Goal: Task Accomplishment & Management: Use online tool/utility

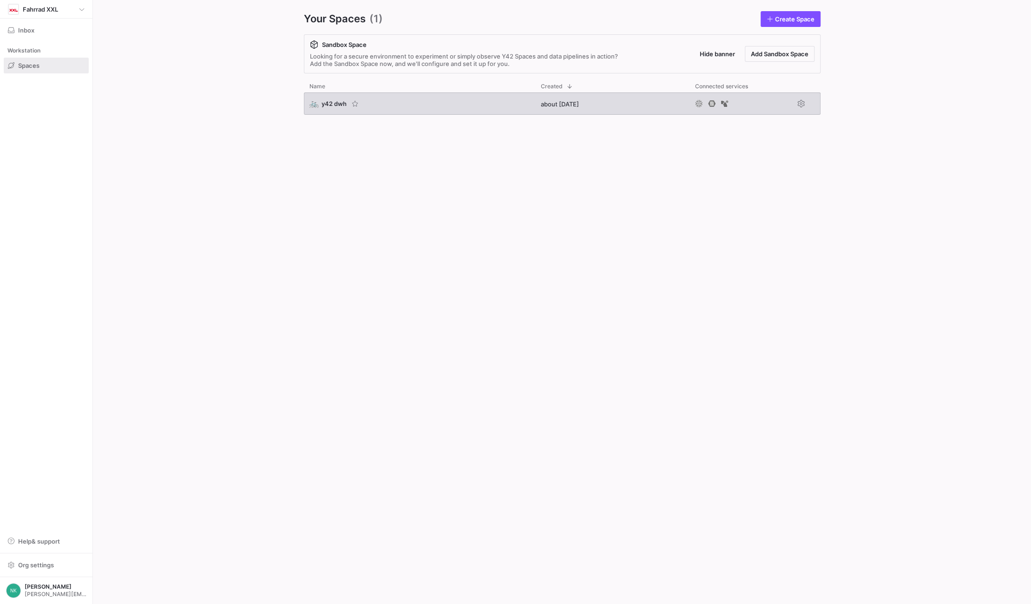
click at [331, 106] on span "y42 dwh" at bounding box center [334, 103] width 25 height 7
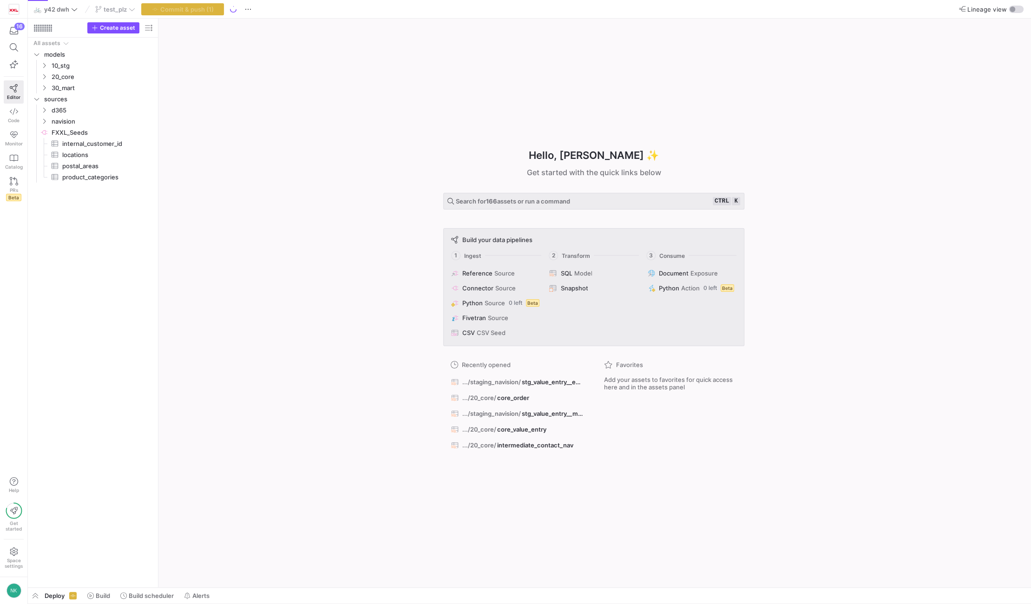
click at [123, 9] on div "test_plz" at bounding box center [115, 9] width 45 height 12
click at [186, 7] on span "Commit & push (1)" at bounding box center [186, 9] width 53 height 7
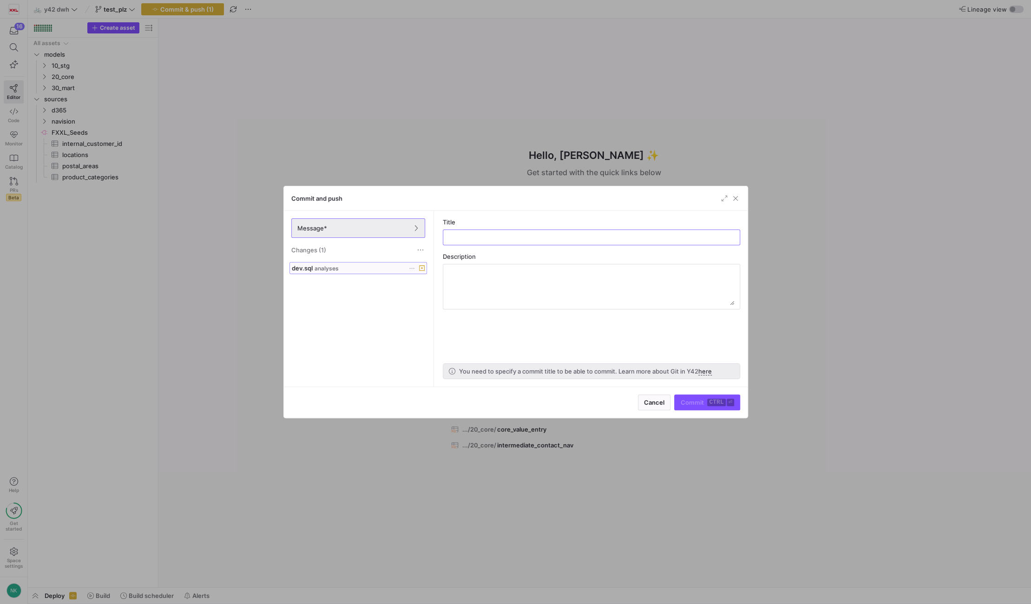
click at [415, 269] on div at bounding box center [417, 268] width 16 height 7
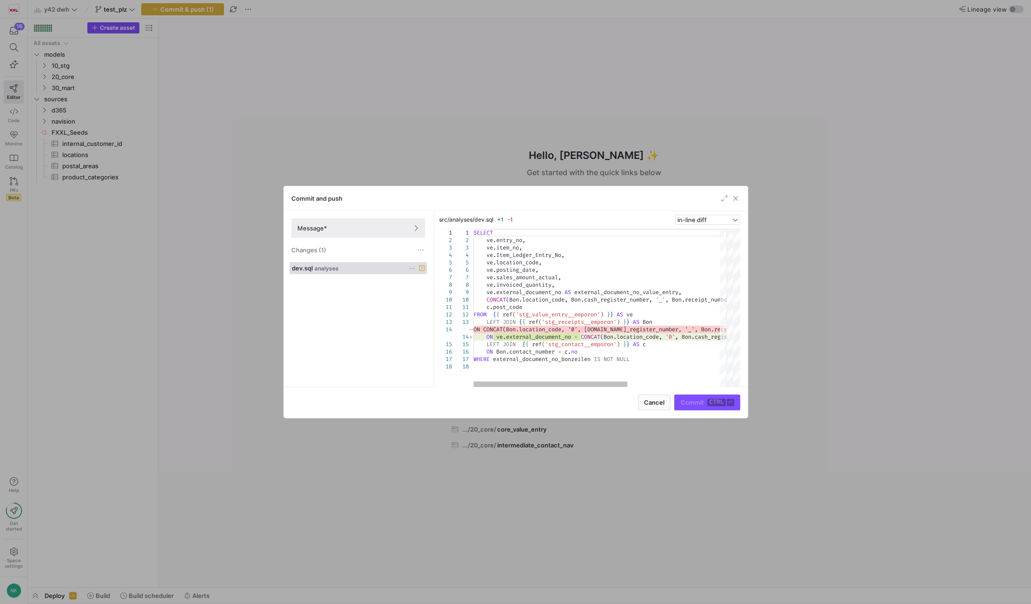
click at [411, 269] on icon at bounding box center [412, 268] width 6 height 6
click at [426, 293] on span "Discard" at bounding box center [424, 294] width 21 height 7
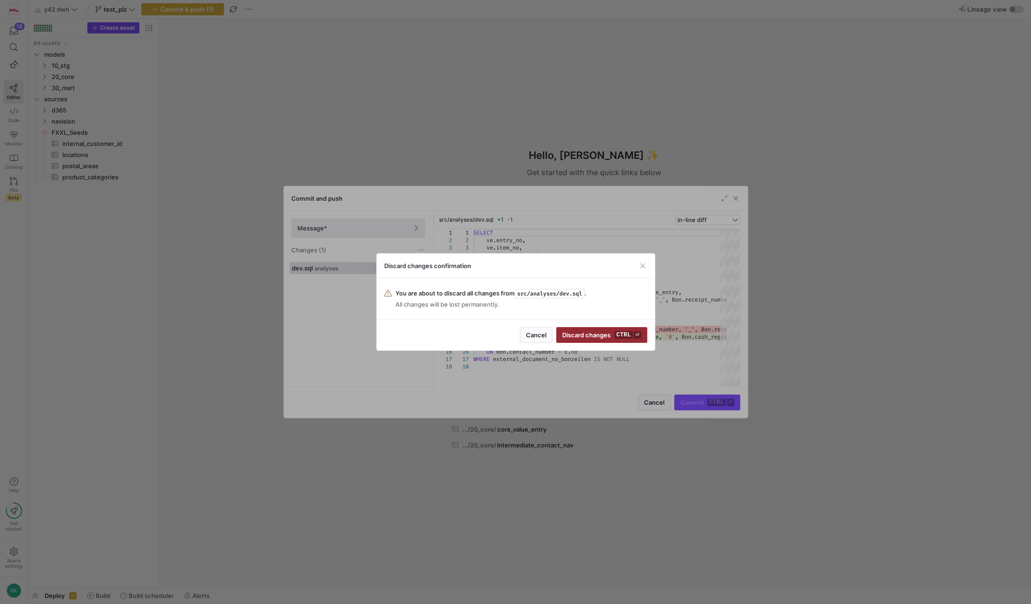
click at [584, 336] on span "Discard changes ctrl ⏎" at bounding box center [601, 334] width 79 height 7
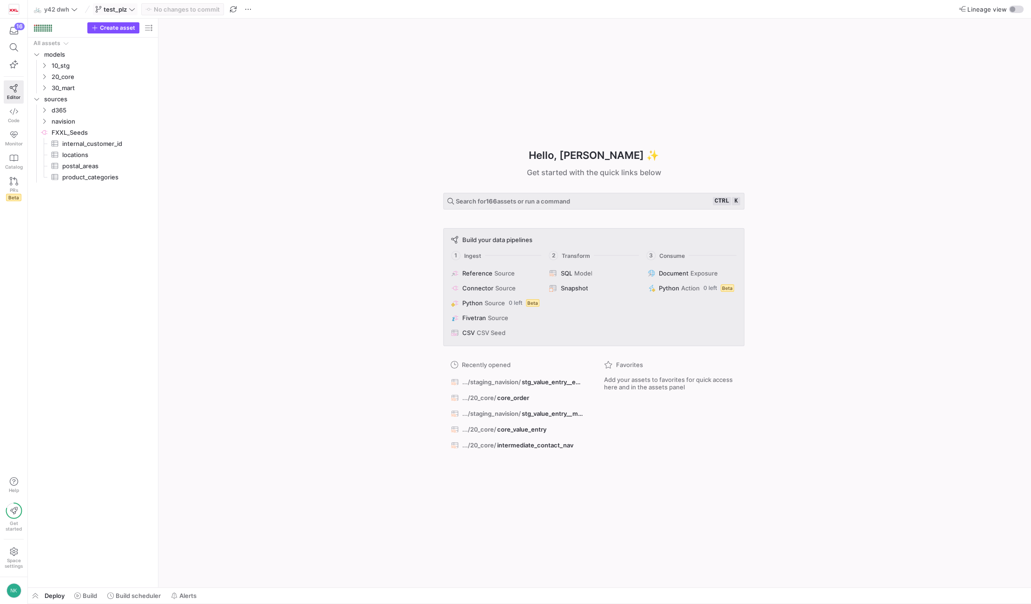
click at [125, 12] on span "test_plz" at bounding box center [115, 9] width 23 height 7
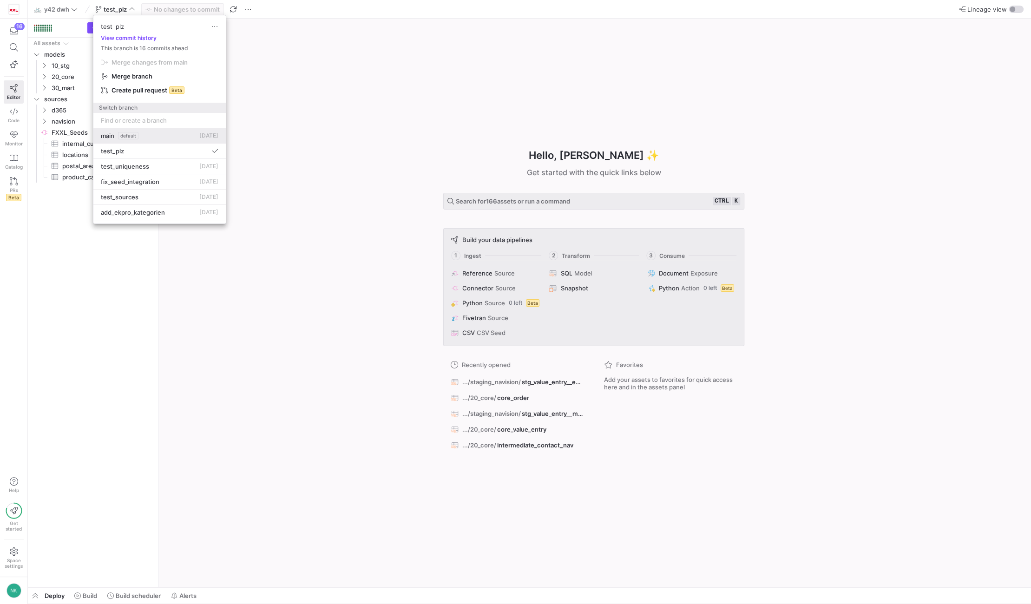
click at [132, 141] on button "main default [DATE]" at bounding box center [159, 135] width 132 height 15
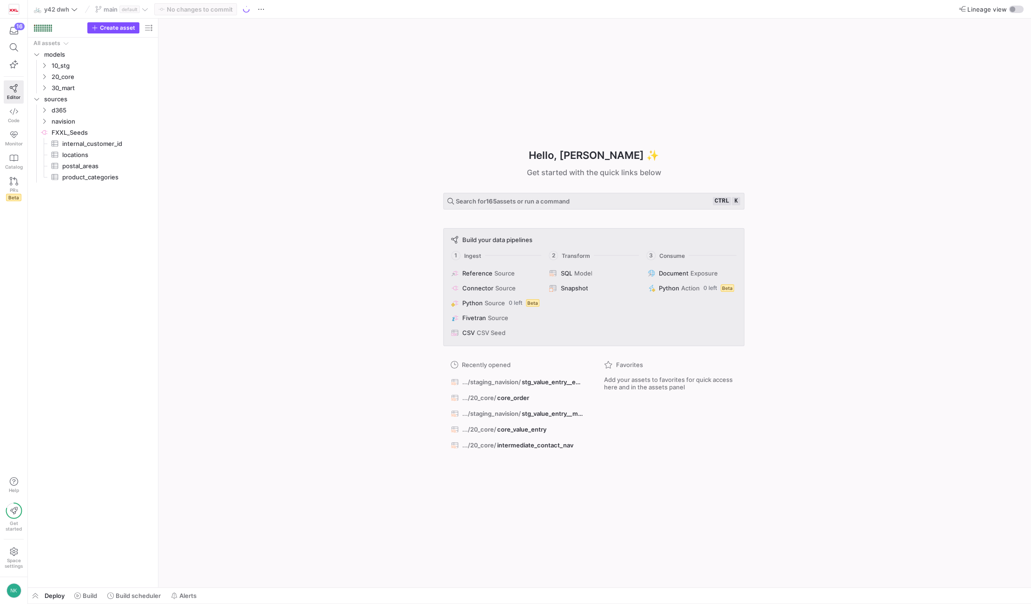
click at [143, 10] on div "main default" at bounding box center [122, 9] width 58 height 12
click at [148, 11] on icon at bounding box center [145, 9] width 7 height 7
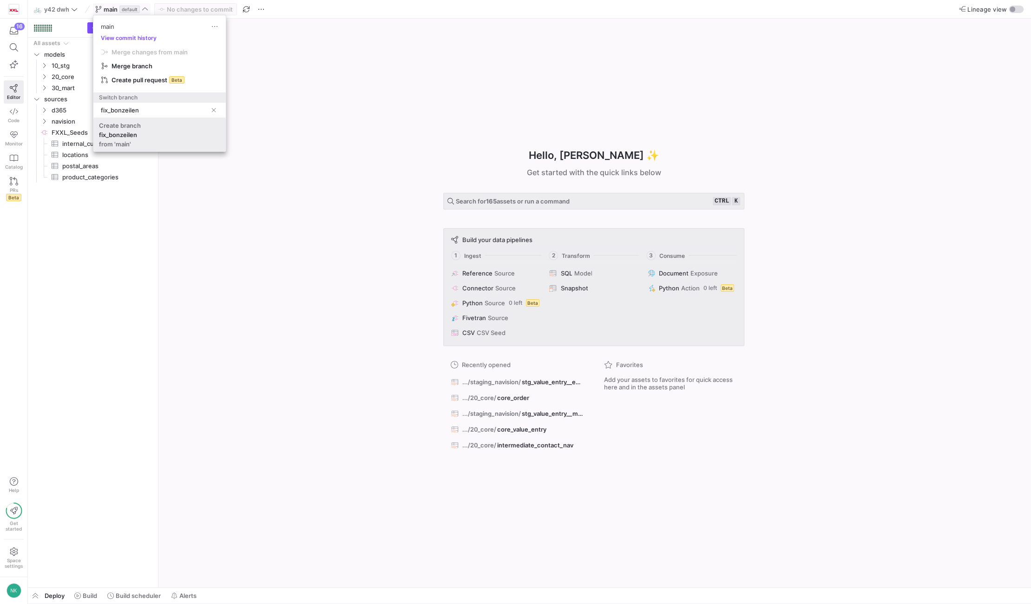
type input "fix_bonzeilen"
click at [141, 138] on span "Create branch fix_bonzeilen from 'main'" at bounding box center [159, 135] width 121 height 26
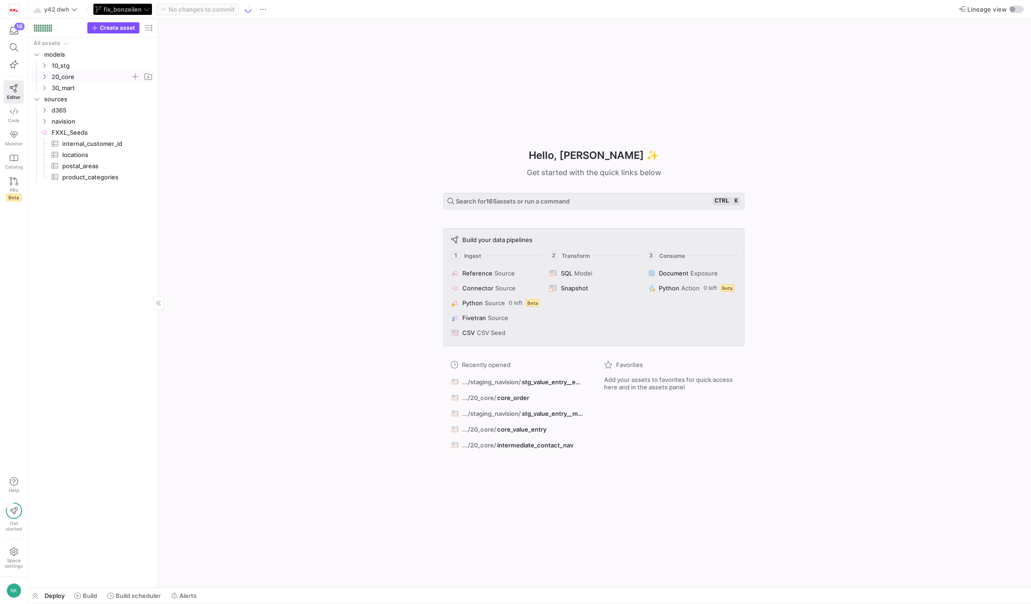
click at [42, 75] on icon "Press SPACE to select this row." at bounding box center [44, 77] width 7 height 6
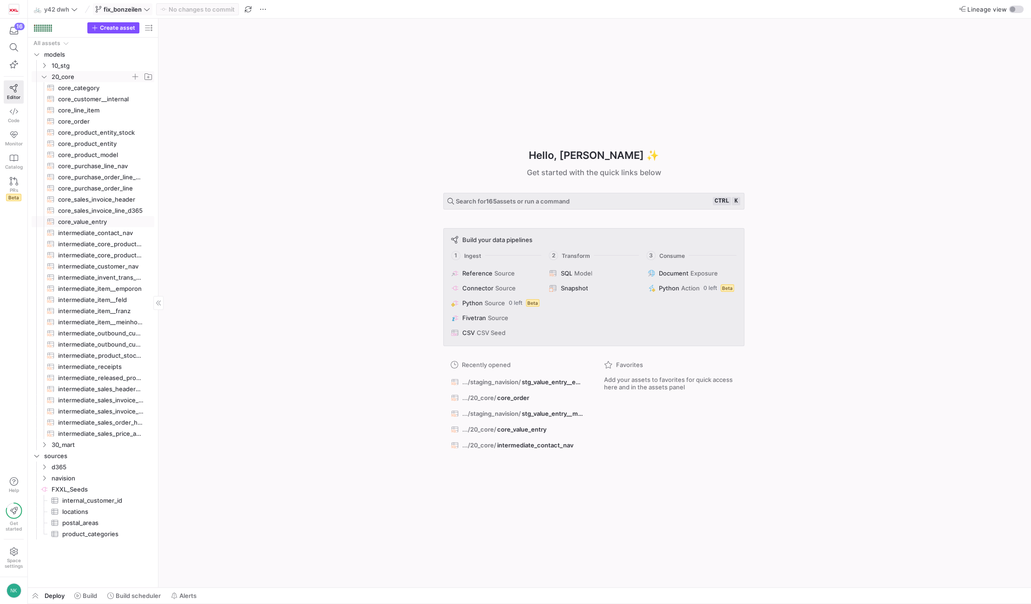
click at [89, 222] on span "core_value_entry​​​​​​​​​​" at bounding box center [100, 222] width 85 height 11
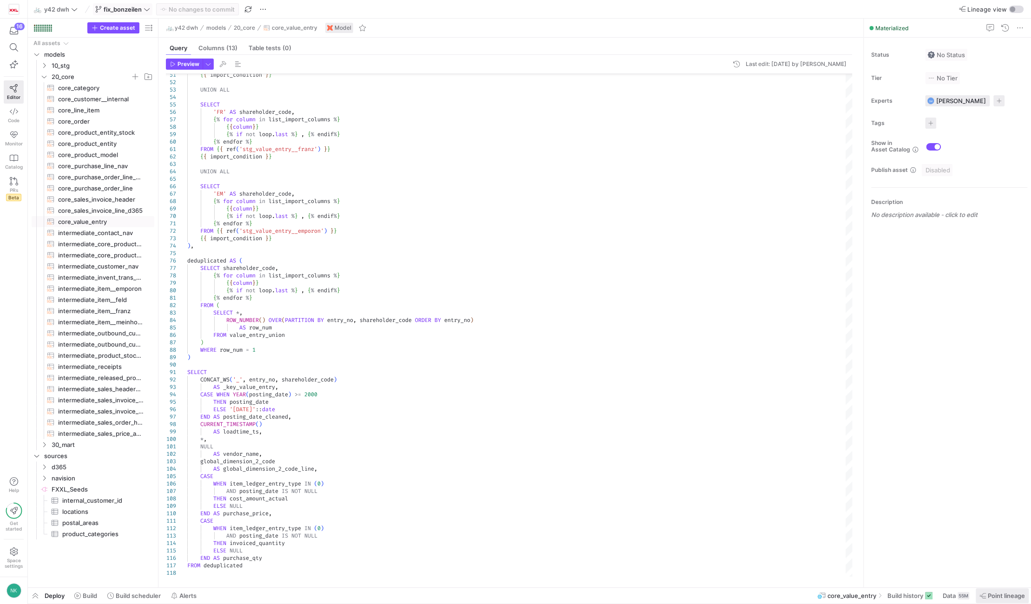
click at [986, 592] on span "Point lineage" at bounding box center [1002, 595] width 46 height 7
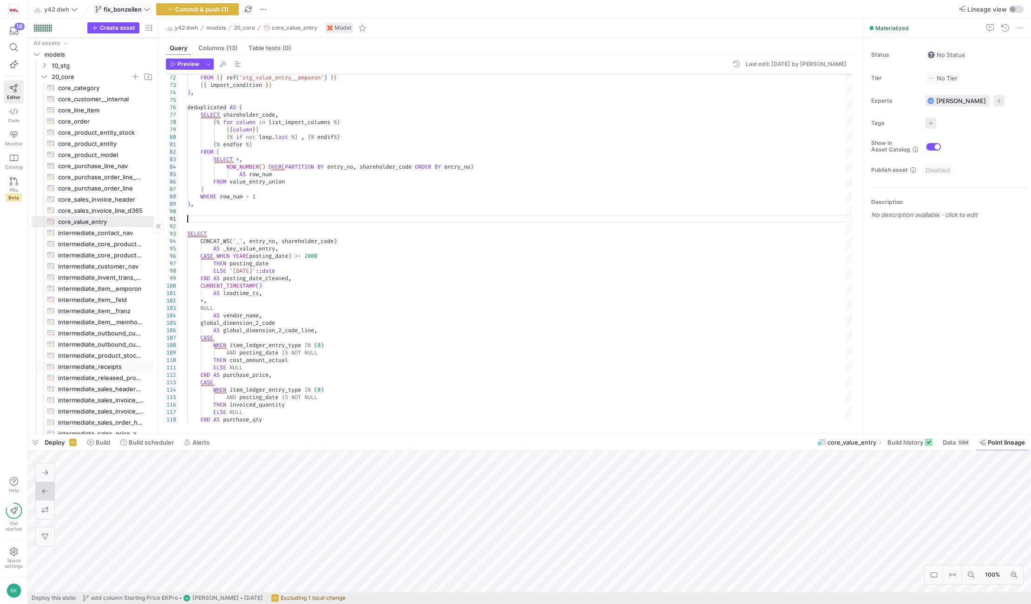
scroll to position [105, 0]
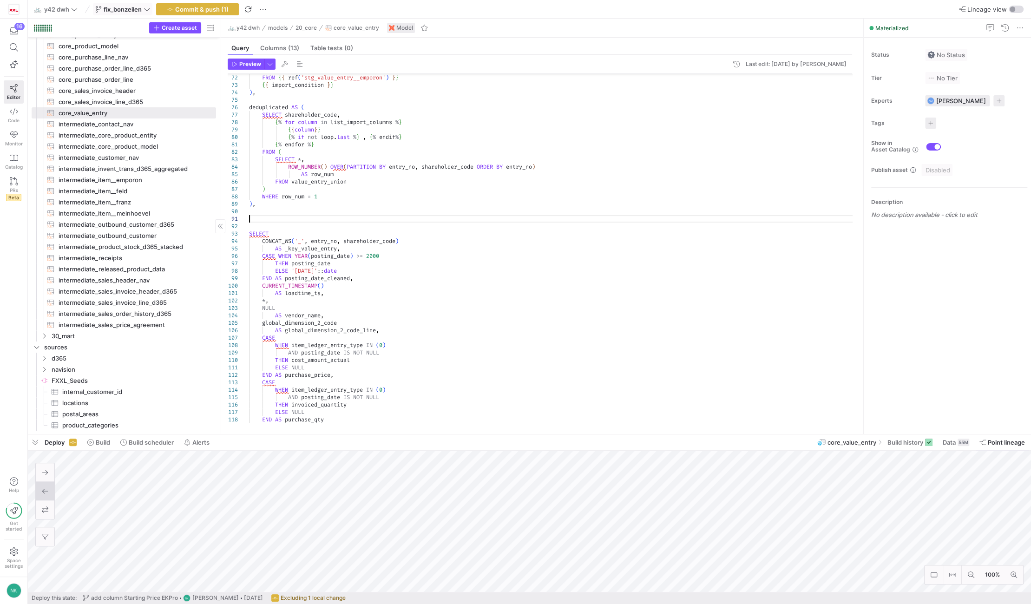
drag, startPoint x: 158, startPoint y: 277, endPoint x: 218, endPoint y: 280, distance: 61.0
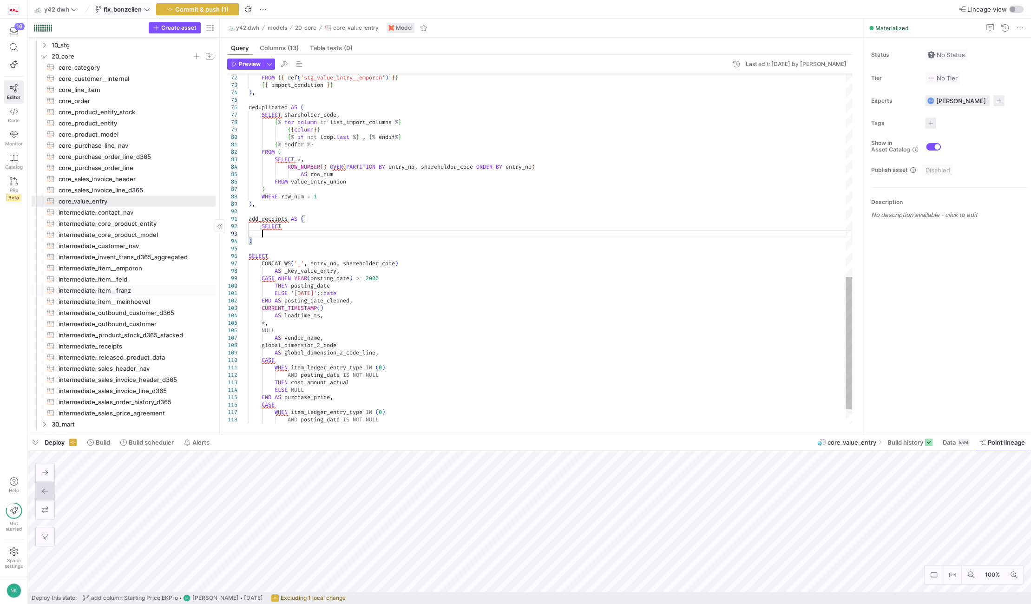
scroll to position [14, 13]
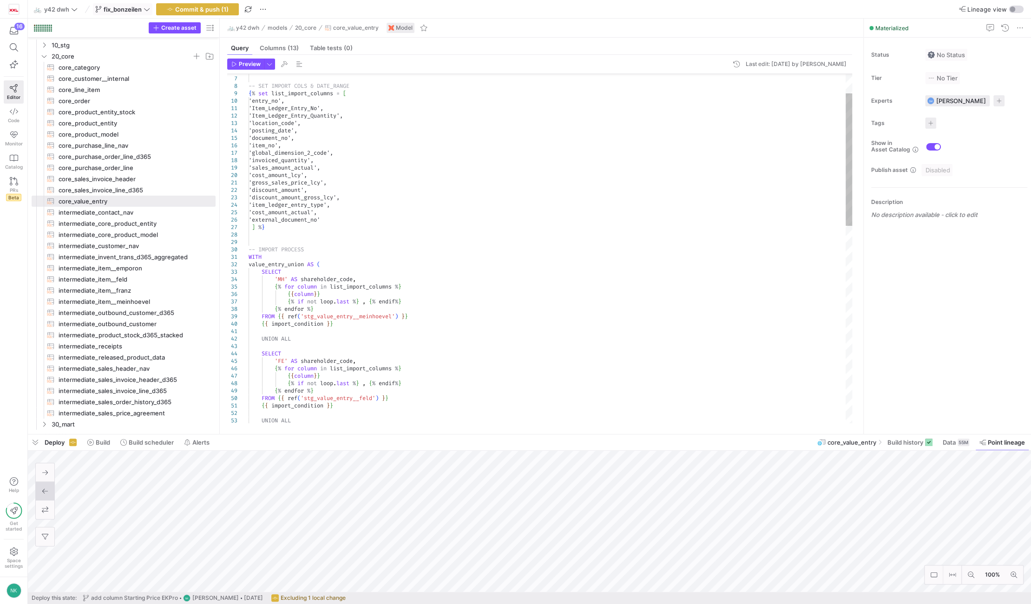
click at [295, 222] on div "{ { import_condition } } { % endfor % } FROM { { ref ( 'stg_value_entry__feld' …" at bounding box center [551, 484] width 604 height 922
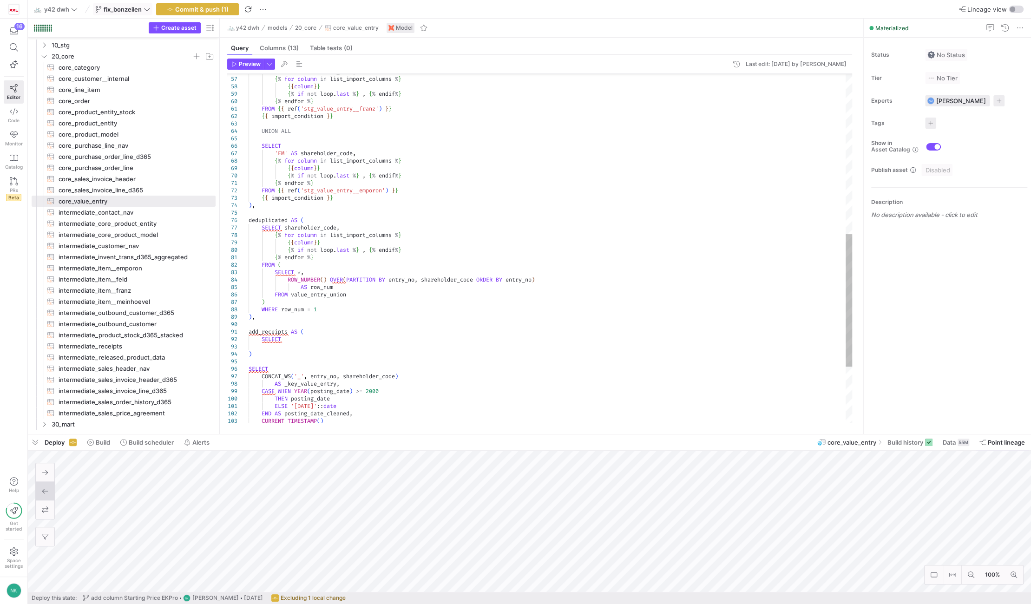
click at [295, 350] on div "'FR' AS shareholder_code , { % for column in list_import_columns % } { { column…" at bounding box center [551, 113] width 604 height 922
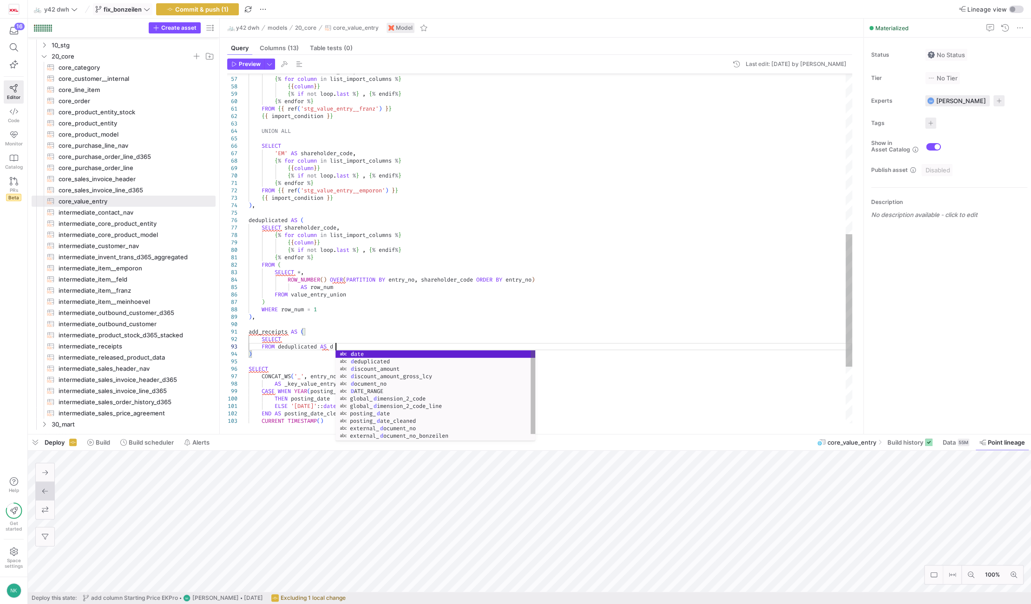
click at [327, 340] on div "'FR' AS shareholder_code , { % for column in list_import_columns % } { { column…" at bounding box center [551, 113] width 604 height 922
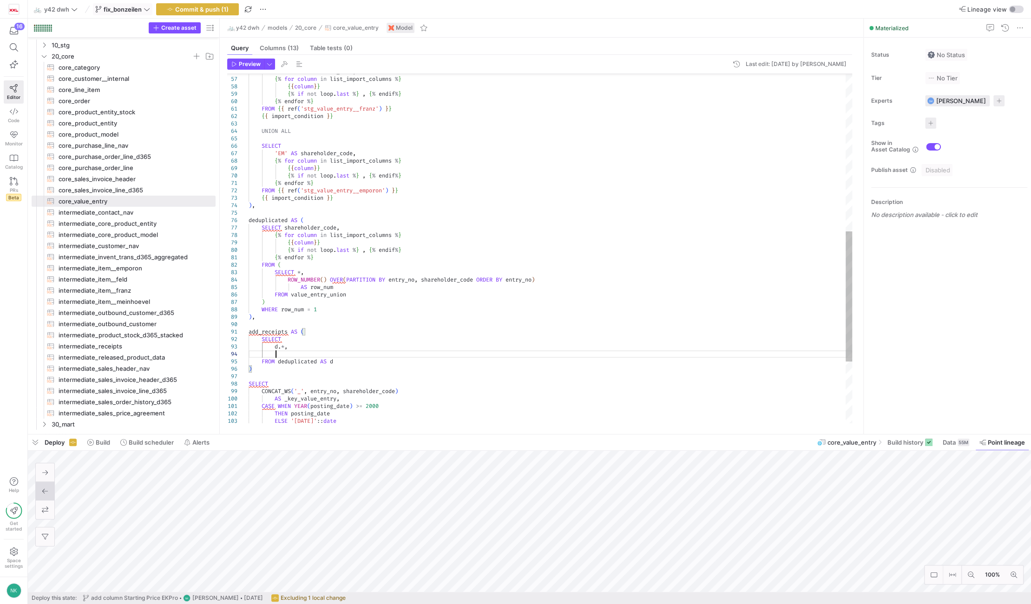
scroll to position [22, 26]
click at [349, 314] on div "'FR' AS shareholder_code , { % for column in list_import_columns % } { { column…" at bounding box center [551, 120] width 604 height 937
click at [286, 354] on div "'FR' AS shareholder_code , { % for column in list_import_columns % } { { column…" at bounding box center [551, 120] width 604 height 937
click at [346, 359] on div "'FR' AS shareholder_code , { % for column in list_import_columns % } { { column…" at bounding box center [551, 120] width 604 height 937
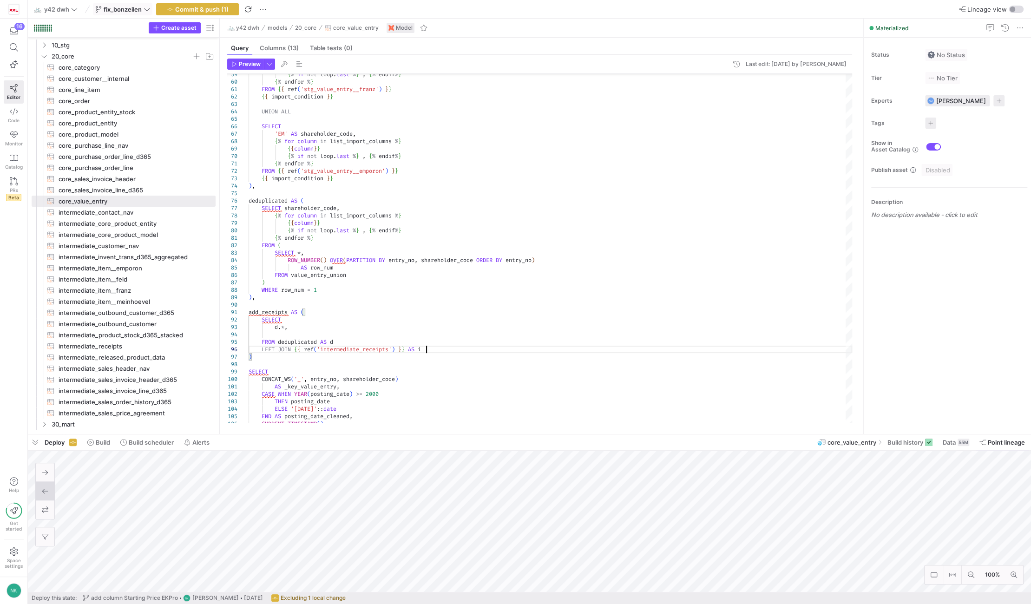
scroll to position [37, 176]
click at [278, 334] on div "{ % if not loop . last % } , { % endif % } { % endfor % } FROM { { ref ( 'stg_v…" at bounding box center [551, 104] width 604 height 944
click at [276, 334] on div "{ % if not loop . last % } , { % endif % } { % endfor % } FROM { { ref ( 'stg_v…" at bounding box center [551, 104] width 604 height 944
click at [434, 351] on div "{ % if not loop . last % } , { % endif % } { % endfor % } FROM { { ref ( 'stg_v…" at bounding box center [551, 104] width 604 height 944
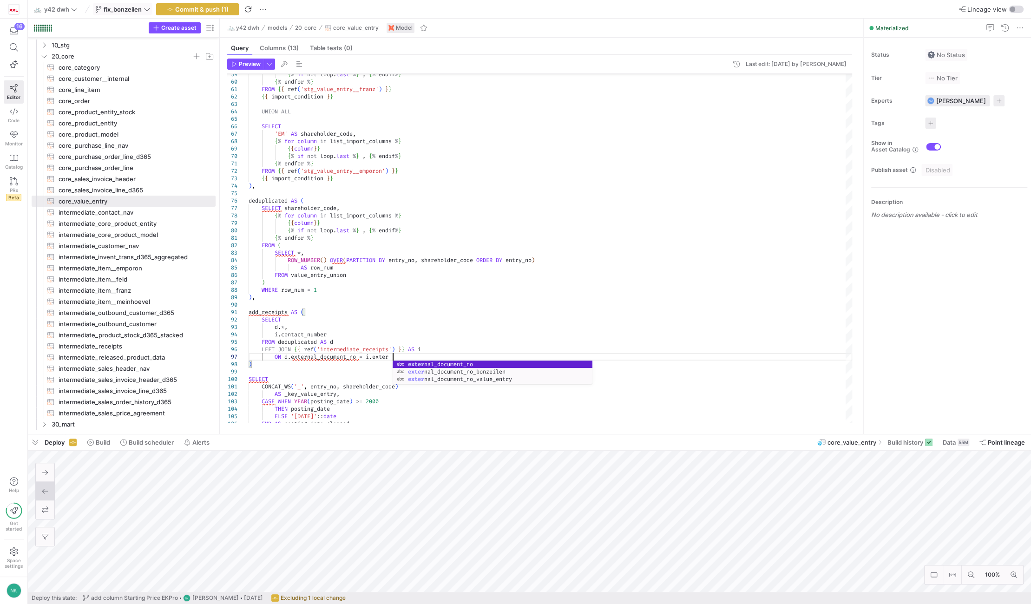
scroll to position [44, 145]
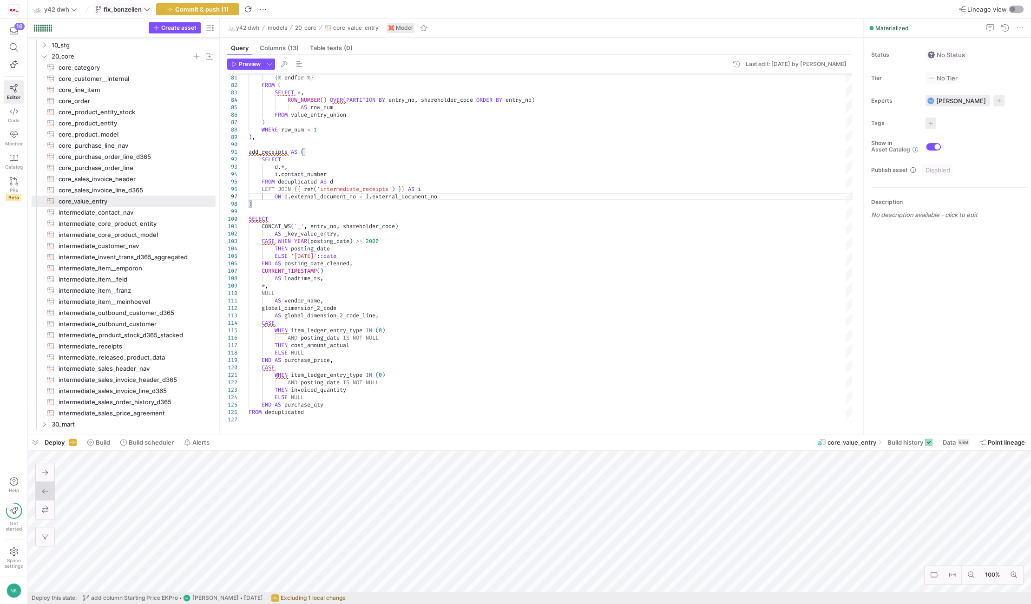
type textarea "add_receipts AS ( SELECT d.*, [DOMAIN_NAME]_number FROM deduplicated AS d LEFT …"
click at [1009, 9] on div "button" at bounding box center [1016, 9] width 15 height 7
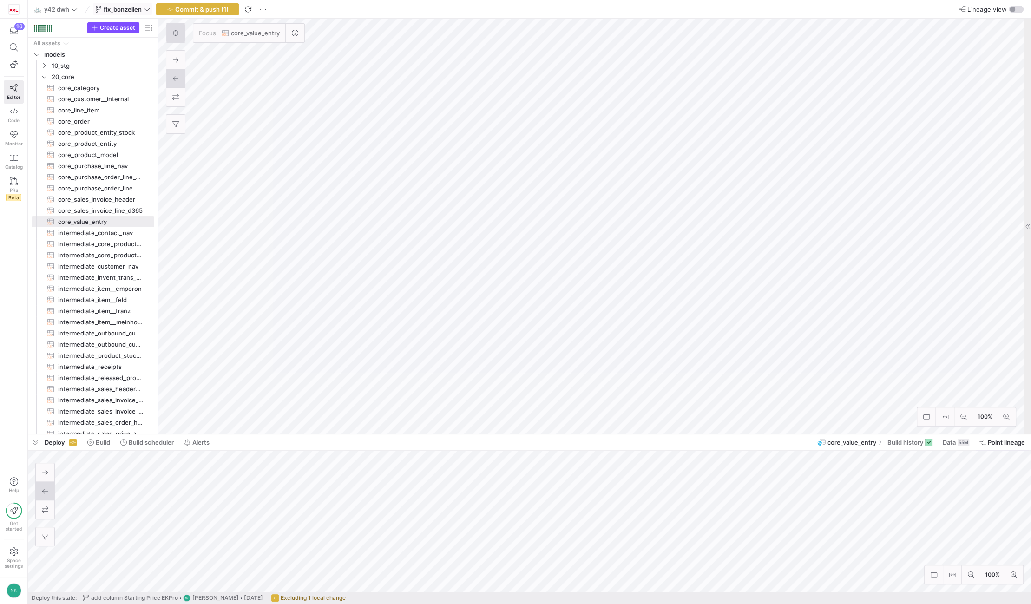
click at [1025, 225] on icon at bounding box center [1028, 226] width 6 height 6
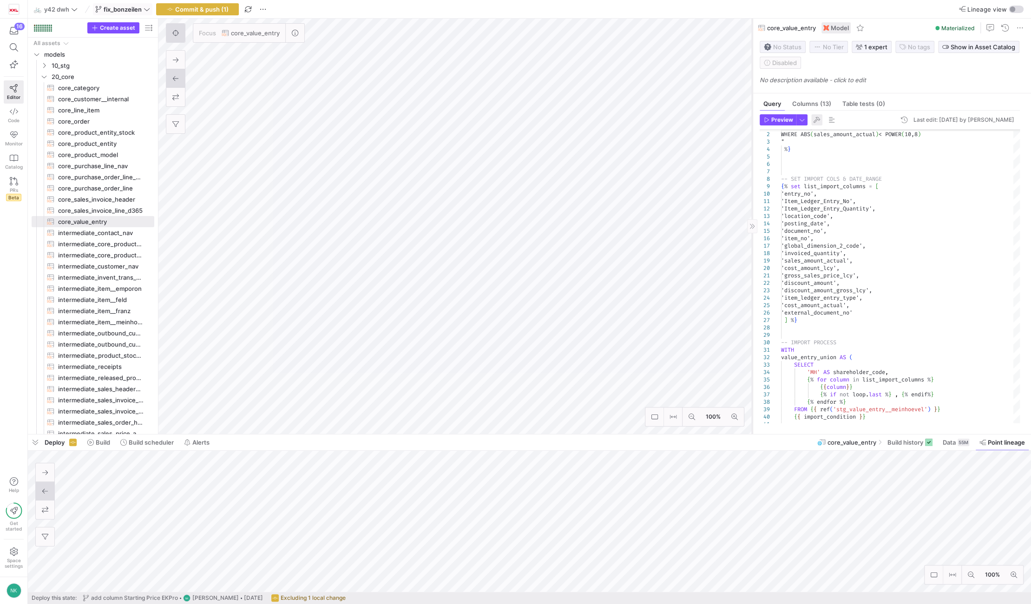
click at [815, 121] on span "button" at bounding box center [816, 119] width 11 height 11
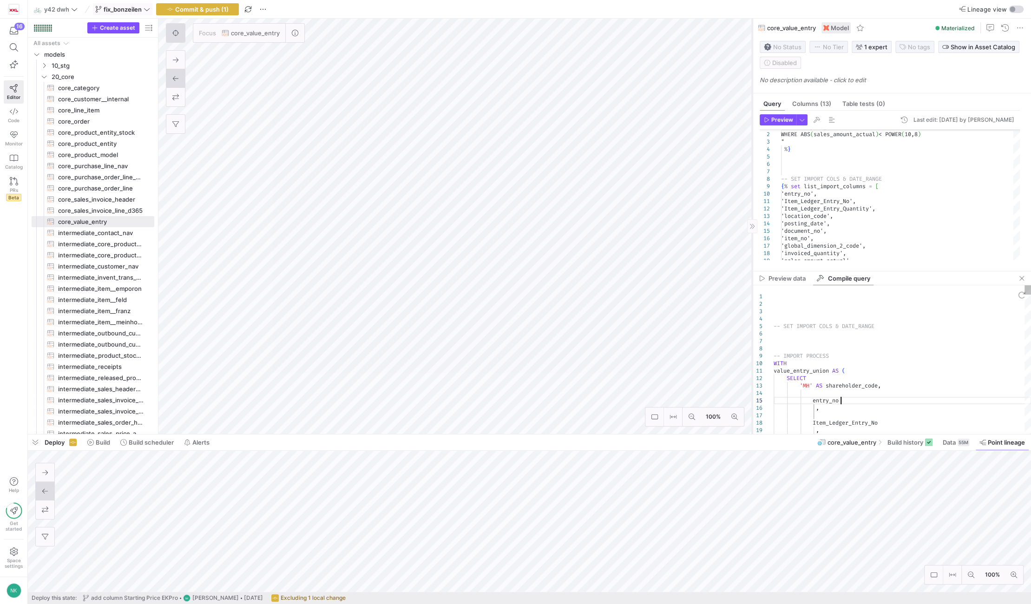
type textarea "-- SET IMPORT COLS & DATE_RANGE -- IMPORT PROCESS WITH … ELSE NULL END AS purch…"
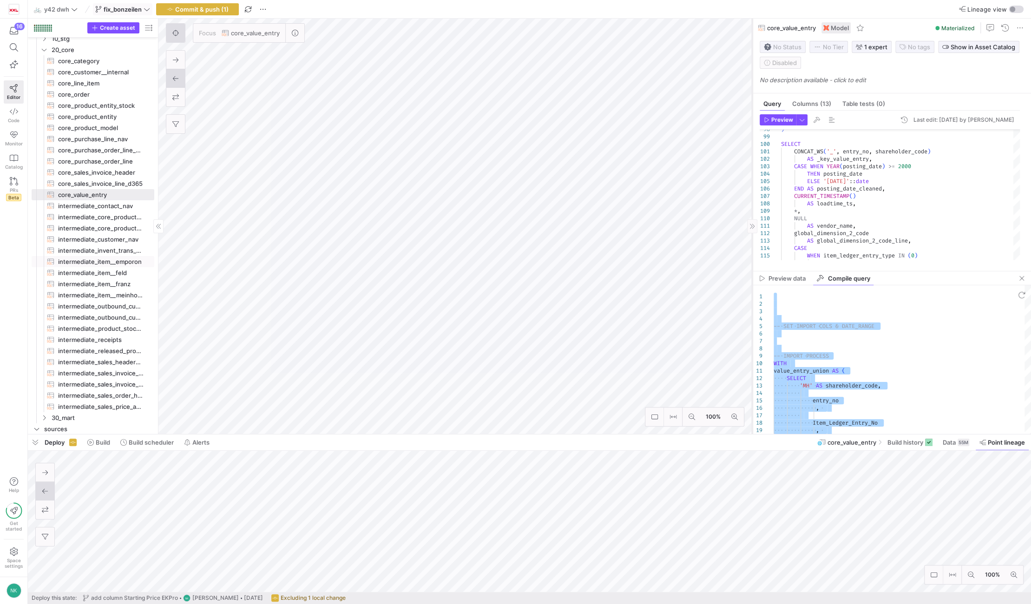
scroll to position [26, 0]
click at [122, 205] on span "intermediate_contact_nav​​​​​​​​​​" at bounding box center [100, 207] width 85 height 11
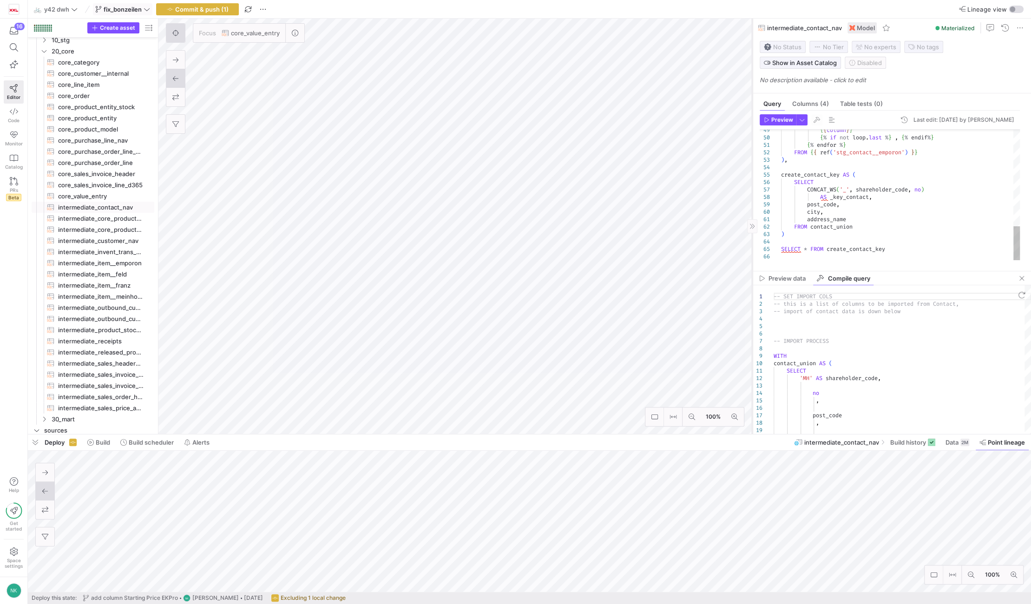
click at [859, 199] on div "{ { column } } { % if not loop . last % } , { % endif % } { % endfor % } FROM {…" at bounding box center [900, 11] width 239 height 498
click at [100, 192] on span "core_value_entry​​​​​​​​​​" at bounding box center [100, 196] width 85 height 11
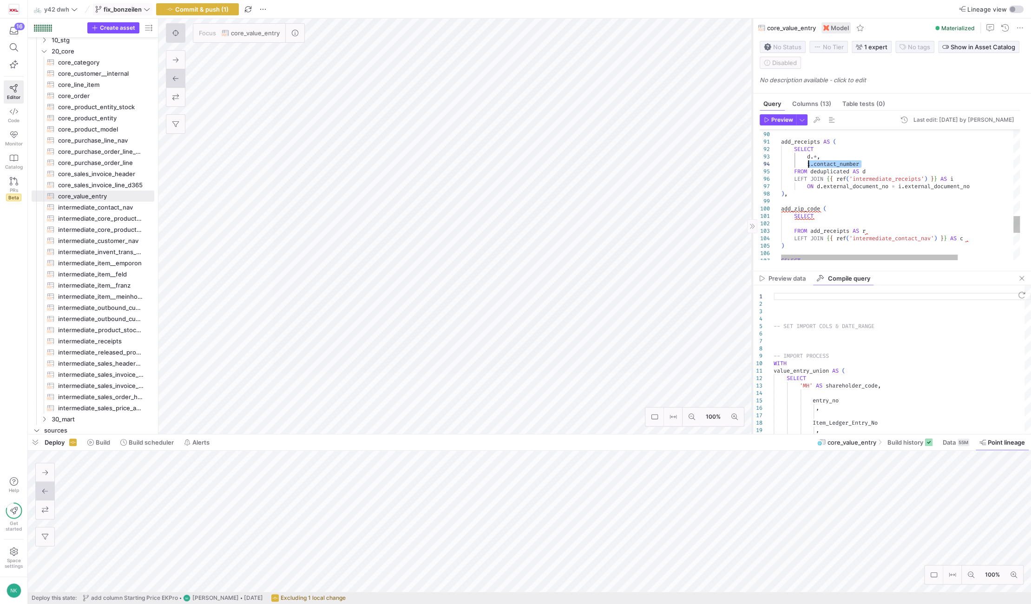
drag, startPoint x: 867, startPoint y: 165, endPoint x: 807, endPoint y: 165, distance: 59.9
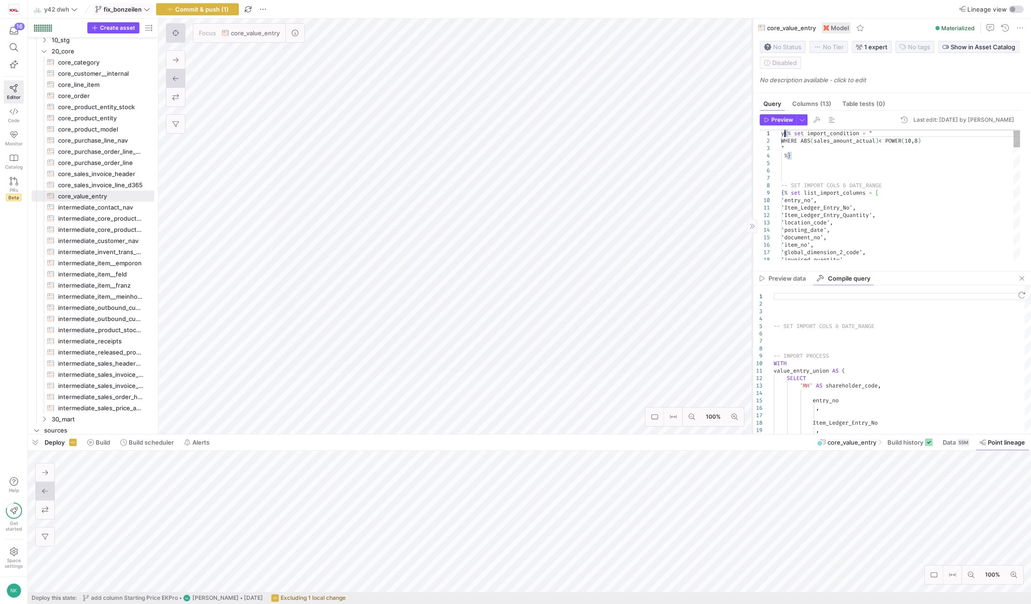
scroll to position [7, 3]
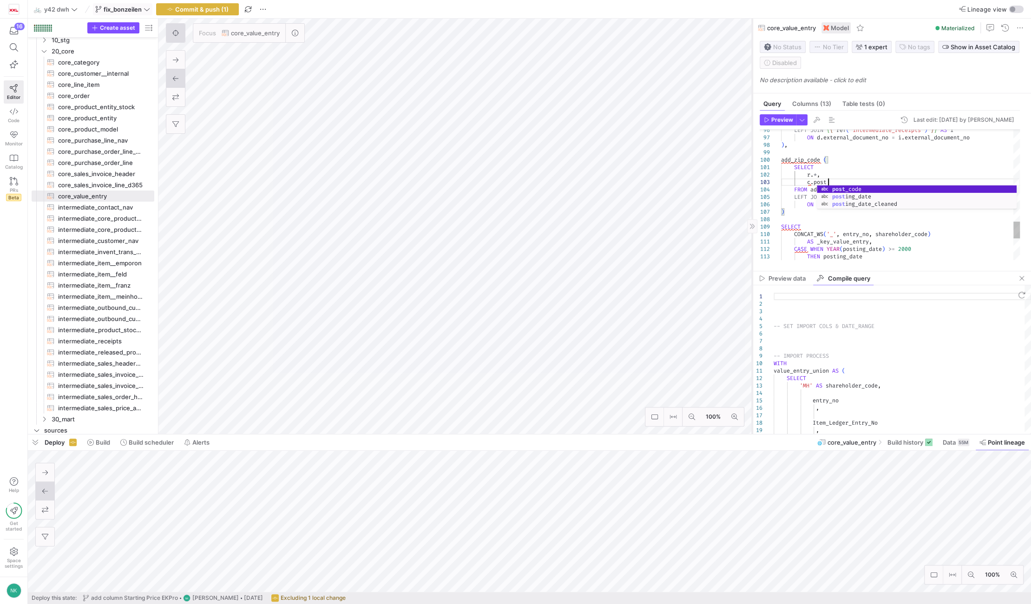
scroll to position [15, 46]
type textarea "add_receipts AS ( SELECT d.*, CONCAT(d.shareholder_code, '_', [DOMAIN_NAME]_num…"
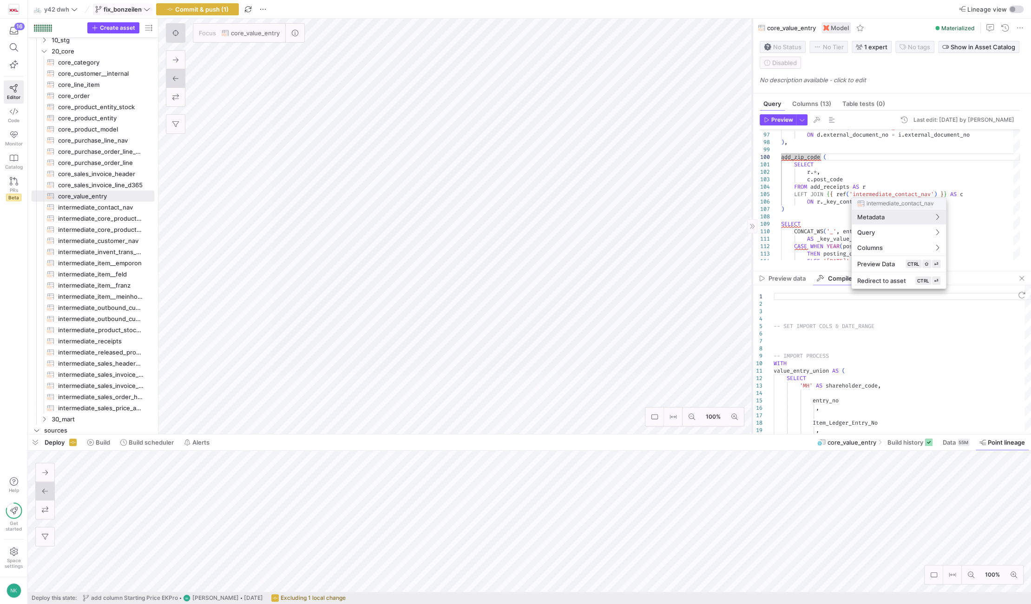
click at [806, 155] on div at bounding box center [515, 302] width 1031 height 604
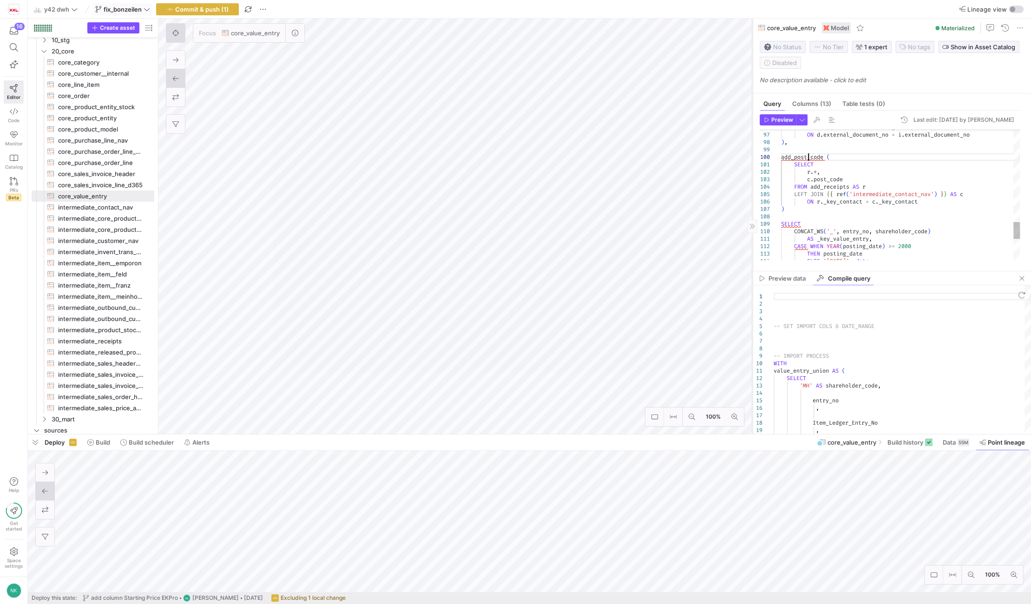
scroll to position [66, 26]
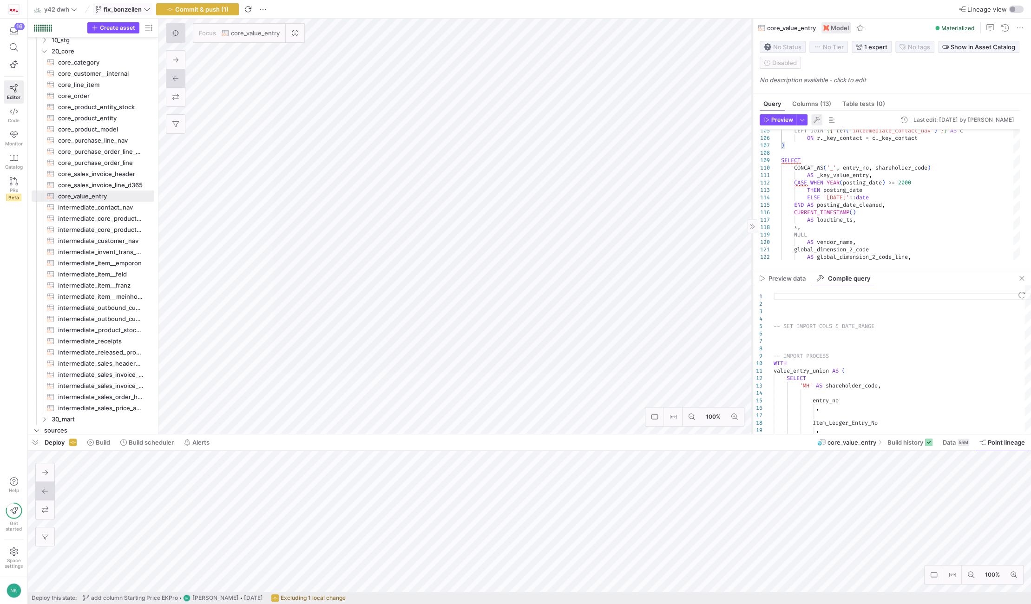
type textarea "add_receipts AS ( SELECT d.*, CONCAT(d.shareholder_code, '_', [DOMAIN_NAME]_num…"
click at [815, 118] on span "button" at bounding box center [816, 119] width 11 height 11
type textarea "-- SET IMPORT COLS & DATE_RANGE -- IMPORT PROCESS WITH … END AS purchase_qty FR…"
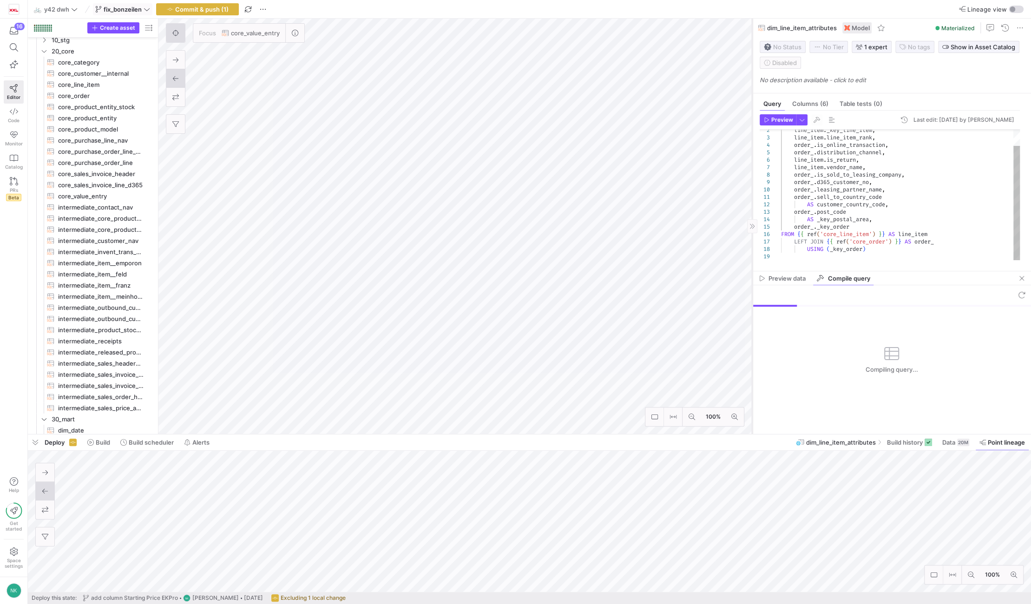
scroll to position [38, 0]
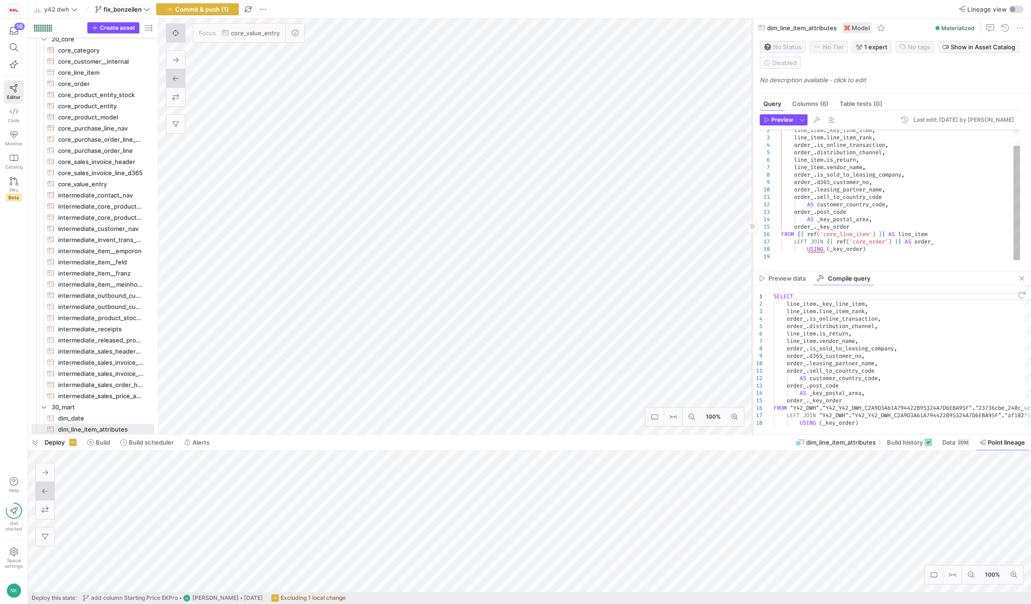
click at [847, 198] on div "line_item . _key_line_item , line_item . line_item_rank , order_ . is_online_tr…" at bounding box center [900, 186] width 239 height 149
click at [178, 32] on icon at bounding box center [175, 33] width 7 height 7
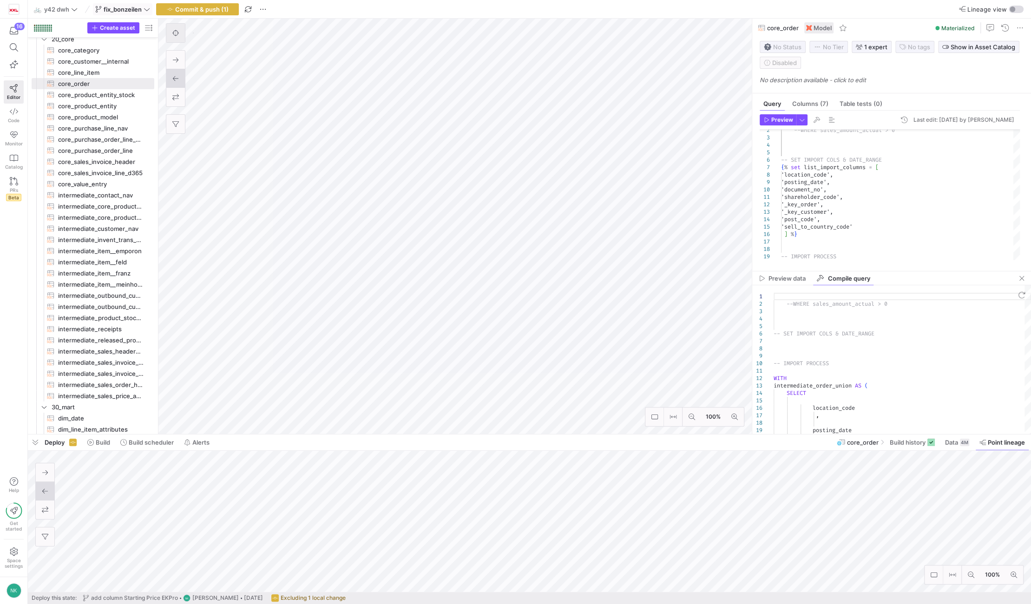
type textarea "{{ import__sales_invoice_header() }} {{ source('emporon', 'sales_invoice_header…"
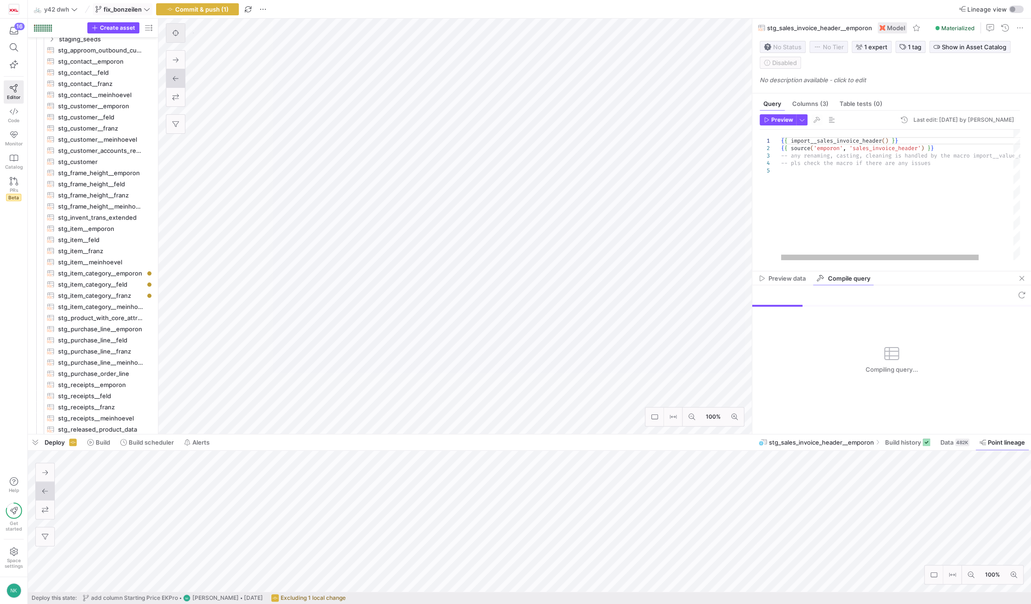
scroll to position [49, 0]
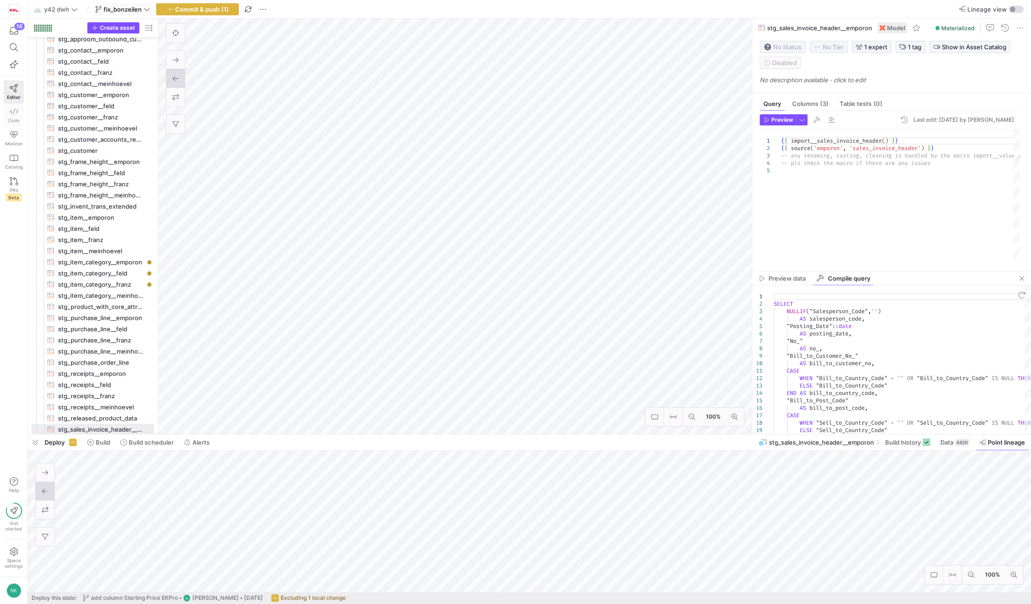
click at [13, 113] on icon at bounding box center [14, 111] width 8 height 7
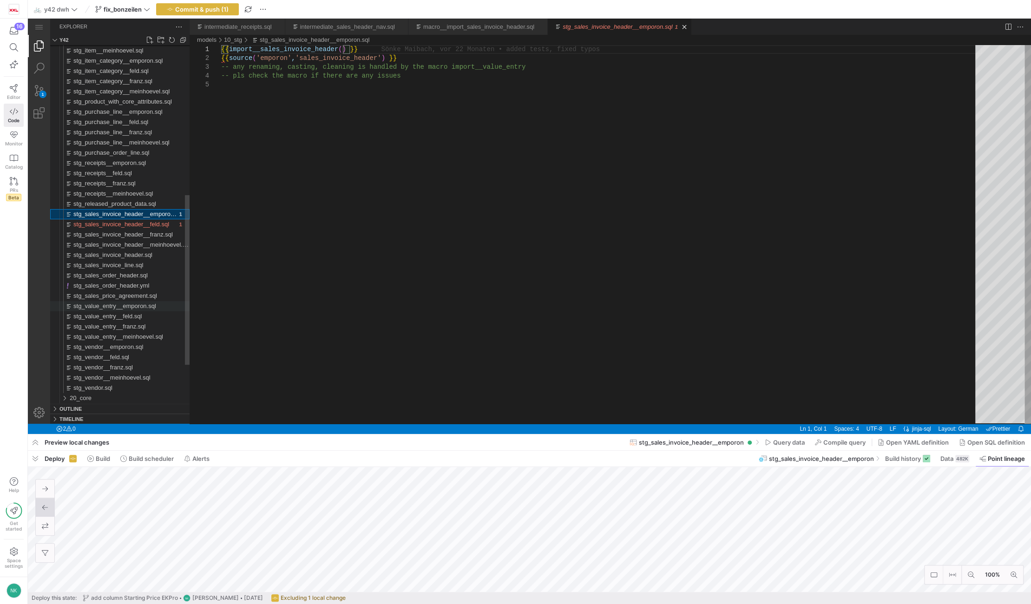
click at [105, 306] on span "stg_value_entry__emporon.sql" at bounding box center [114, 305] width 83 height 7
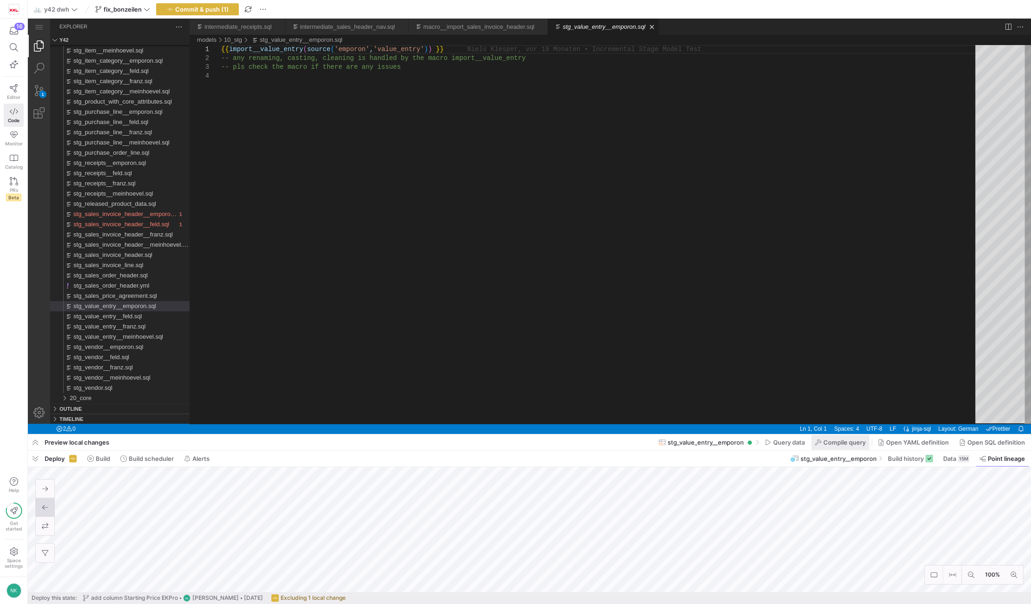
click at [824, 444] on span "Compile query" at bounding box center [844, 442] width 42 height 7
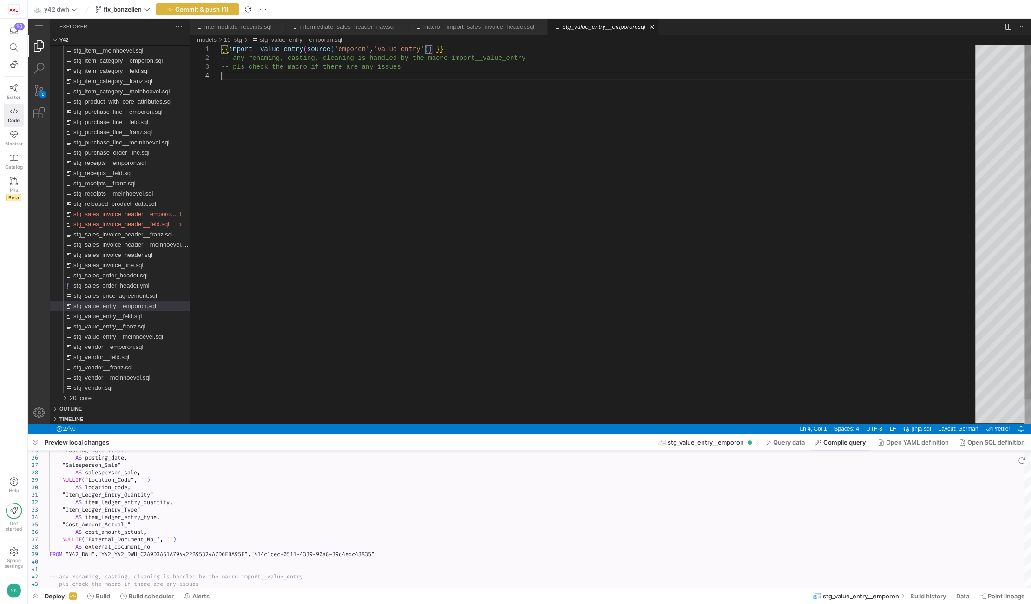
click at [306, 341] on div "{{ import__value_entry ( source ( 'emporon' , 'value_entry' ) ) }} -- any renam…" at bounding box center [601, 247] width 761 height 405
click at [647, 24] on link "Close (Ctrl+F4)" at bounding box center [651, 26] width 9 height 9
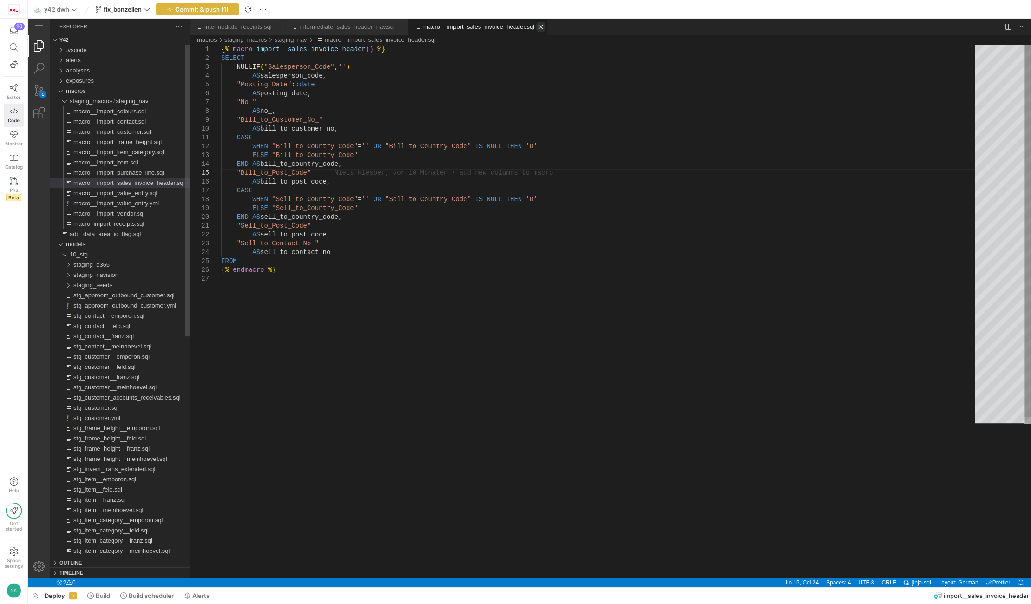
scroll to position [0, 81]
click at [536, 23] on link "Close (Ctrl+F4)" at bounding box center [540, 26] width 9 height 9
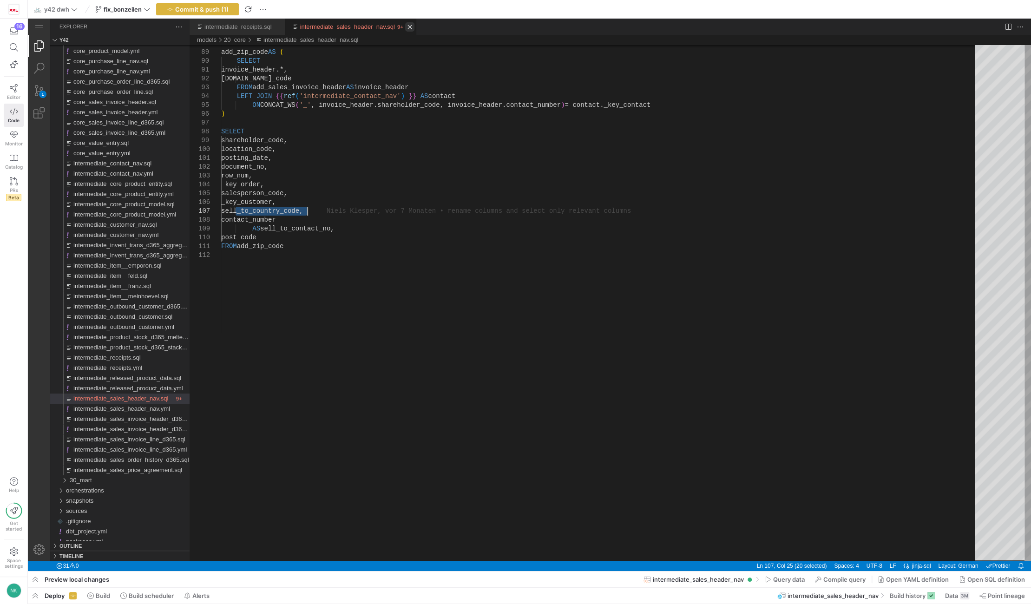
click at [405, 28] on link "Close (Ctrl+F4)" at bounding box center [409, 26] width 9 height 9
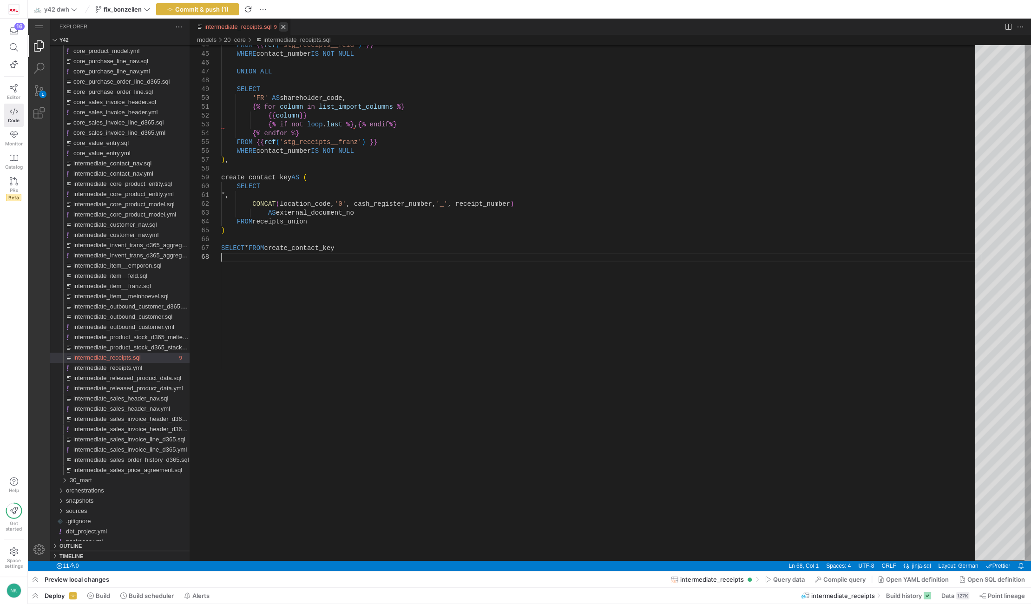
click at [279, 28] on link "Close (Ctrl+F4)" at bounding box center [283, 26] width 9 height 9
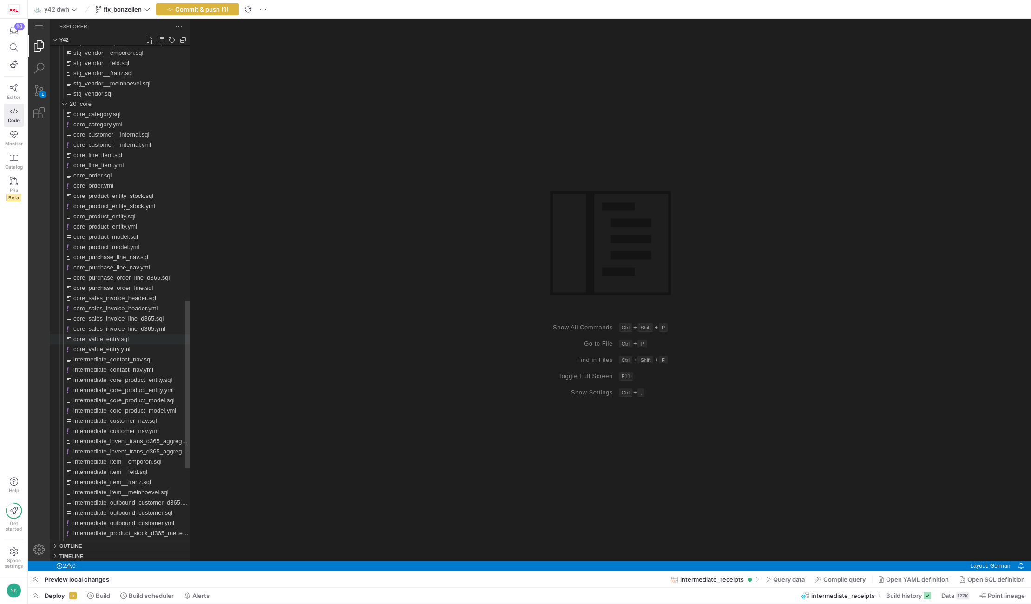
click at [103, 341] on span "core_value_entry.sql" at bounding box center [100, 338] width 55 height 7
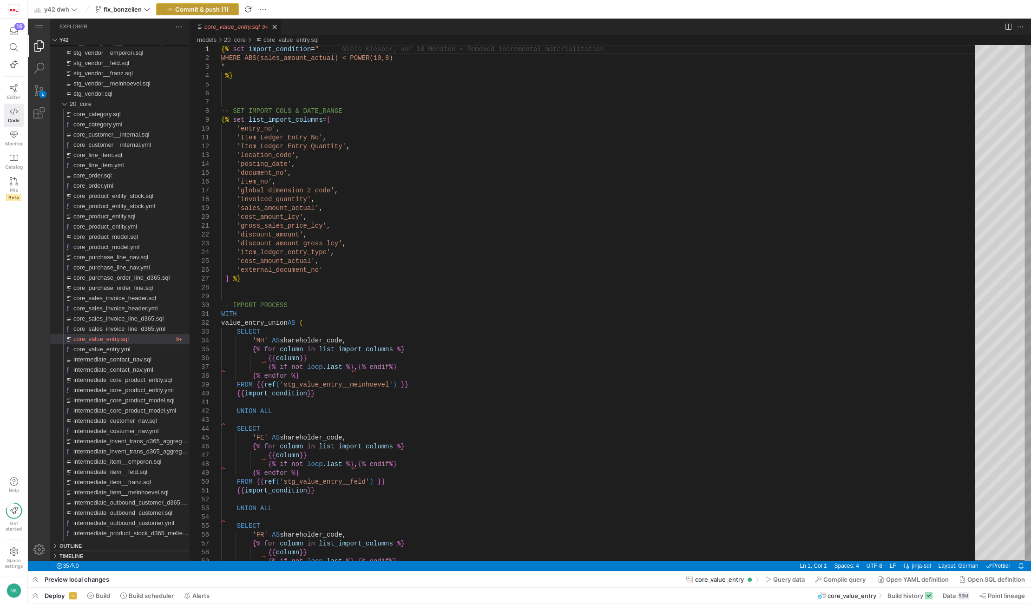
click at [201, 11] on span "Commit & push (1)" at bounding box center [201, 9] width 53 height 7
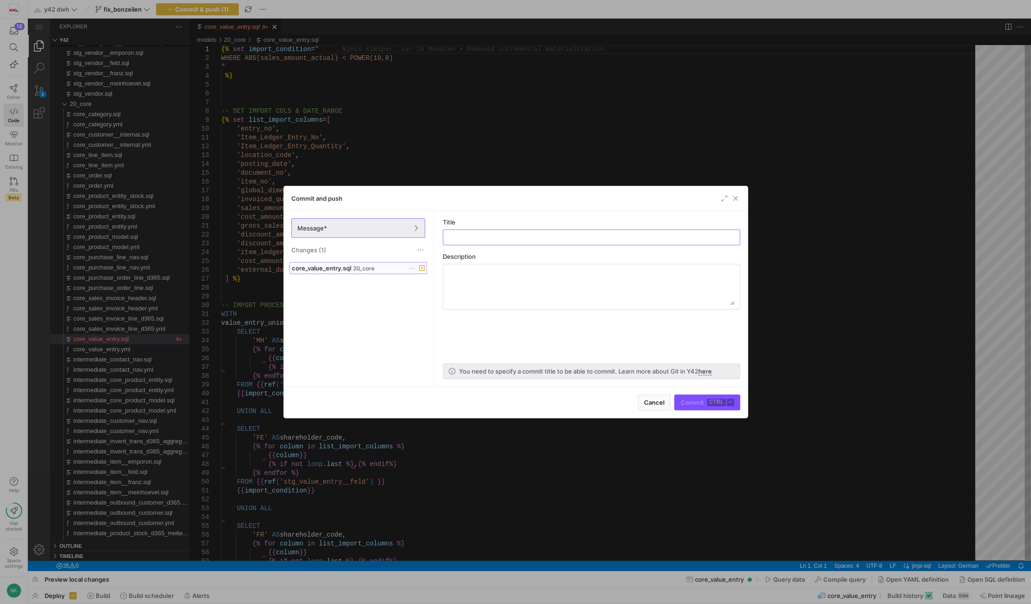
click at [351, 271] on div "core_value_entry.sql 20_core" at bounding box center [348, 267] width 112 height 7
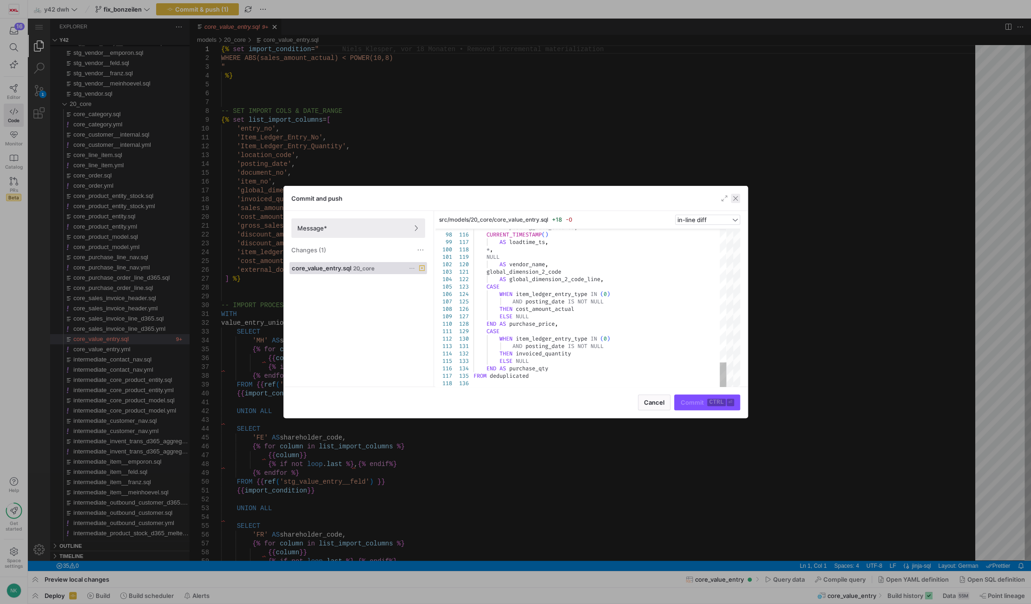
click at [734, 195] on span "button" at bounding box center [735, 198] width 9 height 9
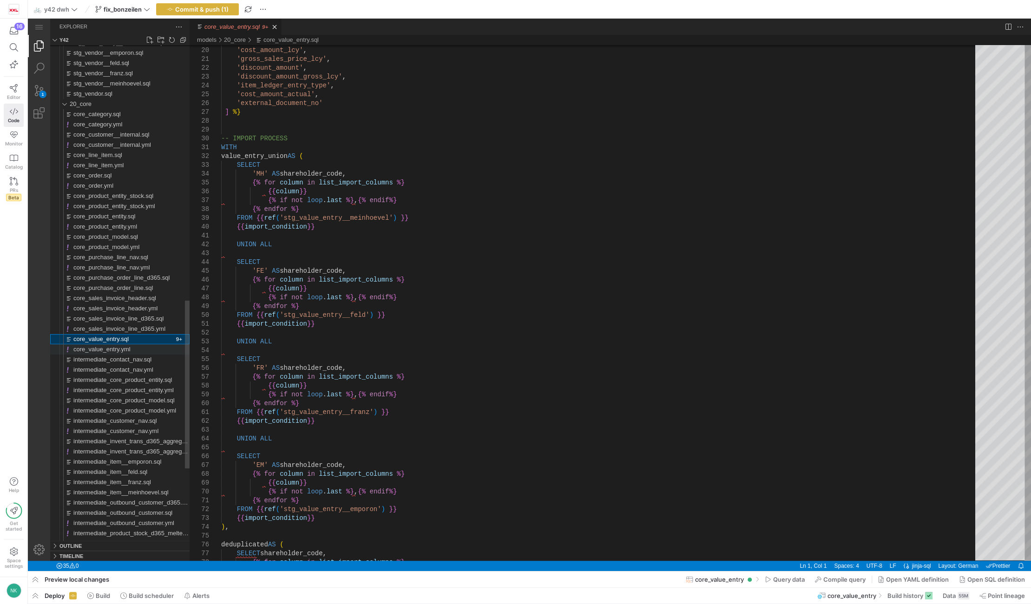
click at [105, 349] on span "core_value_entry.yml" at bounding box center [101, 349] width 57 height 7
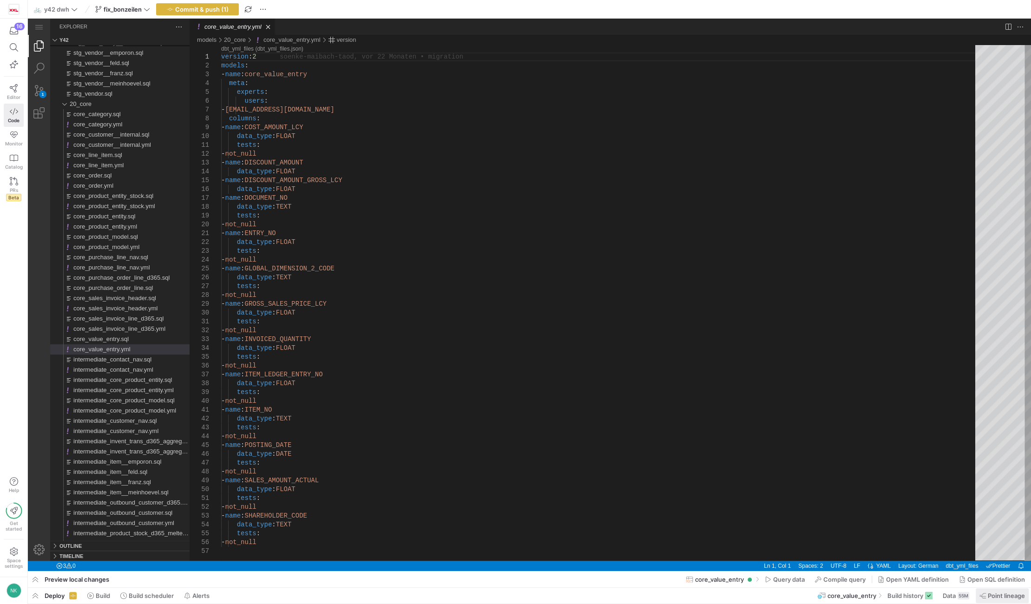
click at [993, 597] on span "Point lineage" at bounding box center [1006, 595] width 37 height 7
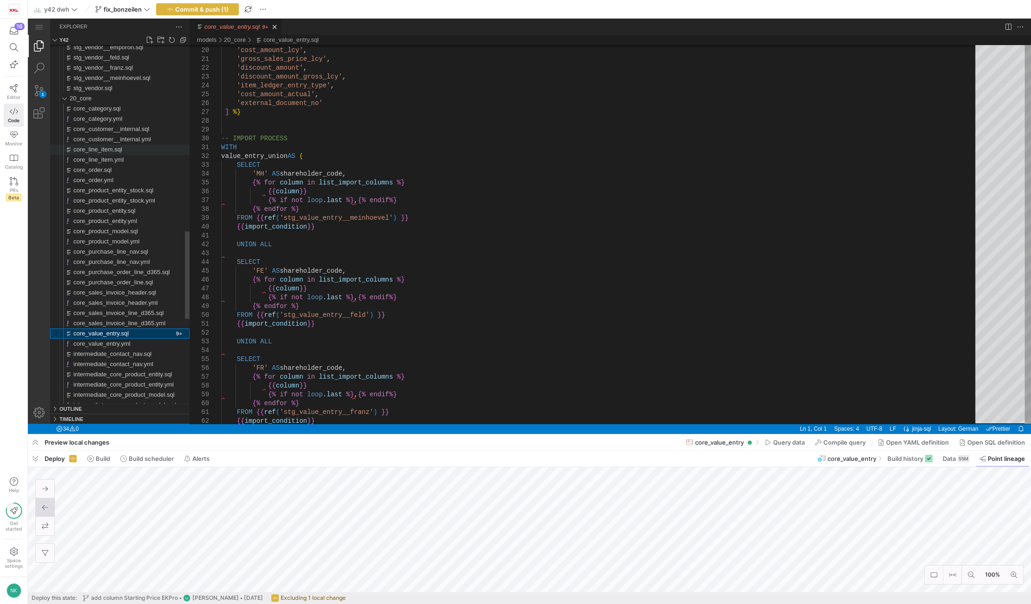
click at [98, 151] on span "core_line_item.sql" at bounding box center [97, 149] width 49 height 7
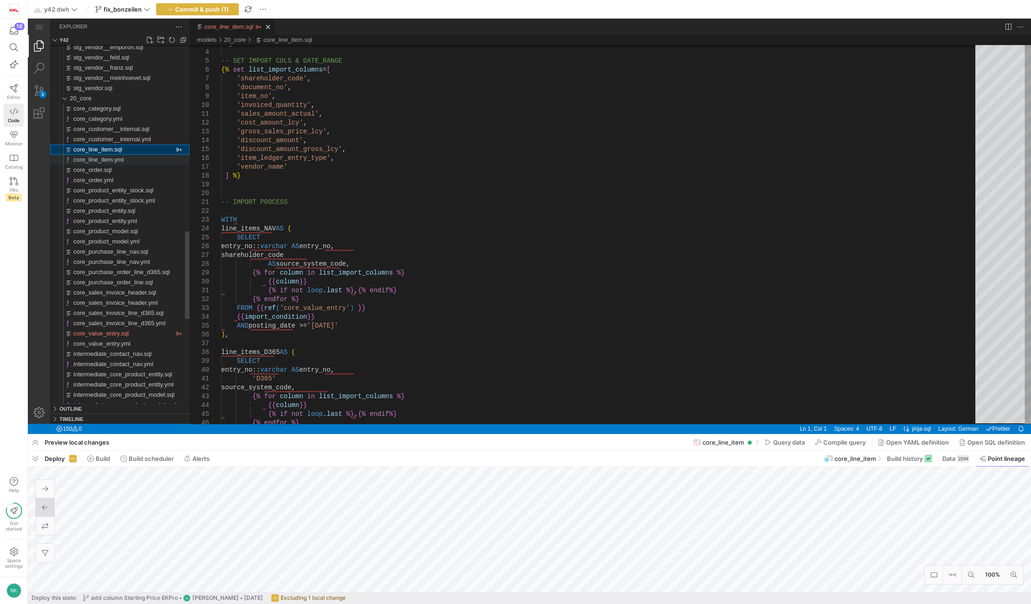
click at [113, 156] on span "core_line_item.yml" at bounding box center [98, 159] width 50 height 7
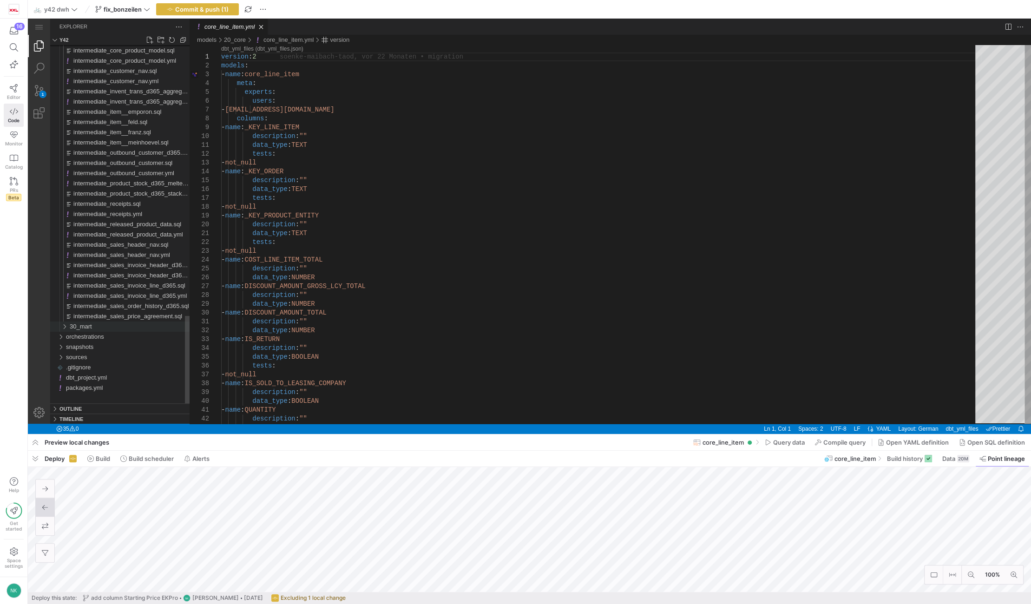
click at [69, 328] on div "30_mart" at bounding box center [62, 327] width 18 height 10
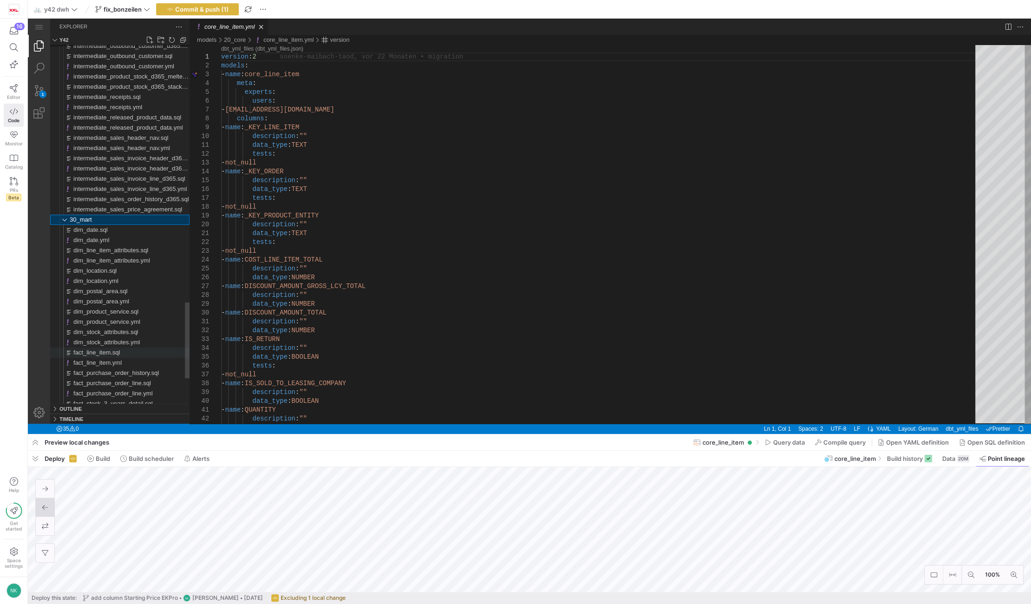
click at [98, 354] on span "fact_line_item.sql" at bounding box center [96, 352] width 46 height 7
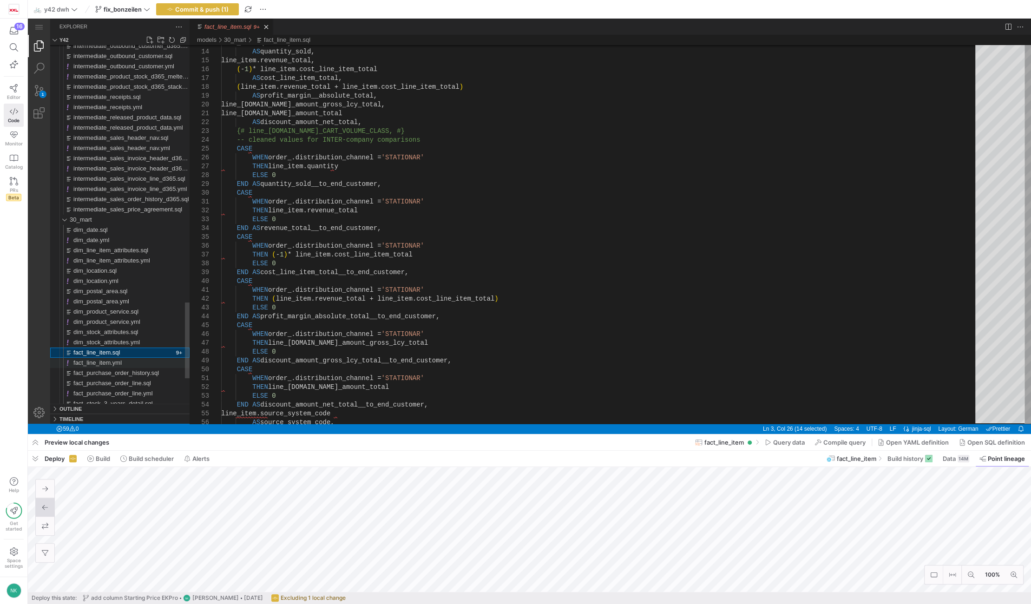
click at [113, 361] on span "fact_line_item.yml" at bounding box center [97, 362] width 48 height 7
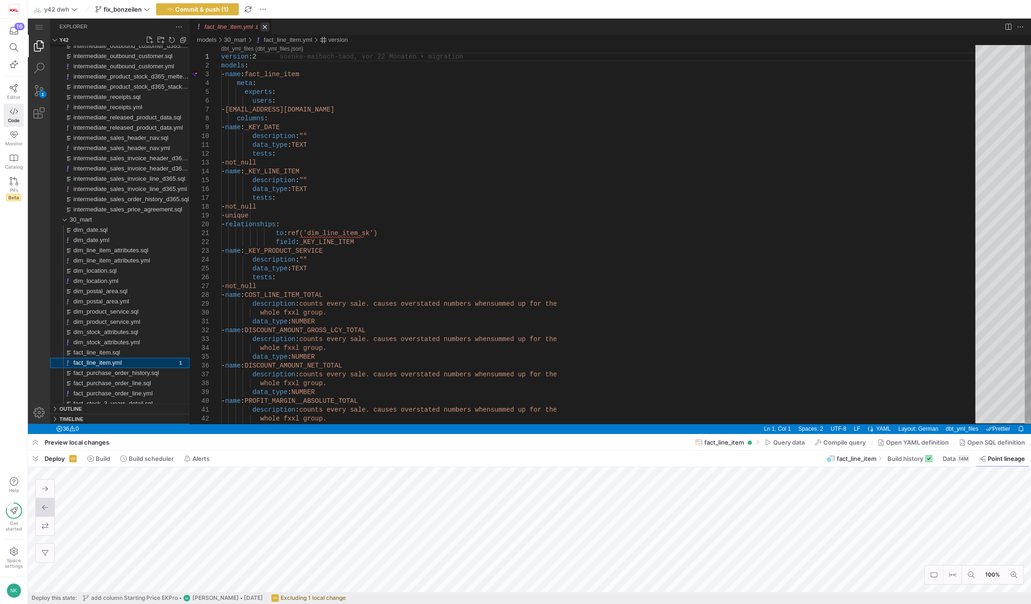
click at [264, 26] on link "Close (Ctrl+F4)" at bounding box center [264, 26] width 9 height 9
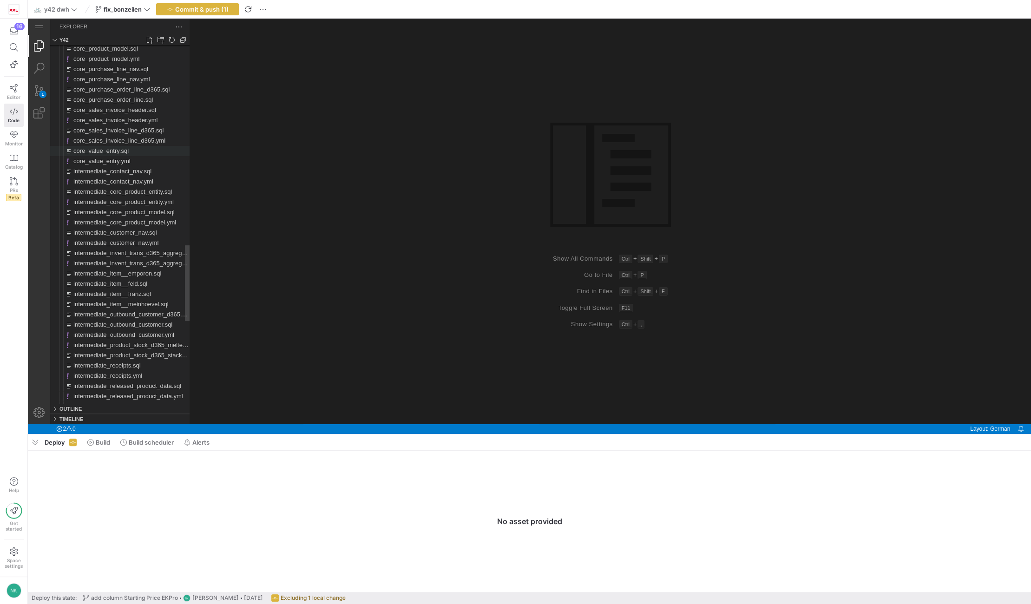
click at [109, 147] on span "core_value_entry.sql" at bounding box center [100, 150] width 55 height 7
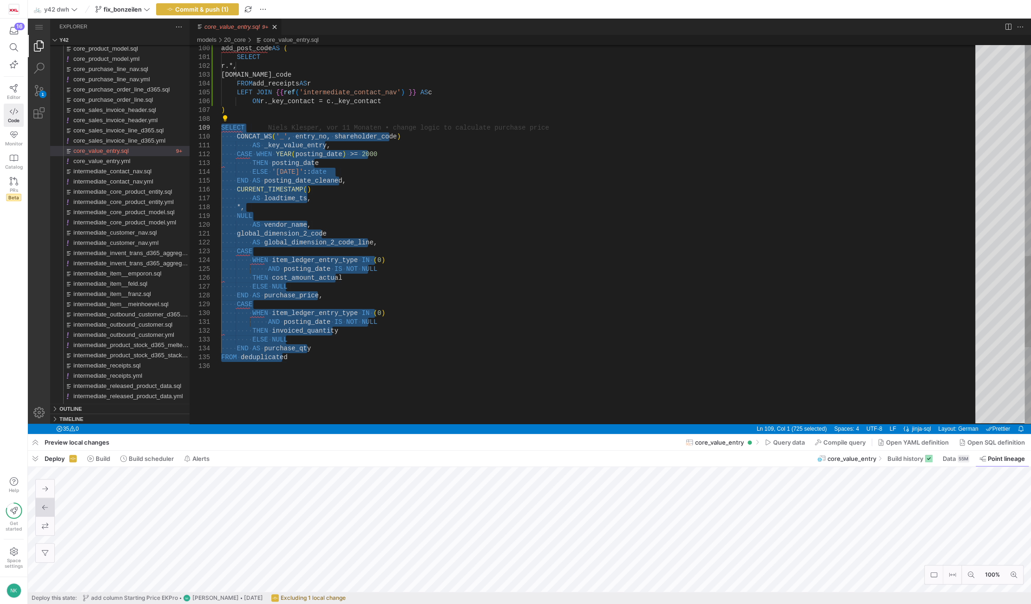
drag, startPoint x: 287, startPoint y: 359, endPoint x: 186, endPoint y: 127, distance: 253.0
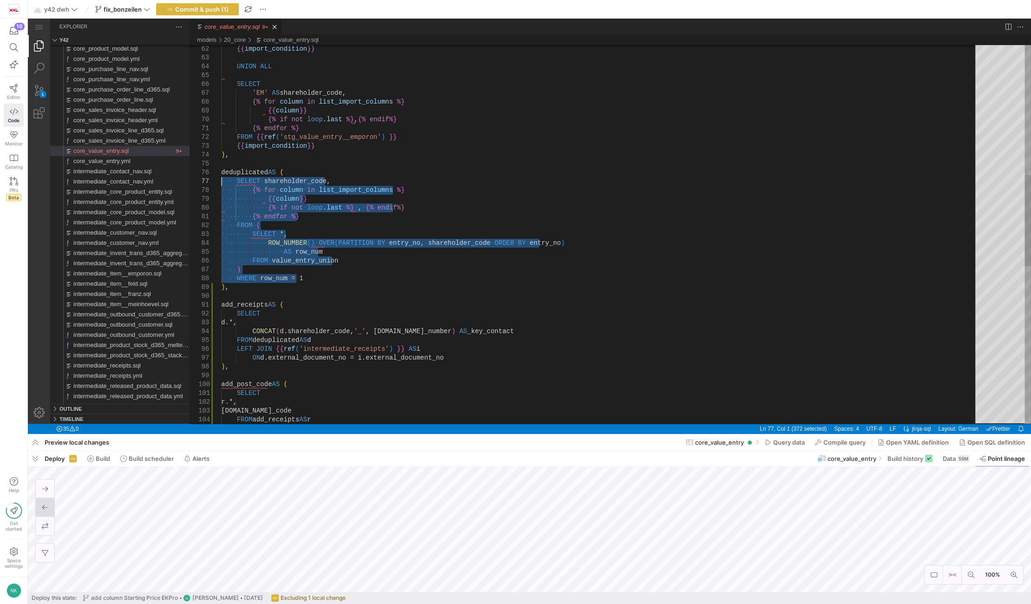
drag, startPoint x: 309, startPoint y: 278, endPoint x: 216, endPoint y: 179, distance: 136.1
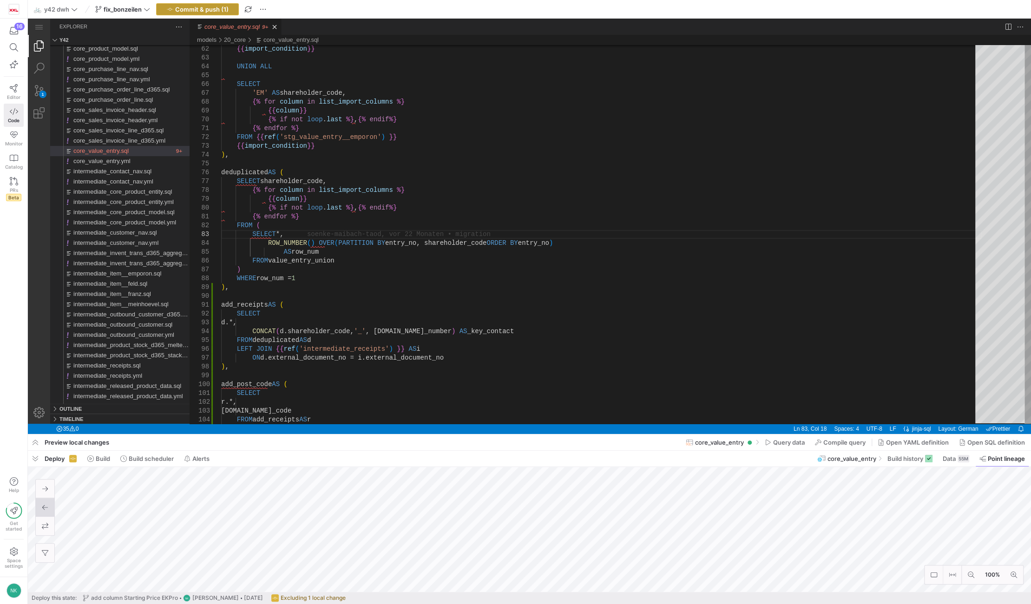
click at [221, 10] on span "Commit & push (1)" at bounding box center [201, 9] width 53 height 7
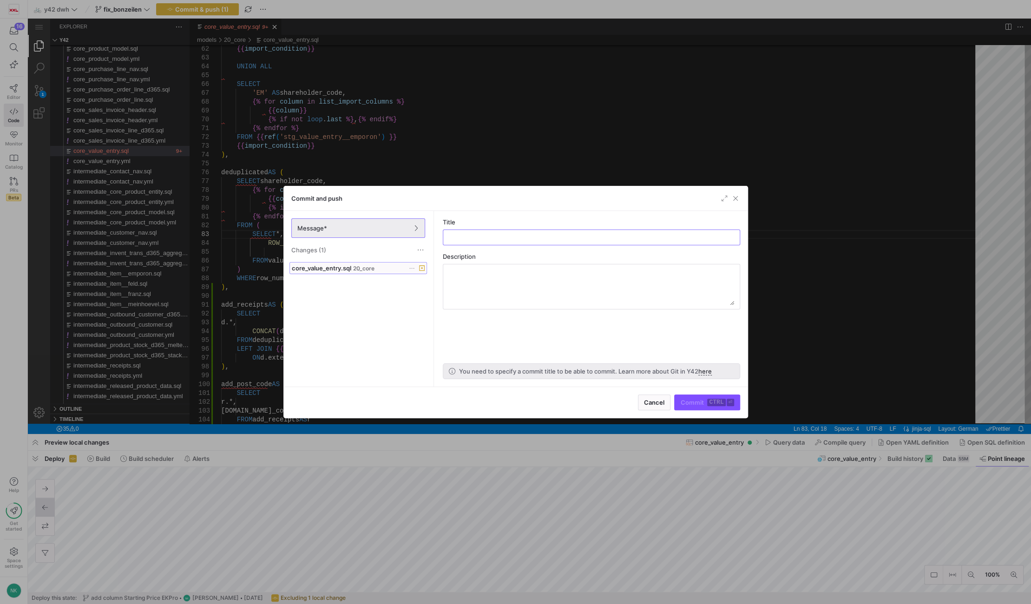
click at [409, 264] on span "core_value_entry.sql 20_core" at bounding box center [358, 267] width 133 height 7
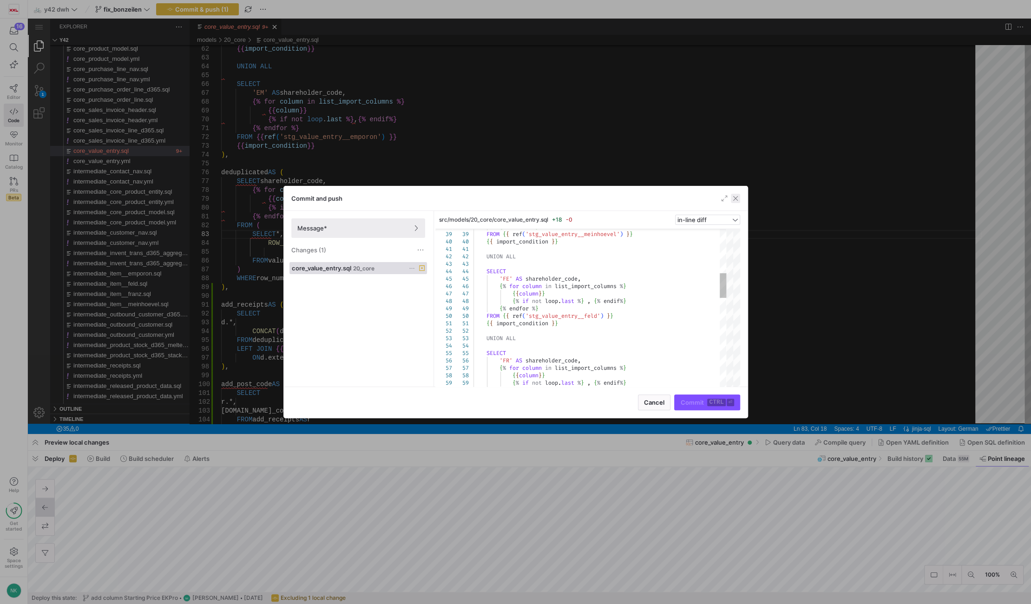
click at [736, 199] on span "button" at bounding box center [735, 198] width 9 height 9
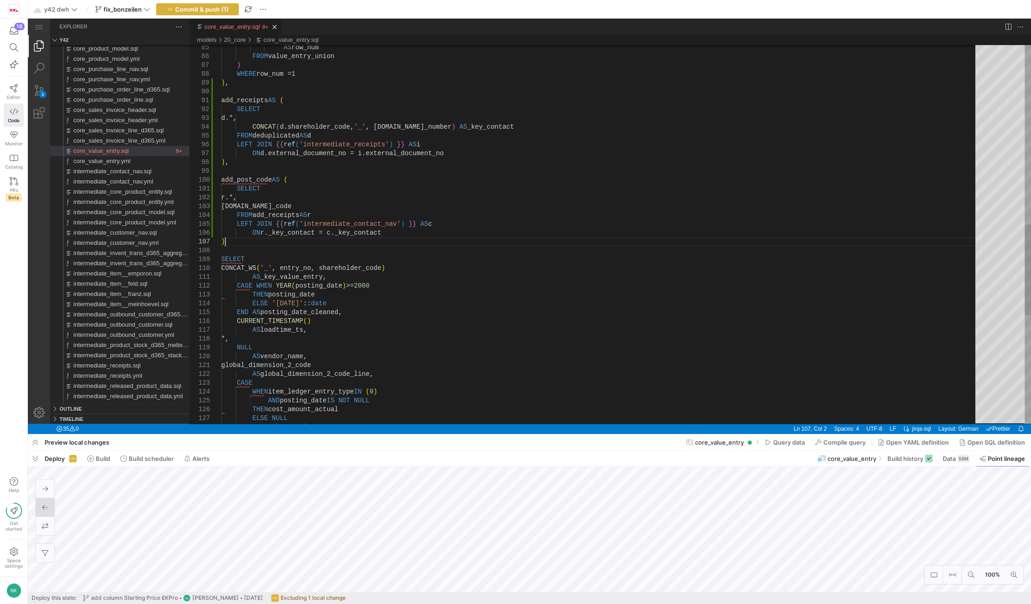
scroll to position [0, 59]
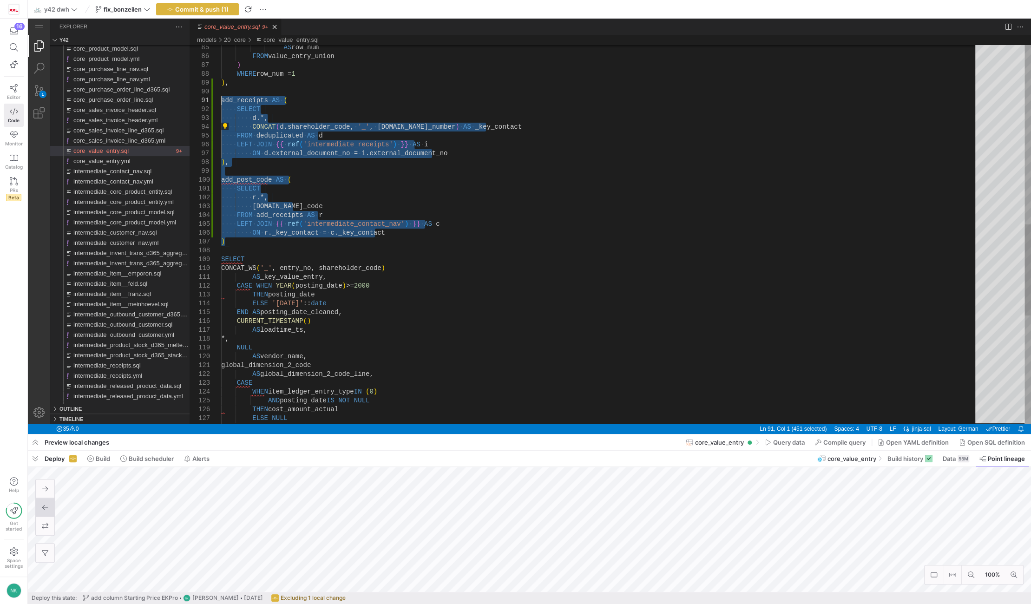
drag, startPoint x: 233, startPoint y: 243, endPoint x: 183, endPoint y: 103, distance: 148.6
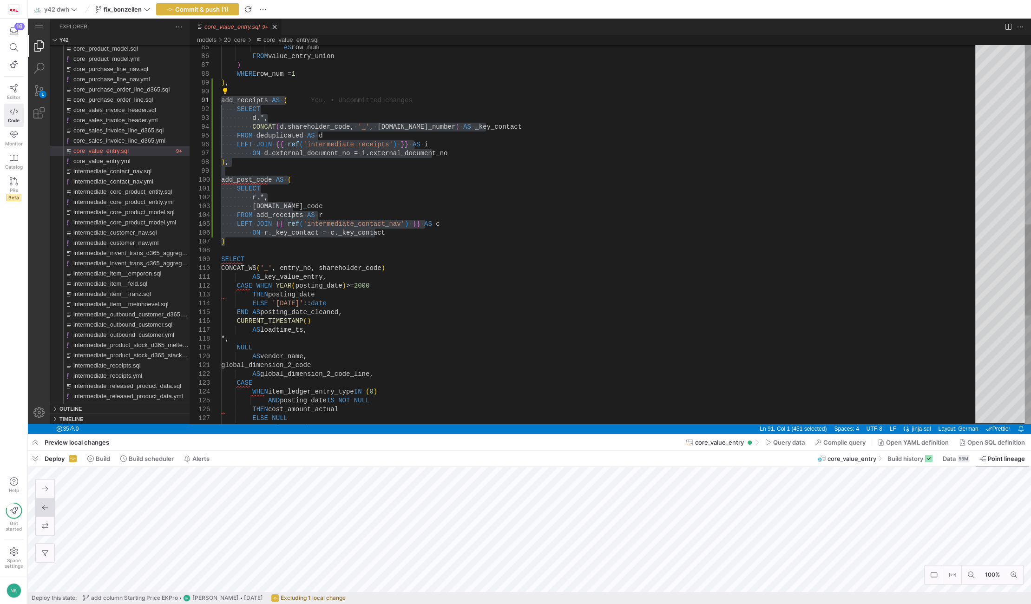
click at [358, 261] on div "add_post_code ·‌ AS ·‌ ( ·‌·‌·‌·‌ SELECT ·‌·‌·‌·‌·‌·‌·‌·‌ r.*, ·‌·‌·‌·‌·‌·‌·‌·‌…" at bounding box center [601, 87] width 761 height 1570
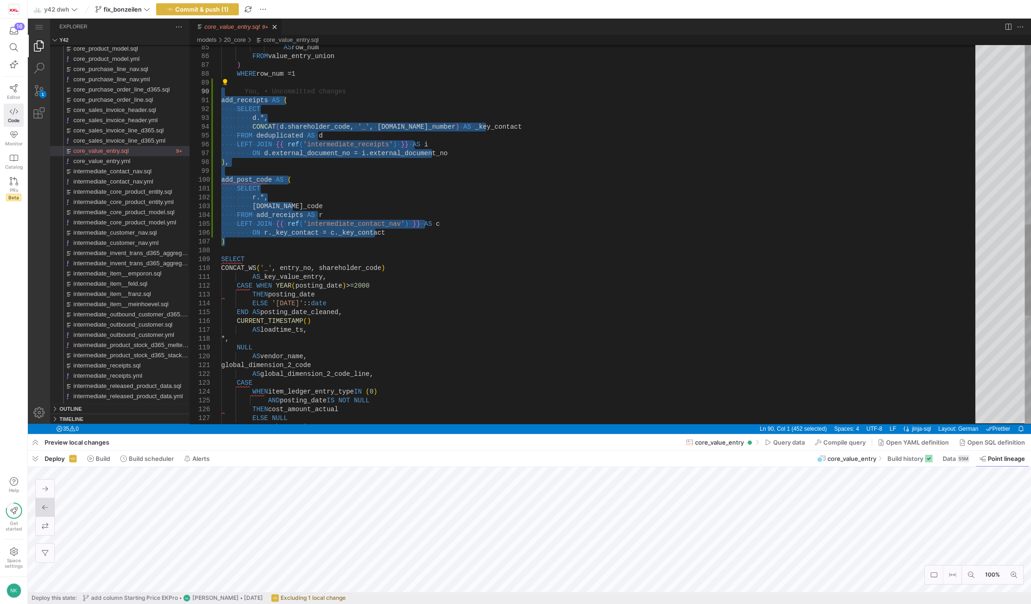
drag, startPoint x: 243, startPoint y: 241, endPoint x: 181, endPoint y: 94, distance: 159.5
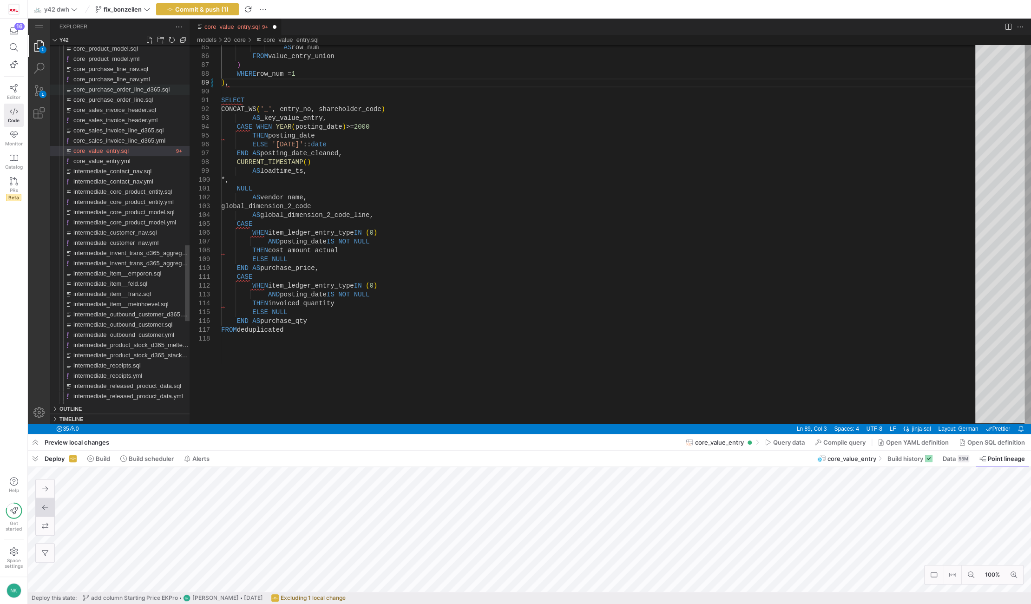
type textarea "{% endfor %} FROM ( SELECT *, ROW_NUMBER() OVER(PARTITION BY entry_no, sharehol…"
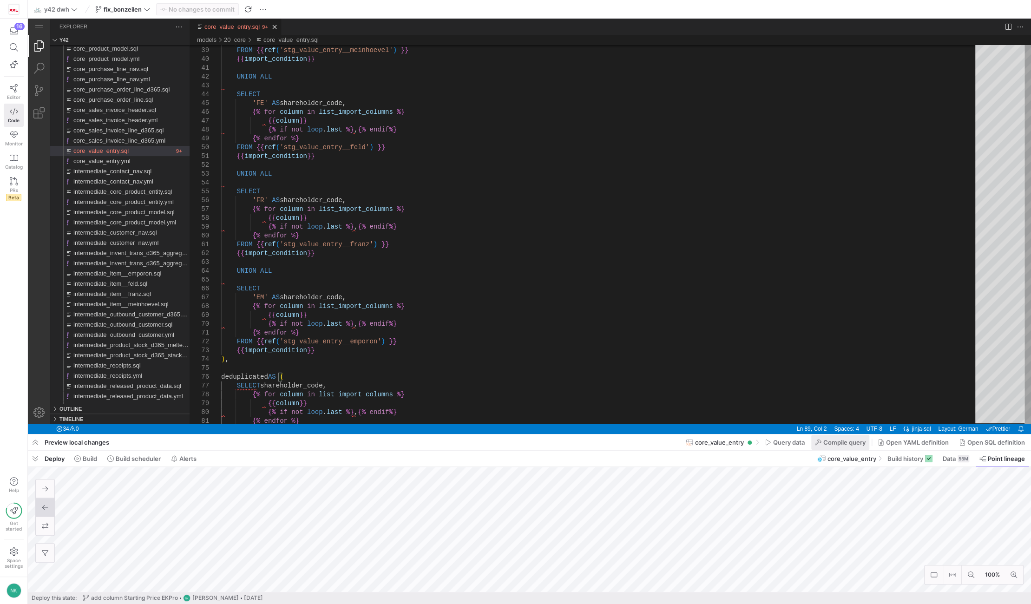
click at [840, 440] on span "Compile query" at bounding box center [844, 442] width 42 height 7
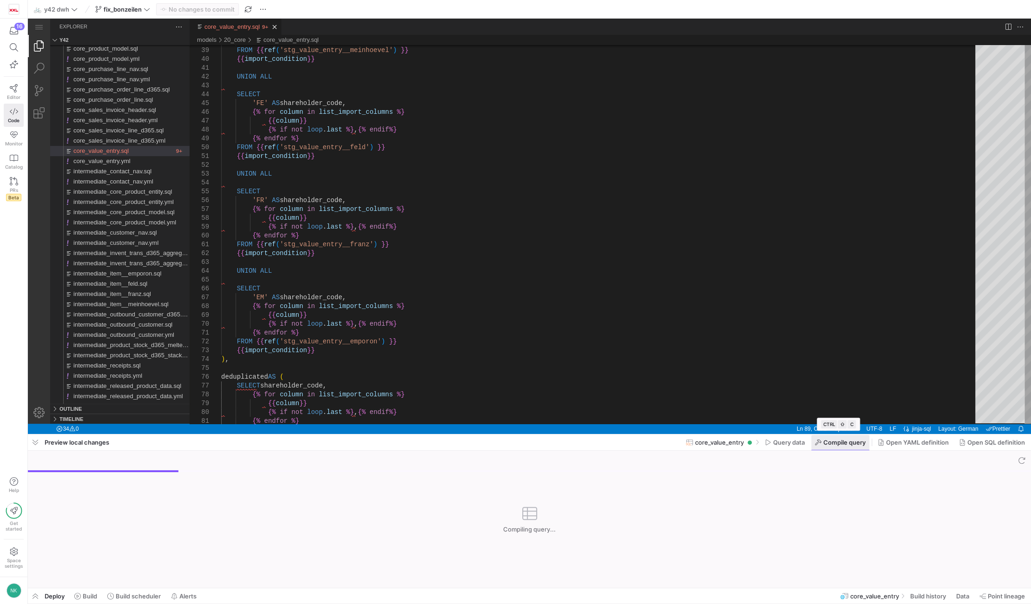
scroll to position [0, 3]
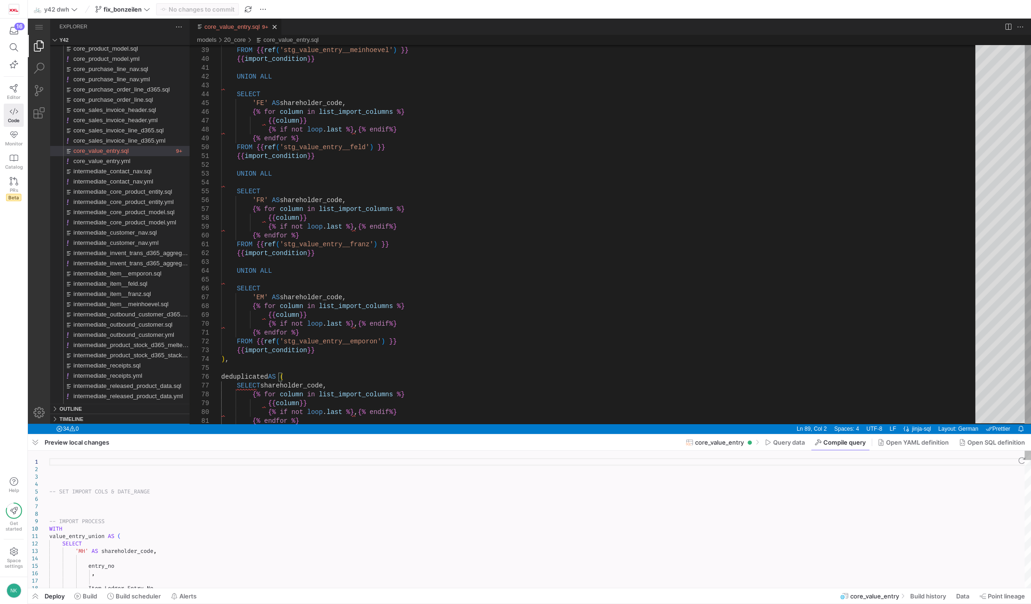
type textarea "-- SET IMPORT COLS & DATE_RANGE -- IMPORT PROCESS WITH … THEN invoiced_quantity…"
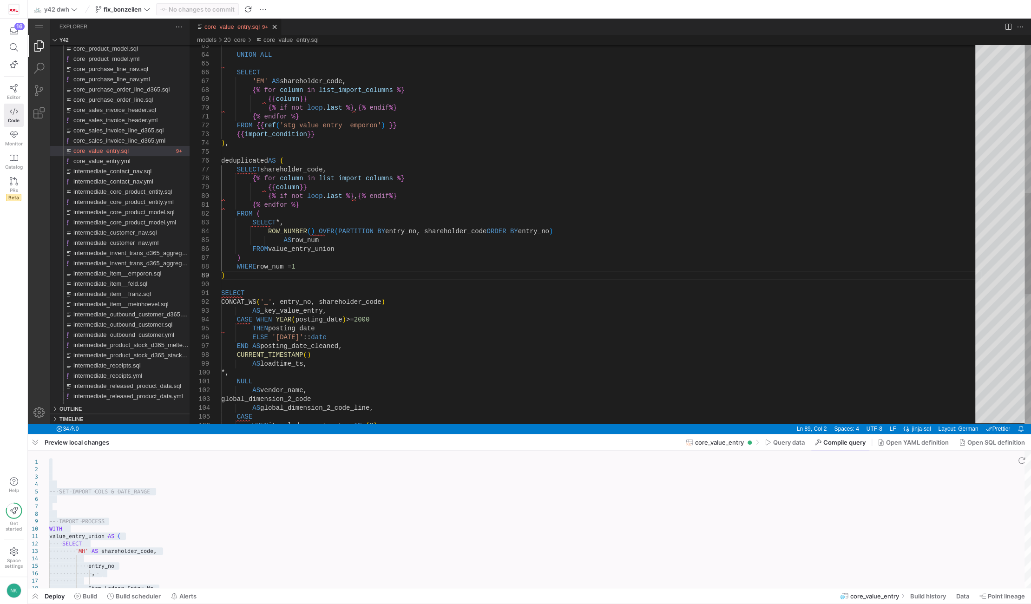
click at [247, 269] on div ") WHERE row_num = 1 ) SELECT CONCAT_WS ( '_' , entry_no, shareholder_code ) AS …" at bounding box center [601, 199] width 761 height 1411
click at [238, 143] on div ") WHERE row_num = 1 ) SELECT CONCAT_WS ( '_' , entry_no, shareholder_code ) AS …" at bounding box center [601, 199] width 761 height 1411
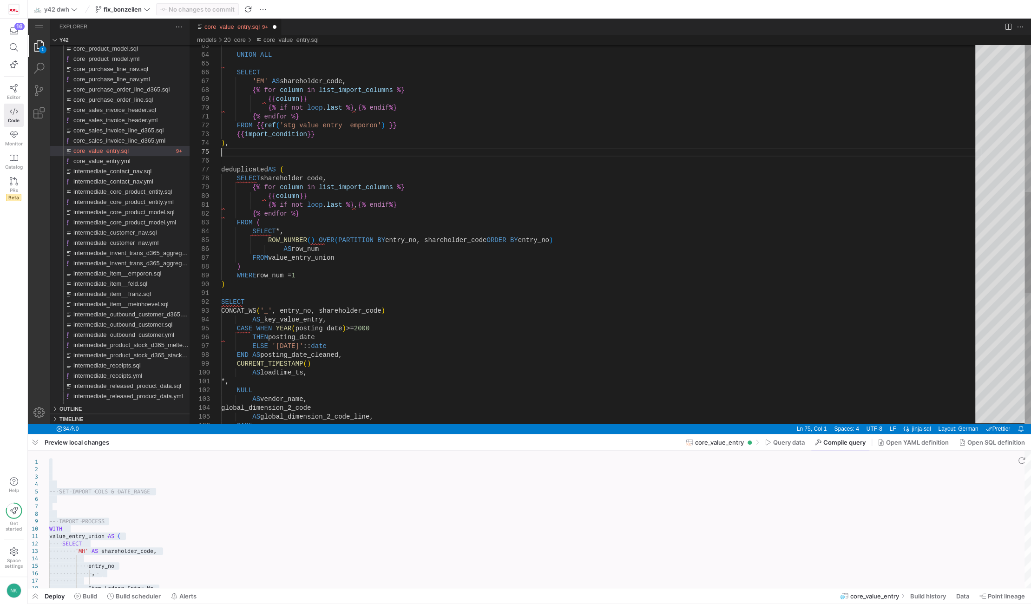
scroll to position [44, 0]
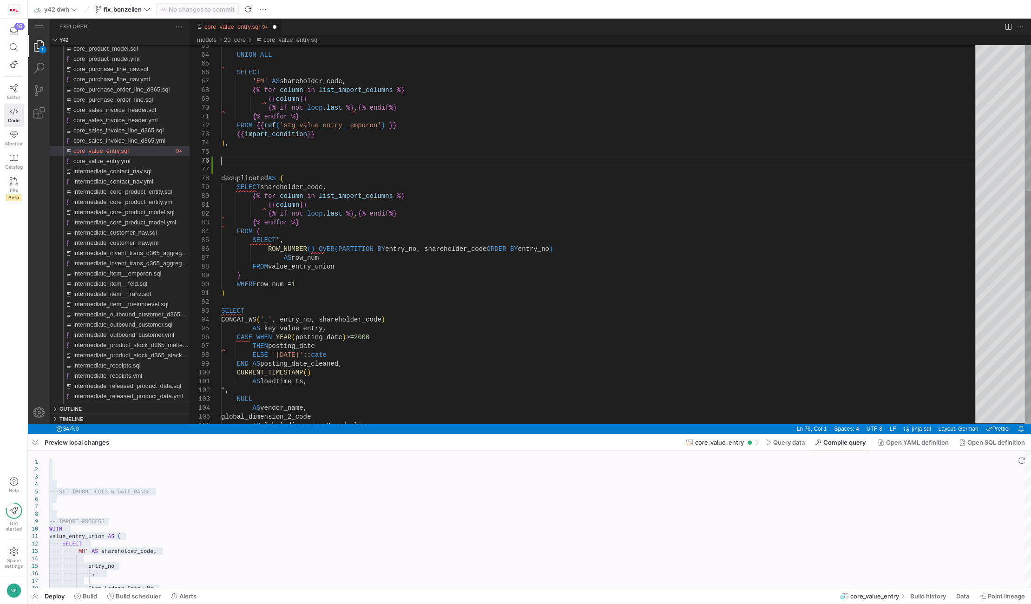
paste textarea "ON r._key_contact = c._key_contact ) deduplicated AS ( SELECT shareholder_code,…"
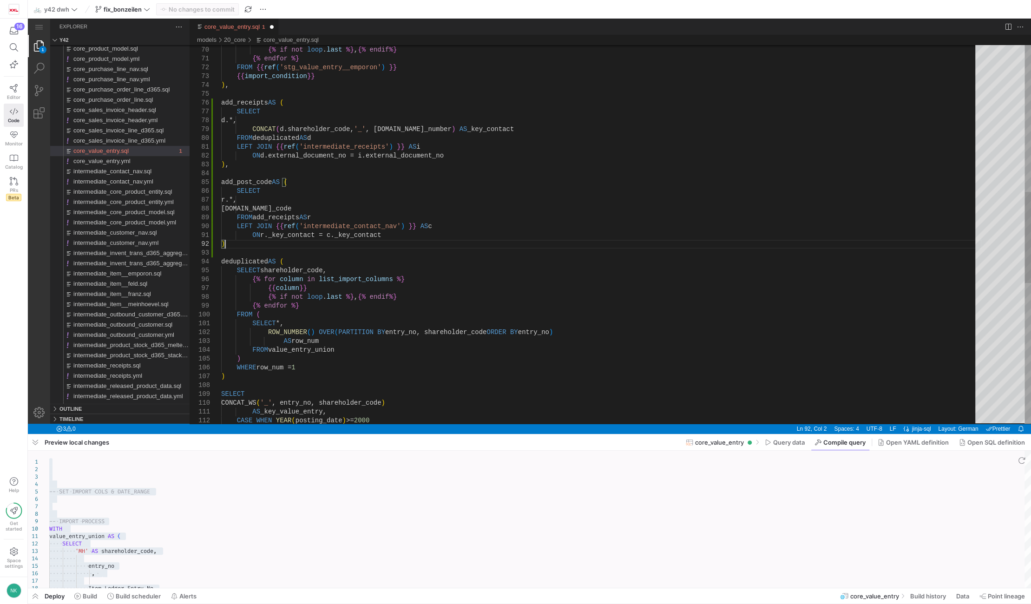
click at [234, 245] on div ") WHERE row_num = 1 FROM value_entry_union AS row_num {% endfor %} FROM ( SELEC…" at bounding box center [601, 221] width 761 height 1570
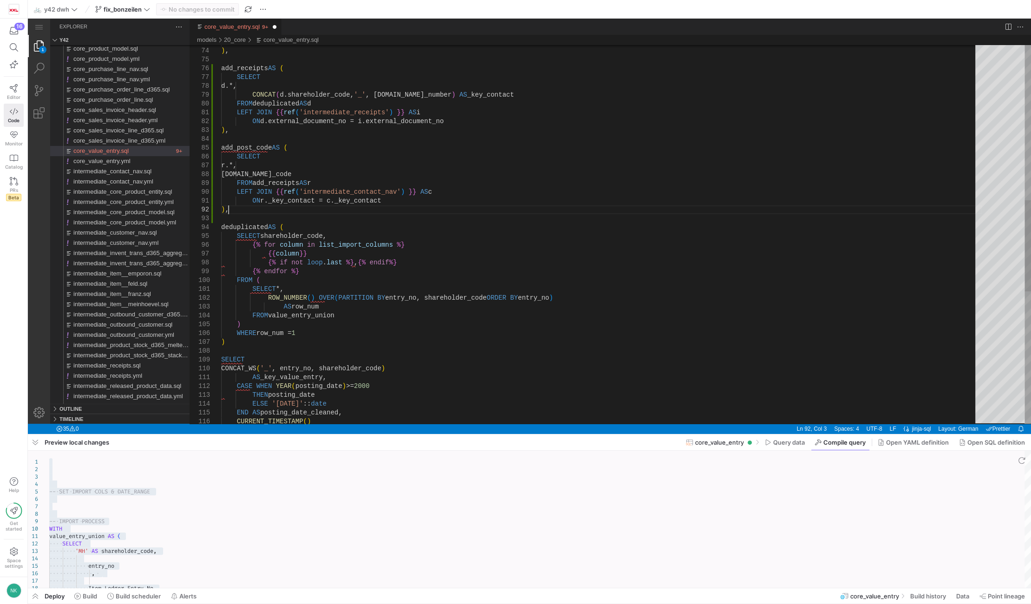
click at [302, 313] on div ") WHERE row_num = 1 FROM value_entry_union AS row_num {% endfor %} FROM ( SELEC…" at bounding box center [601, 187] width 761 height 1570
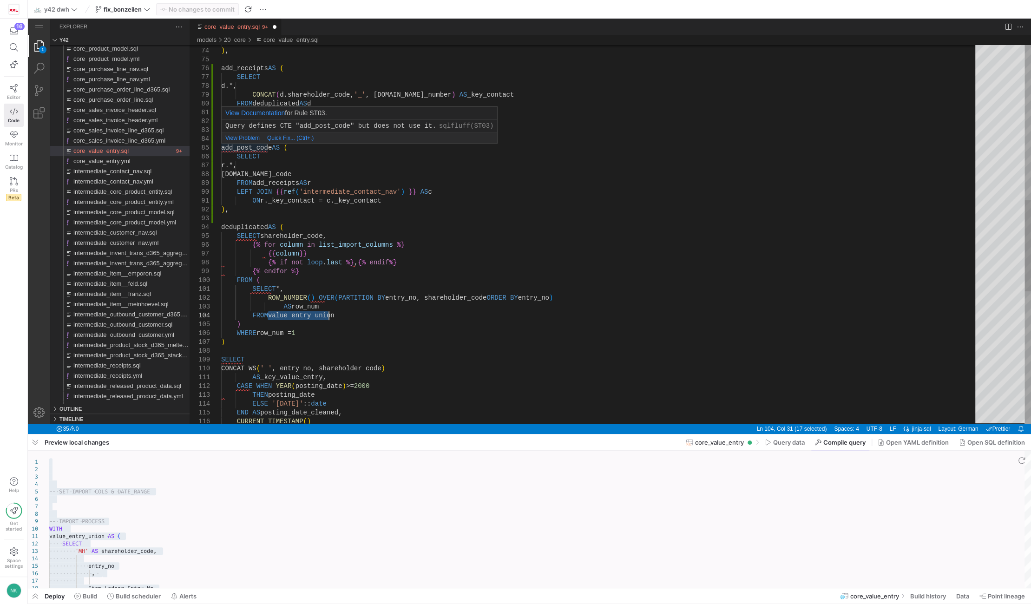
click at [247, 147] on div ") WHERE row_num = 1 FROM value_entry_union AS row_num {% endfor %} FROM ( SELEC…" at bounding box center [601, 187] width 761 height 1570
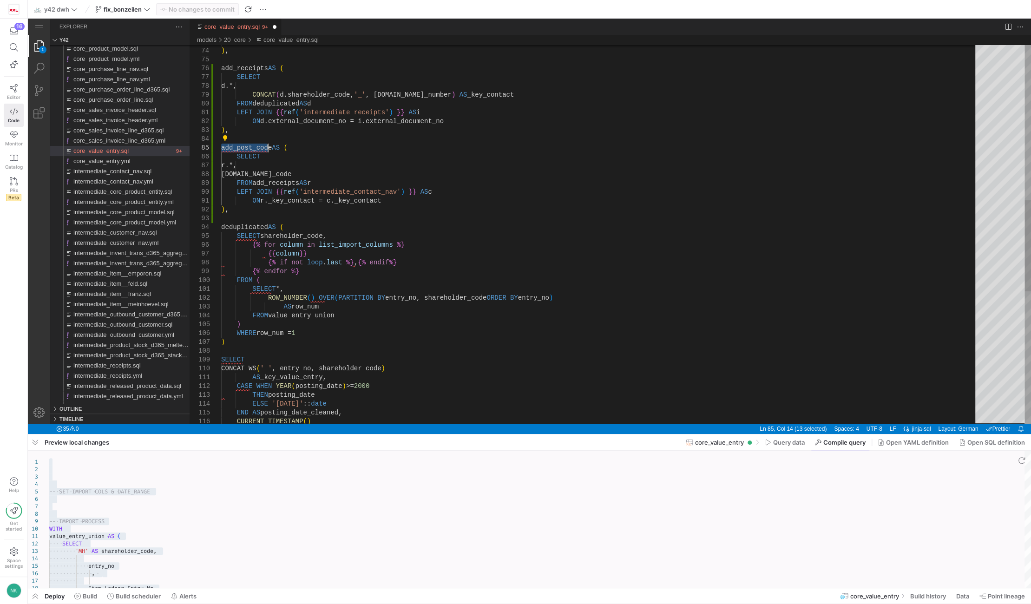
click at [292, 318] on div ") WHERE row_num = 1 FROM value_entry_union AS row_num {% endfor %} FROM ( SELEC…" at bounding box center [601, 187] width 761 height 1570
paste textarea "add_post_code"
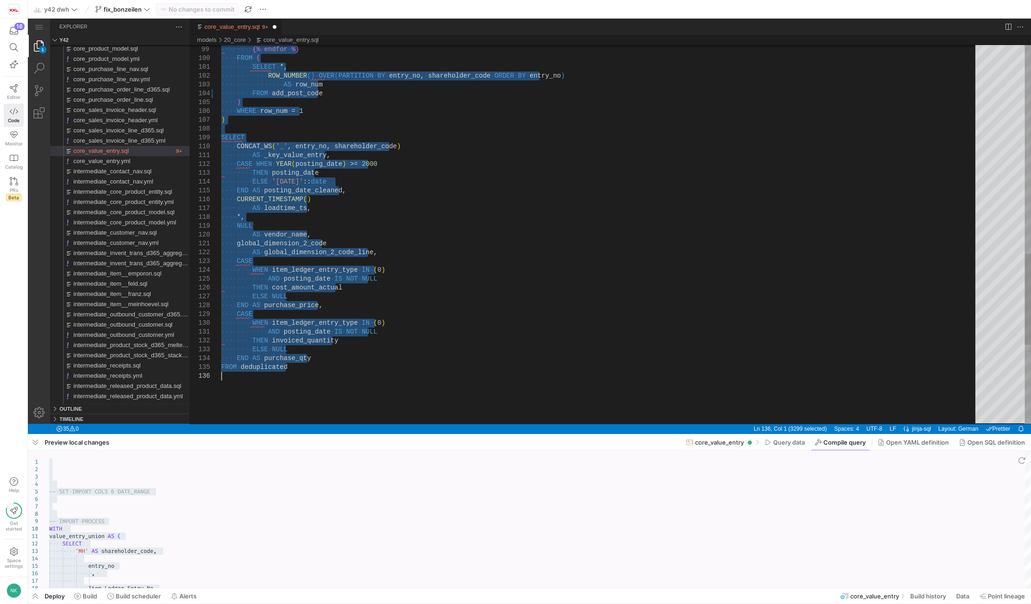
type textarea "{% set import_condition = " WHERE ABS(sales_amount_actual) < POWER(10,8) " %} -…"
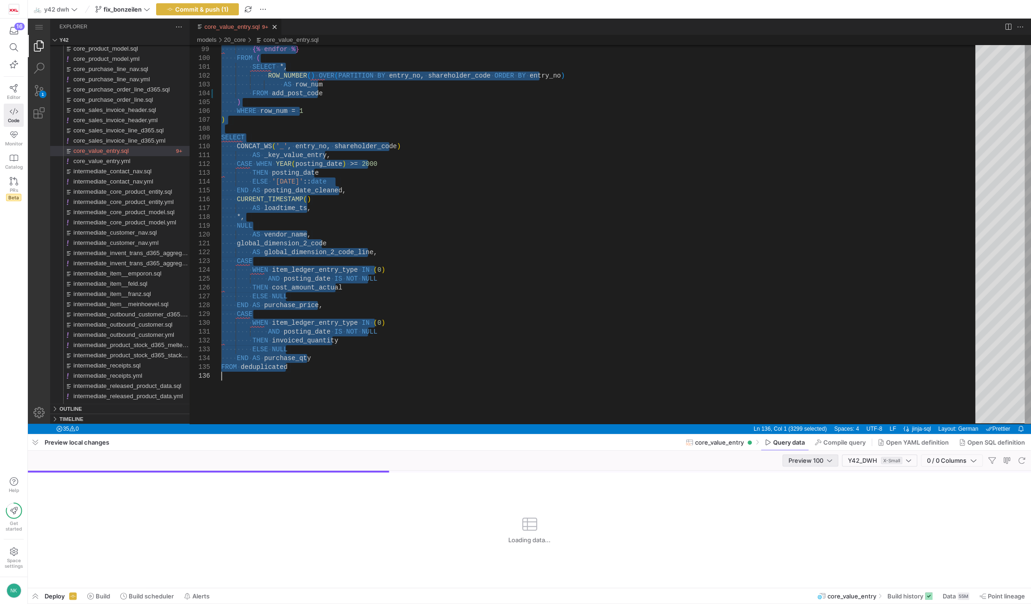
click at [824, 460] on div "Preview 100" at bounding box center [810, 460] width 44 height 7
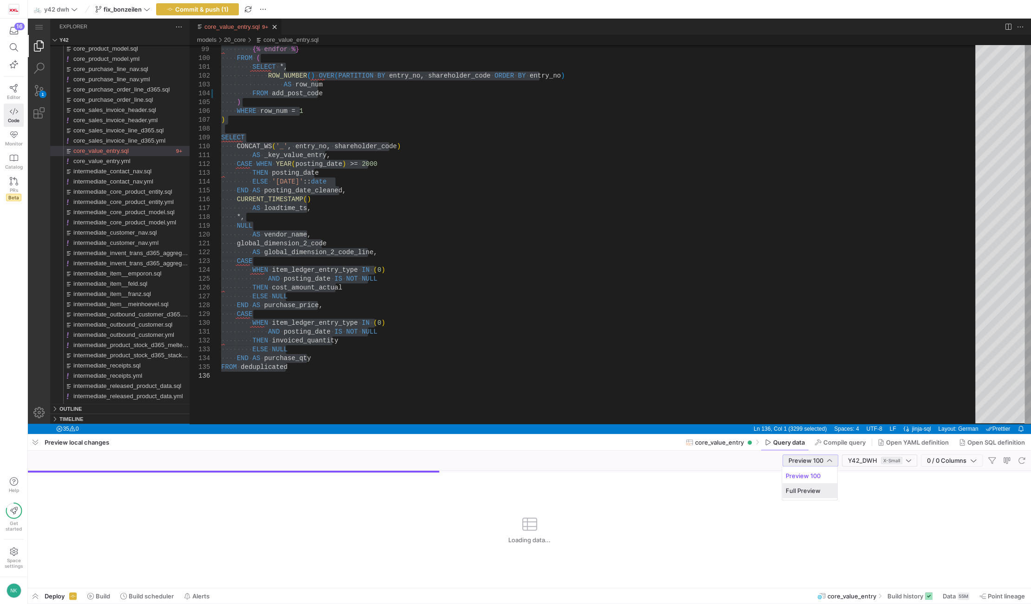
click at [799, 492] on span "Full Preview" at bounding box center [810, 490] width 48 height 7
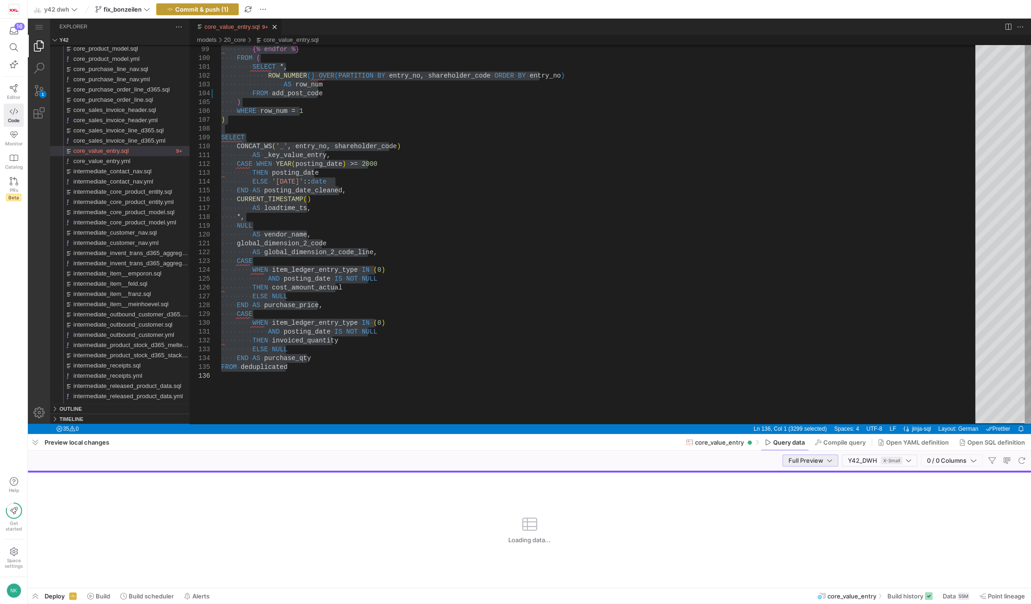
click at [209, 7] on span "Commit & push (1)" at bounding box center [201, 9] width 53 height 7
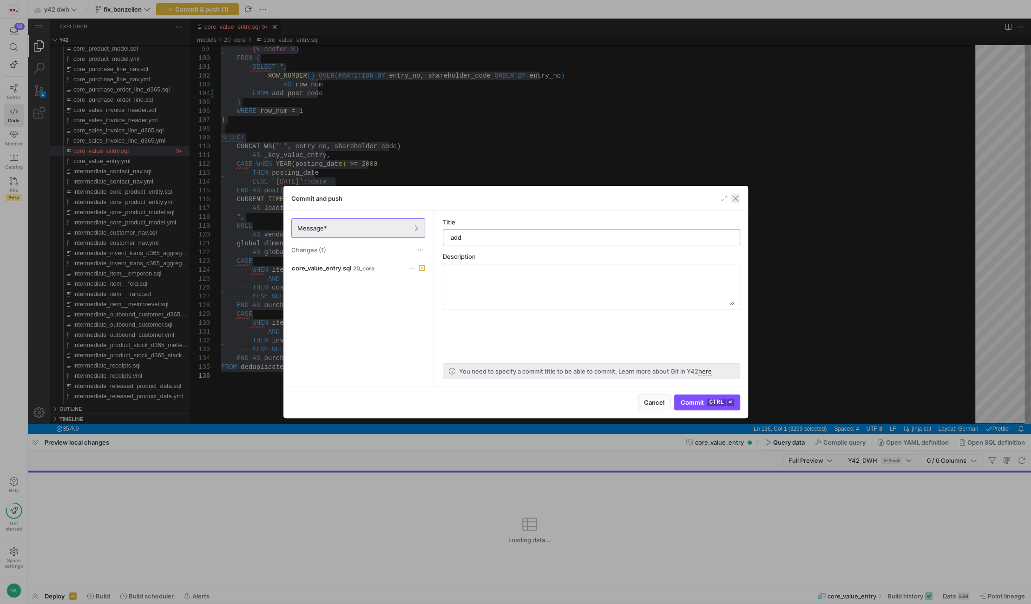
type input "add"
click at [732, 195] on span "button" at bounding box center [735, 198] width 9 height 9
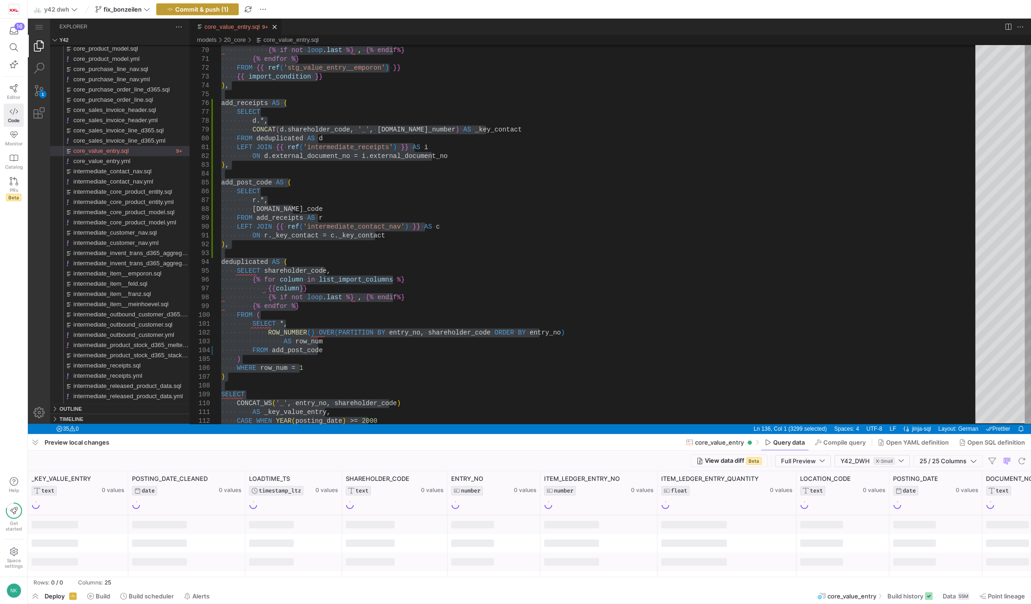
click at [187, 13] on span "Commit & push (1)" at bounding box center [201, 9] width 53 height 7
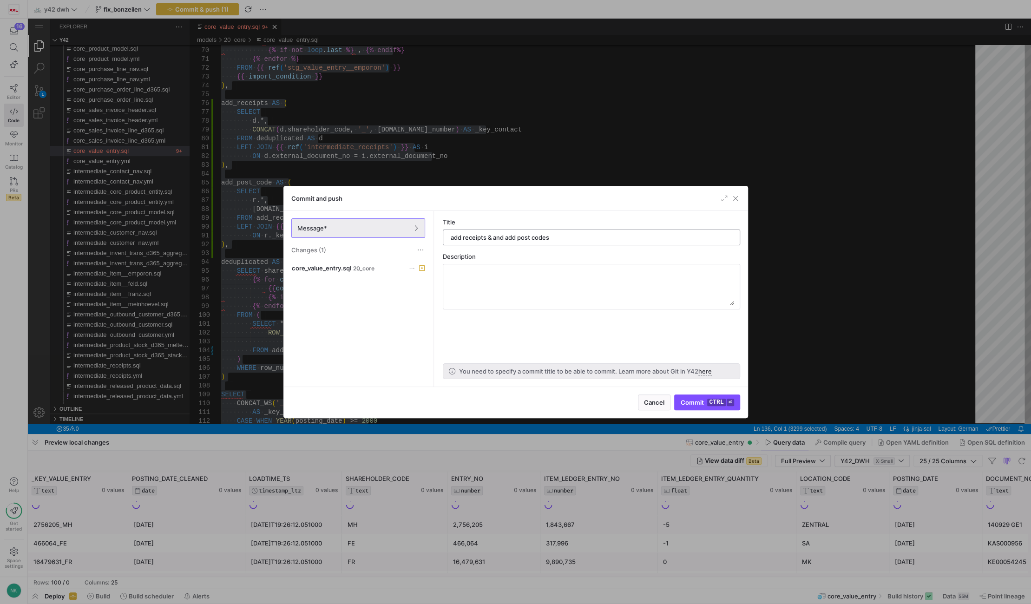
click at [497, 236] on input "add receipts & and add post codes" at bounding box center [592, 237] width 282 height 7
click at [567, 236] on input "add receipts & add post codes" at bounding box center [592, 237] width 282 height 7
type input "add receipts & add post codes to core value entry"
click at [702, 401] on span "Commit ctrl ⏎" at bounding box center [706, 402] width 53 height 7
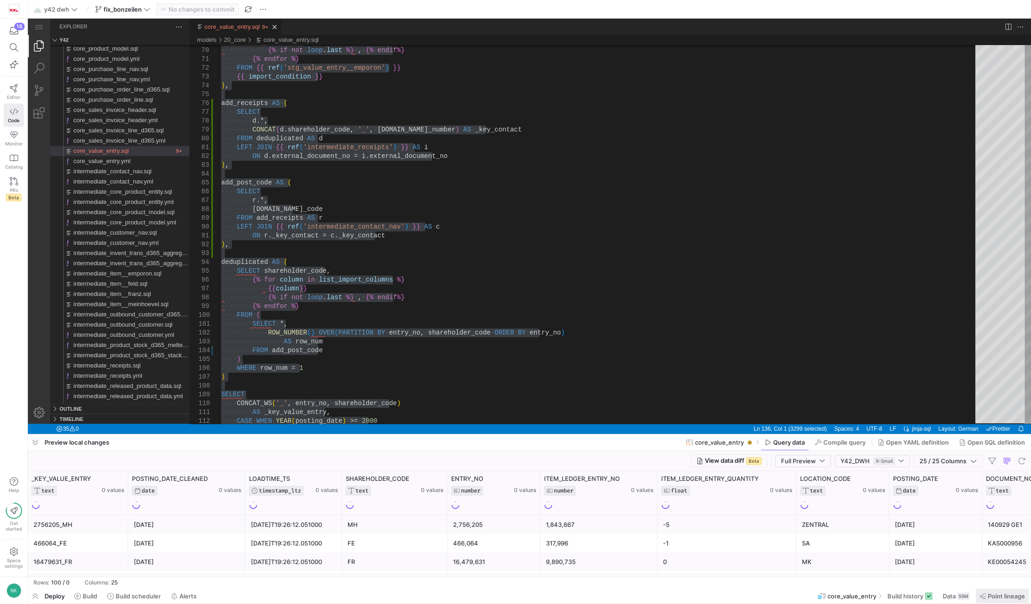
click at [988, 595] on span "Point lineage" at bounding box center [1006, 595] width 37 height 7
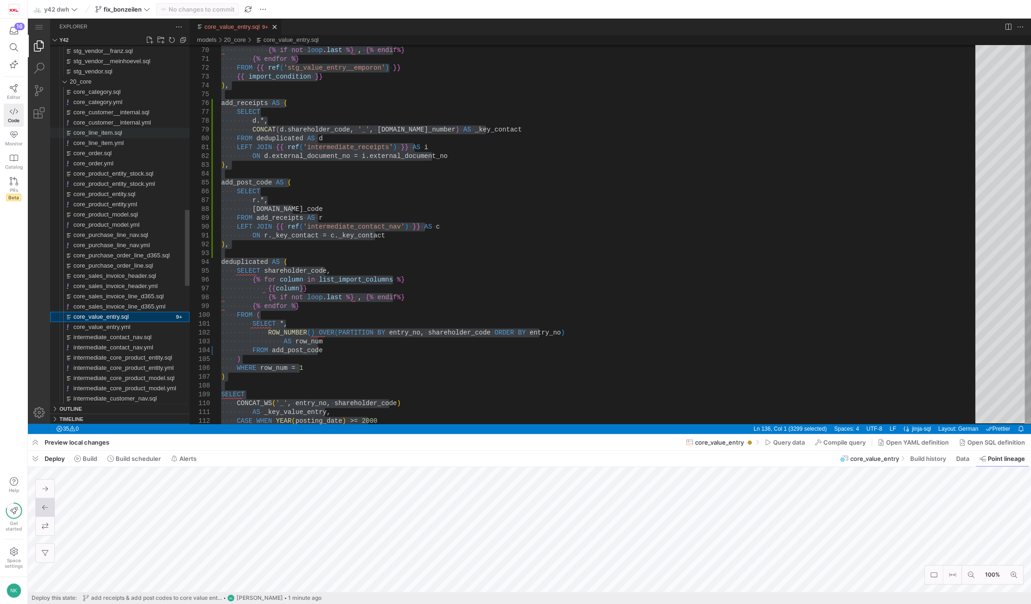
click at [130, 129] on div "core_line_item.sql" at bounding box center [131, 133] width 116 height 10
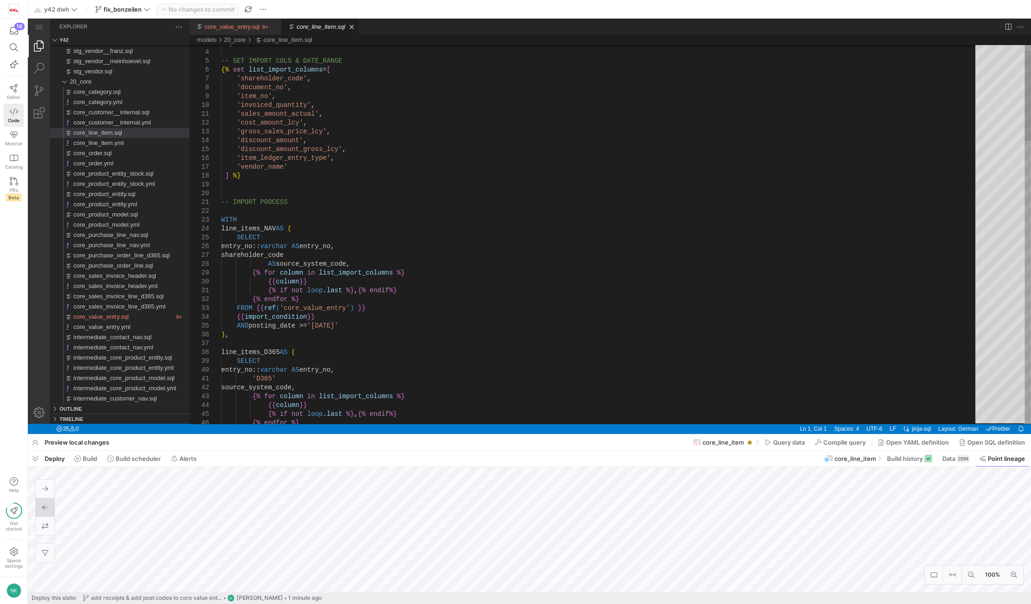
type textarea "'sales_amount_actual', 'cost_amount_lcy', 'gross_sales_price_lcy', 'discount_am…"
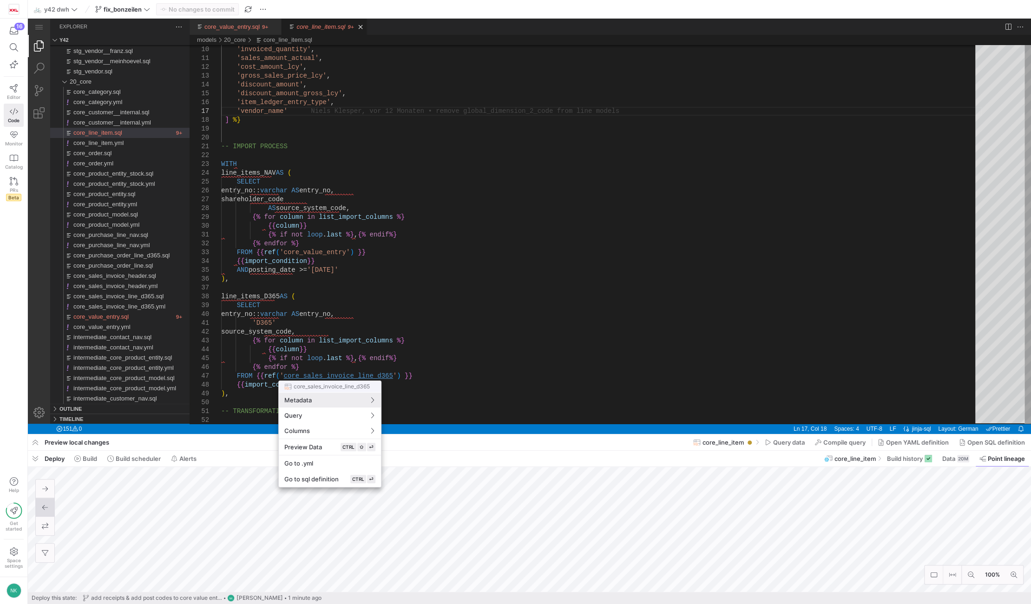
click at [342, 376] on div at bounding box center [515, 302] width 1031 height 604
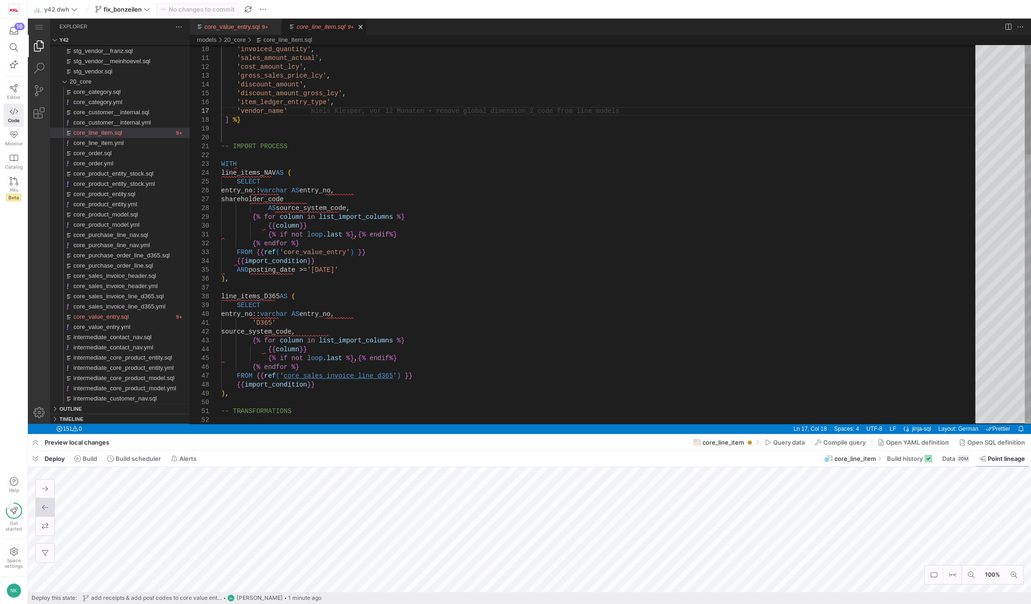
type textarea "'D365' source_system_code, {% for column in list_import_columns %} {{column}} {…"
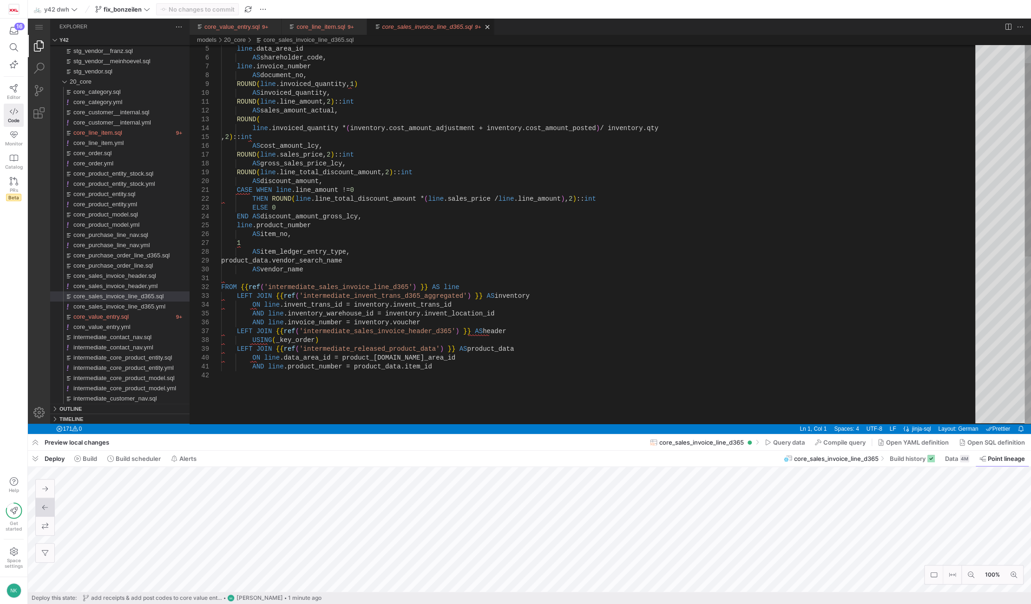
type textarea "FROM {{ ref('intermediate_sales_invoice_line_d365') }} AS line LEFT JOIN {{ ref…"
click at [249, 279] on div "line .data_area_id AS shareholder_code, line .invoice_number AS document_no, RO…" at bounding box center [601, 379] width 761 height 741
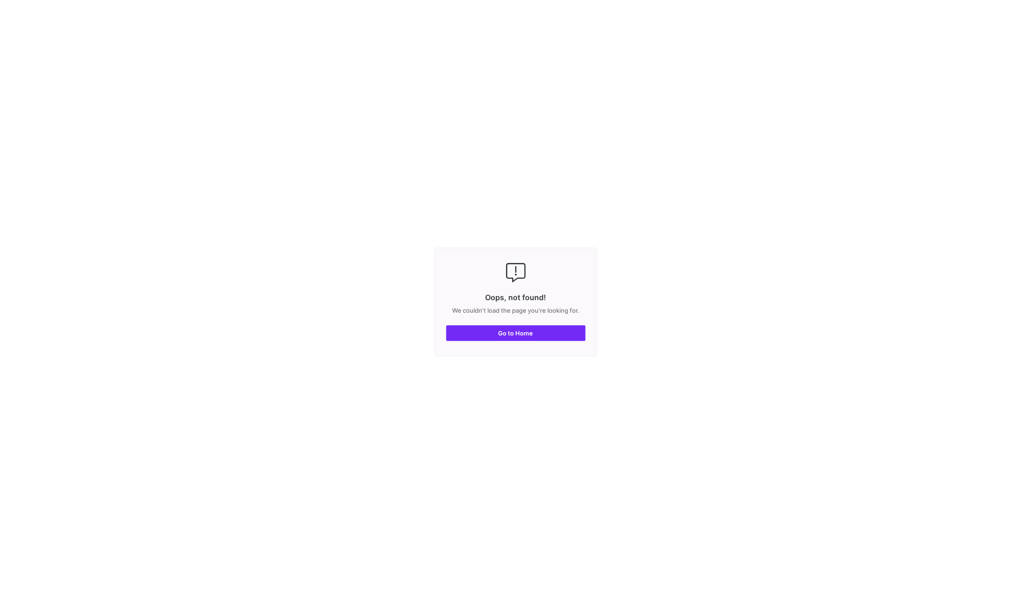
click at [487, 330] on span "button" at bounding box center [515, 333] width 138 height 15
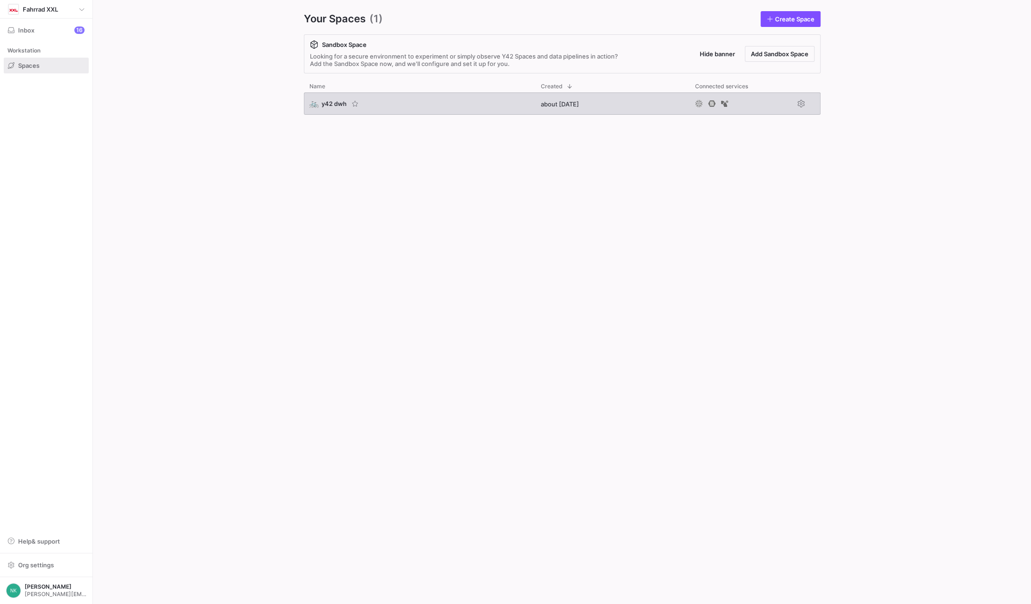
click at [321, 98] on div "🚲 y42 dwh" at bounding box center [419, 103] width 231 height 22
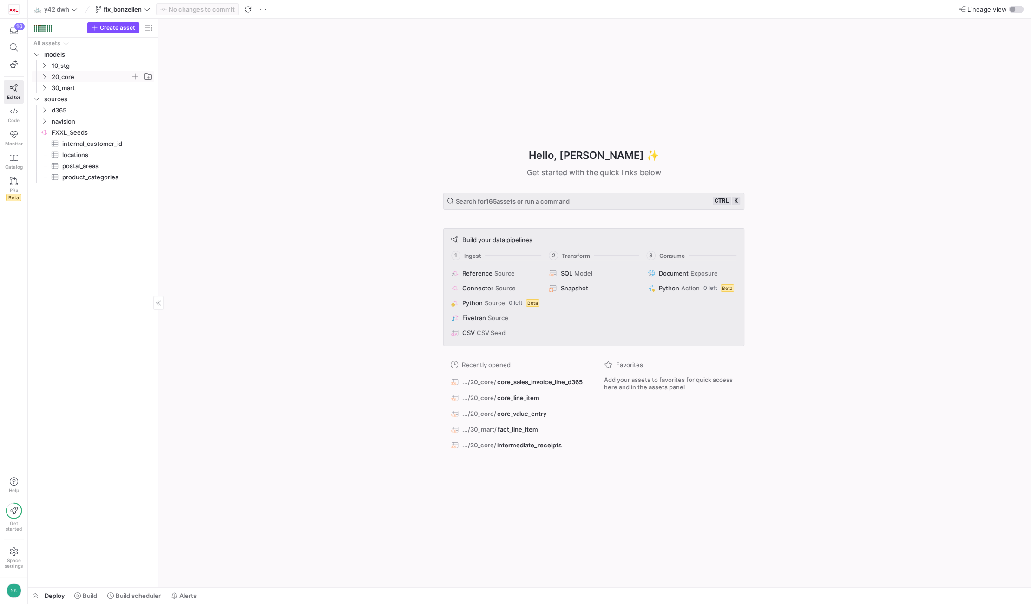
click at [43, 76] on icon "Press SPACE to select this row." at bounding box center [44, 77] width 7 height 6
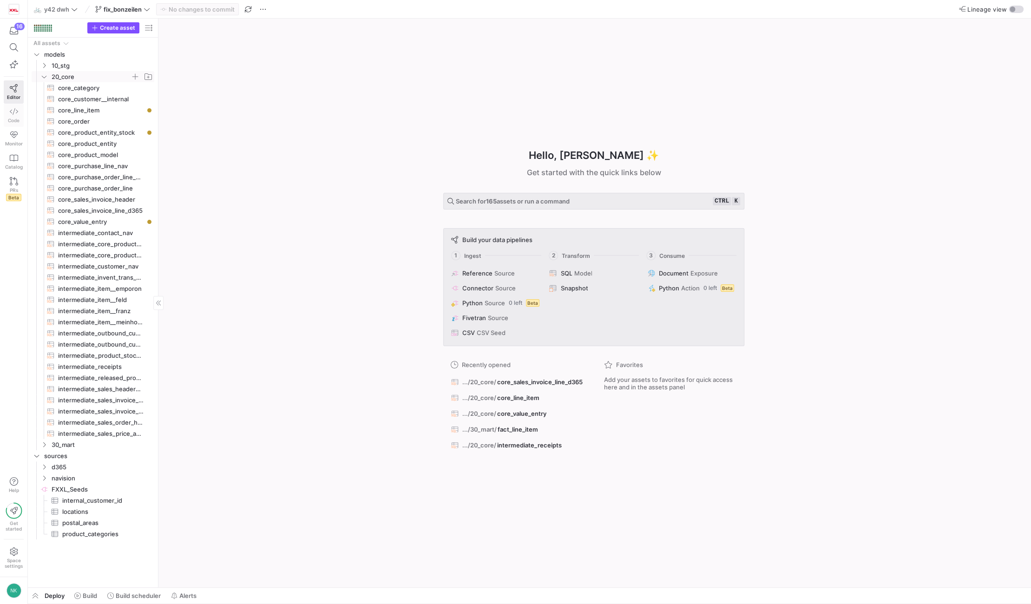
click at [11, 118] on span "Code" at bounding box center [14, 121] width 12 height 6
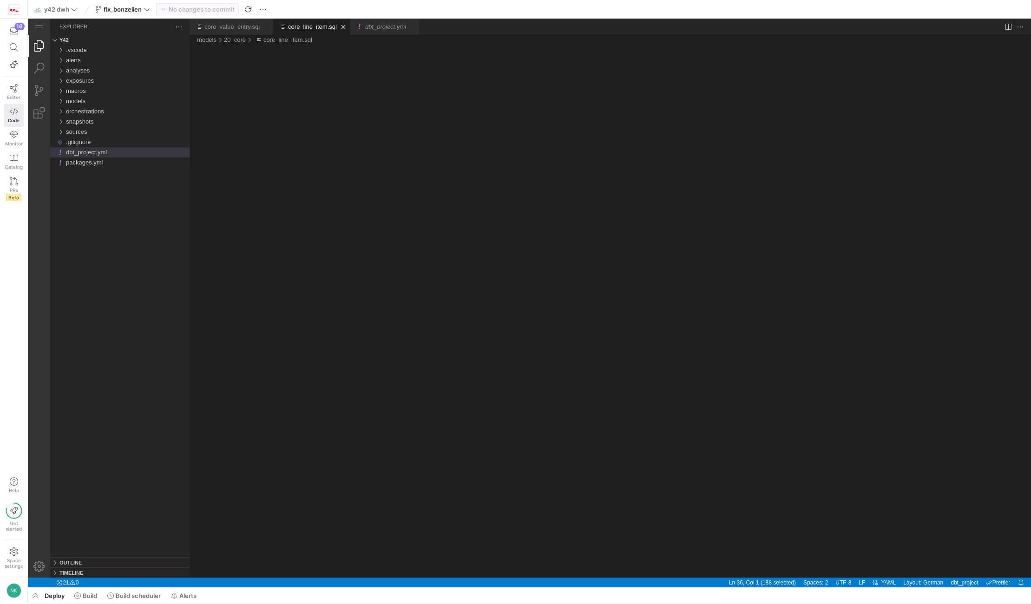
click at [294, 31] on div "core_line_item.sql" at bounding box center [312, 27] width 49 height 16
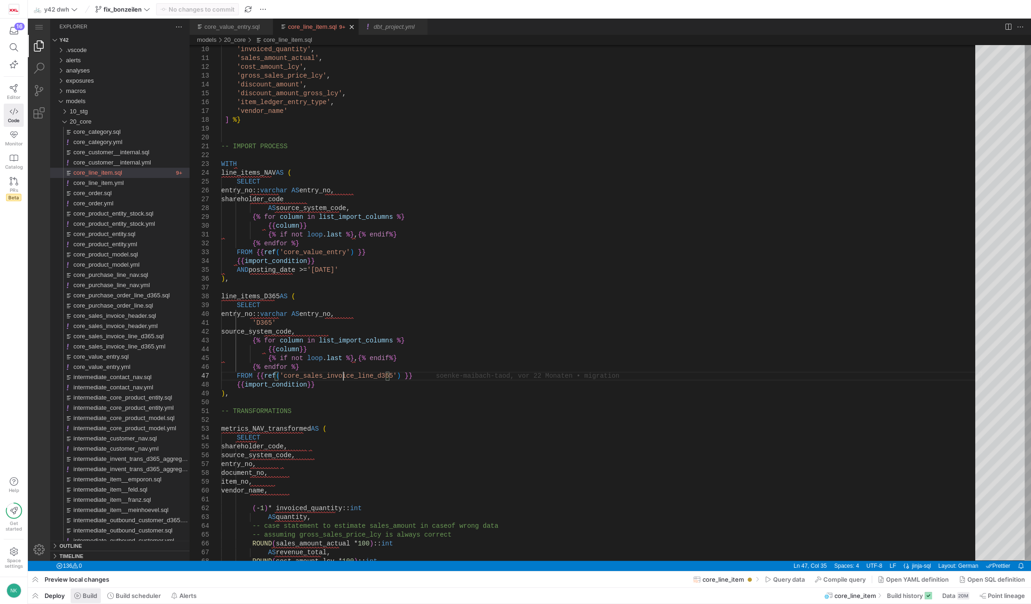
click at [0, 0] on span "Build" at bounding box center [0, 0] width 0 height 0
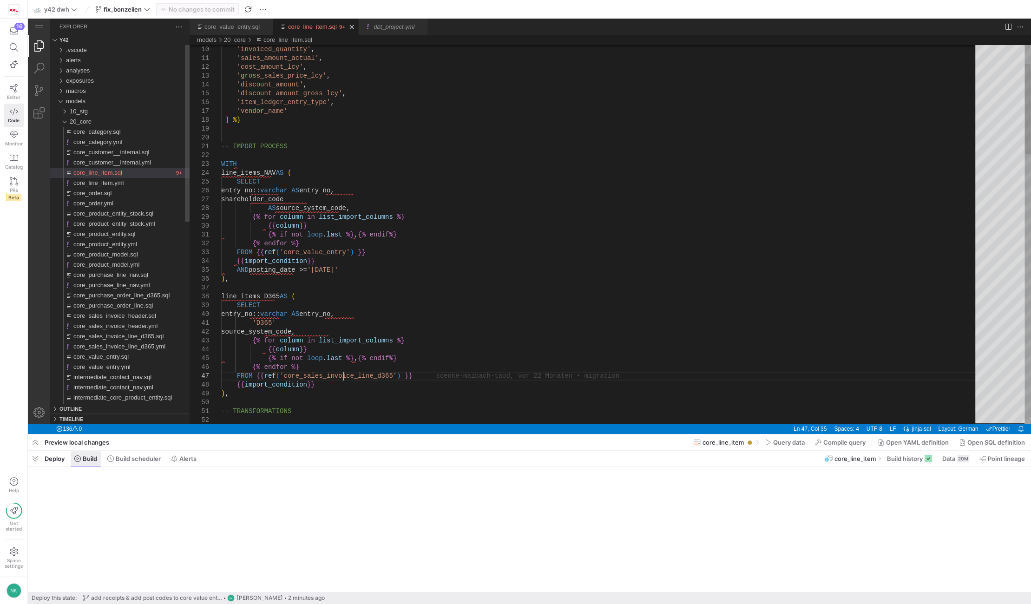
scroll to position [0, 121]
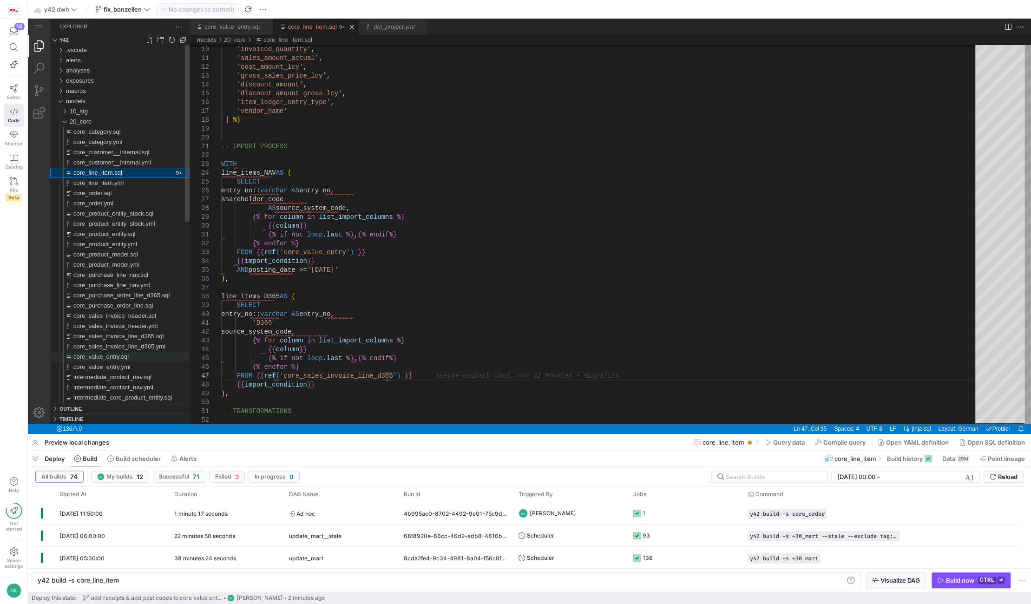
click at [119, 358] on span "core_value_entry.sql" at bounding box center [100, 356] width 55 height 7
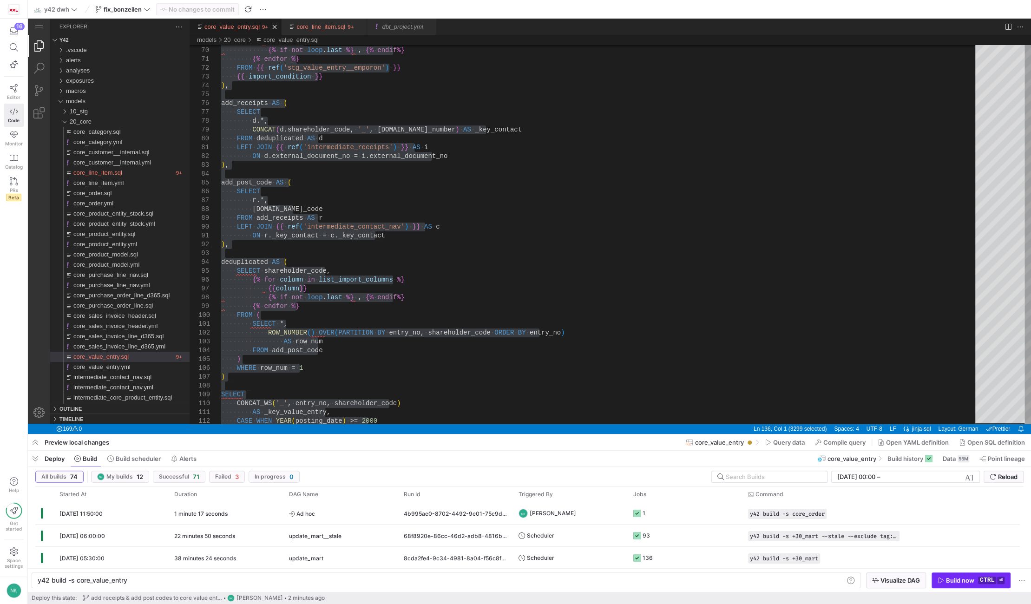
click at [0, 0] on span "button" at bounding box center [0, 0] width 0 height 0
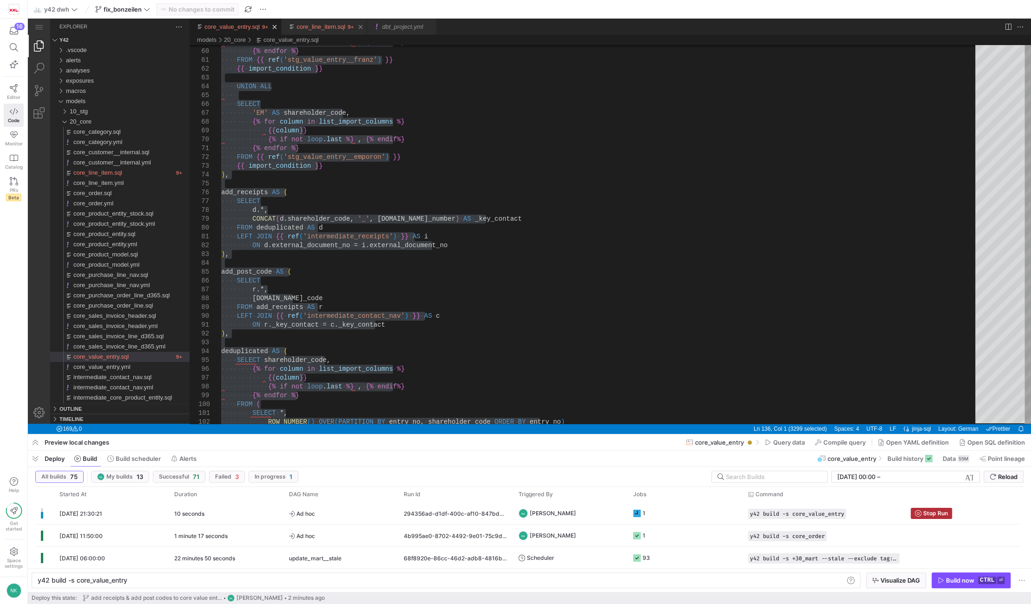
click at [326, 26] on link "core_line_item.sql" at bounding box center [320, 26] width 49 height 7
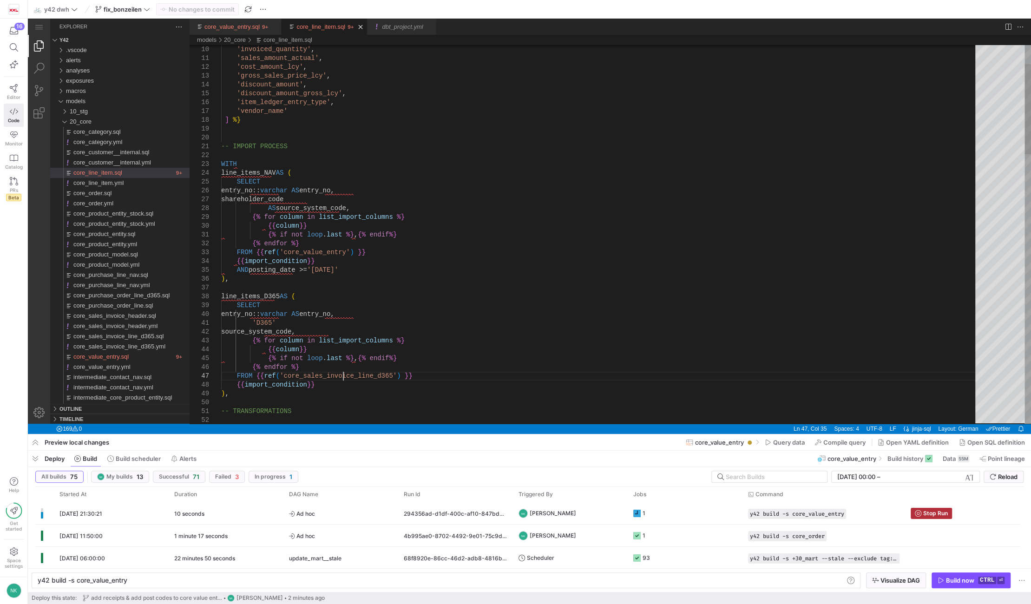
scroll to position [0, 121]
click at [409, 25] on link "dbt_project.yml" at bounding box center [402, 26] width 41 height 7
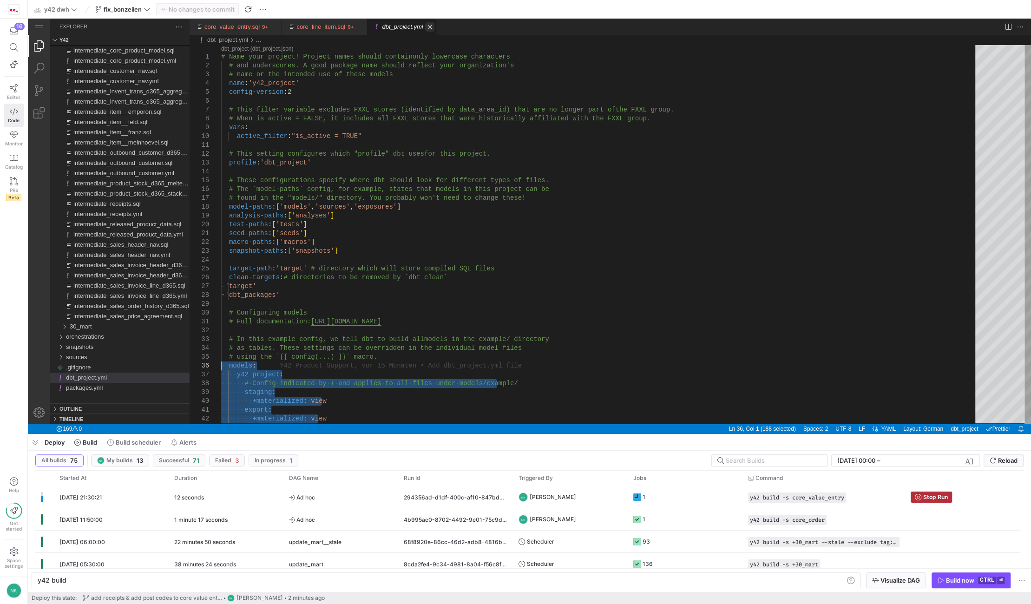
click at [425, 26] on link "Close (Ctrl+F4)" at bounding box center [429, 26] width 9 height 9
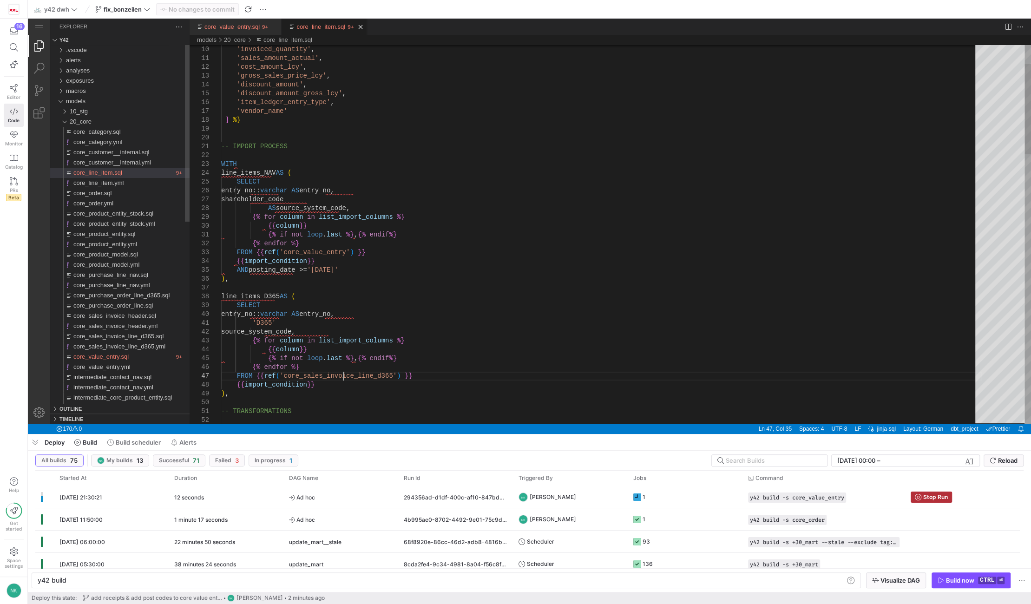
type textarea "y42 build -s core_line_item"
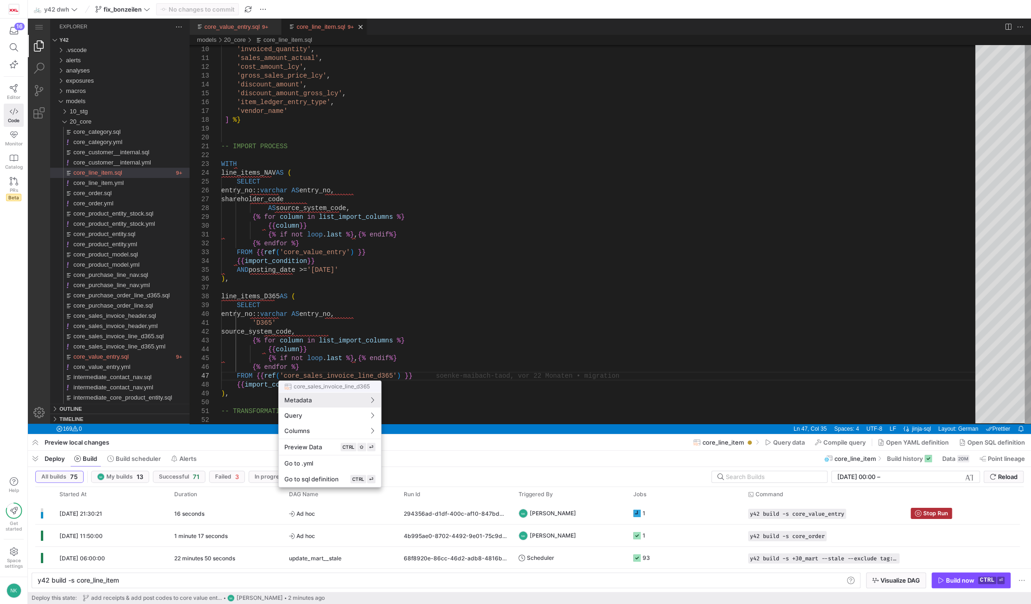
click at [440, 353] on div at bounding box center [515, 302] width 1031 height 604
click at [486, 348] on div at bounding box center [515, 302] width 1031 height 604
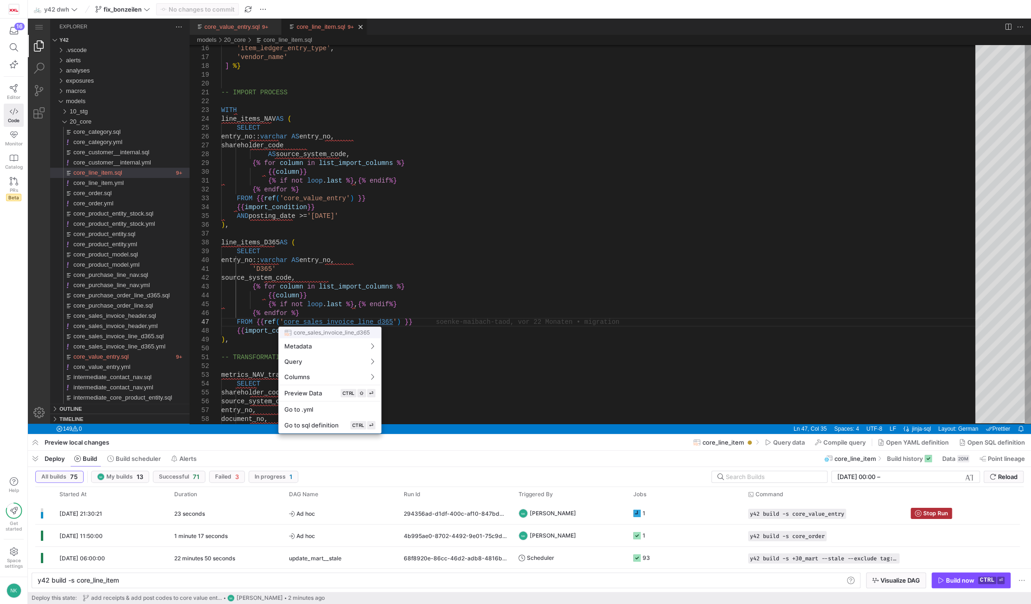
click at [331, 322] on div at bounding box center [515, 302] width 1031 height 604
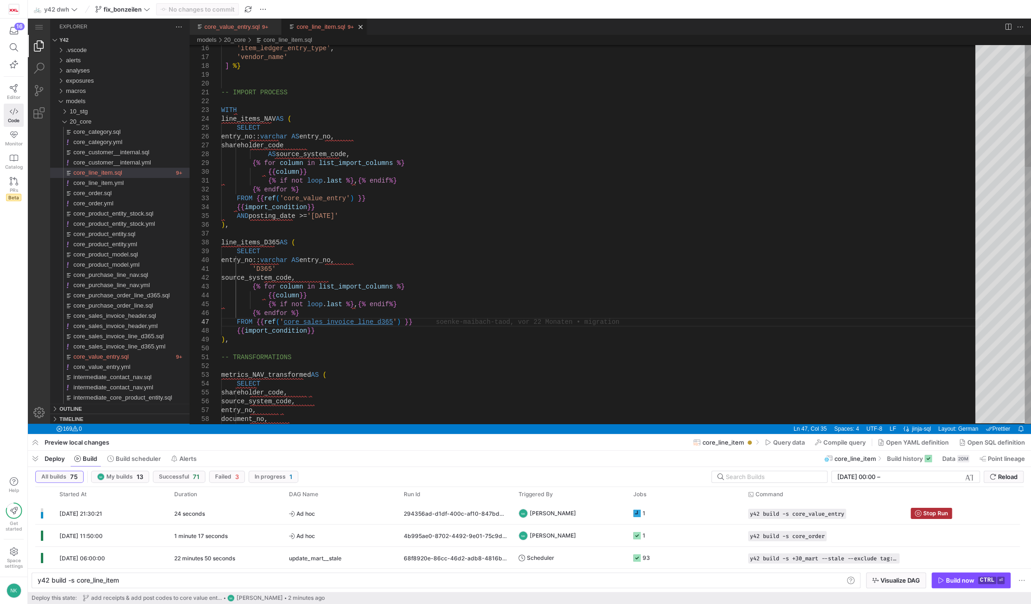
scroll to position [0, 121]
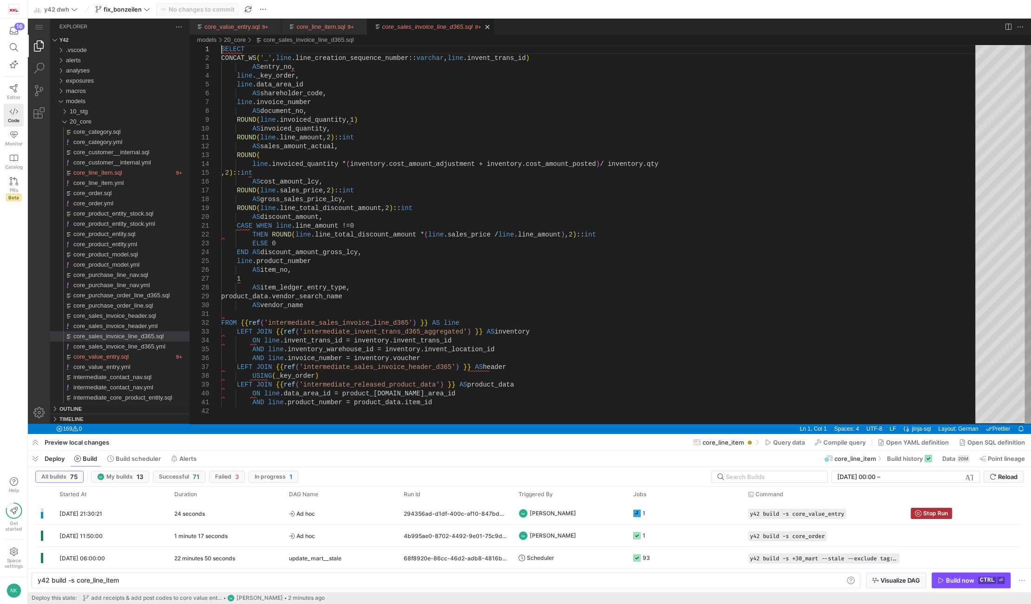
type textarea "y42 build -s core_sales_invoice_line_d365"
click at [238, 314] on div "SELECT CONCAT_WS ( '_' , line .line_creation_sequence_number:: varchar , line .…" at bounding box center [601, 415] width 761 height 741
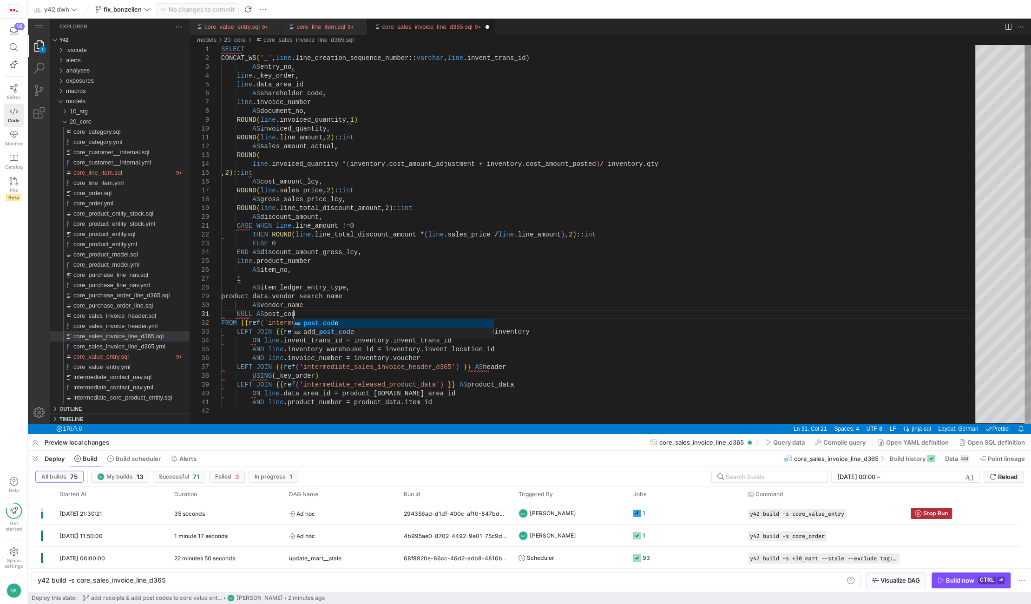
scroll to position [0, 74]
click at [308, 305] on div "SELECT CONCAT_WS ( '_' , line .line_creation_sequence_number:: varchar , line .…" at bounding box center [601, 415] width 761 height 741
type textarea "CASE WHEN line.line_amount != 0 THEN ROUND(line.line_total_discount_amount * (l…"
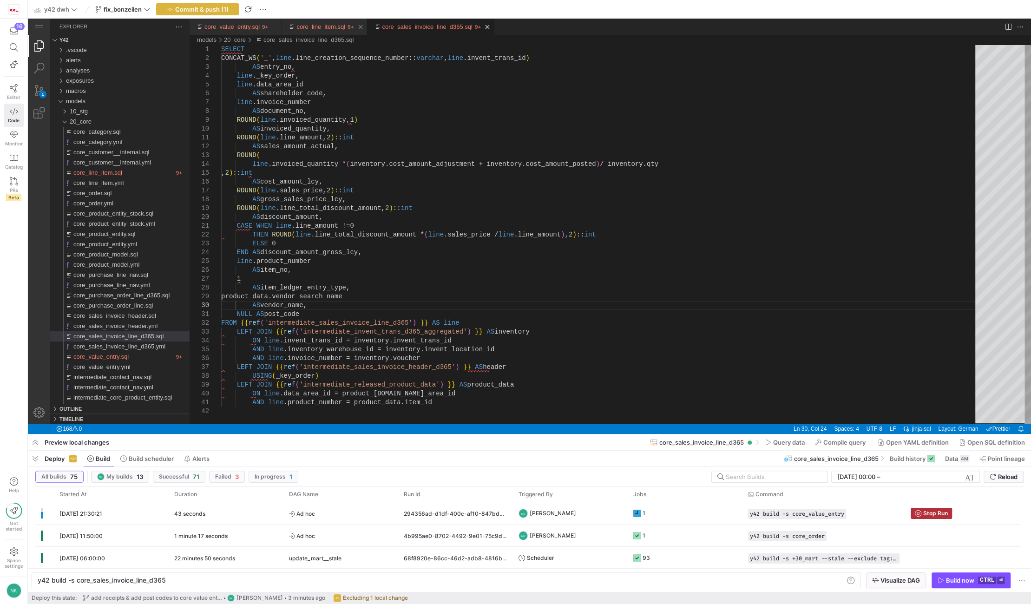
click at [318, 32] on div "core_line_item.sql" at bounding box center [320, 27] width 49 height 16
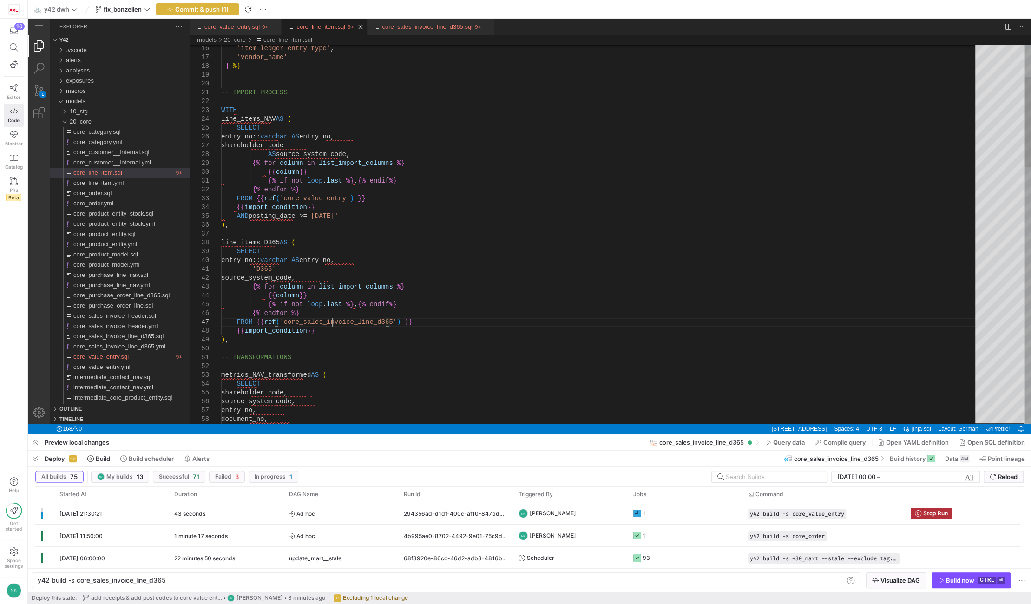
type textarea "y42 build -s core_line_item"
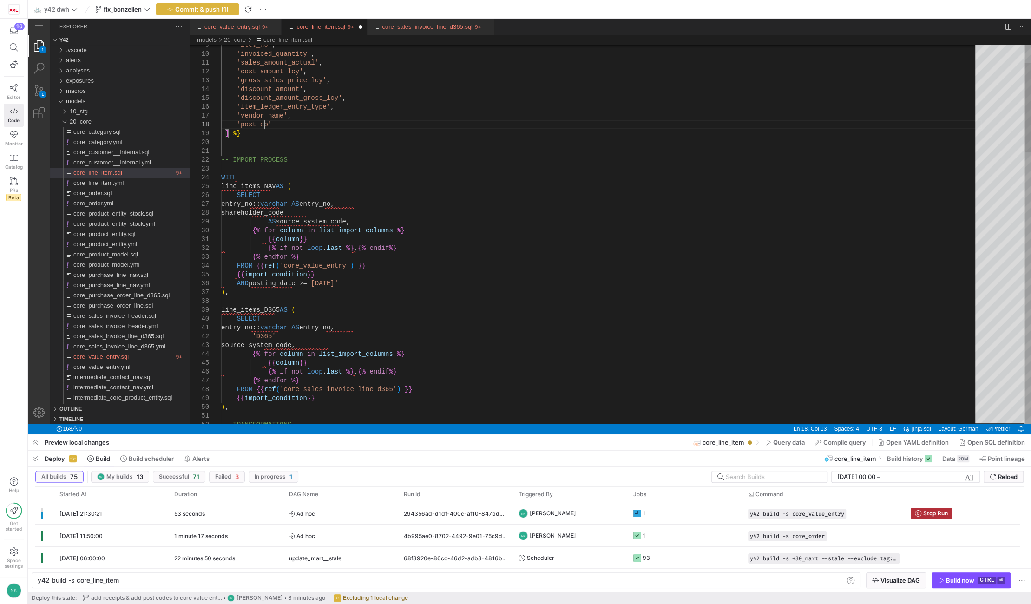
scroll to position [62, 49]
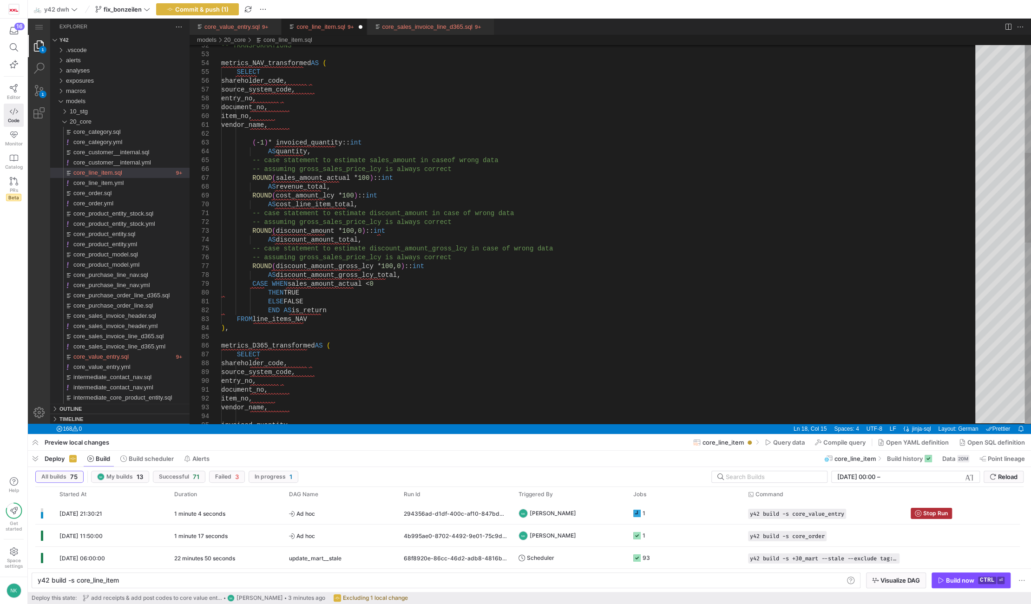
click at [332, 312] on div "document_no, item_no, vendor_name, ( - 1 ) * invoiced_quantity:: int AS quantit…" at bounding box center [601, 389] width 761 height 1597
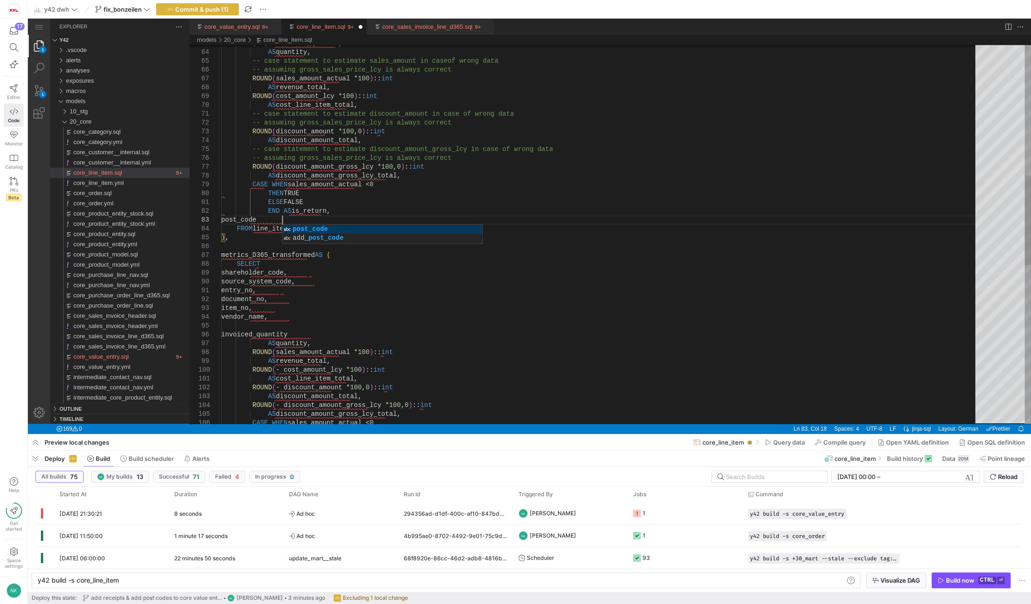
click at [337, 337] on div "( - 1 ) * invoiced_quantity:: int AS quantity, -- case statement to estimate sa…" at bounding box center [601, 295] width 761 height 1606
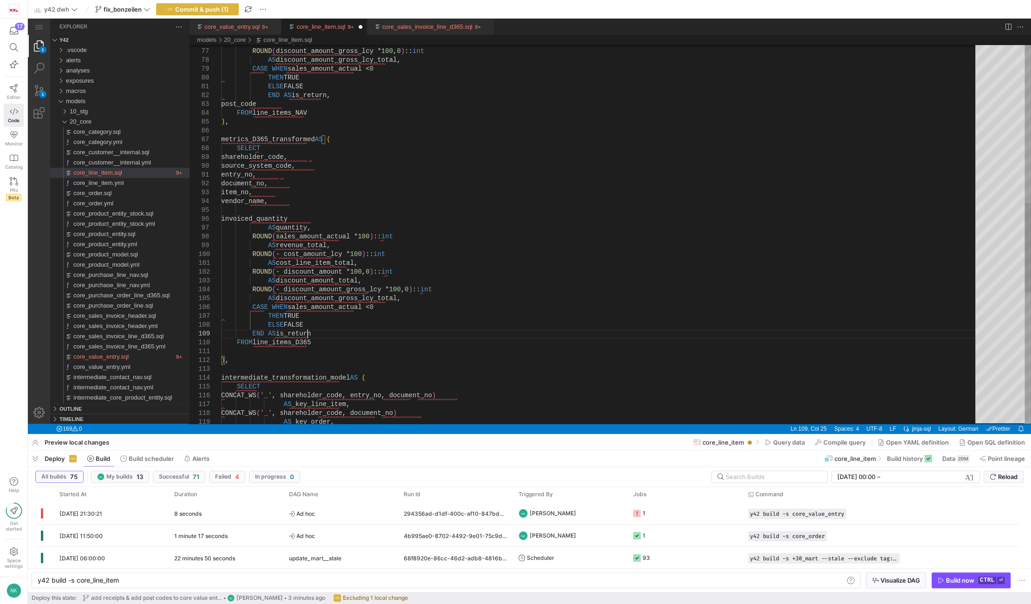
click at [314, 333] on div "-- assuming gross_sales_price_lcy is always correc t ROUND ( discount_amount_gr…" at bounding box center [601, 179] width 761 height 1606
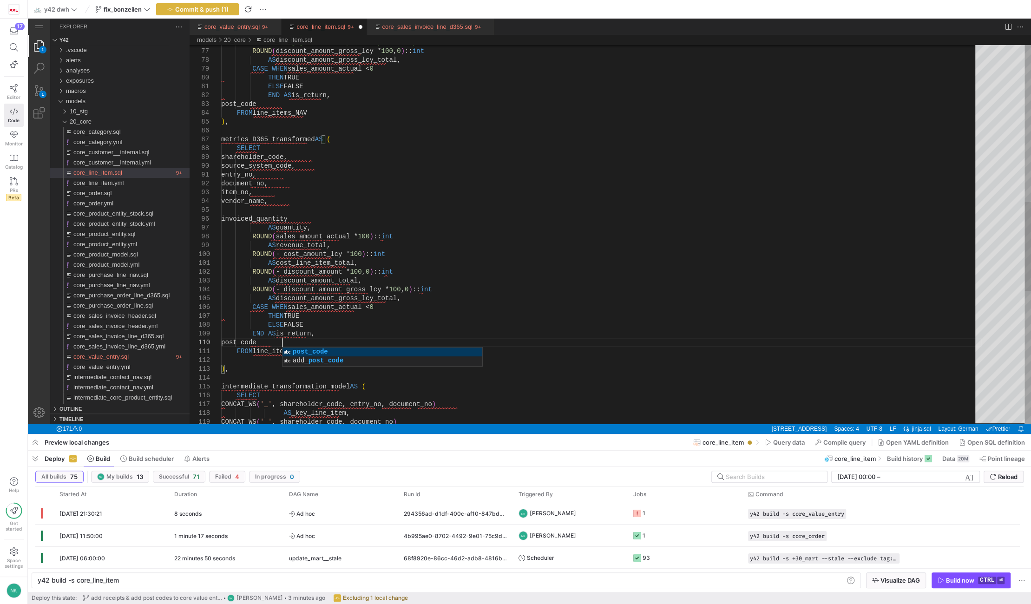
scroll to position [79, 59]
click at [353, 297] on div "-- assuming gross_sales_price_lcy is always correc t ROUND ( discount_amount_gr…" at bounding box center [601, 183] width 761 height 1615
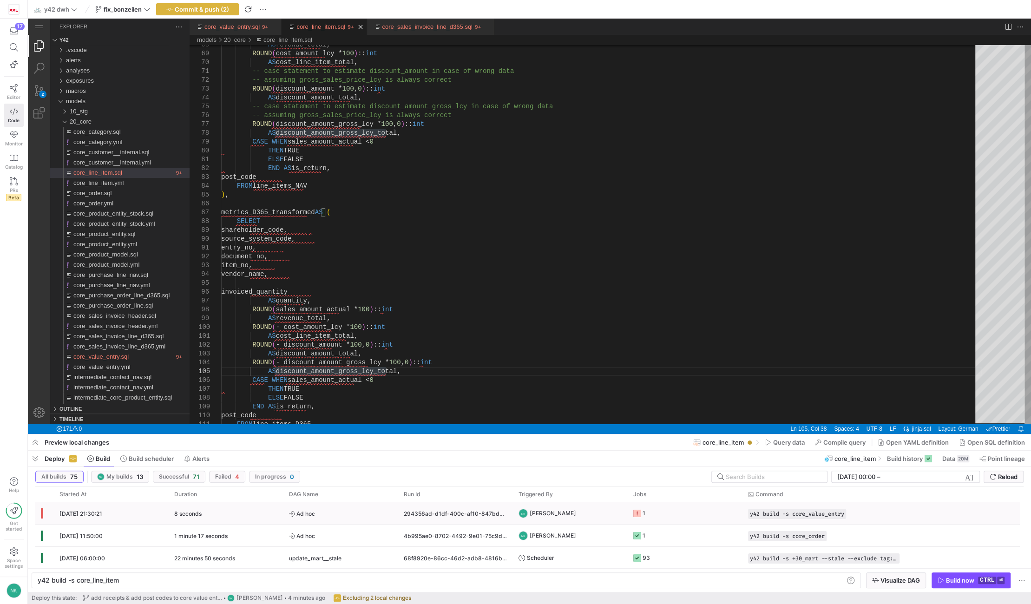
type textarea "AS cost_line_item_total, ROUND(- discount_amount * 100, 0)::int AS discount_amo…"
click at [360, 511] on span "Ad hoc" at bounding box center [341, 514] width 104 height 22
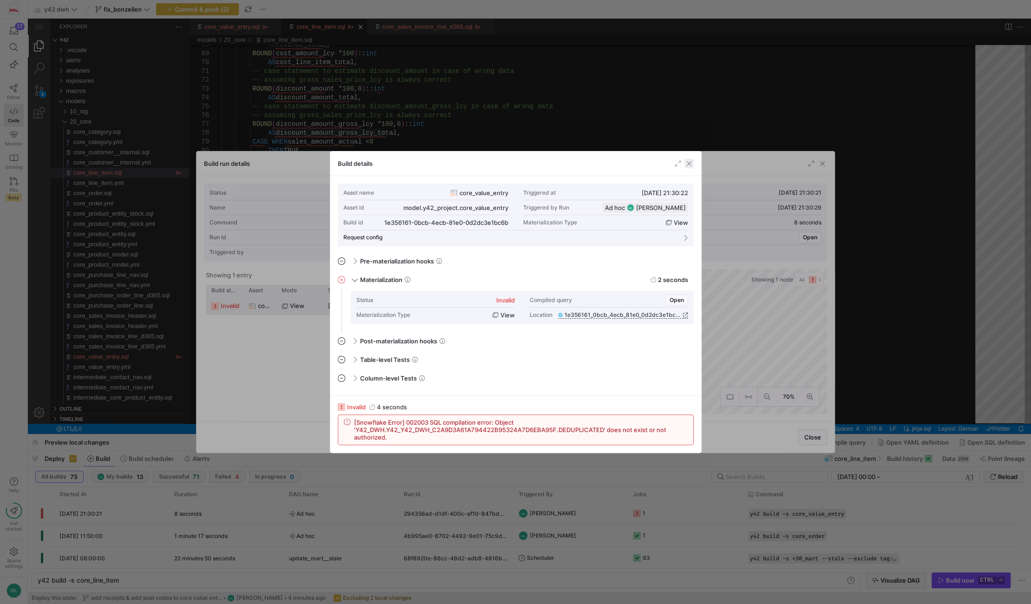
click at [689, 163] on span "button" at bounding box center [688, 163] width 9 height 9
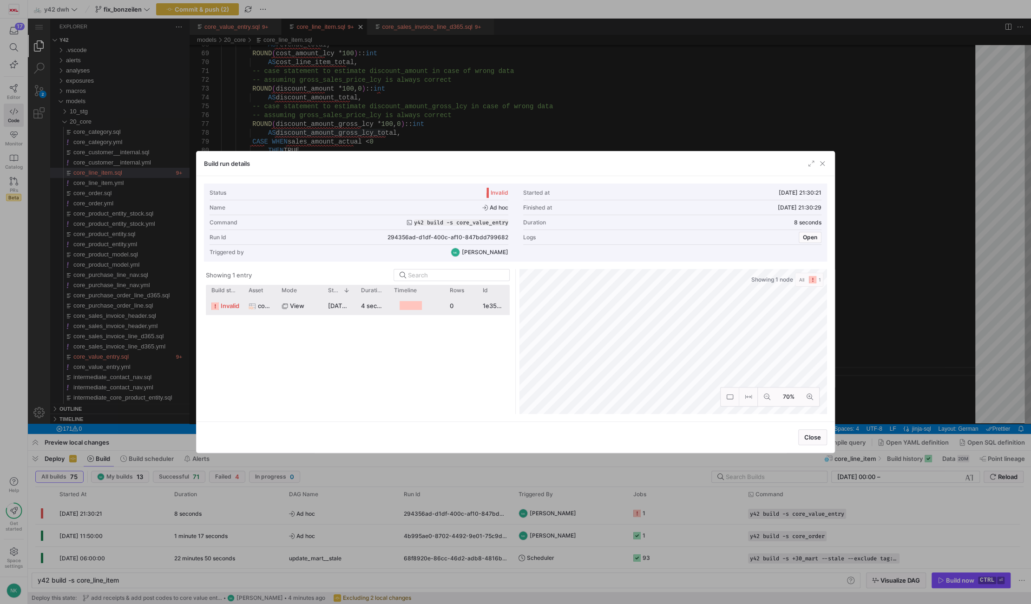
click at [828, 161] on div "Build run details" at bounding box center [516, 163] width 638 height 25
click at [823, 164] on span "button" at bounding box center [822, 163] width 9 height 9
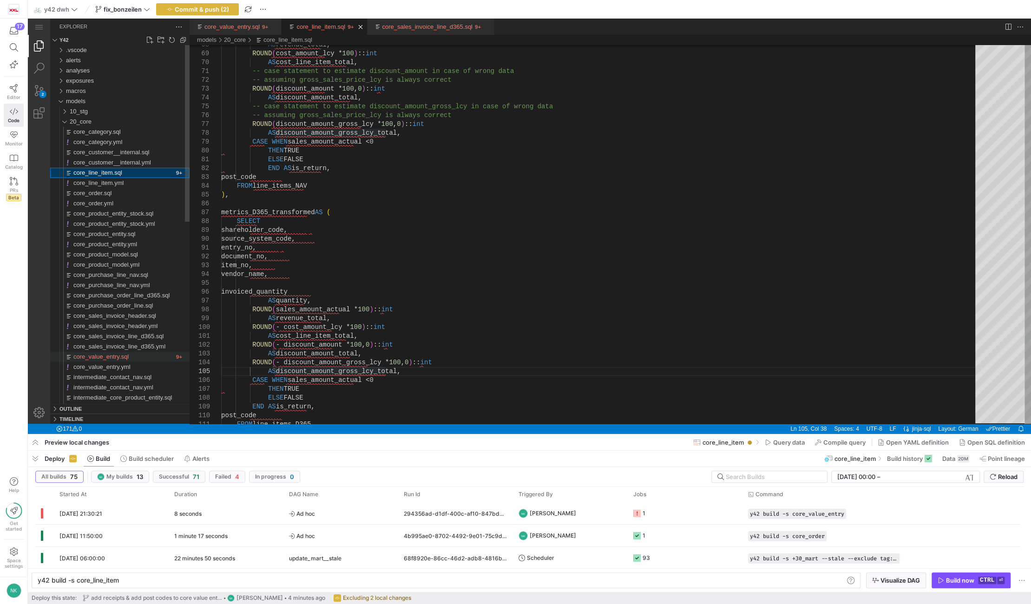
click at [128, 355] on div "core_value_entry.sql" at bounding box center [123, 357] width 100 height 10
type textarea "y42 build -s core_value_entry"
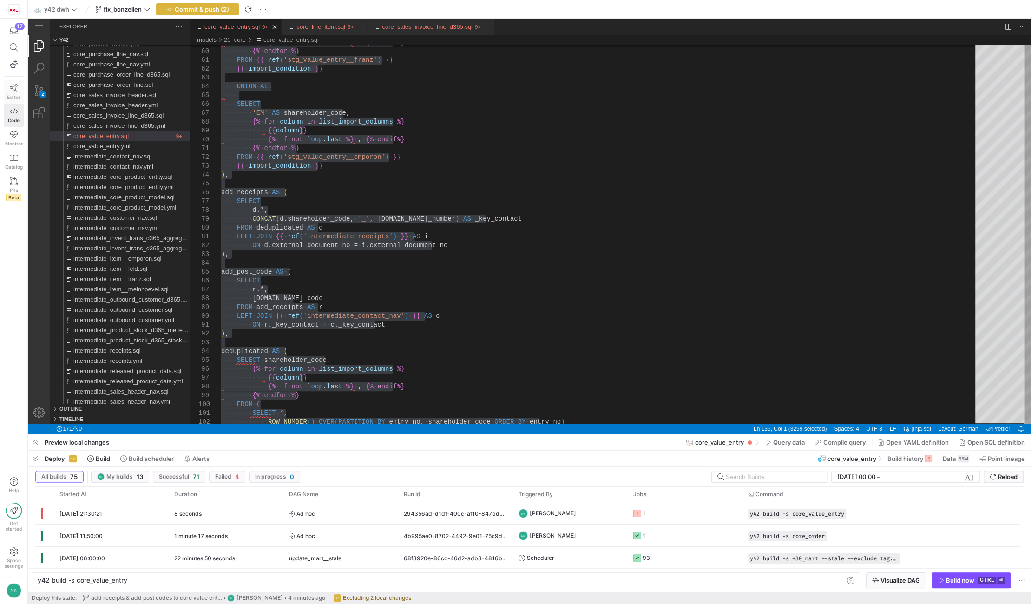
click at [7, 89] on link "Editor" at bounding box center [14, 91] width 20 height 23
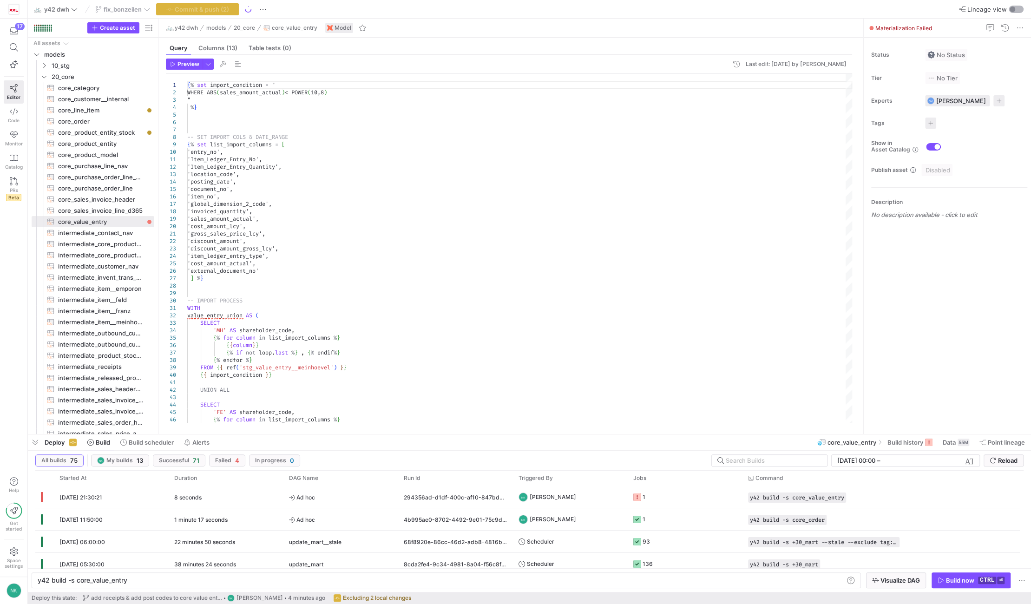
click at [1010, 7] on div "button" at bounding box center [1013, 10] width 6 height 6
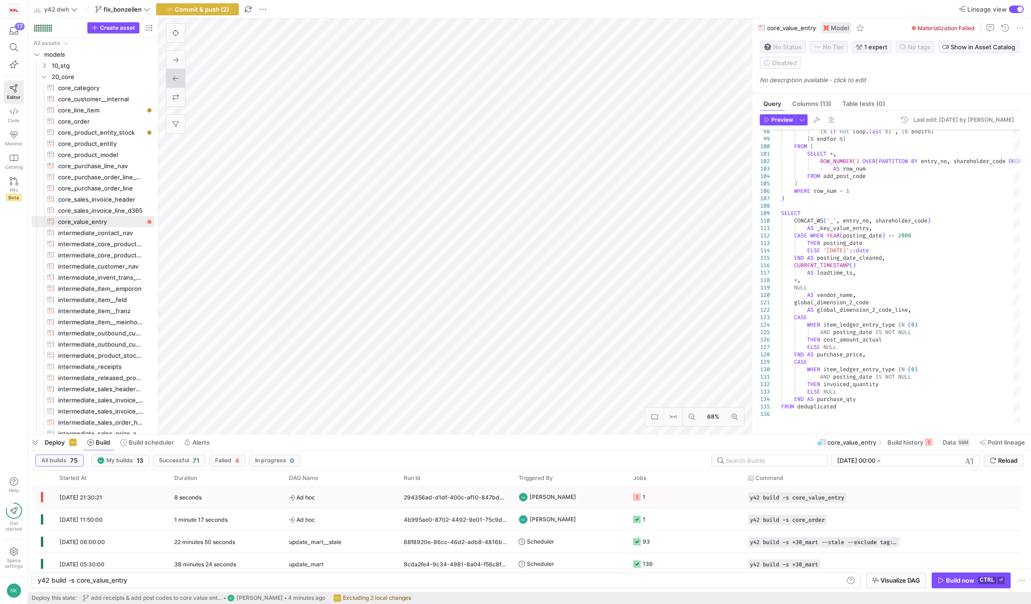
click at [582, 500] on y42-orchestration-triggered-by "NK Niels Klesper" at bounding box center [571, 496] width 104 height 21
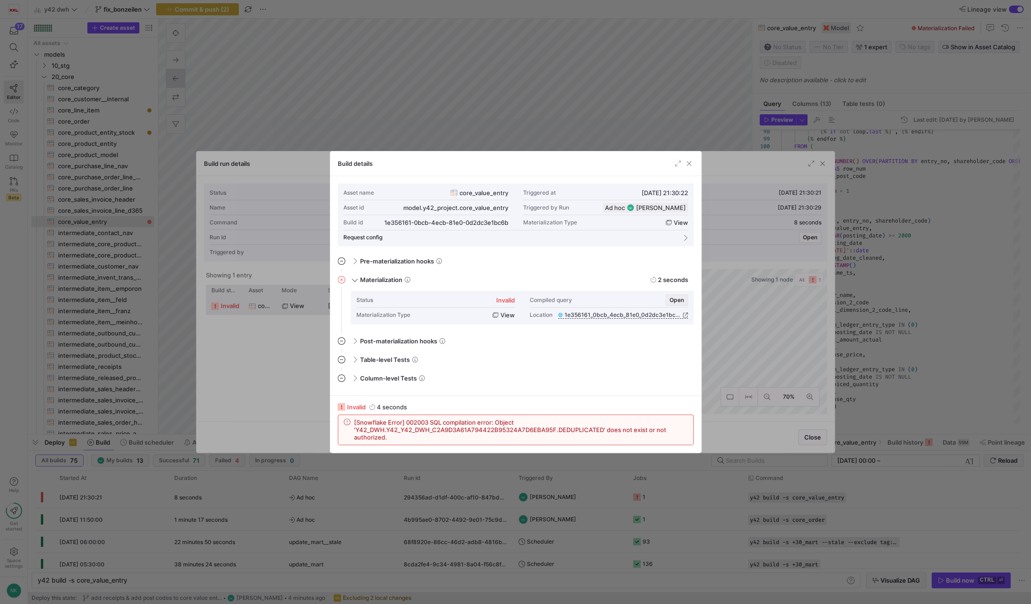
click at [675, 300] on span "Open" at bounding box center [677, 300] width 14 height 7
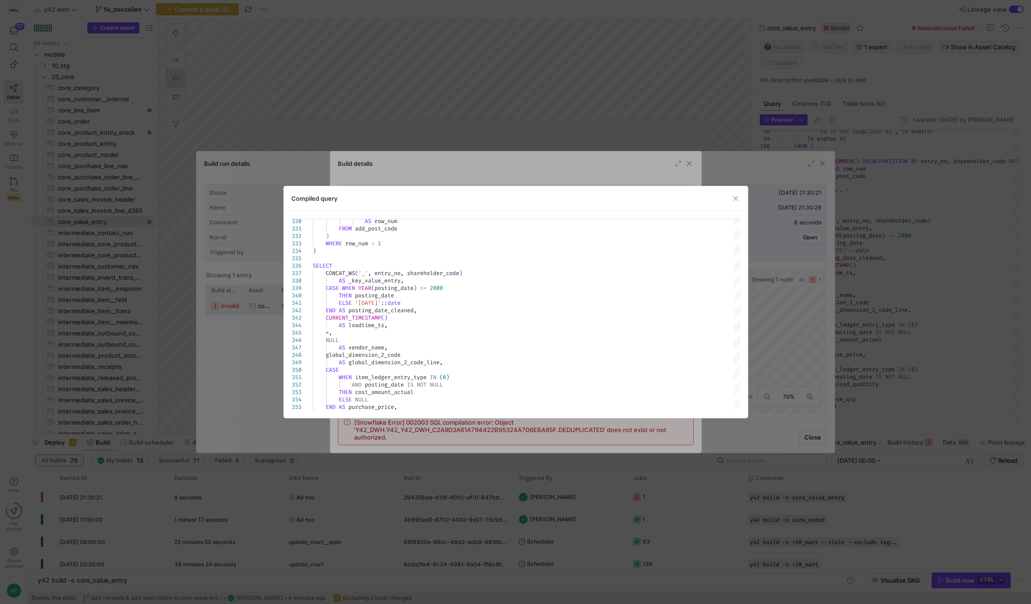
click at [470, 428] on div at bounding box center [515, 302] width 1031 height 604
click at [470, 428] on span "[Snowflake Error] 002003 SQL compilation error: Object 'Y42_DWH.Y42_Y42_DWH_C2A…" at bounding box center [521, 430] width 334 height 22
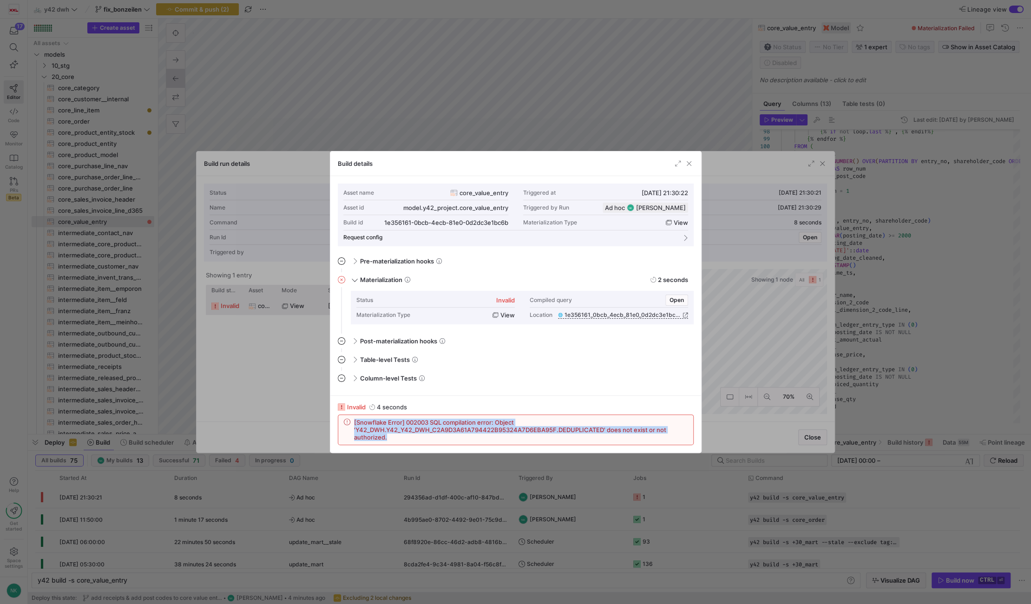
click at [470, 428] on span "[Snowflake Error] 002003 SQL compilation error: Object 'Y42_DWH.Y42_Y42_DWH_C2A…" at bounding box center [521, 430] width 334 height 22
click at [559, 428] on span "[Snowflake Error] 002003 SQL compilation error: Object 'Y42_DWH.Y42_Y42_DWH_C2A…" at bounding box center [521, 430] width 334 height 22
drag, startPoint x: 554, startPoint y: 431, endPoint x: 355, endPoint y: 433, distance: 198.9
click at [355, 433] on span "[Snowflake Error] 002003 SQL compilation error: Object 'Y42_DWH.Y42_Y42_DWH_C2A…" at bounding box center [521, 430] width 334 height 22
copy span "Y42_DWH.Y42_Y42_DWH_C2A9D3A61A794422B95324A7D6EBA95F"
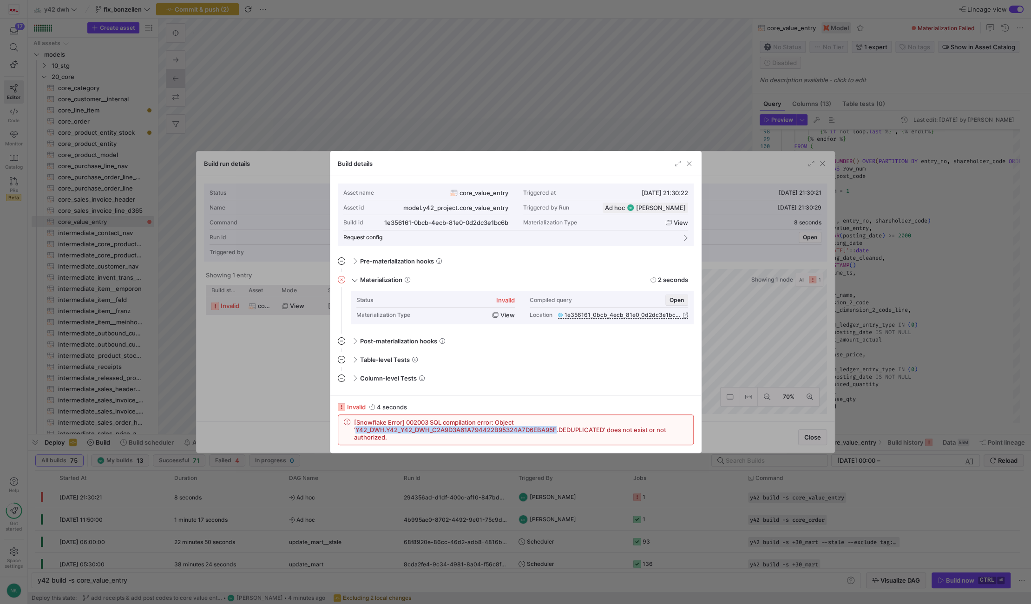
click at [673, 299] on span "Open" at bounding box center [677, 300] width 14 height 7
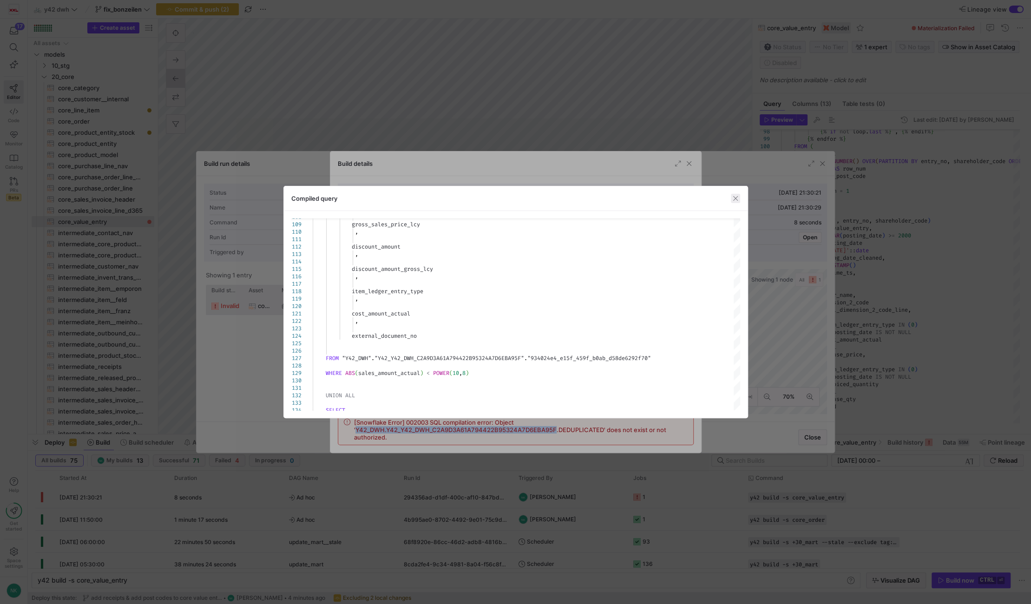
click at [736, 199] on span "button" at bounding box center [735, 198] width 9 height 9
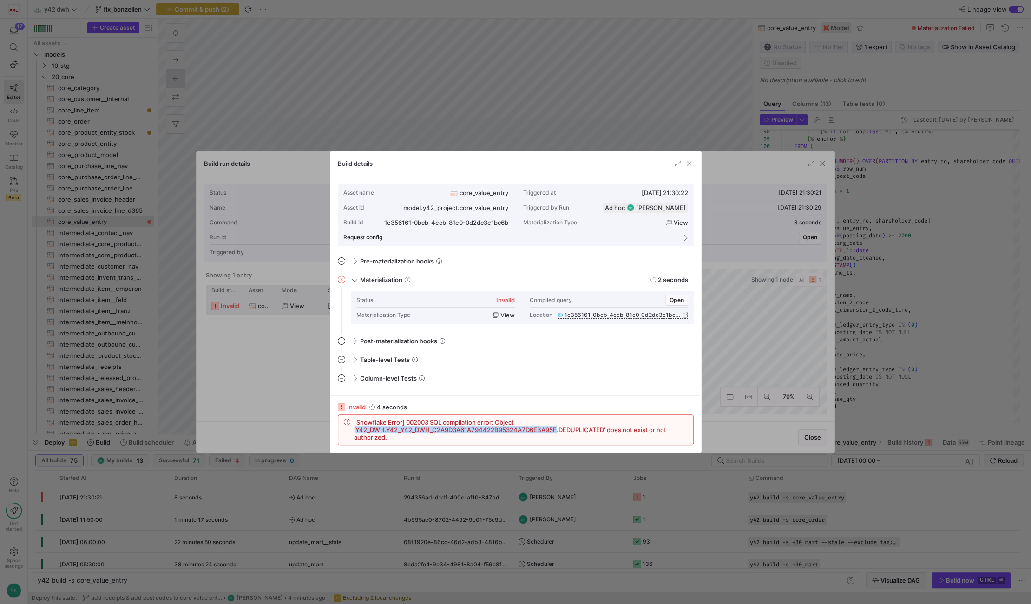
click at [687, 172] on div "Build details" at bounding box center [515, 163] width 371 height 25
click at [688, 164] on span "button" at bounding box center [688, 163] width 9 height 9
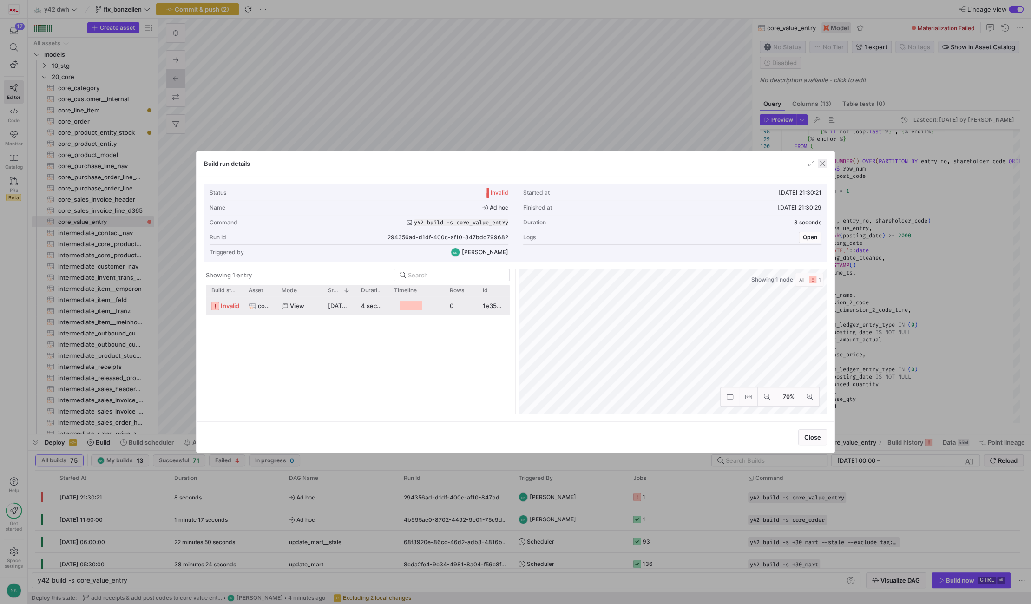
click at [825, 165] on span "button" at bounding box center [822, 163] width 9 height 9
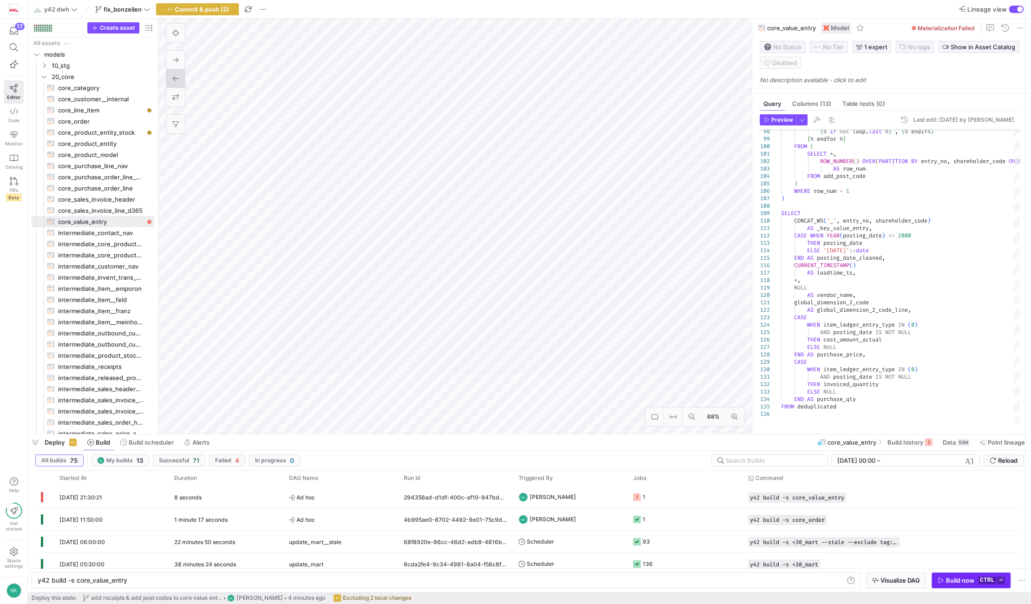
click at [981, 585] on span "button" at bounding box center [971, 580] width 78 height 15
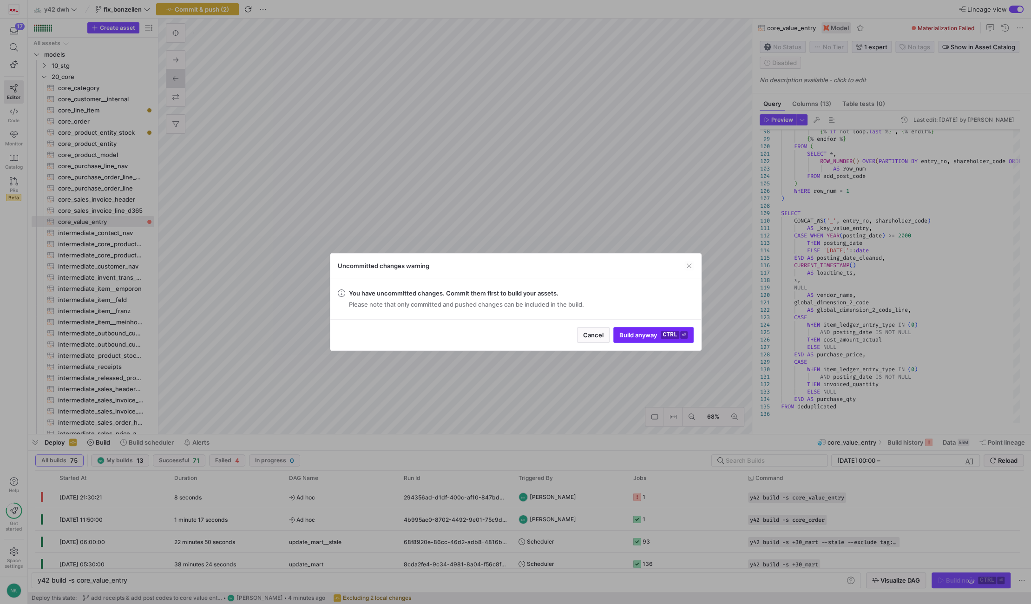
click at [642, 326] on div "Cancel Build anyway ctrl ⏎" at bounding box center [515, 334] width 371 height 31
click at [635, 331] on span "Build anyway ctrl ⏎" at bounding box center [653, 334] width 68 height 7
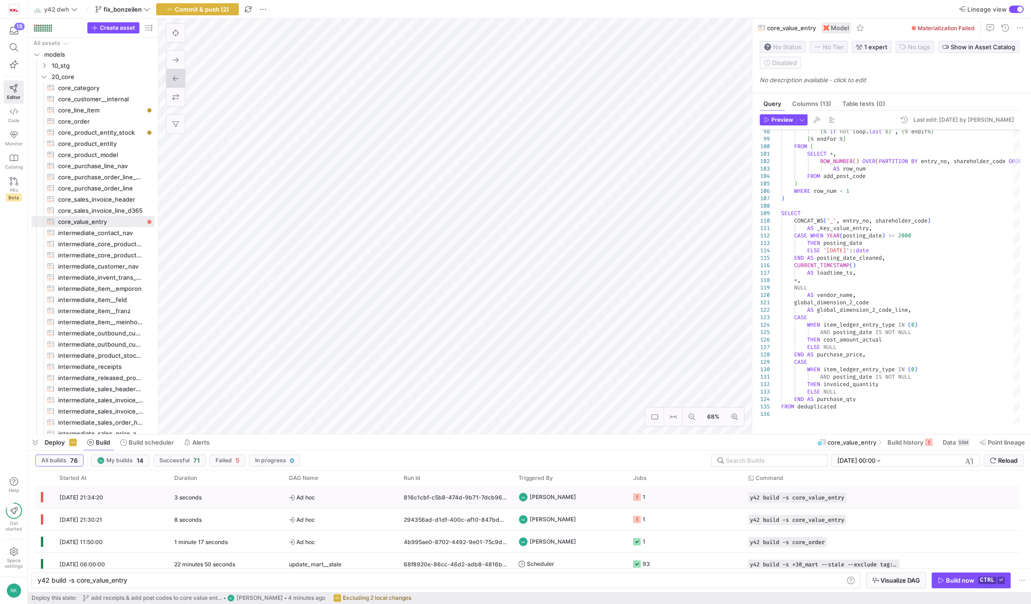
click at [334, 500] on span "Ad hoc" at bounding box center [341, 497] width 104 height 22
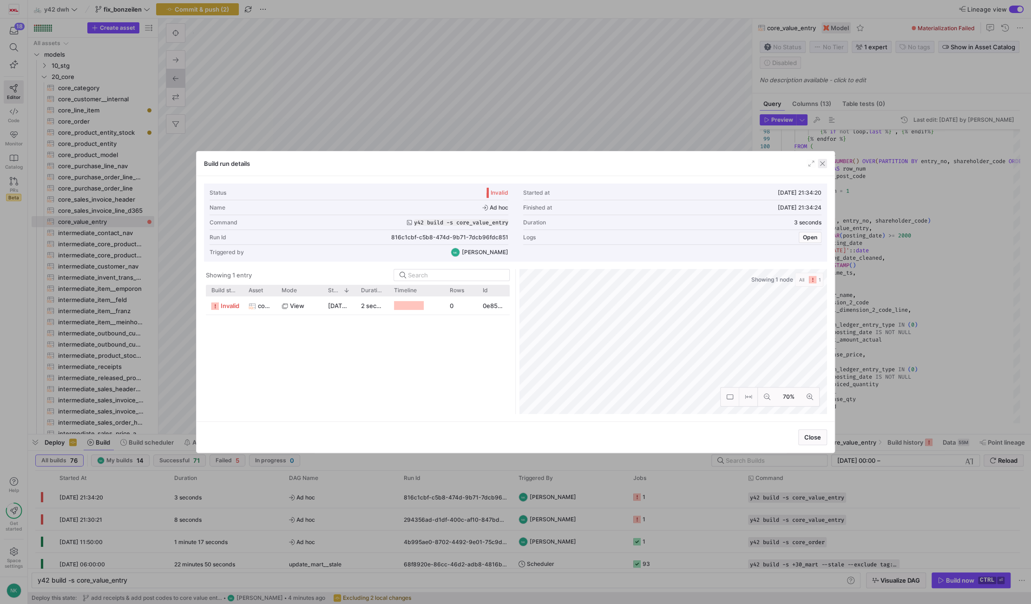
click at [824, 163] on span "button" at bounding box center [822, 163] width 9 height 9
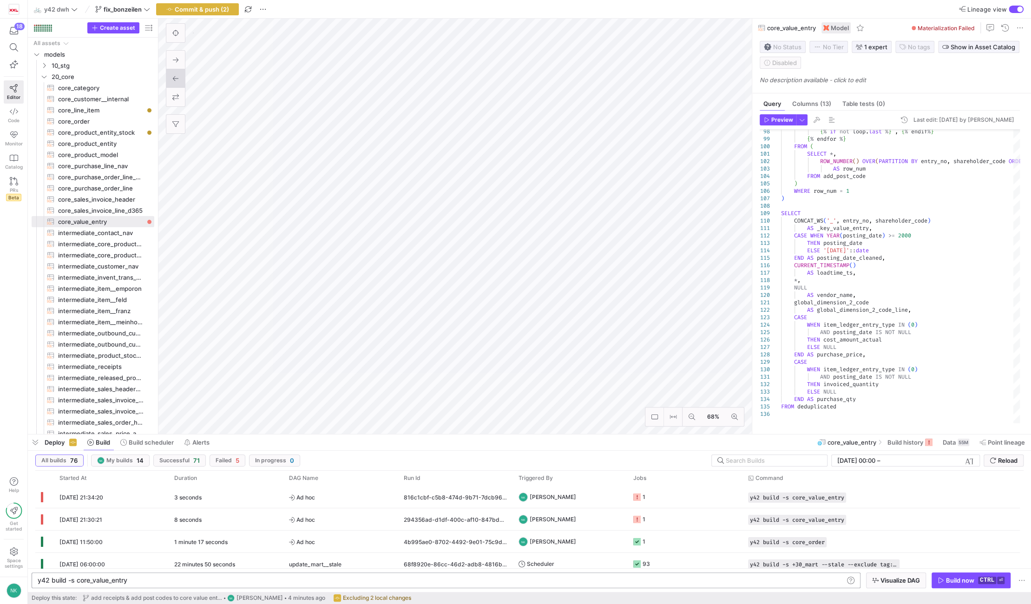
click at [76, 580] on div "y42 build -s core_value_entry" at bounding box center [441, 580] width 806 height 7
type textarea "y42 build -s 1+core_value_entry"
click at [944, 571] on y42-orchestration-inline-build "y42 build -s 1+core_value_entry y42 build -s 1+core_value_entry Visualize DAG B…" at bounding box center [529, 580] width 1003 height 24
click at [944, 576] on span "button" at bounding box center [971, 580] width 78 height 15
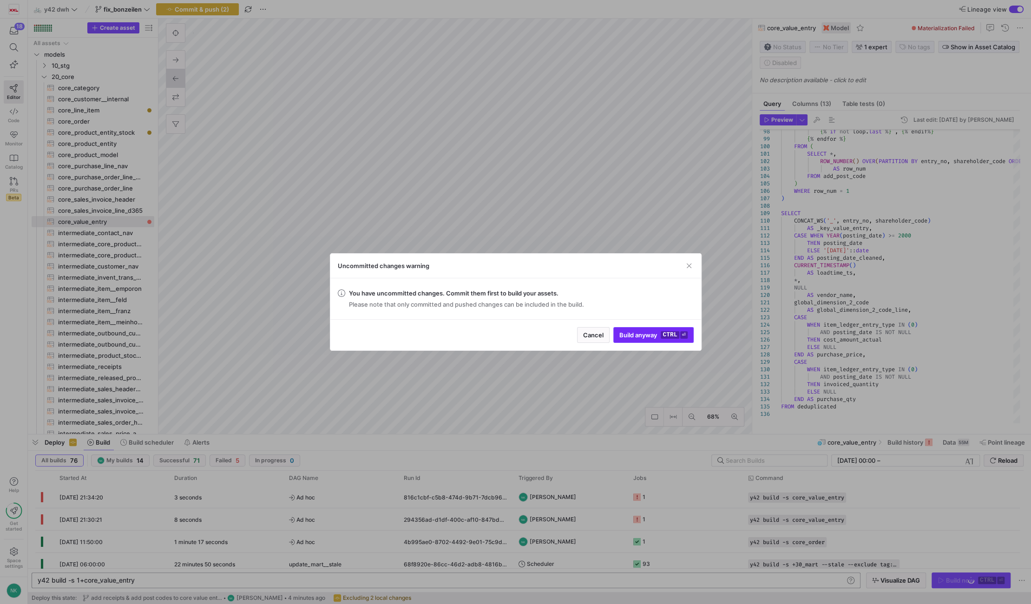
click at [648, 328] on span "submit" at bounding box center [653, 335] width 79 height 15
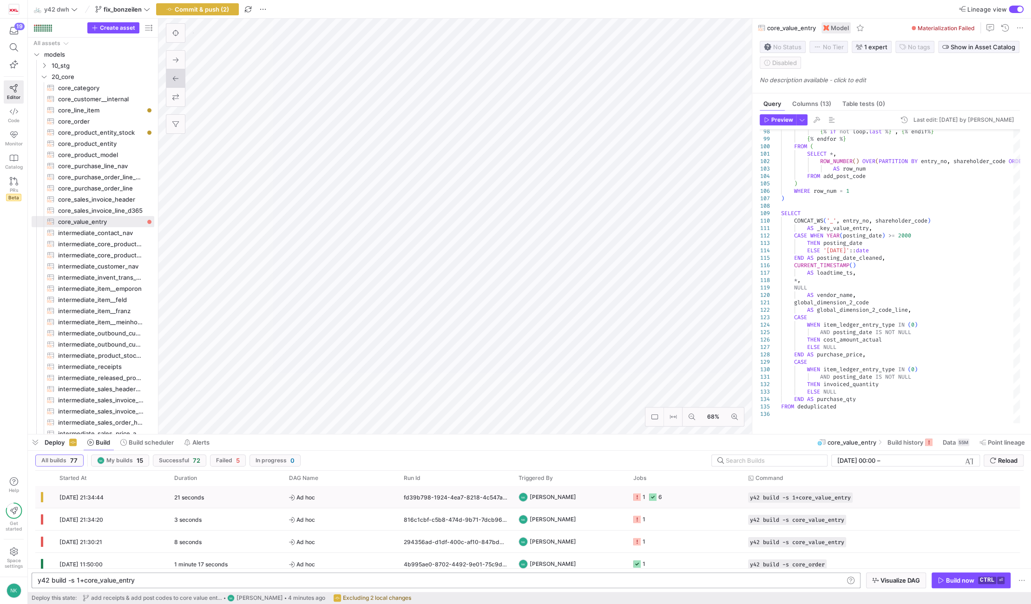
click at [372, 494] on span "Ad hoc" at bounding box center [341, 497] width 104 height 22
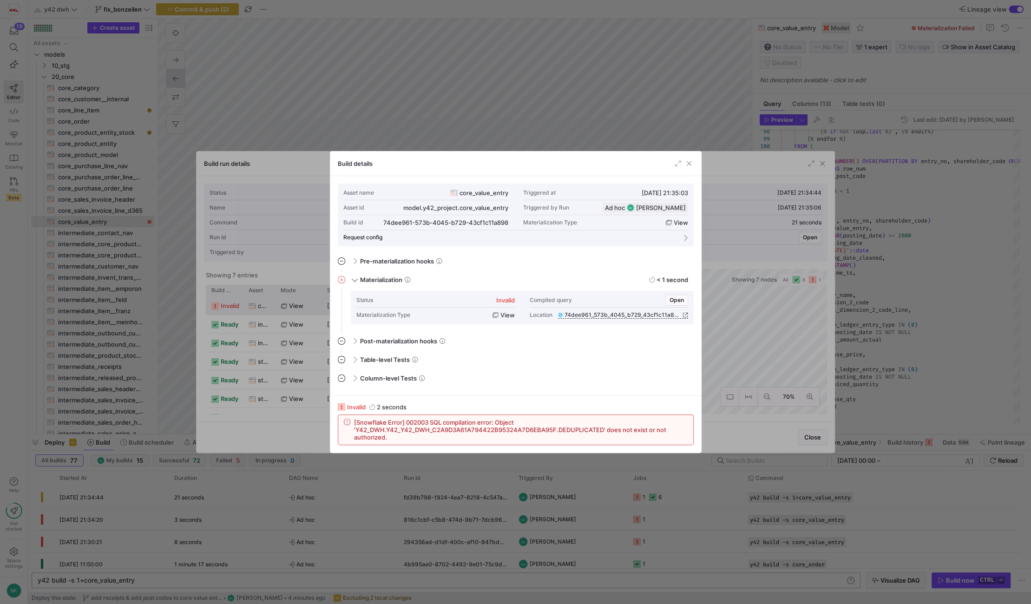
click at [415, 437] on span "[Snowflake Error] 002003 SQL compilation error: Object 'Y42_DWH.Y42_Y42_DWH_C2A…" at bounding box center [521, 430] width 334 height 22
click at [406, 437] on span "[Snowflake Error] 002003 SQL compilation error: Object 'Y42_DWH.Y42_Y42_DWH_C2A…" at bounding box center [521, 430] width 334 height 22
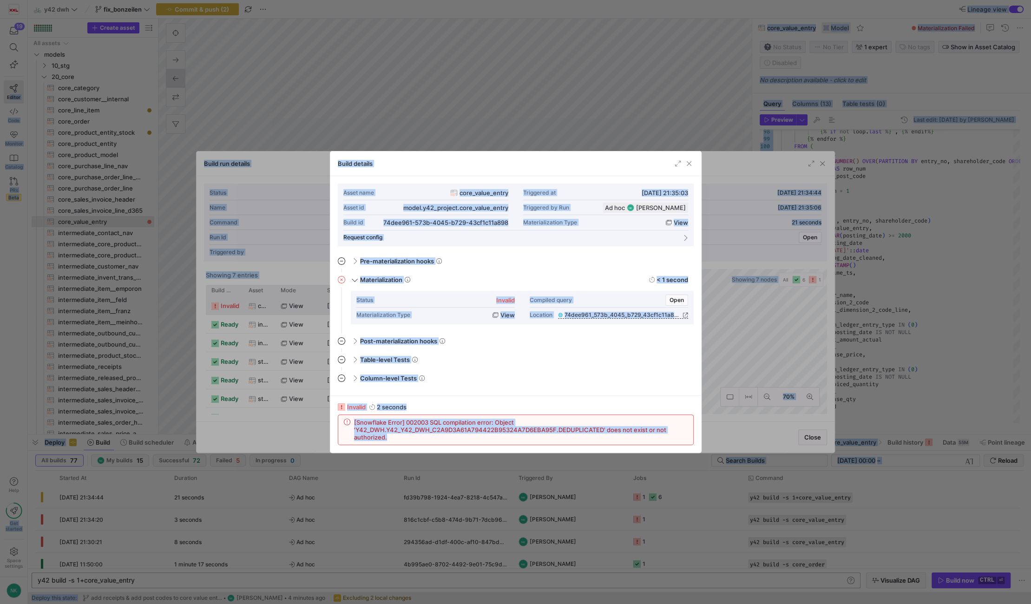
click at [390, 436] on span "[Snowflake Error] 002003 SQL compilation error: Object 'Y42_DWH.Y42_Y42_DWH_C2A…" at bounding box center [521, 430] width 334 height 22
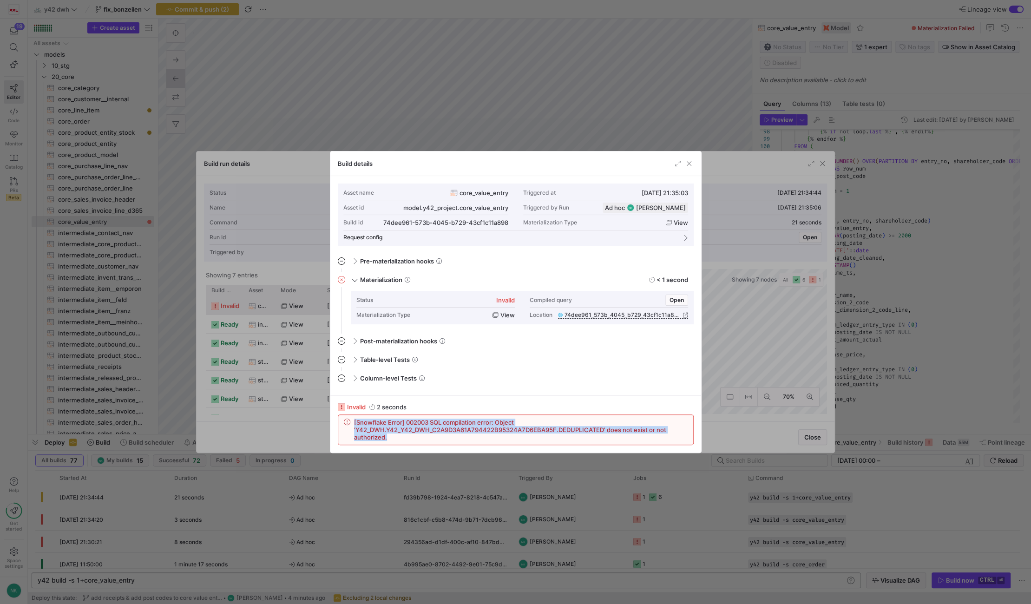
drag, startPoint x: 390, startPoint y: 436, endPoint x: 350, endPoint y: 424, distance: 42.2
click at [350, 424] on div "[Snowflake Error] 002003 SQL compilation error: Object 'Y42_DWH.Y42_Y42_DWH_C2A…" at bounding box center [516, 430] width 344 height 22
click at [675, 302] on span "Open" at bounding box center [677, 300] width 14 height 7
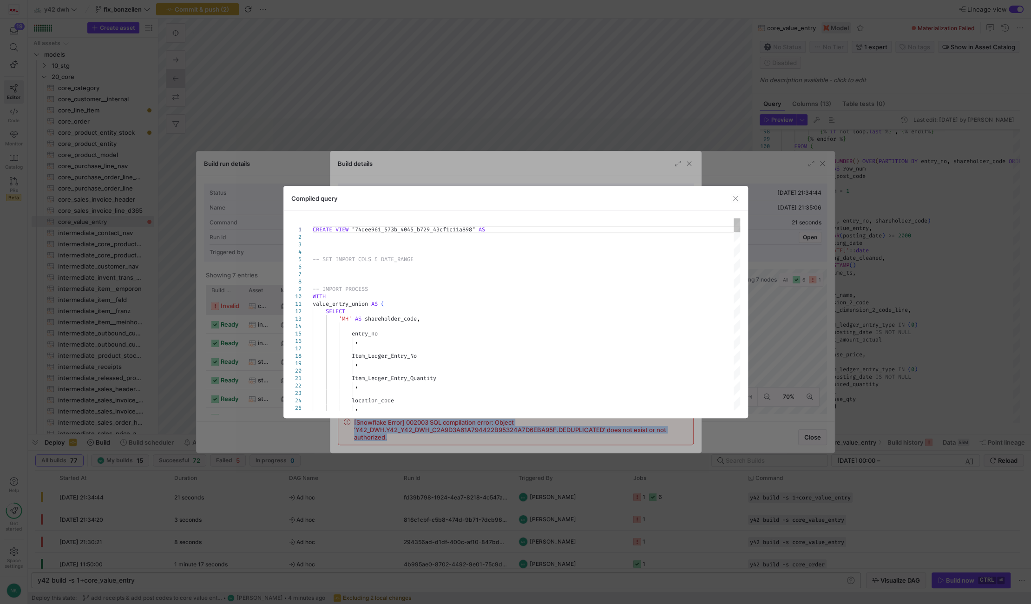
type textarea "CREATE VIEW "74dee961_573b_4045_b729_43cf1c11a898" AS -- SET IMPORT COLS & DATE…"
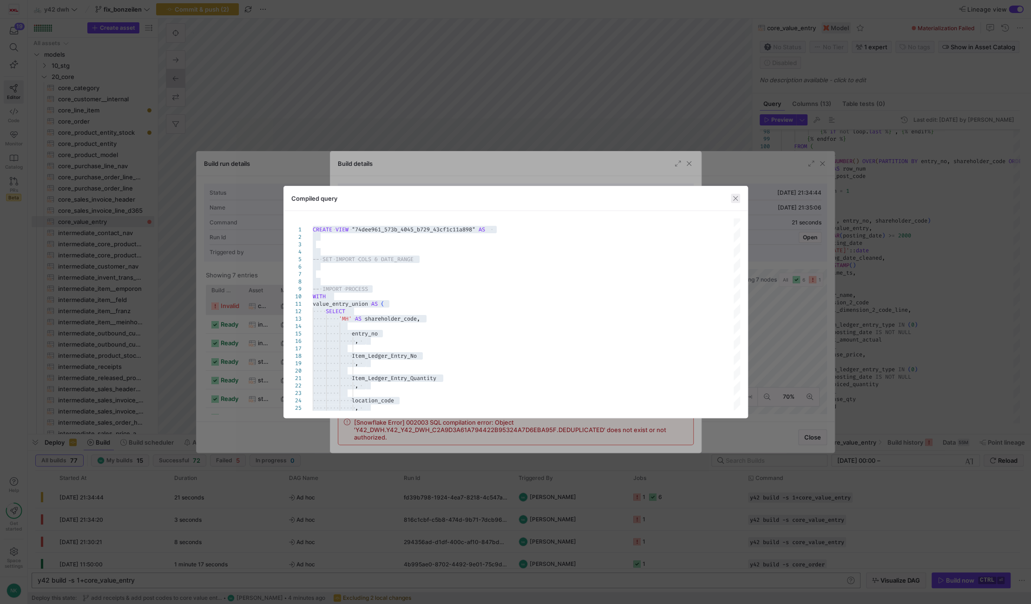
click at [732, 201] on span "button" at bounding box center [735, 198] width 9 height 9
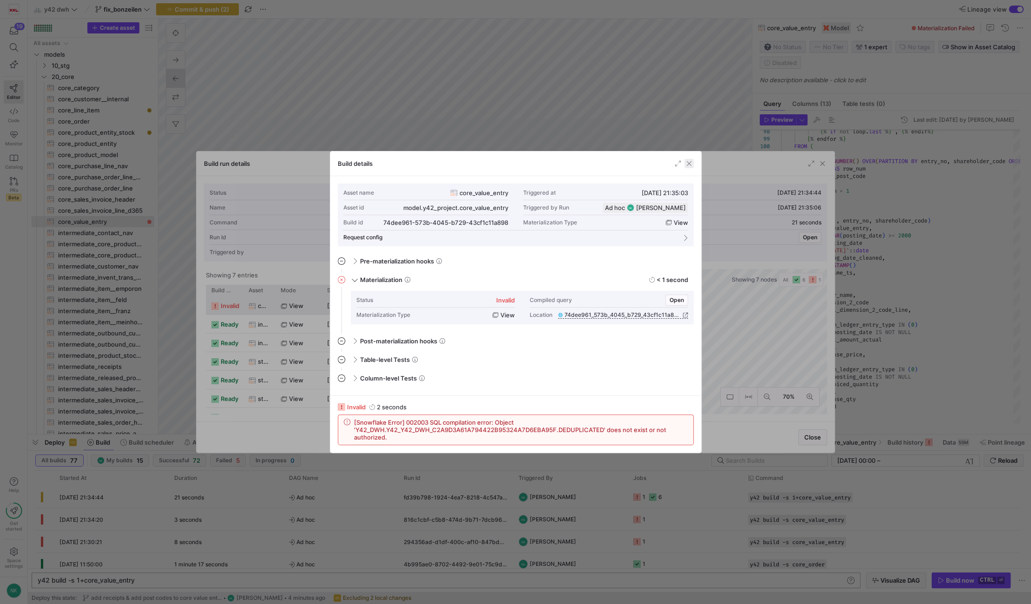
click at [692, 164] on span "button" at bounding box center [688, 163] width 9 height 9
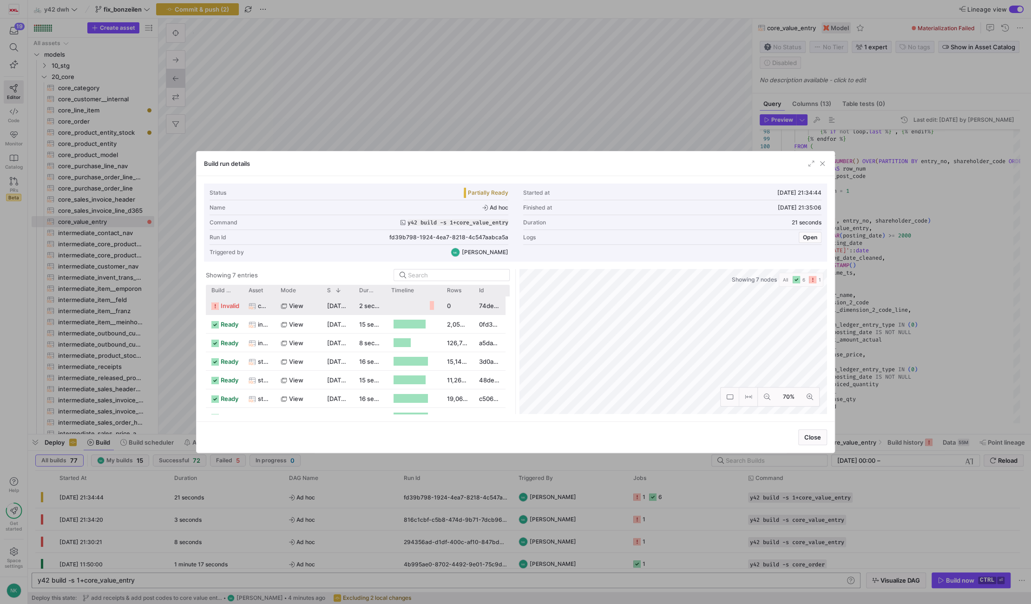
click at [823, 169] on div "Build run details" at bounding box center [516, 163] width 638 height 25
click at [823, 165] on span "button" at bounding box center [822, 163] width 9 height 9
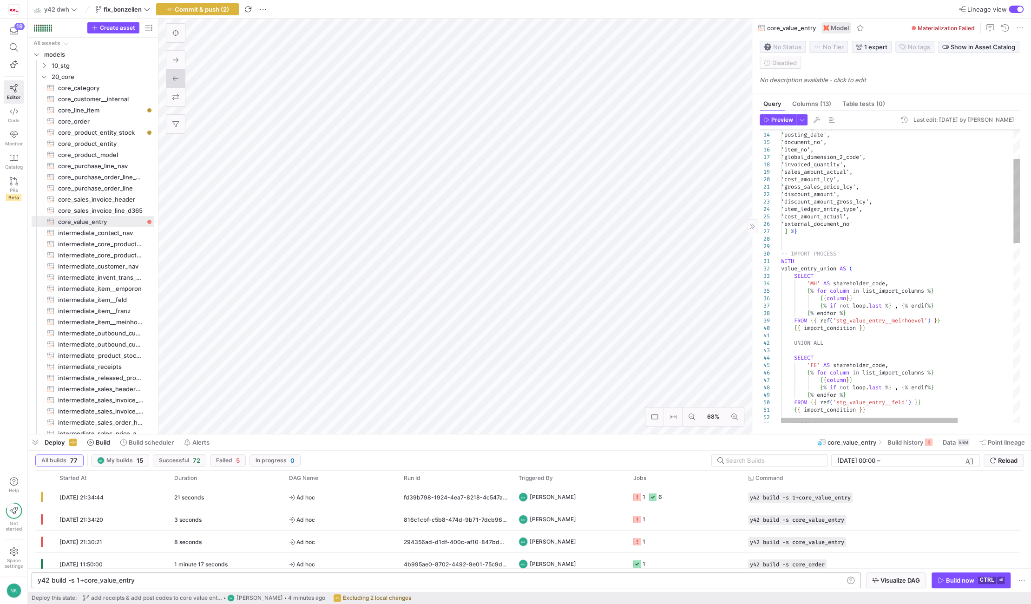
click at [810, 269] on div "UNION ALL { { import_condition } } FROM { { ref ( 'stg_value_entry__feld' ) } }…" at bounding box center [938, 539] width 314 height 1024
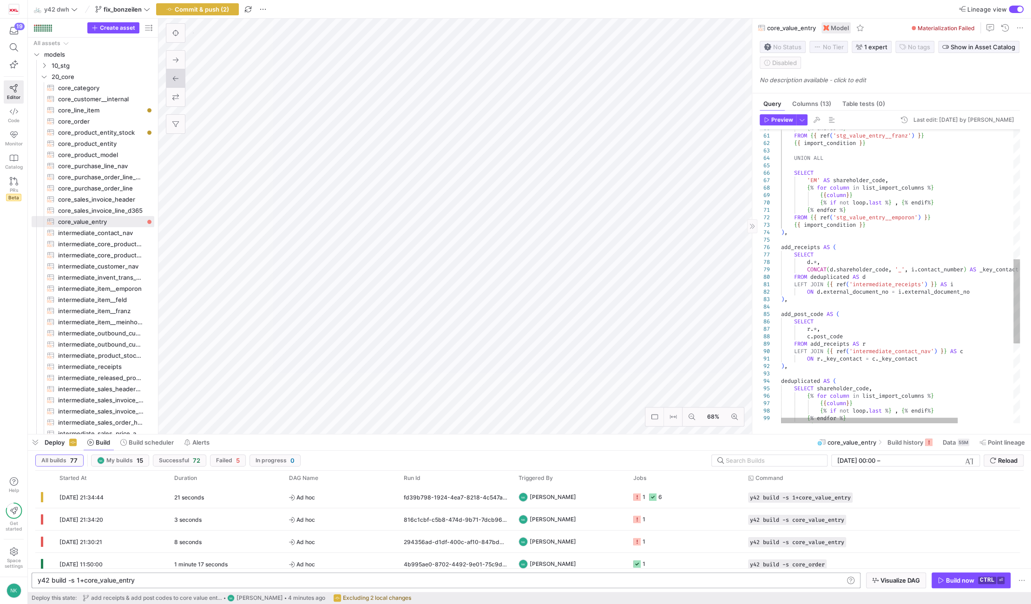
click at [825, 274] on div "{ % endfor % } FROM { { ref ( 'stg_value_entry__franz' ) } } { { import_conditi…" at bounding box center [938, 190] width 314 height 1024
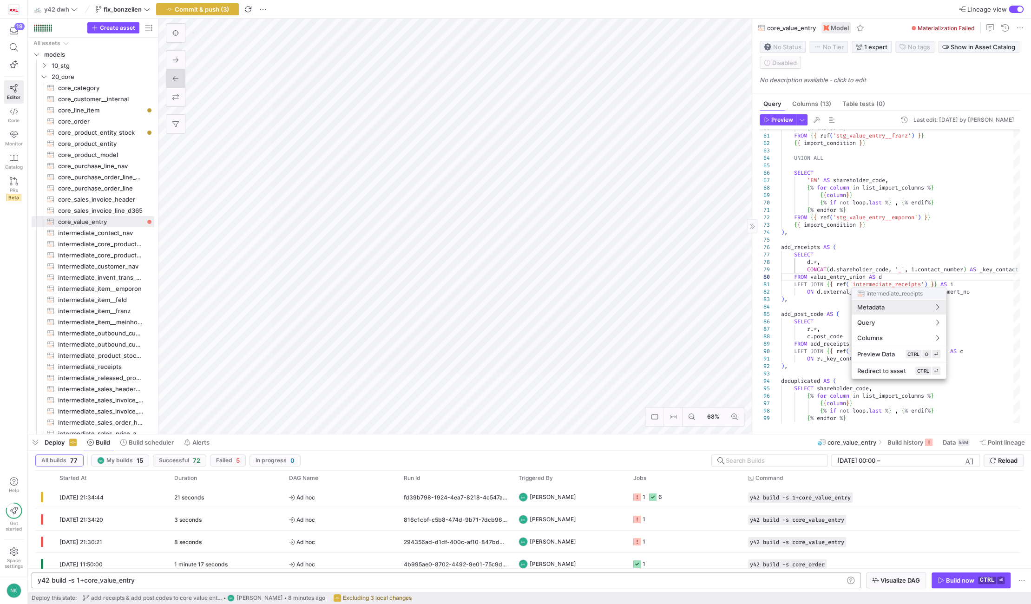
click at [888, 279] on div at bounding box center [515, 302] width 1031 height 604
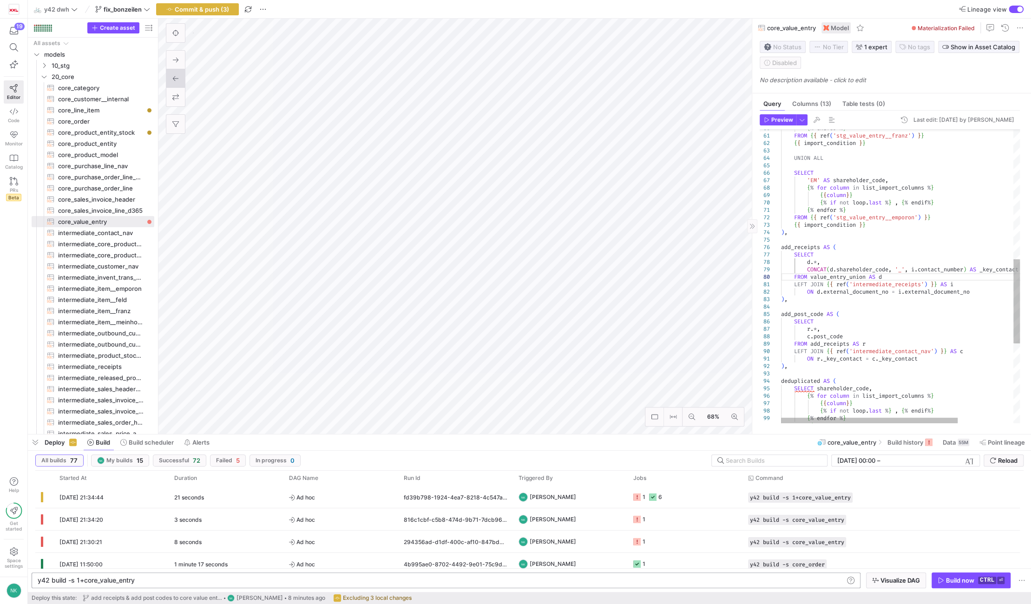
click at [888, 277] on div "{ % endfor % } FROM { { ref ( 'stg_value_entry__franz' ) } } { { import_conditi…" at bounding box center [938, 190] width 314 height 1024
click at [815, 263] on div "{ % endfor % } FROM { { ref ( 'stg_value_entry__franz' ) } } { { import_conditi…" at bounding box center [938, 190] width 314 height 1024
click at [835, 269] on div "{ % endfor % } FROM { { ref ( 'stg_value_entry__franz' ) } } { { import_conditi…" at bounding box center [938, 190] width 314 height 1024
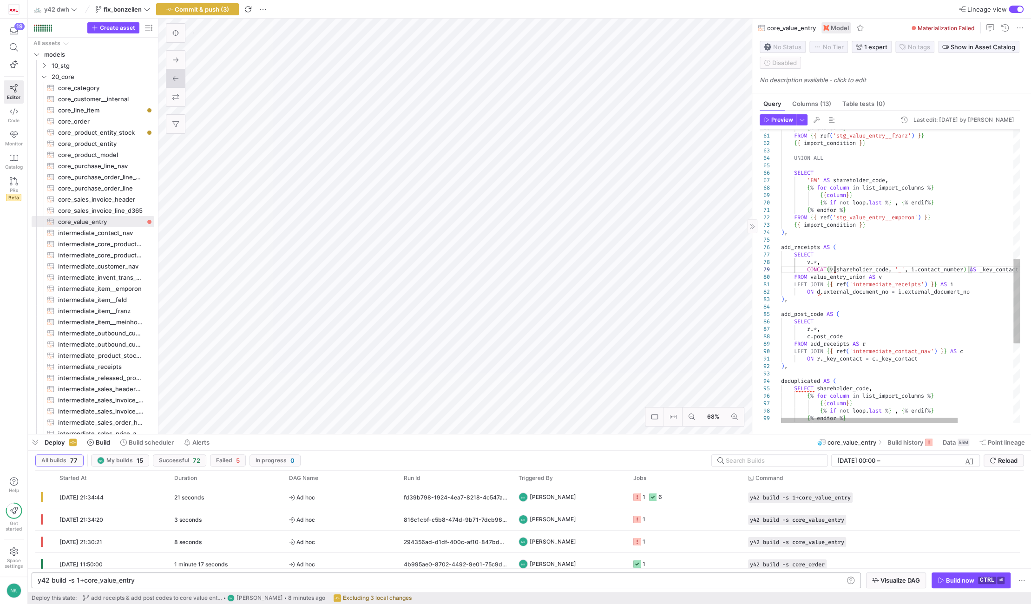
scroll to position [59, 53]
type textarea "{% endfor %} FROM {{ ref('stg_value_entry__emporon') }} {{ import_condition }} …"
click at [232, 11] on span "button" at bounding box center [198, 9] width 82 height 11
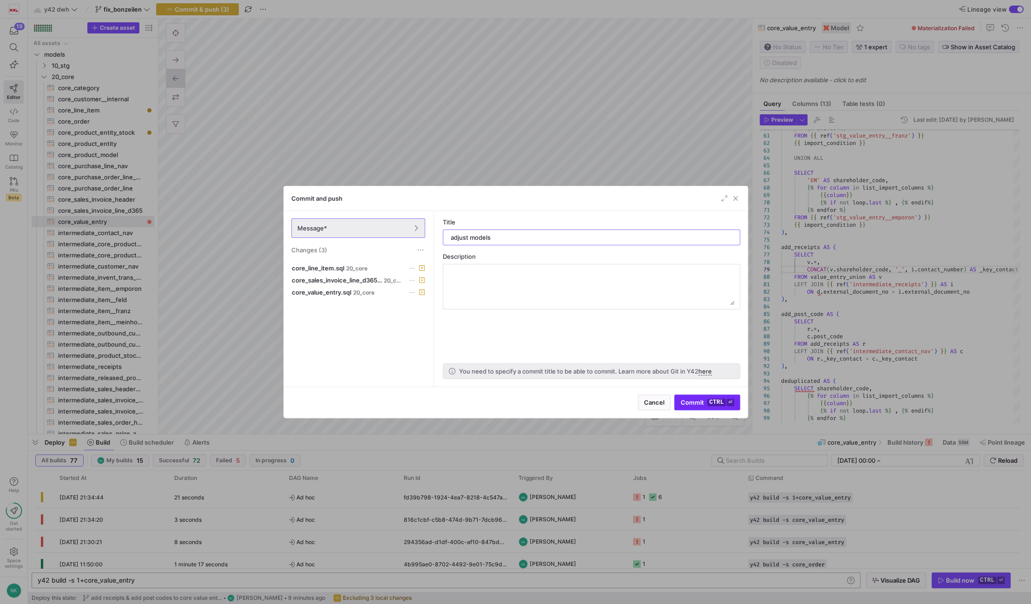
type input "adjust models"
click at [707, 405] on kbd "ctrl" at bounding box center [716, 402] width 18 height 7
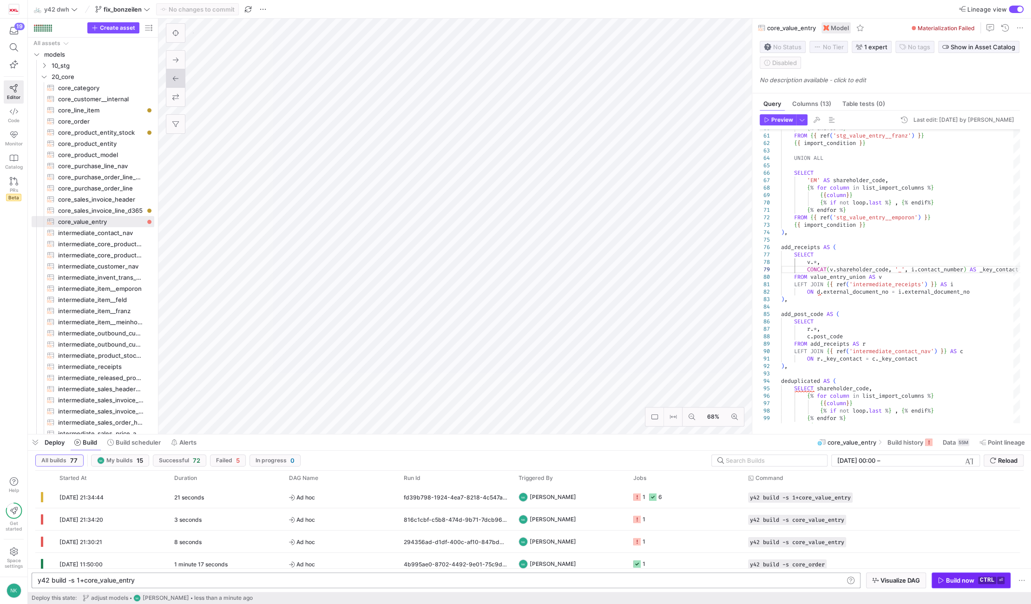
click at [952, 574] on span "button" at bounding box center [971, 580] width 78 height 15
type textarea "LEFT JOIN {{ ref('intermediate_receipts') }} AS i ON d.external_document_no = i…"
click at [825, 292] on div "{ % endfor % } FROM { { ref ( 'stg_value_entry__franz' ) } } { { import_conditi…" at bounding box center [913, 190] width 264 height 1024
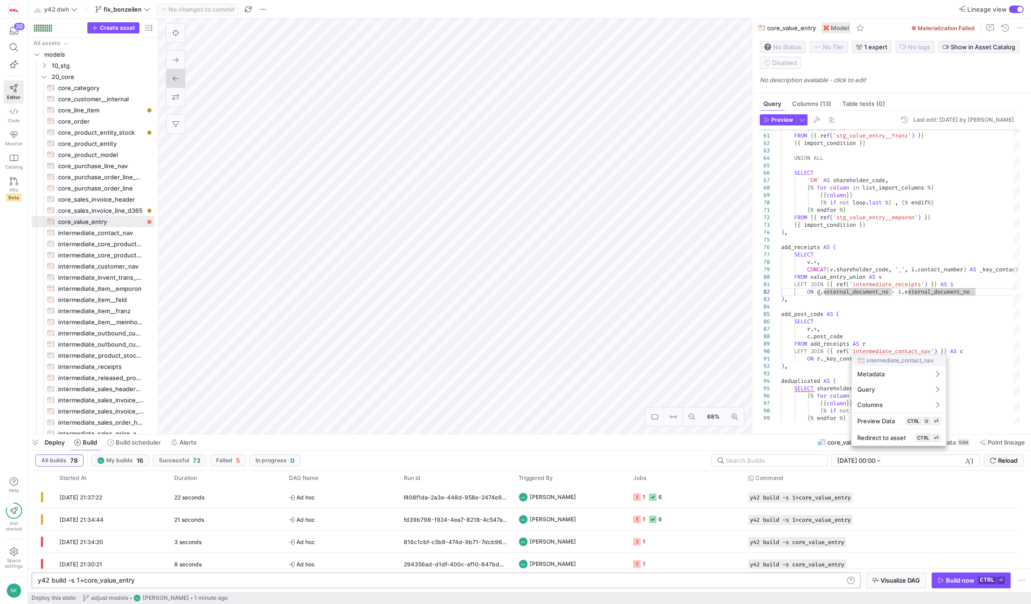
click at [818, 289] on div at bounding box center [515, 302] width 1031 height 604
click at [826, 293] on div "{ % endfor % } FROM { { ref ( 'stg_value_entry__franz' ) } } { { import_conditi…" at bounding box center [913, 190] width 264 height 1024
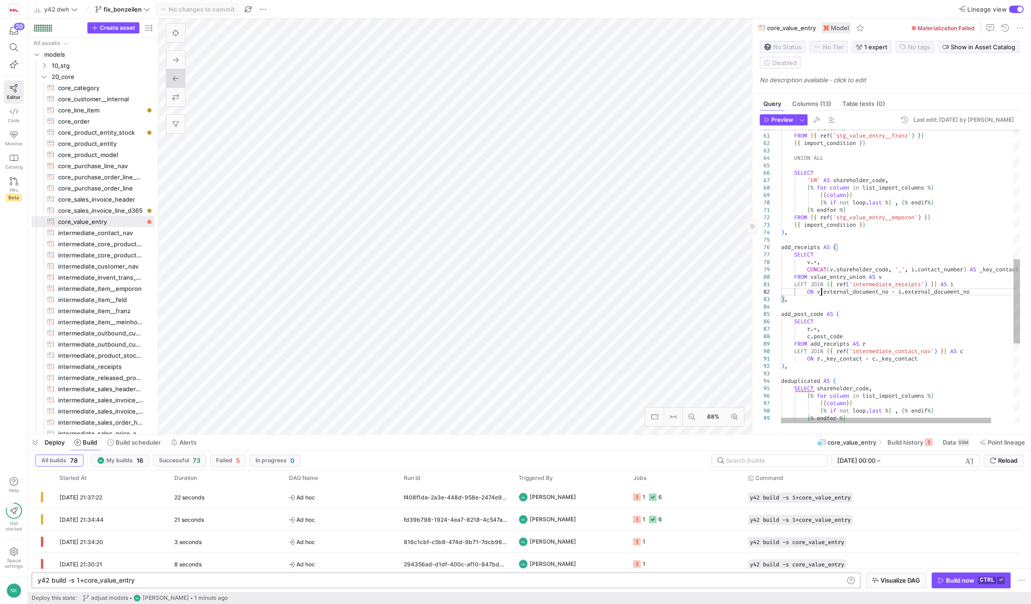
scroll to position [14, 40]
type textarea "LEFT JOIN {{ ref('intermediate_receipts') }} AS i ON v.external_document_no = i…"
click at [174, 7] on span "Commit & push (1)" at bounding box center [198, 9] width 62 height 7
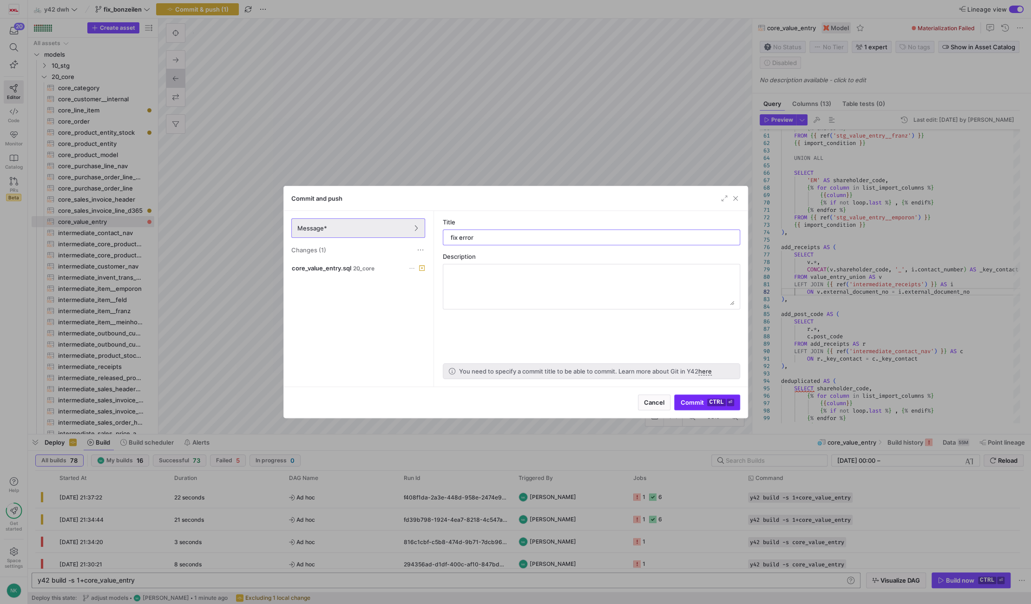
type input "fix error"
click at [705, 403] on span "Commit ctrl ⏎" at bounding box center [706, 402] width 53 height 7
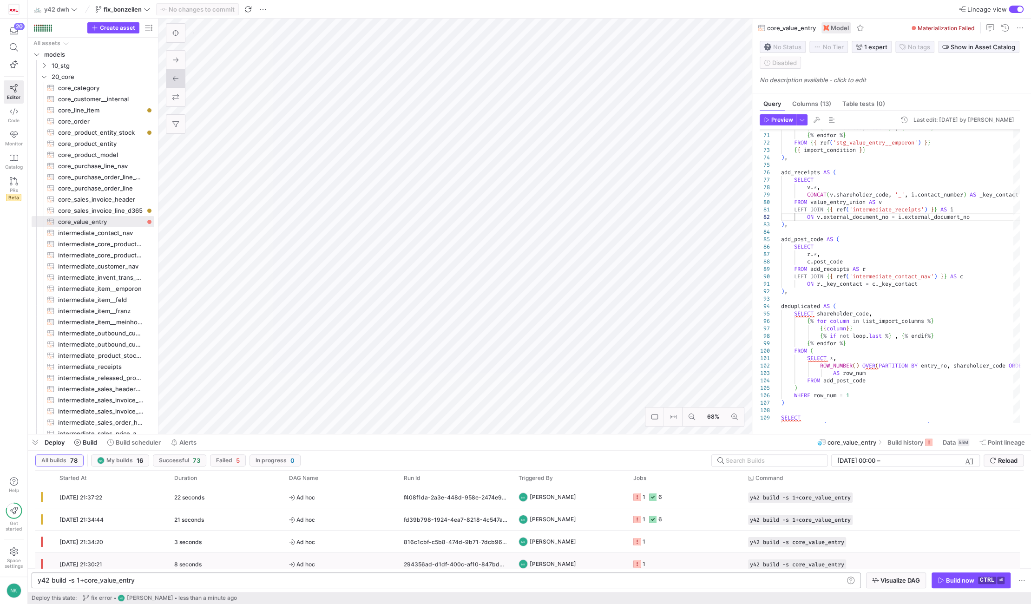
click at [82, 575] on div "y42 build -s 1+core_value_entry y42 build -s 1+core_value_entry" at bounding box center [446, 580] width 829 height 16
click at [85, 583] on div "y42 build -s 1+core_value_entry" at bounding box center [441, 580] width 806 height 7
type textarea "y42 build -s core_value_entry"
click at [970, 583] on div "Build now" at bounding box center [960, 580] width 28 height 7
click at [347, 502] on span "Ad hoc" at bounding box center [341, 497] width 104 height 22
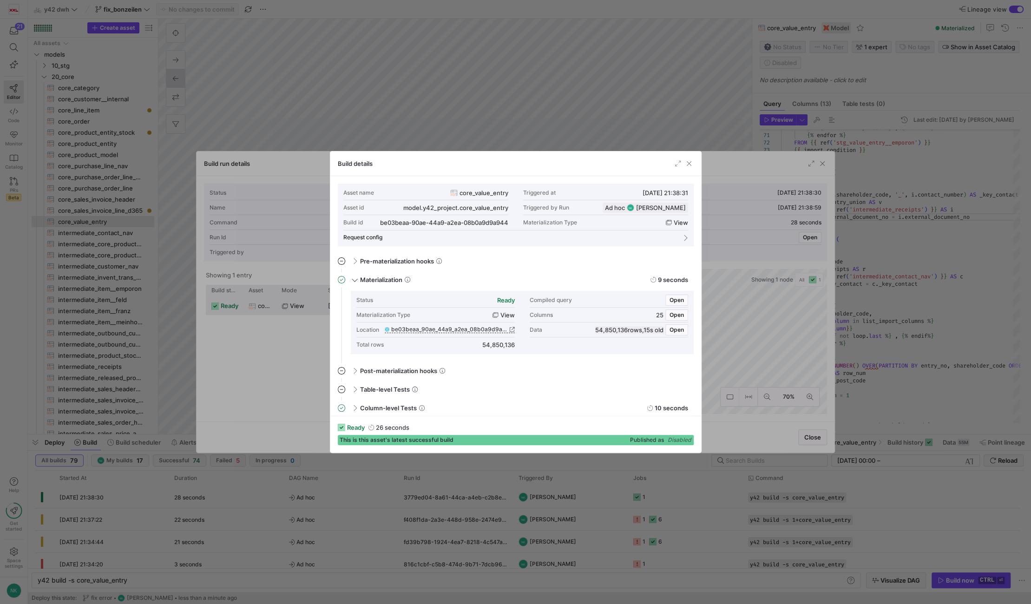
click at [688, 158] on div "Build details" at bounding box center [515, 163] width 371 height 25
click at [687, 163] on span "button" at bounding box center [688, 163] width 9 height 9
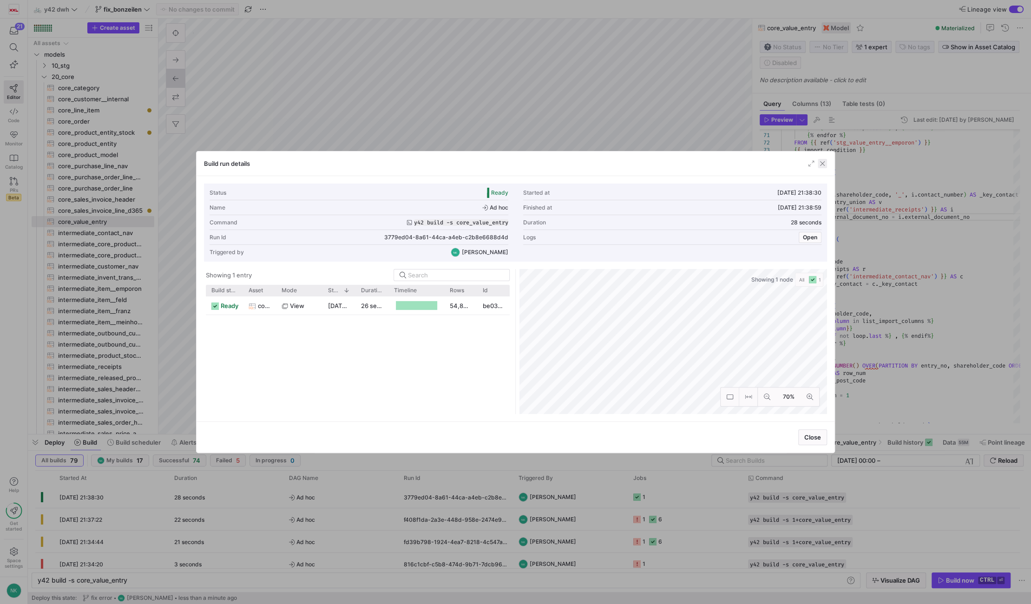
click at [818, 162] on span "button" at bounding box center [822, 163] width 9 height 9
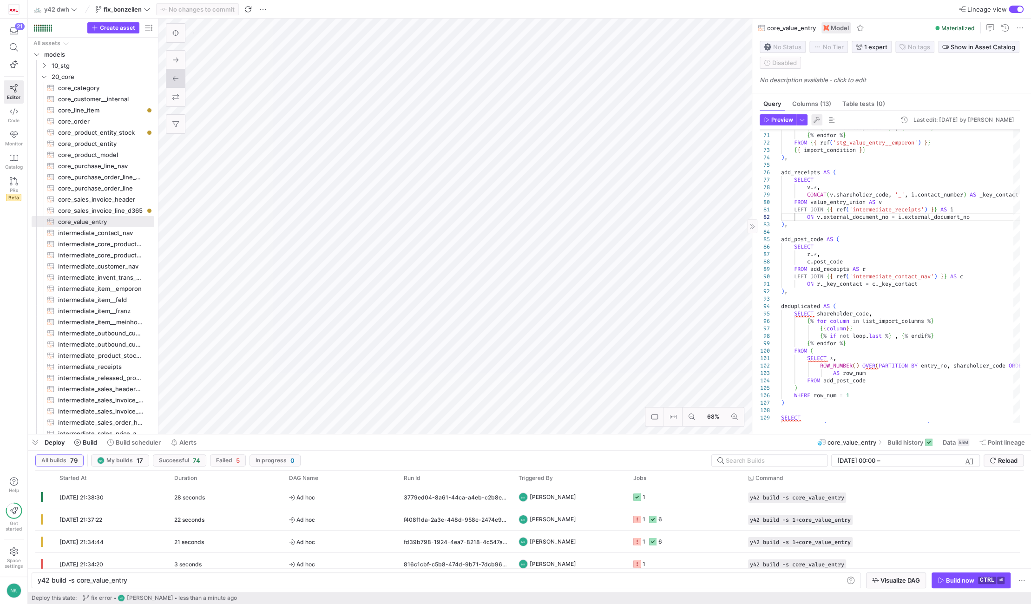
click at [817, 124] on span "button" at bounding box center [816, 119] width 11 height 11
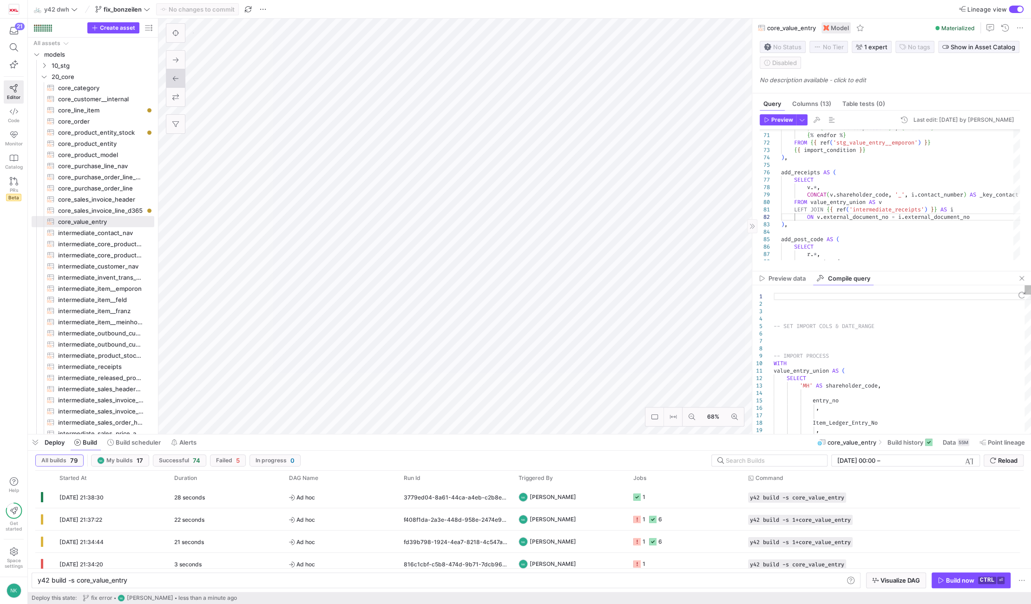
type textarea "-- SET IMPORT COLS & DATE_RANGE -- IMPORT PROCESS WITH … END AS purchase_qty FR…"
click at [373, 489] on span "Ad hoc" at bounding box center [341, 497] width 104 height 22
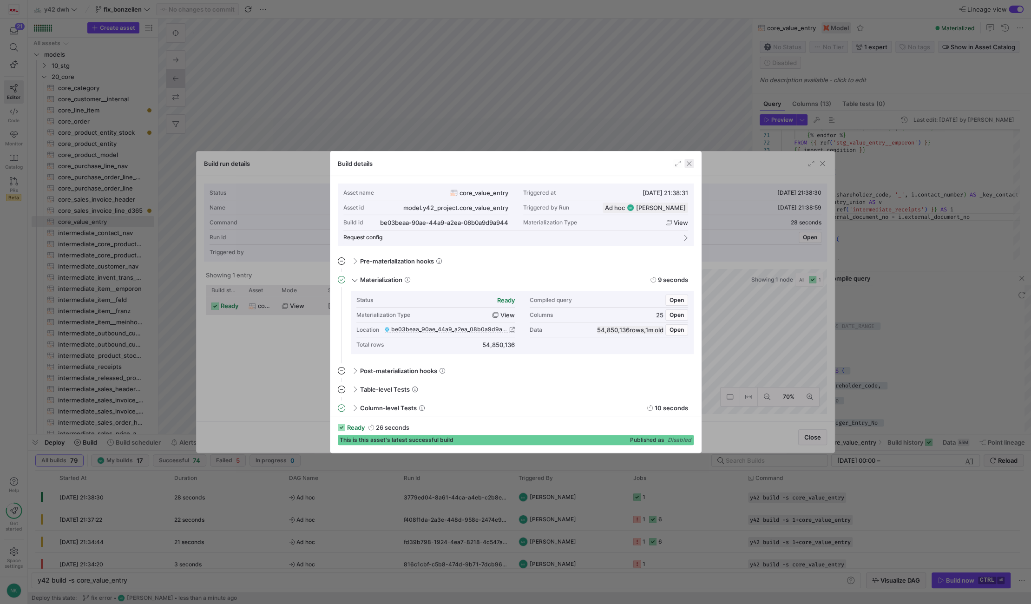
click at [687, 162] on span "button" at bounding box center [688, 163] width 9 height 9
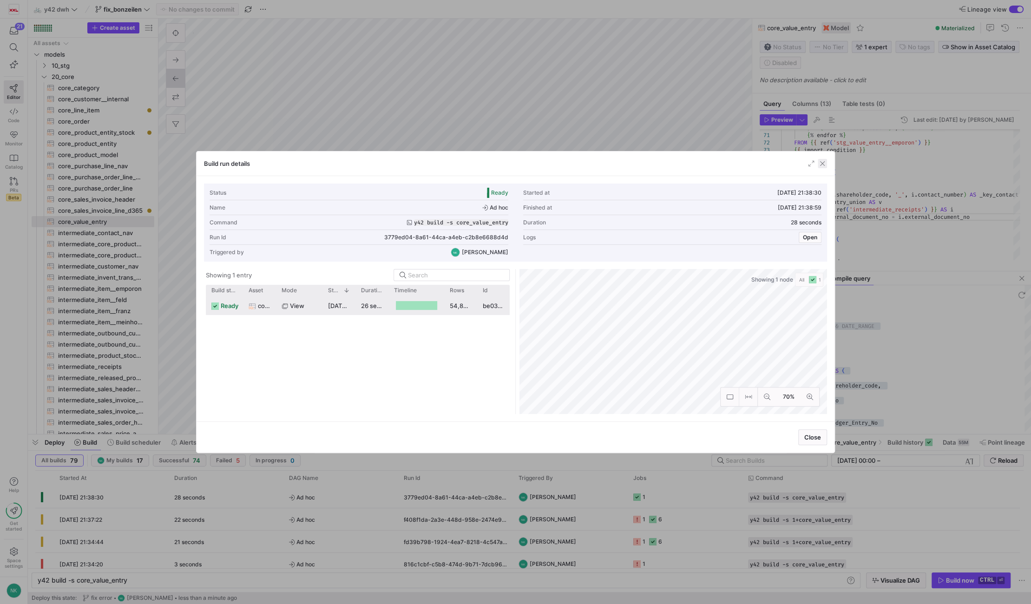
click at [821, 166] on span "button" at bounding box center [822, 163] width 9 height 9
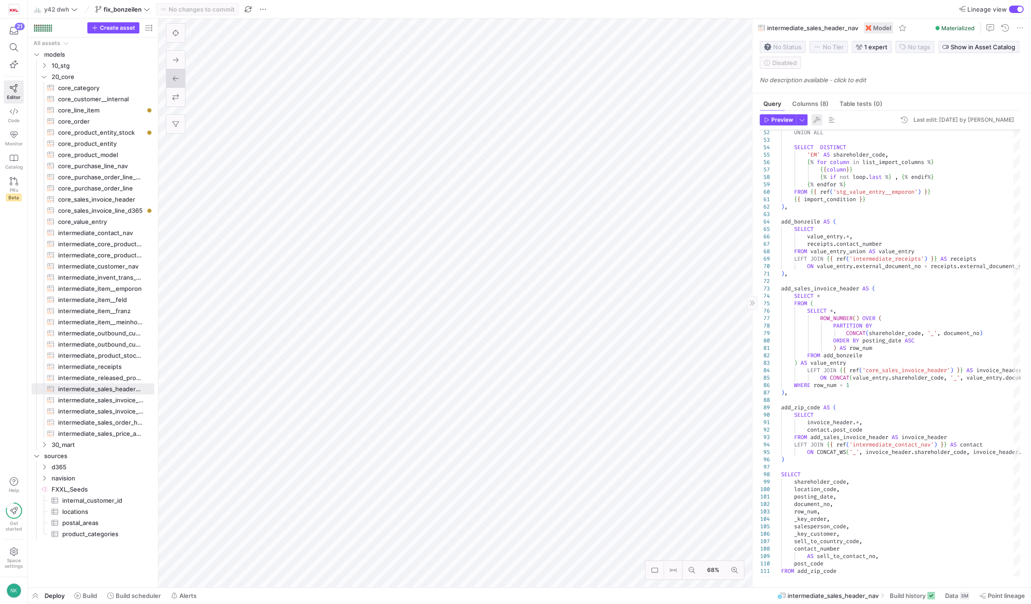
click at [817, 124] on span "button" at bounding box center [816, 119] width 11 height 11
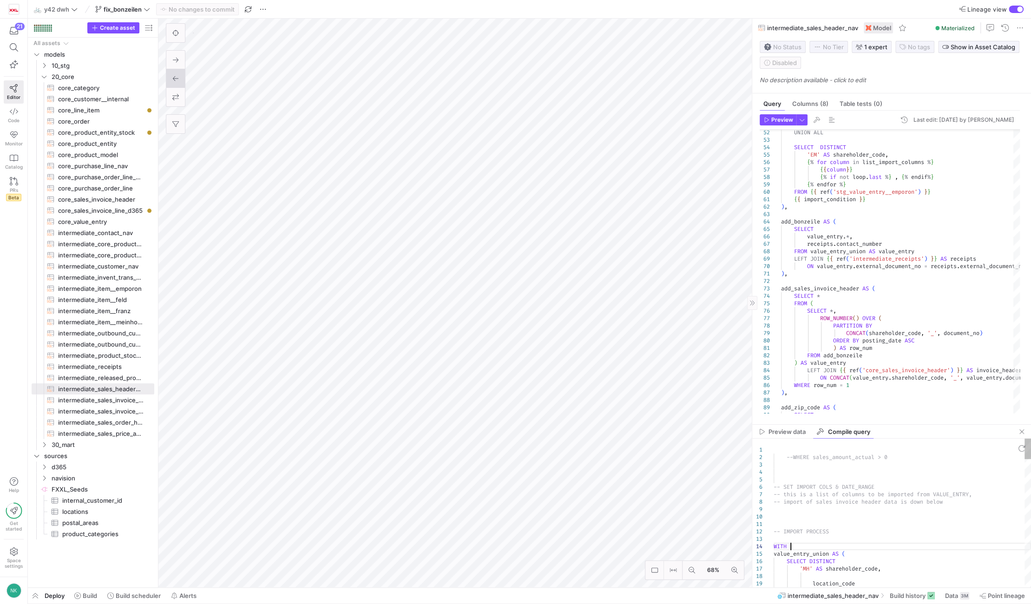
type textarea "--WHERE sales_amount_actual > 0 -- SET IMPORT COLS & DATE_RANGE -- this is a li…"
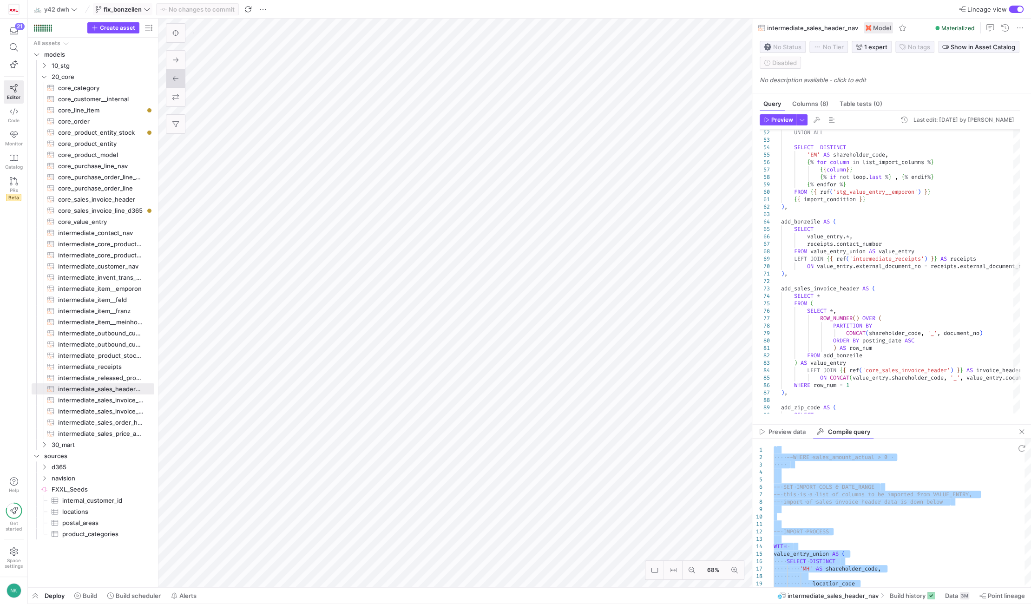
click at [145, 7] on icon at bounding box center [147, 9] width 7 height 7
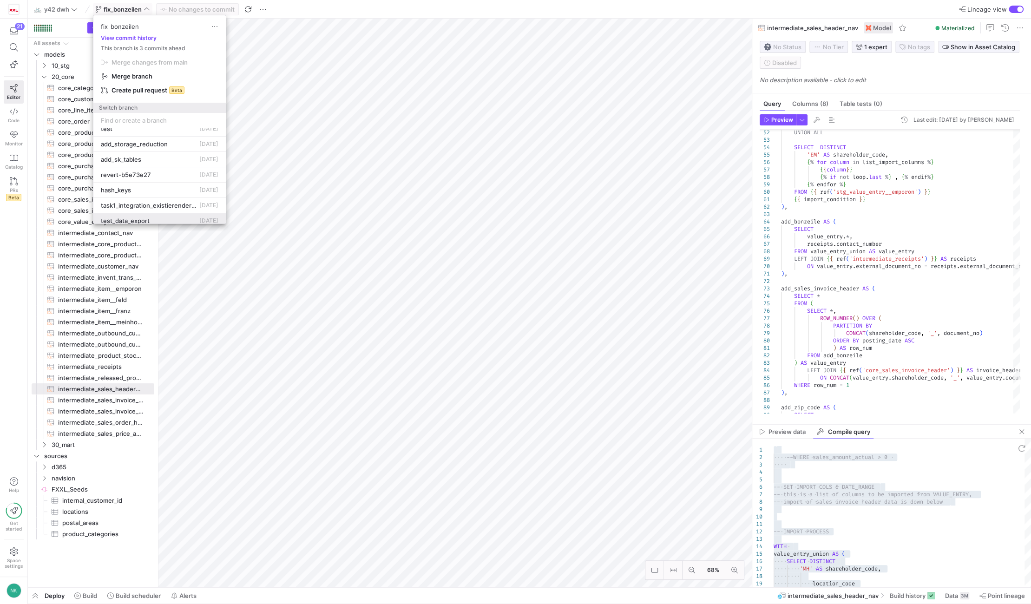
scroll to position [508, 0]
click at [142, 193] on div "hash_keys 8 May 2024" at bounding box center [160, 194] width 118 height 7
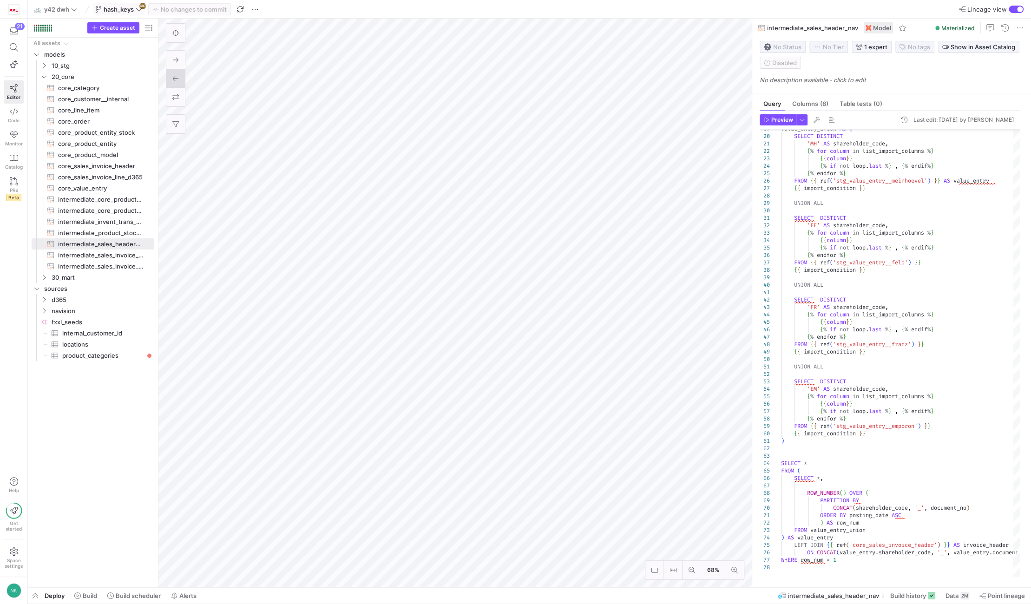
click at [138, 9] on icon at bounding box center [139, 9] width 7 height 7
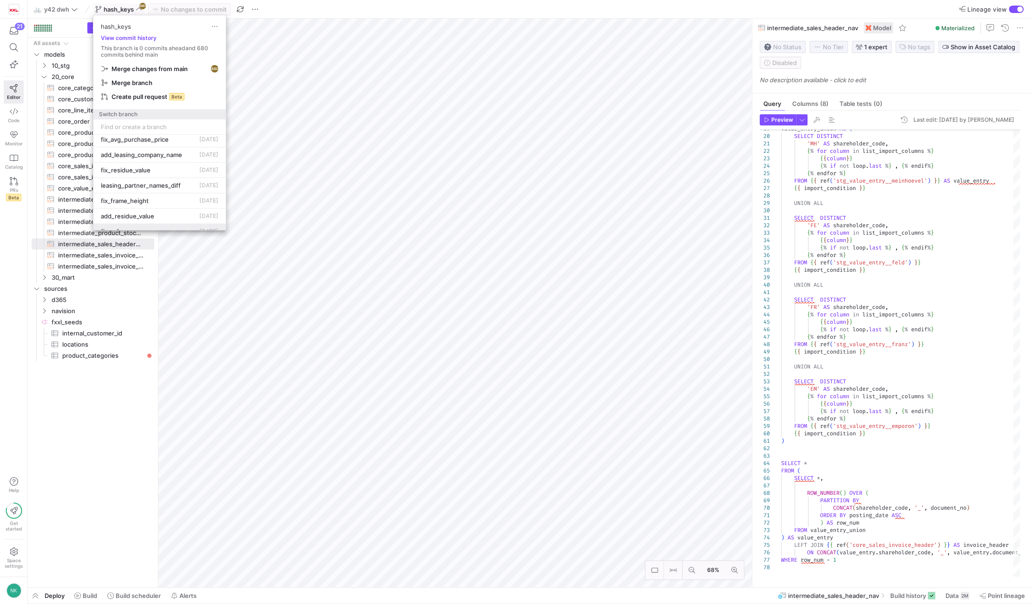
scroll to position [275, 0]
click at [164, 185] on span "leasing_partner_names_diff" at bounding box center [141, 188] width 80 height 7
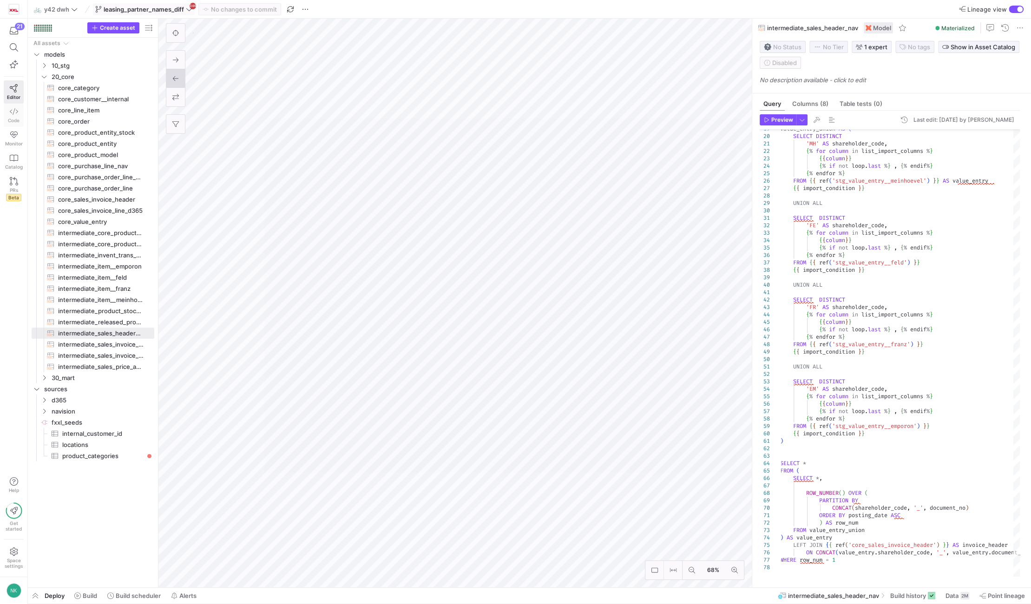
click at [8, 110] on link "Code" at bounding box center [14, 115] width 20 height 23
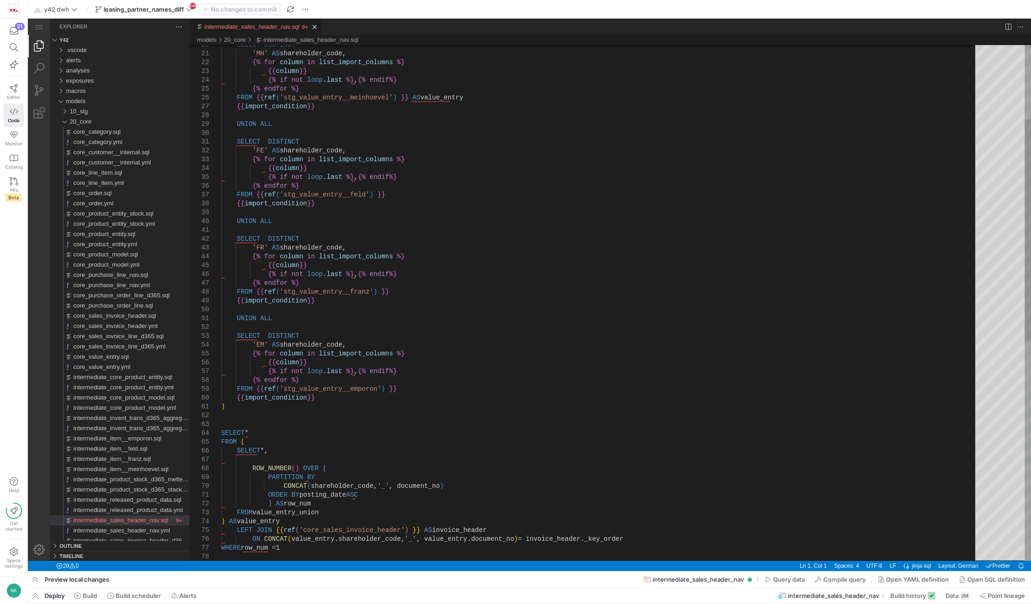
click at [383, 315] on div "SELECT DISTINCT 'MH' AS shareholder_code, {% for column in list_import_columns …" at bounding box center [601, 470] width 761 height 1195
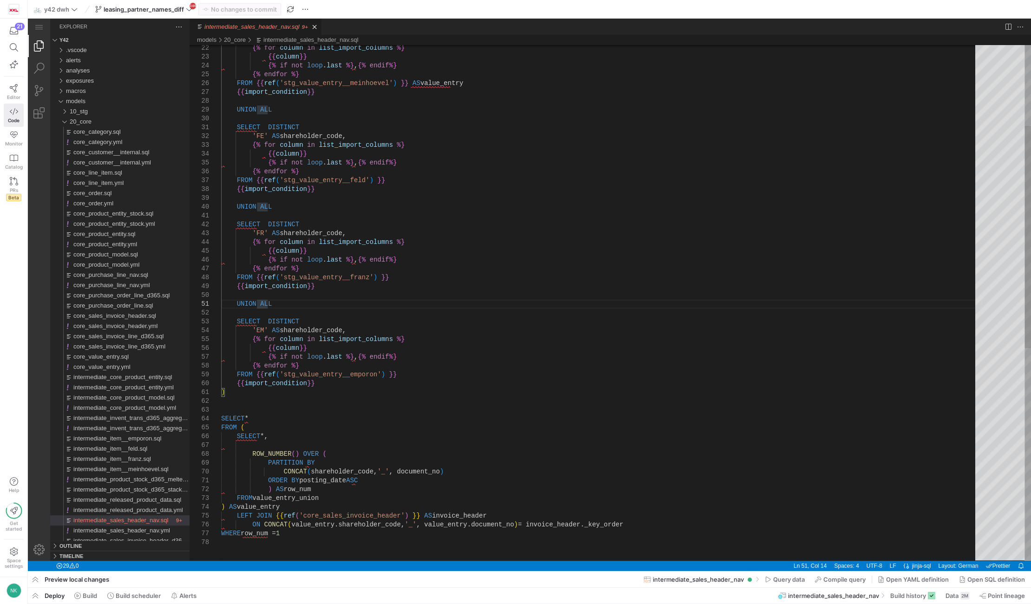
click at [498, 471] on div "{% for column in list_import_columns %} {{ column }} {% if not loop . last %} ,…" at bounding box center [601, 455] width 761 height 1195
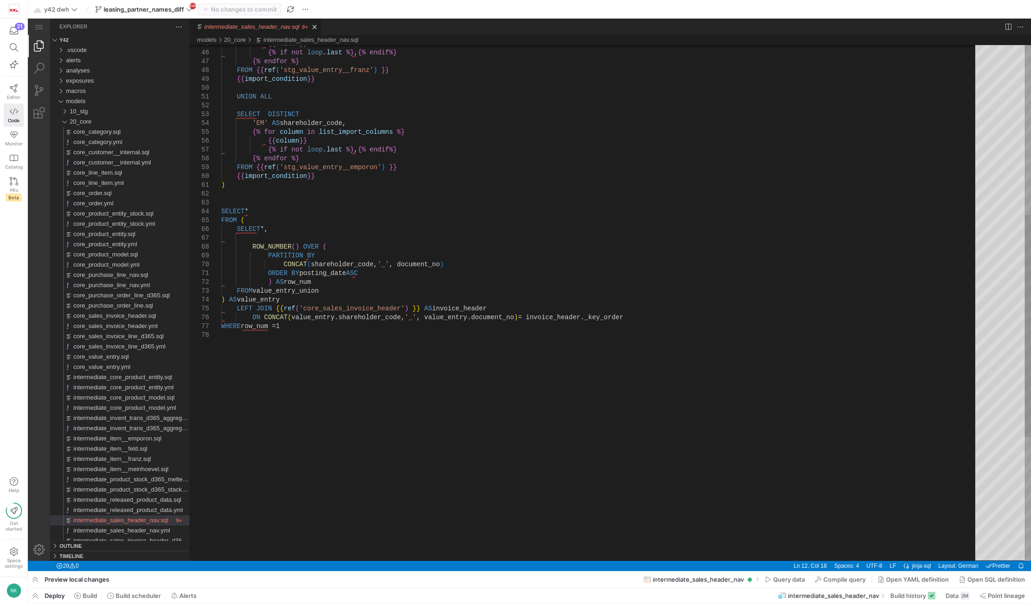
type textarea "ORDER BY posting_date ASC ) AS row_num FROM value_entry_union ) AS value_entry …"
click at [365, 295] on div "{{ column }} {% if not loop . last %} , {% endif %} {% endfor %} FROM {{ ref ( …" at bounding box center [601, 248] width 761 height 1195
click at [385, 272] on div "{{ column }} {% if not loop . last %} , {% endif %} {% endfor %} FROM {{ ref ( …" at bounding box center [601, 248] width 761 height 1195
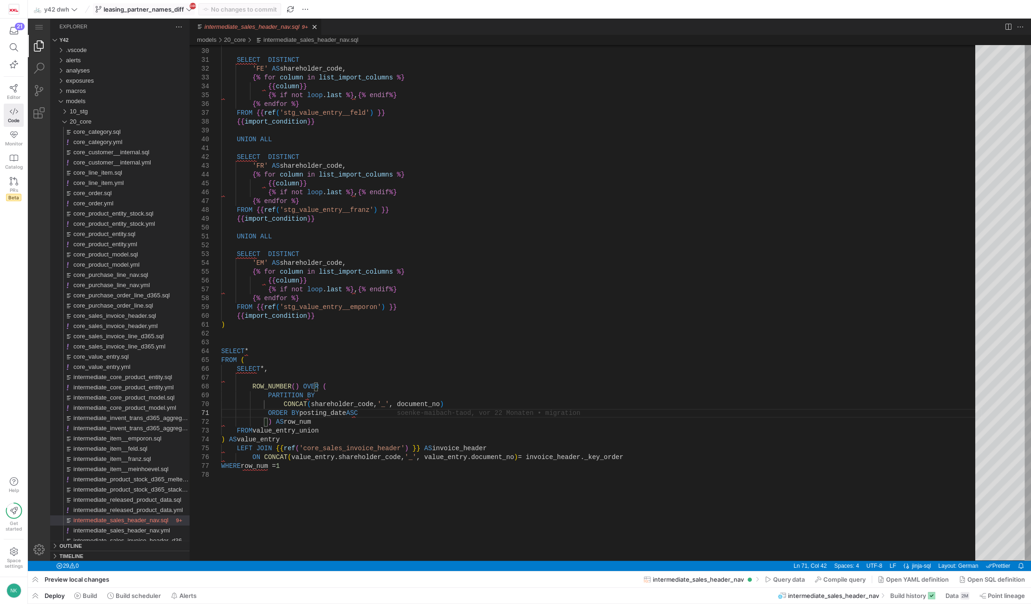
click at [188, 8] on icon at bounding box center [189, 9] width 7 height 7
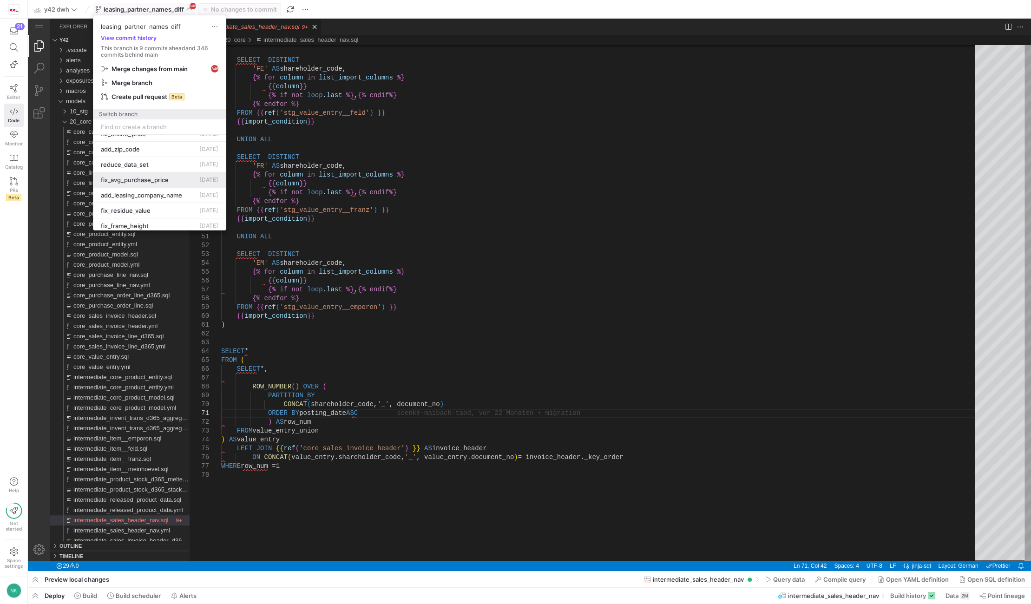
scroll to position [215, 0]
click at [148, 170] on div "add_zip_code 25 Nov 2024" at bounding box center [160, 172] width 118 height 7
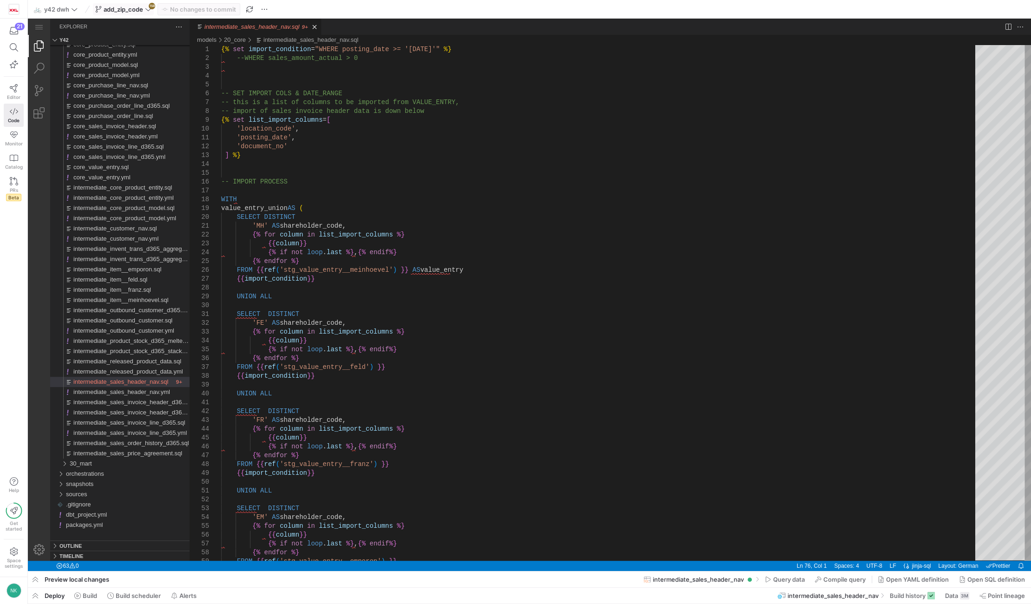
click at [146, 12] on icon at bounding box center [148, 9] width 7 height 7
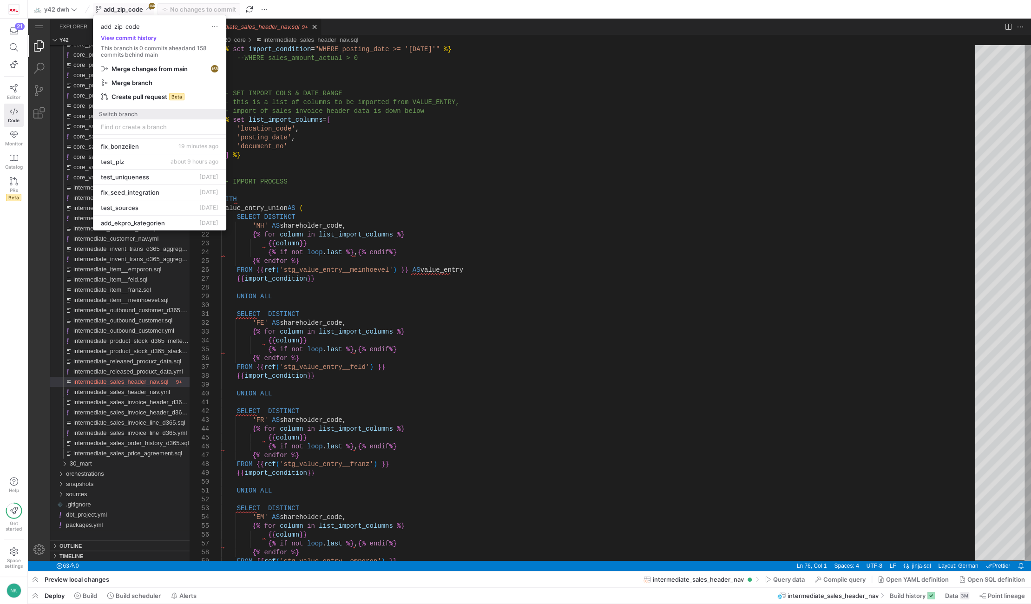
scroll to position [26, 0]
click at [138, 148] on span "fix_bonzeilen" at bounding box center [120, 146] width 38 height 7
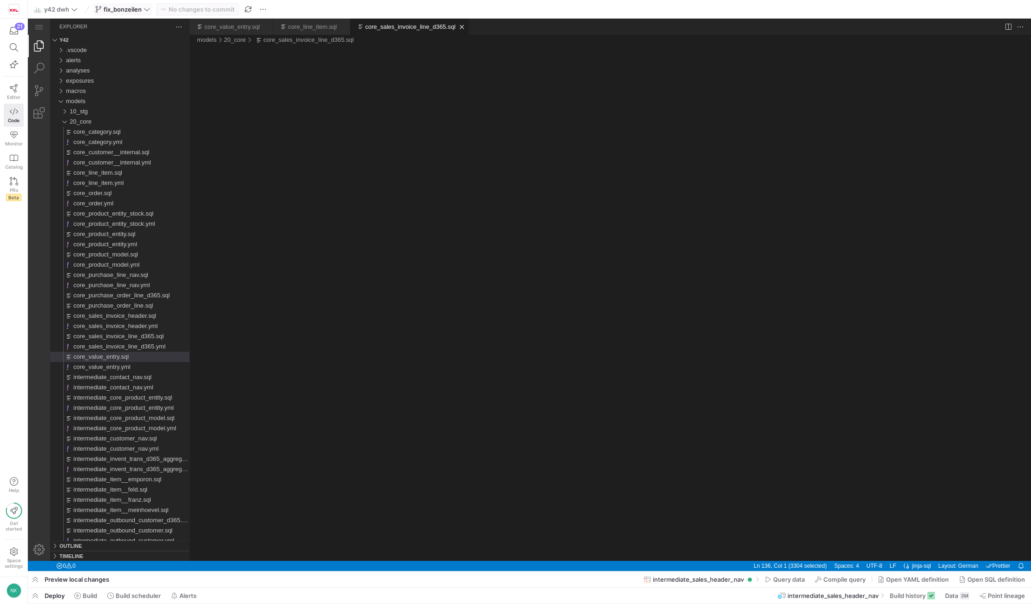
click at [373, 24] on link "core_sales_invoice_line_d365.sql" at bounding box center [410, 26] width 90 height 7
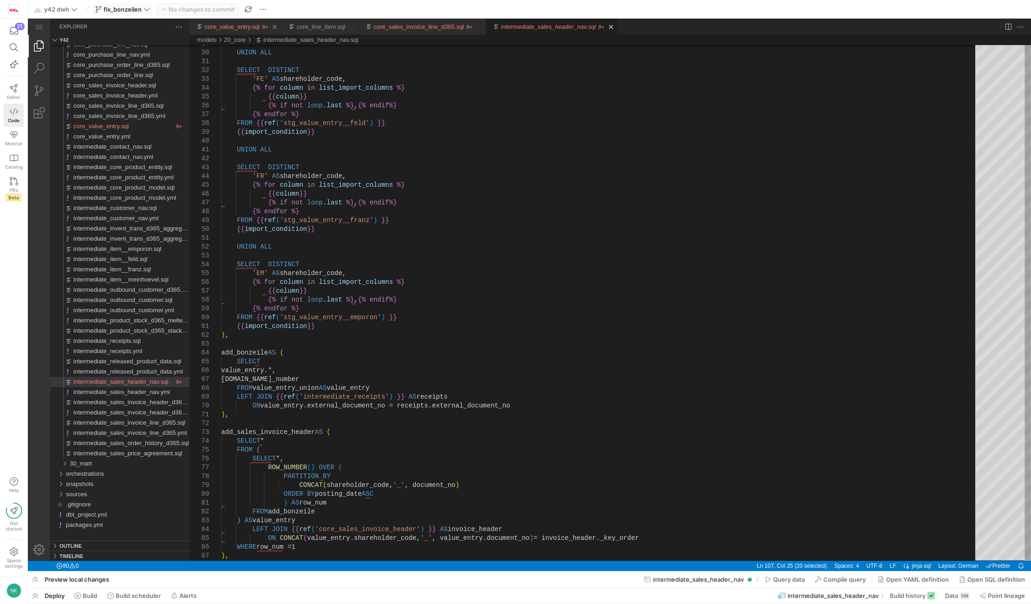
click at [234, 28] on link "core_value_entry.sql" at bounding box center [231, 26] width 55 height 7
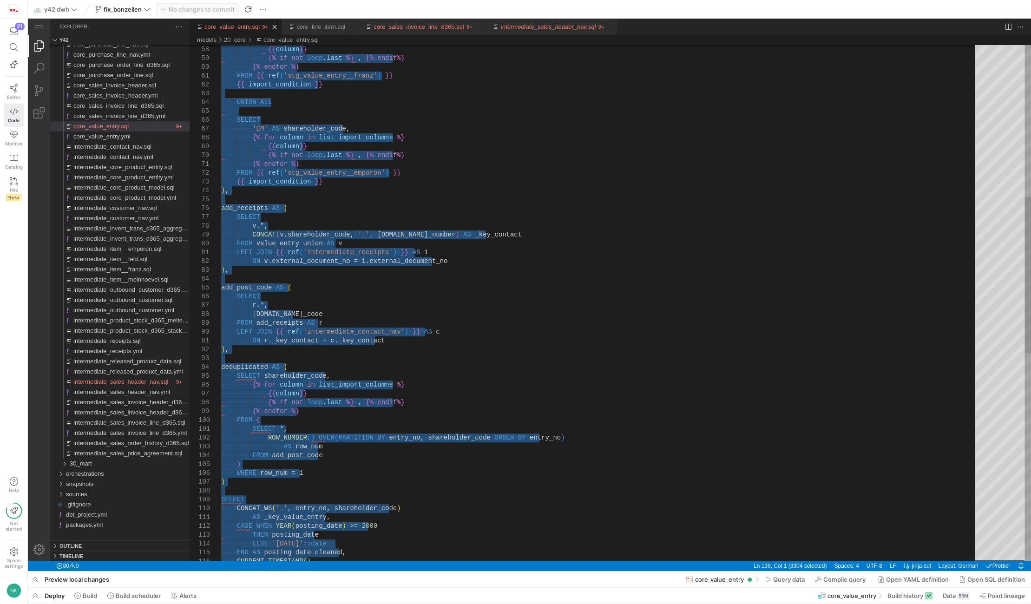
type textarea "ON r._key_contact = c._key_contact ), deduplicated AS ( SELECT shareholder_code…"
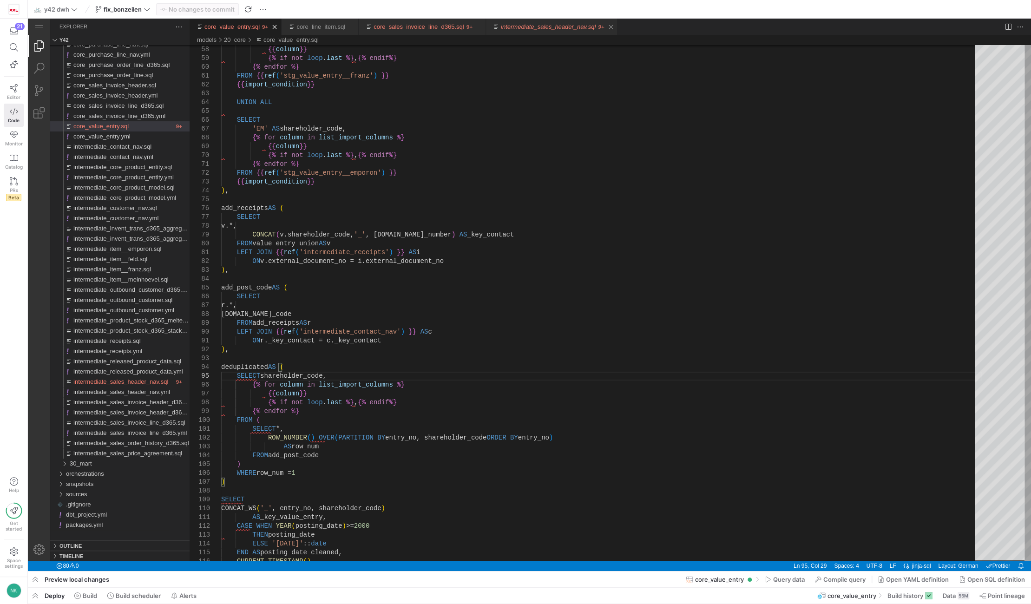
click at [547, 26] on link "intermediate_sales_header_nav.sql" at bounding box center [548, 26] width 95 height 7
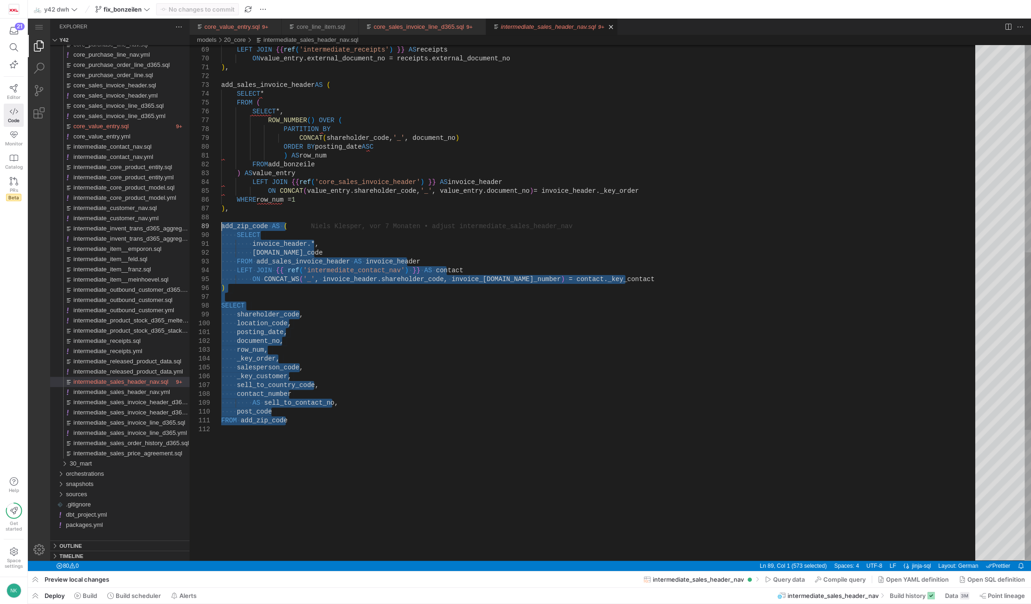
drag, startPoint x: 286, startPoint y: 427, endPoint x: 204, endPoint y: 226, distance: 217.2
click at [221, 226] on div "FROM value_entry_union AS value_entry LEFT JOIN {{ ref ( 'intermediate_receipts…" at bounding box center [601, 193] width 761 height 1496
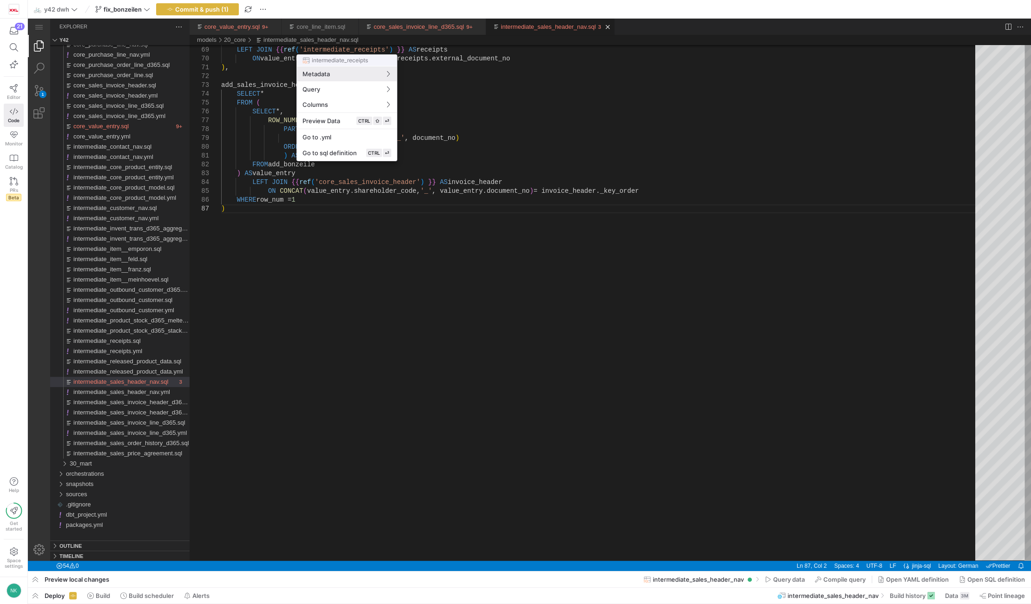
click at [573, 13] on div at bounding box center [579, 8] width 13 height 9
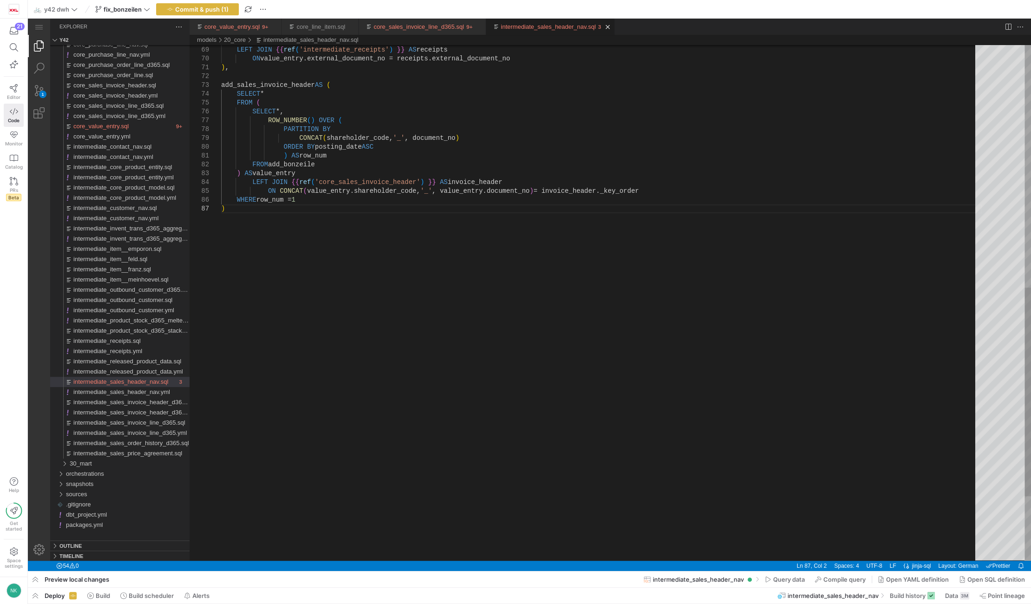
scroll to position [0, 3]
click at [236, 95] on div "FROM value_entry_union AS value_entry LEFT JOIN {{ ref ( 'intermediate_receipts…" at bounding box center [601, 82] width 761 height 1275
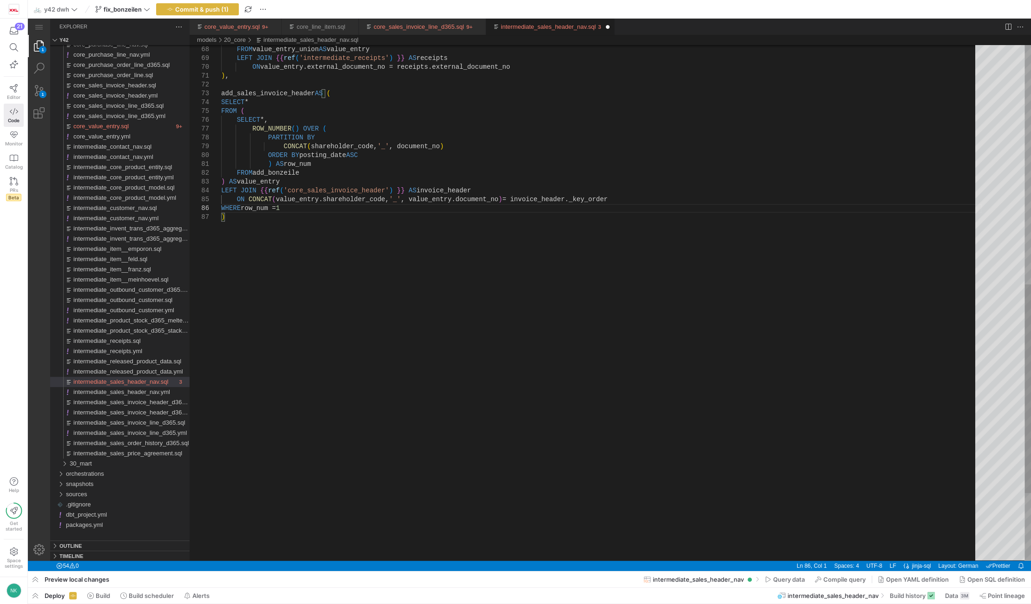
click at [232, 223] on div "FROM value_entry_union AS value_entry LEFT JOIN {{ ref ( 'intermediate_receipts…" at bounding box center [601, 91] width 761 height 1275
drag, startPoint x: 331, startPoint y: 92, endPoint x: 213, endPoint y: 91, distance: 118.0
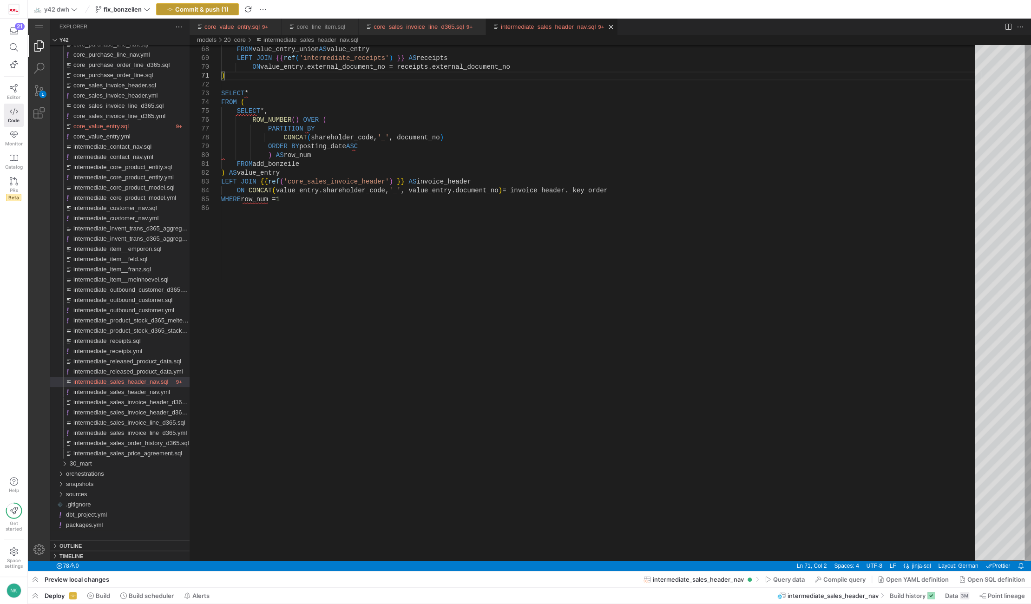
click at [204, 7] on span "Commit & push (1)" at bounding box center [201, 9] width 53 height 7
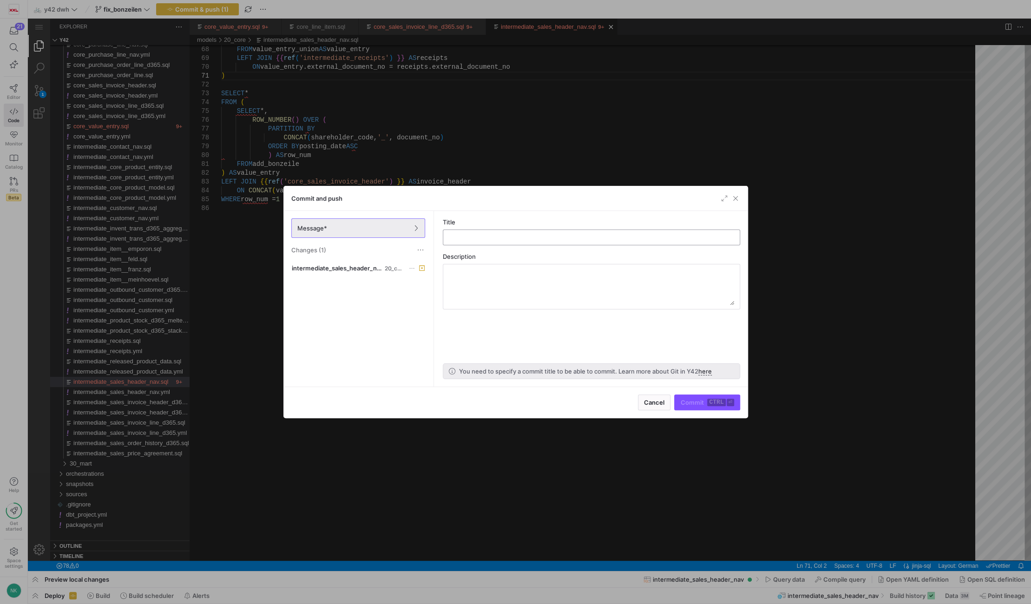
click at [478, 236] on input "text" at bounding box center [592, 237] width 282 height 7
click at [736, 197] on span "button" at bounding box center [735, 198] width 9 height 9
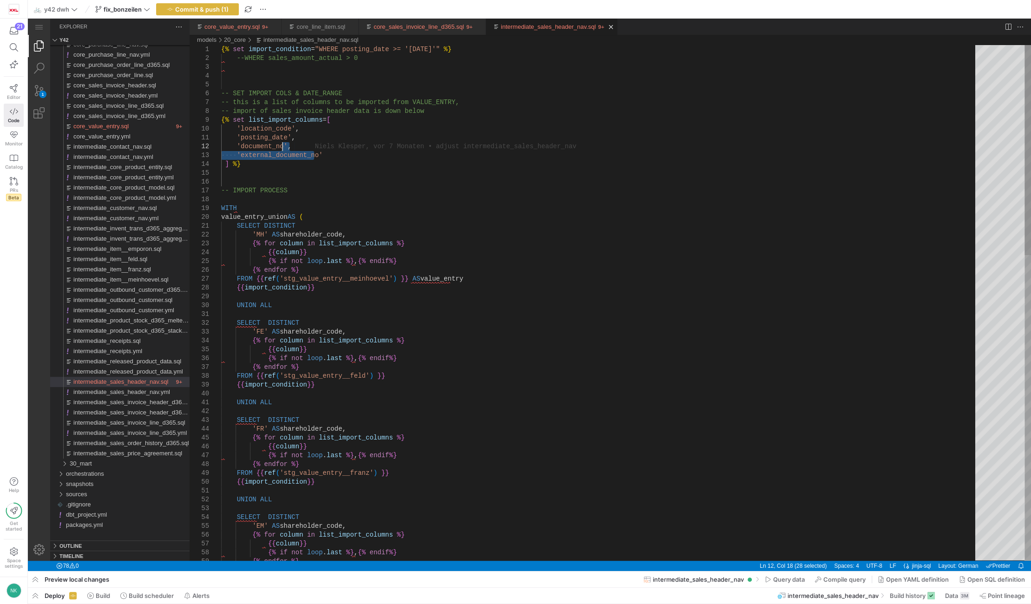
drag, startPoint x: 318, startPoint y: 156, endPoint x: 282, endPoint y: 145, distance: 37.5
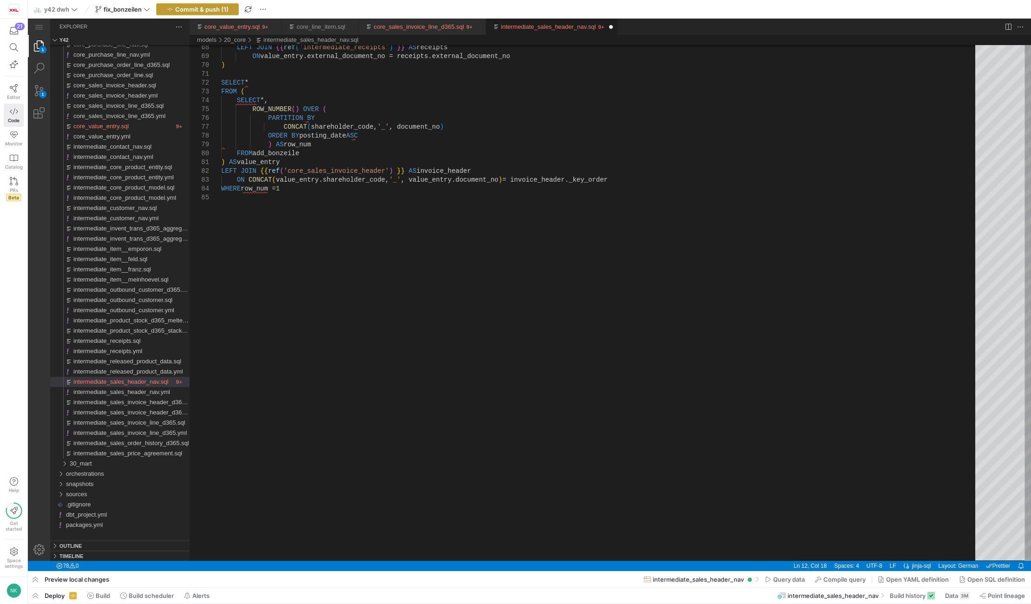
click at [203, 4] on span "button" at bounding box center [198, 9] width 82 height 11
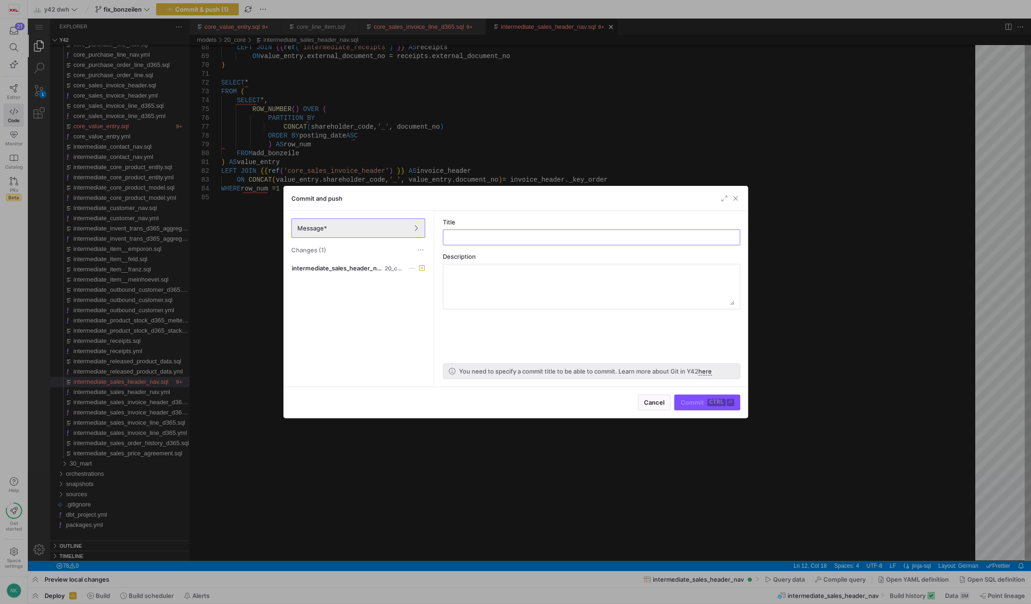
click at [361, 138] on div at bounding box center [515, 302] width 1031 height 604
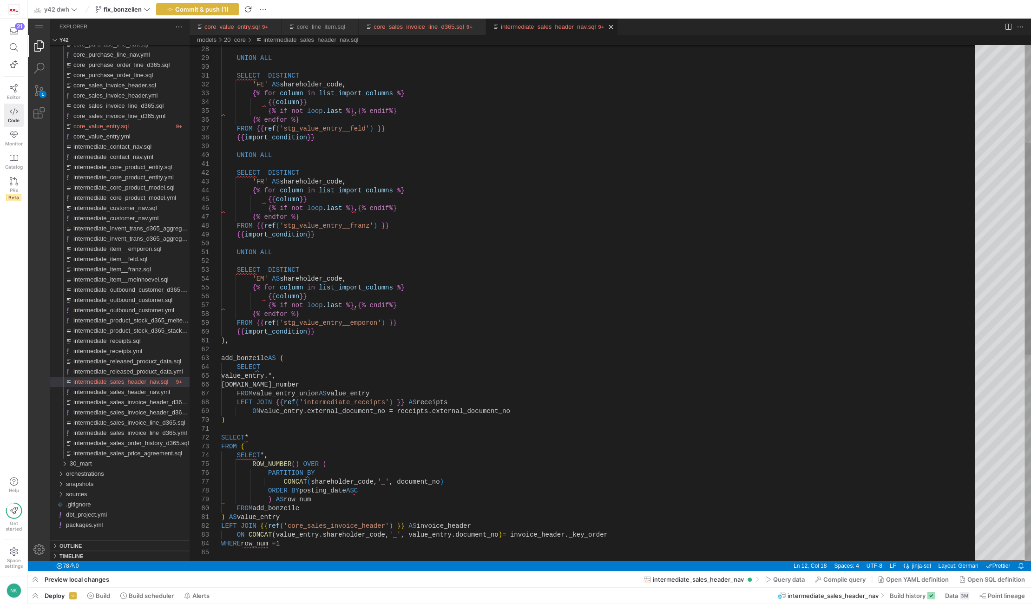
type textarea "SELECT DISTINCT 'FR' AS shareholder_code, {% for column in list_import_columns …"
click at [367, 231] on div "LEFT JOIN {{ ref ( 'intermediate_receipts' ) }} AS receipts ON value_entry.exte…" at bounding box center [601, 435] width 761 height 1257
click at [146, 6] on icon at bounding box center [147, 9] width 7 height 7
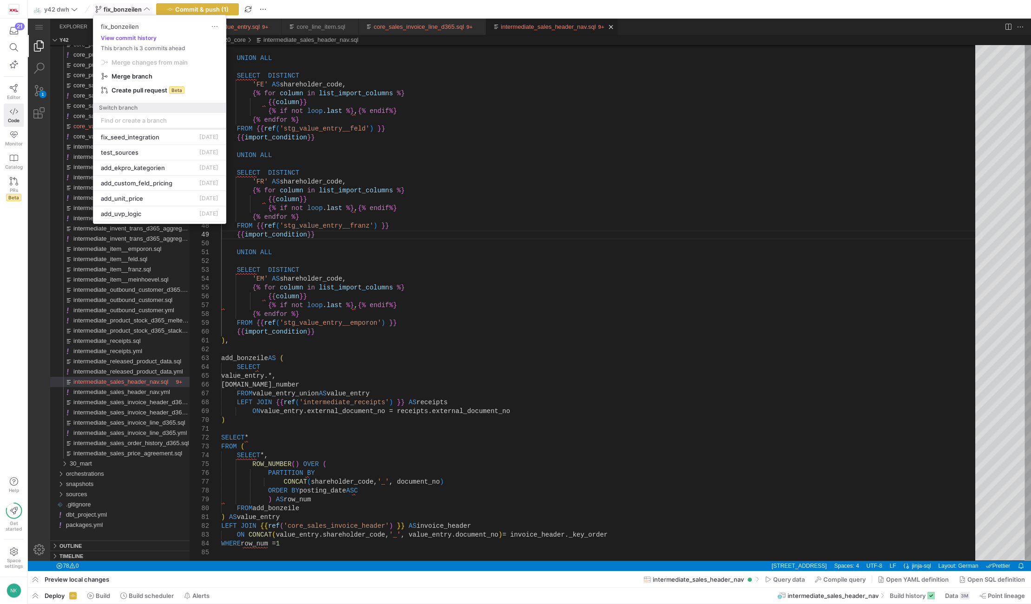
scroll to position [60, 0]
click at [202, 6] on div at bounding box center [515, 302] width 1031 height 604
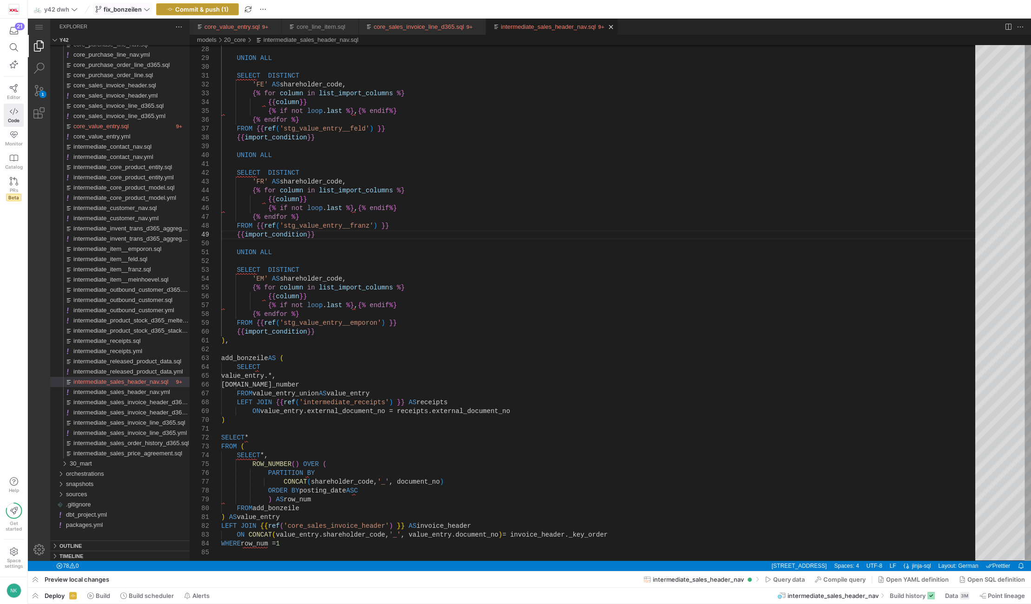
click at [198, 7] on span "Commit & push (1)" at bounding box center [201, 9] width 53 height 7
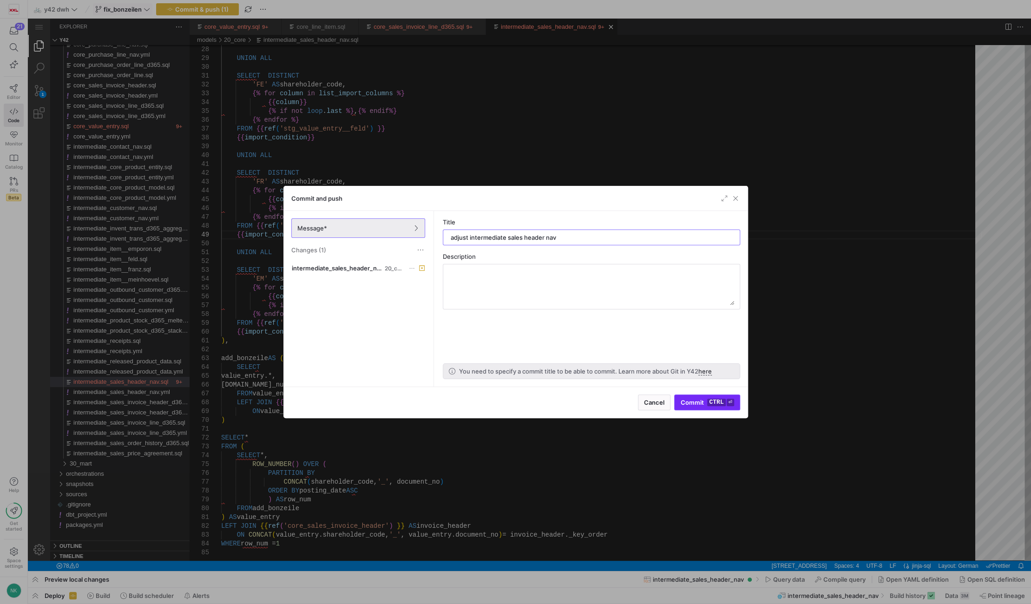
type input "adjust intermediate sales header nav"
click at [723, 405] on kbd "ctrl" at bounding box center [716, 402] width 18 height 7
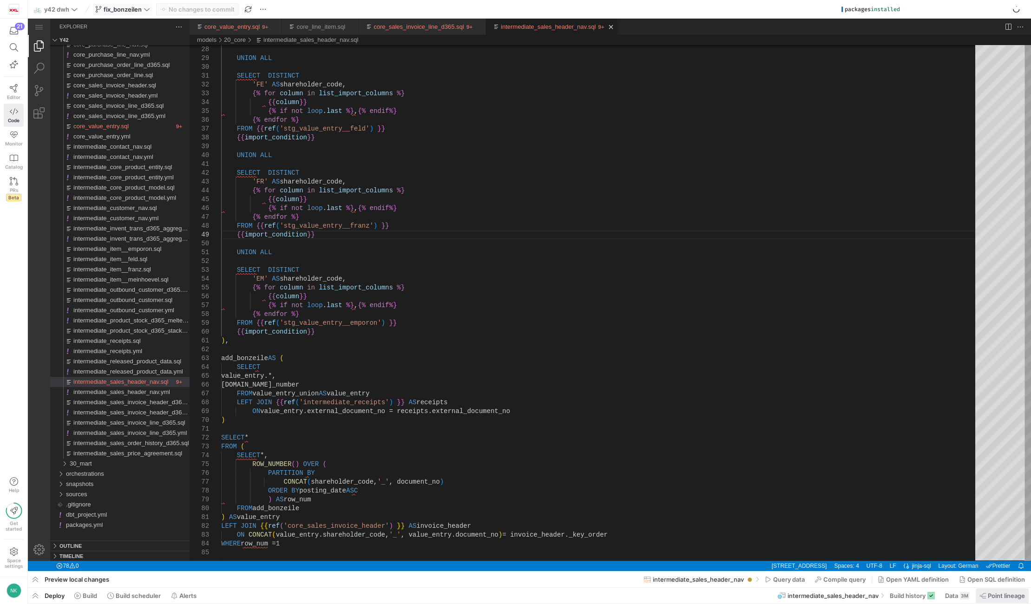
click at [167, 387] on icon at bounding box center [106, 383] width 121 height 7
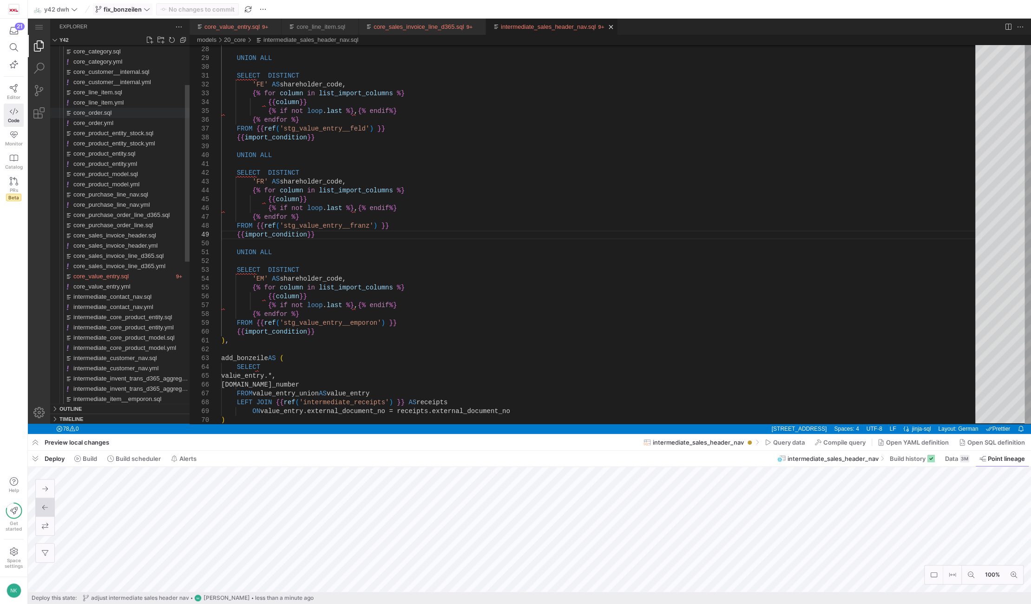
click at [93, 113] on span "core_order.sql" at bounding box center [92, 112] width 38 height 7
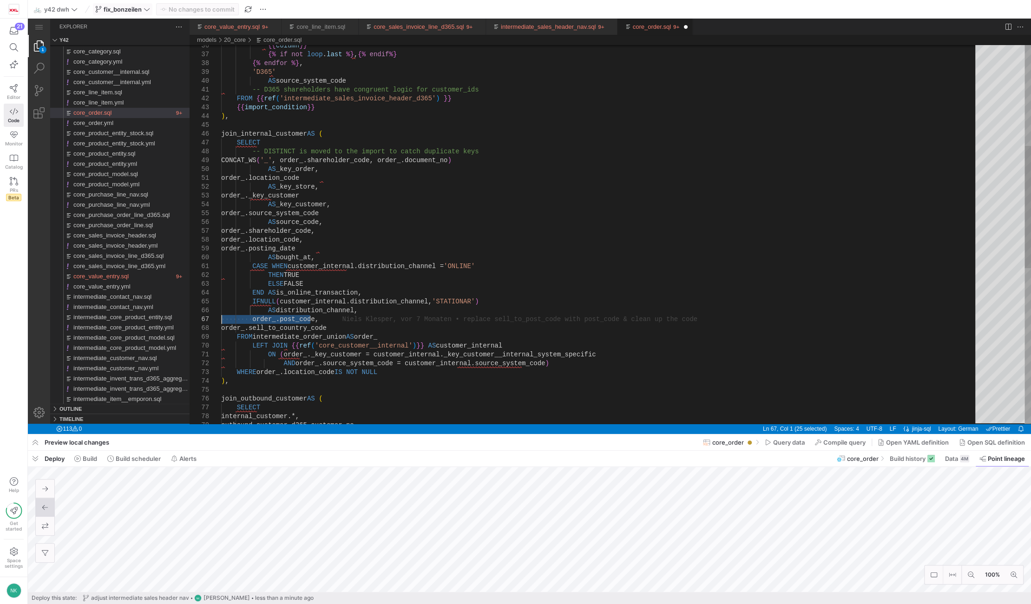
drag, startPoint x: 315, startPoint y: 317, endPoint x: 207, endPoint y: 318, distance: 108.3
type textarea "CASE WHEN customer_internal.distribution_channel = 'ONLINE' THEN TRUE ELSE FALS…"
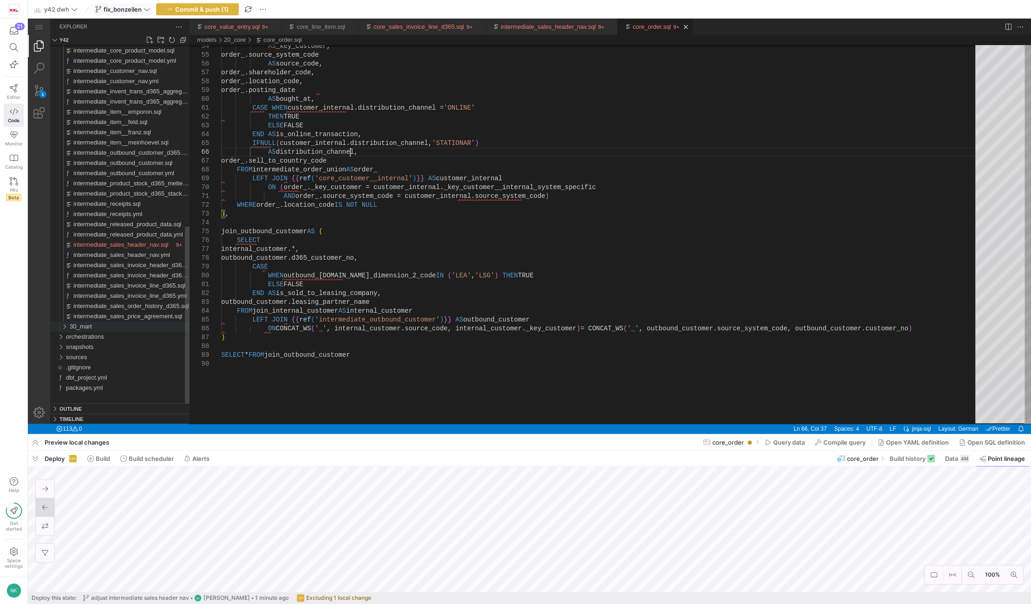
click at [62, 325] on div "30_mart" at bounding box center [62, 327] width 18 height 10
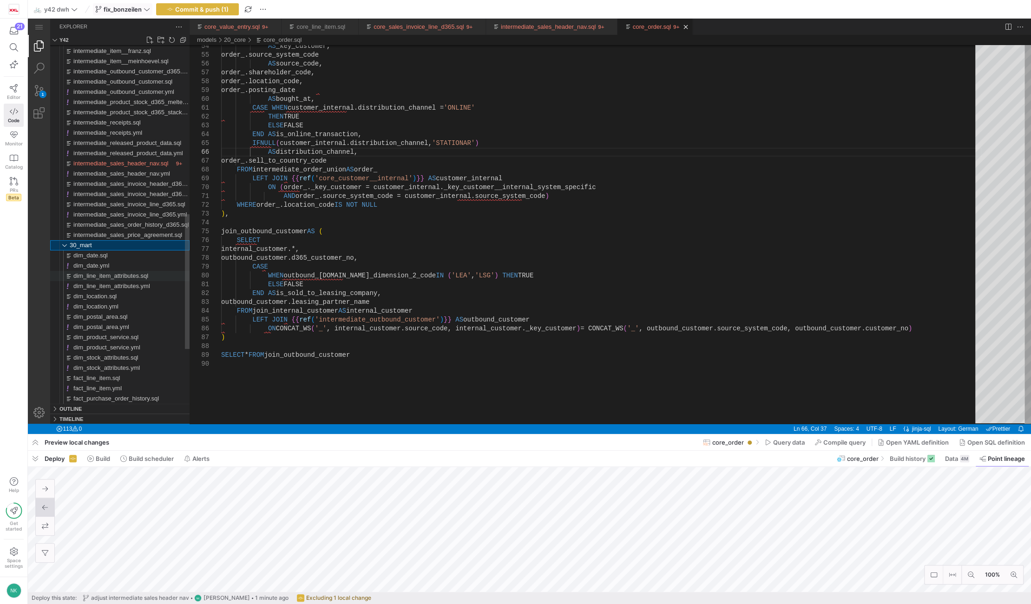
click at [113, 274] on span "dim_line_item_attributes.sql" at bounding box center [110, 275] width 75 height 7
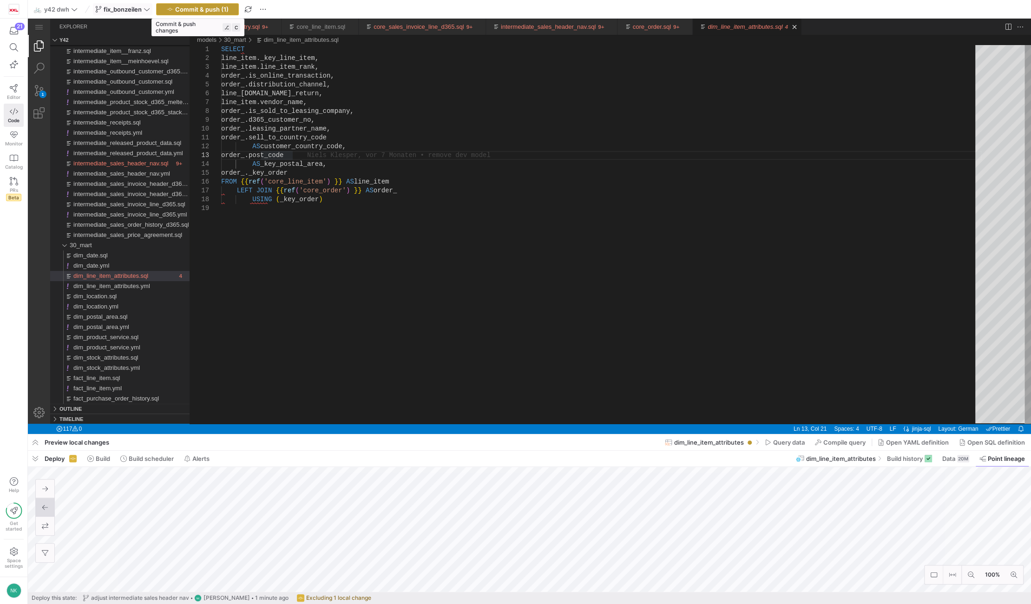
click at [197, 13] on span "button" at bounding box center [198, 9] width 82 height 11
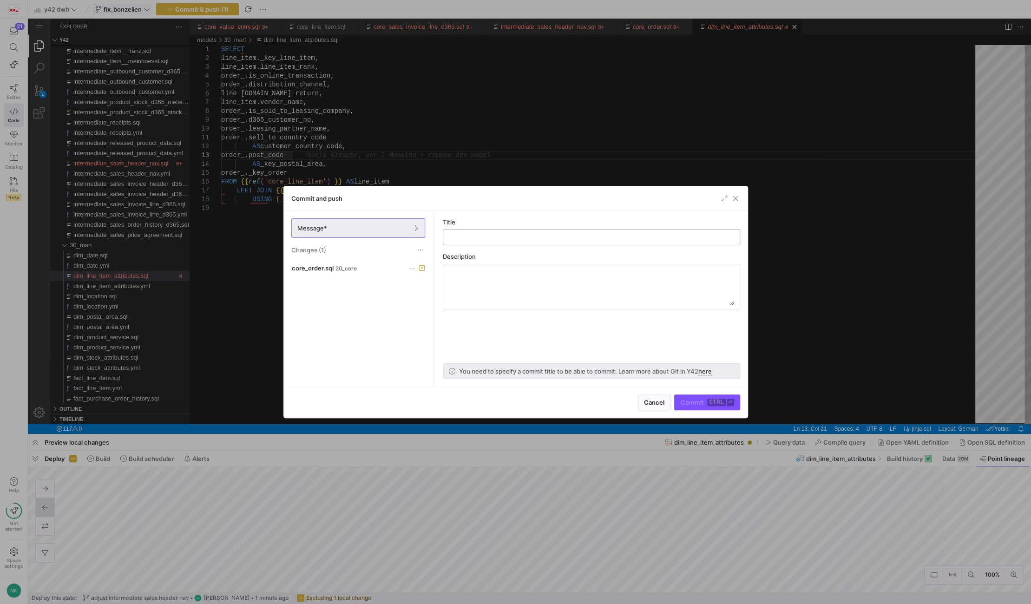
click at [467, 238] on input "text" at bounding box center [592, 237] width 282 height 7
click at [315, 266] on span "core_order.sql" at bounding box center [313, 267] width 42 height 7
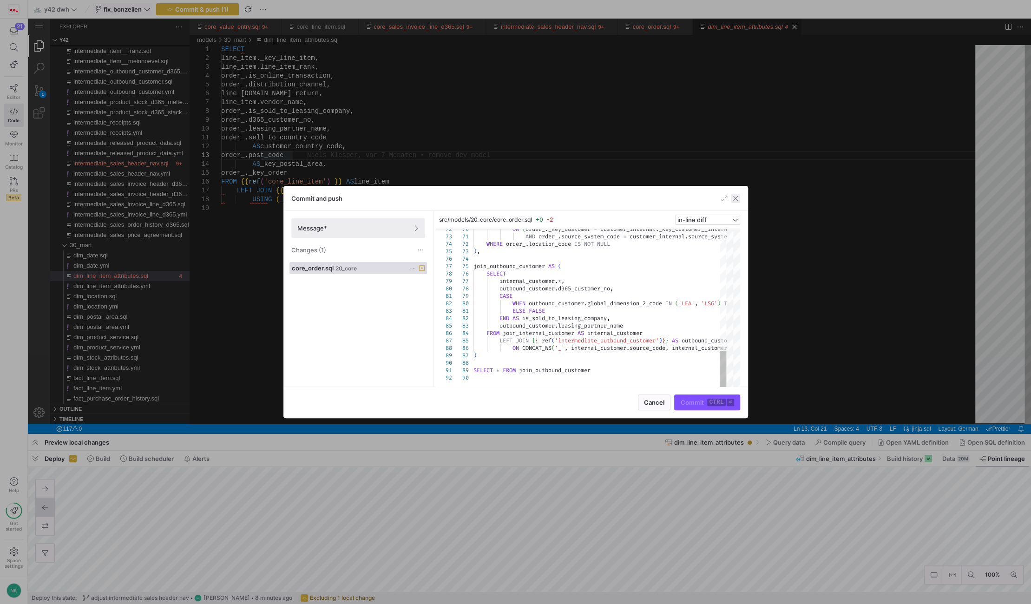
click at [736, 198] on span "button" at bounding box center [735, 198] width 9 height 9
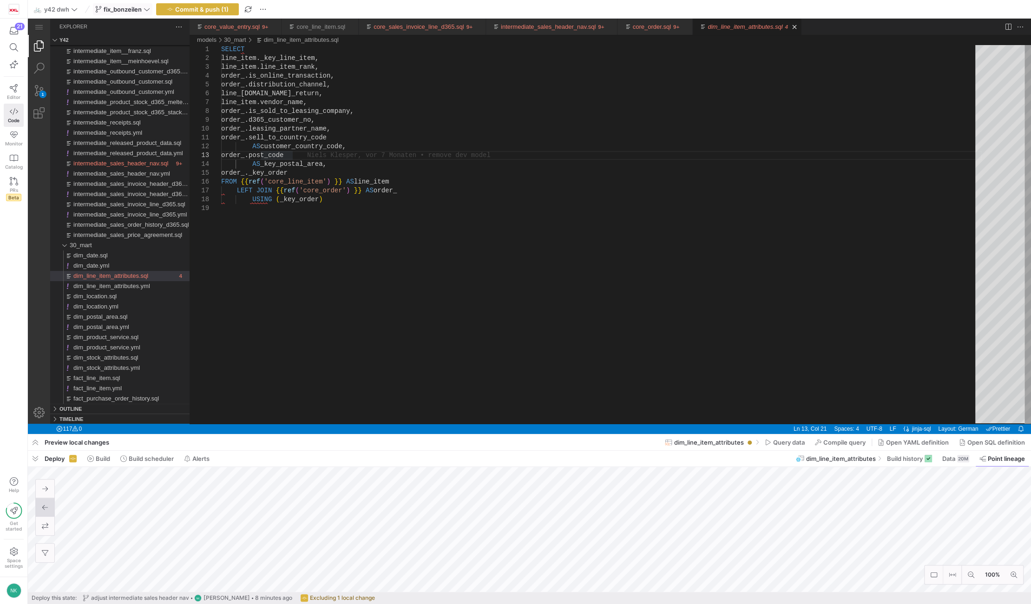
click at [747, 30] on link "dim_line_item_attributes.sql" at bounding box center [745, 26] width 75 height 7
click at [640, 23] on link "core_order.sql" at bounding box center [651, 26] width 38 height 7
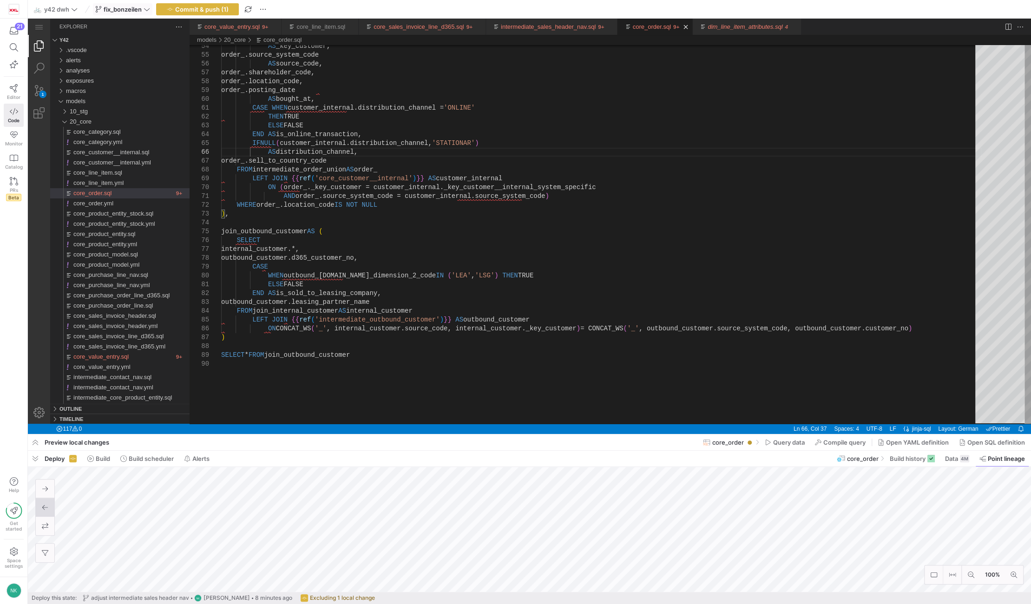
scroll to position [0, 128]
click at [222, 4] on span "button" at bounding box center [198, 9] width 82 height 11
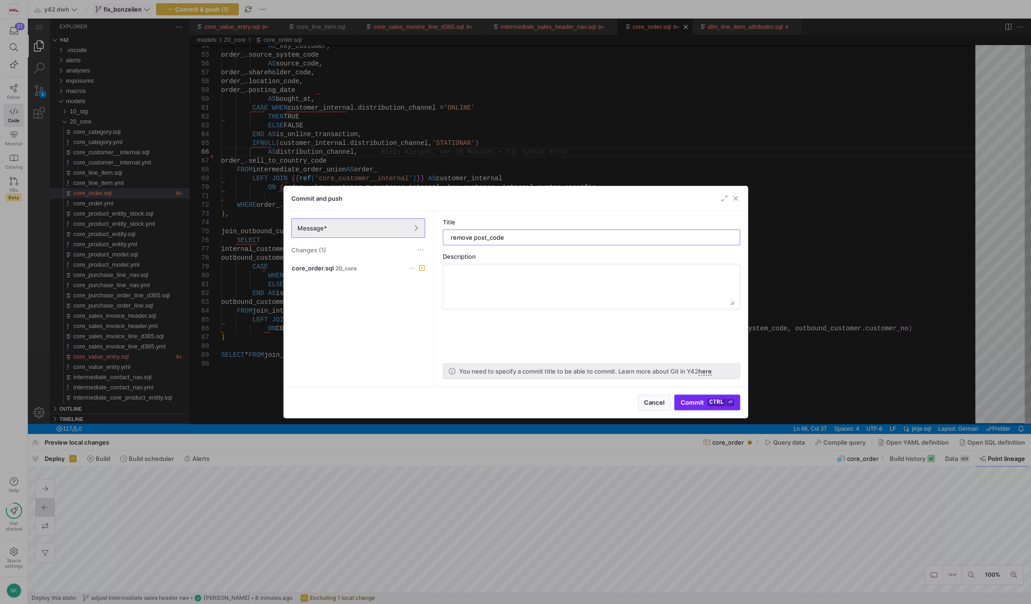
type input "remove post_code"
click at [684, 400] on span "Commit ctrl ⏎" at bounding box center [706, 402] width 53 height 7
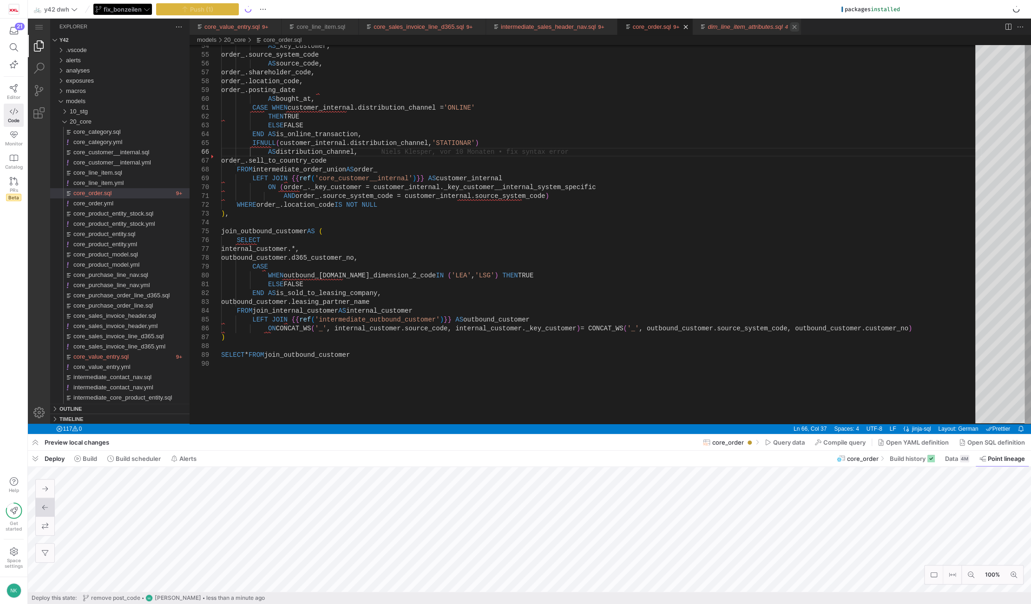
click at [790, 27] on link "Close (Ctrl+F4)" at bounding box center [794, 26] width 9 height 9
click at [606, 29] on link "Close (Ctrl+F4)" at bounding box center [610, 26] width 9 height 9
click at [474, 27] on link "Close (Ctrl+F4)" at bounding box center [478, 26] width 9 height 9
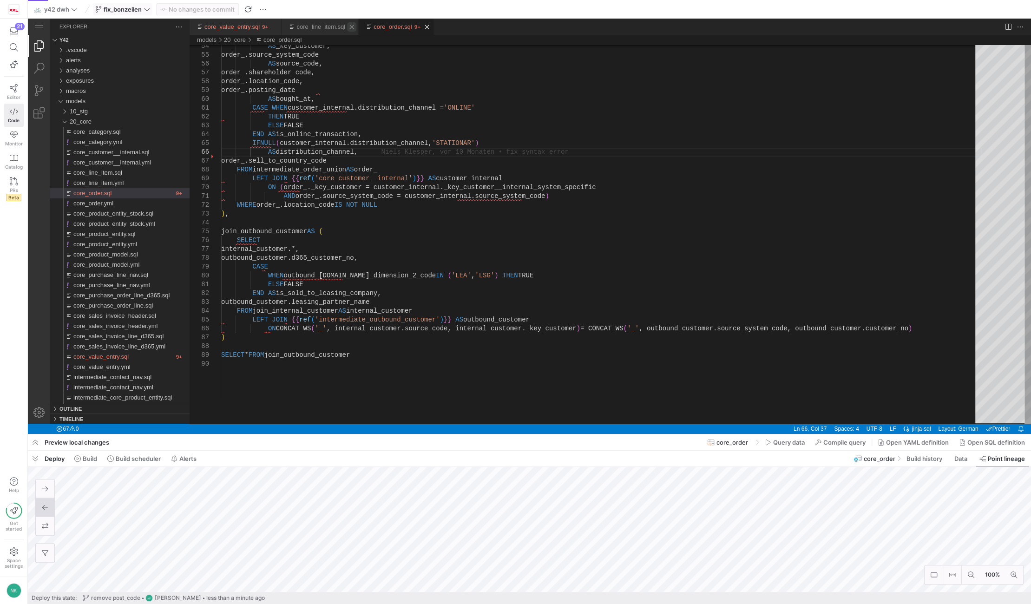
click at [348, 25] on link "Close (Ctrl+F4)" at bounding box center [351, 26] width 9 height 9
click at [272, 27] on link "Close (Ctrl+F4)" at bounding box center [274, 26] width 9 height 9
click at [20, 90] on link "Editor" at bounding box center [14, 91] width 20 height 23
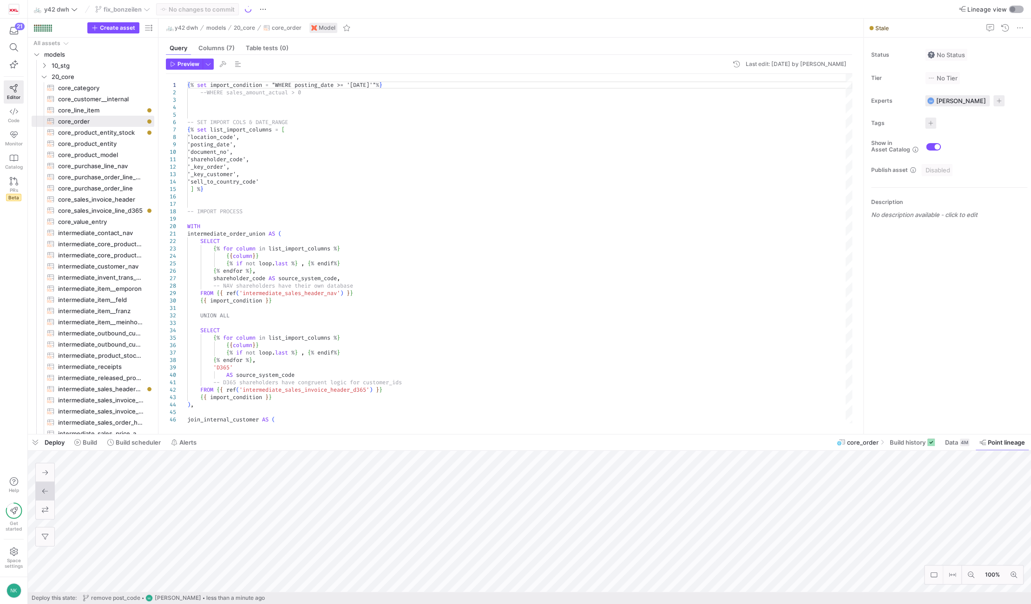
click at [1011, 8] on div "button" at bounding box center [1013, 10] width 6 height 6
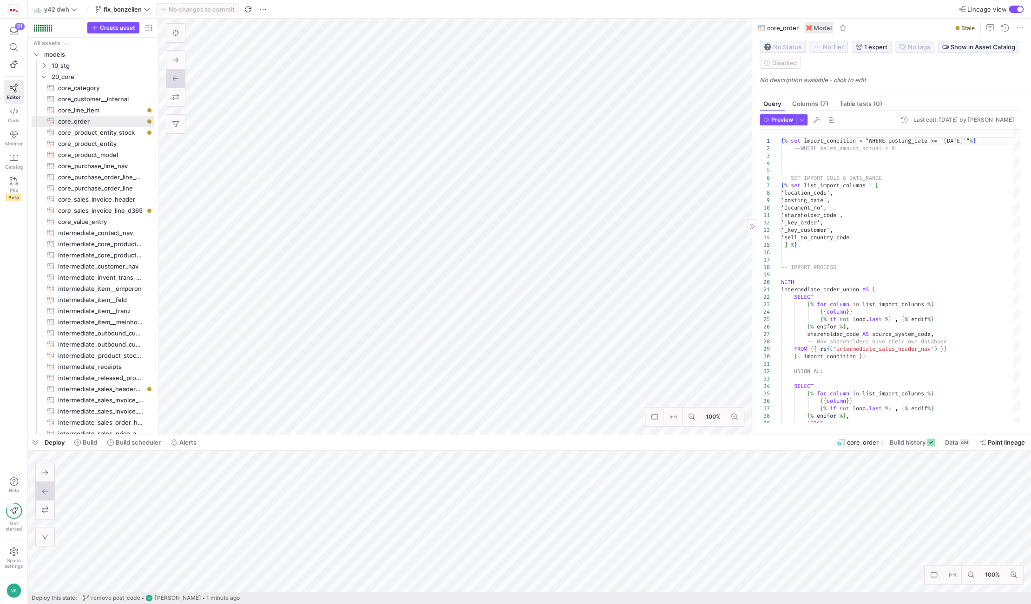
type textarea "{% set import_condition = " WHERE item_ledger_entry_type = 1 "%} -- SET IMPORT …"
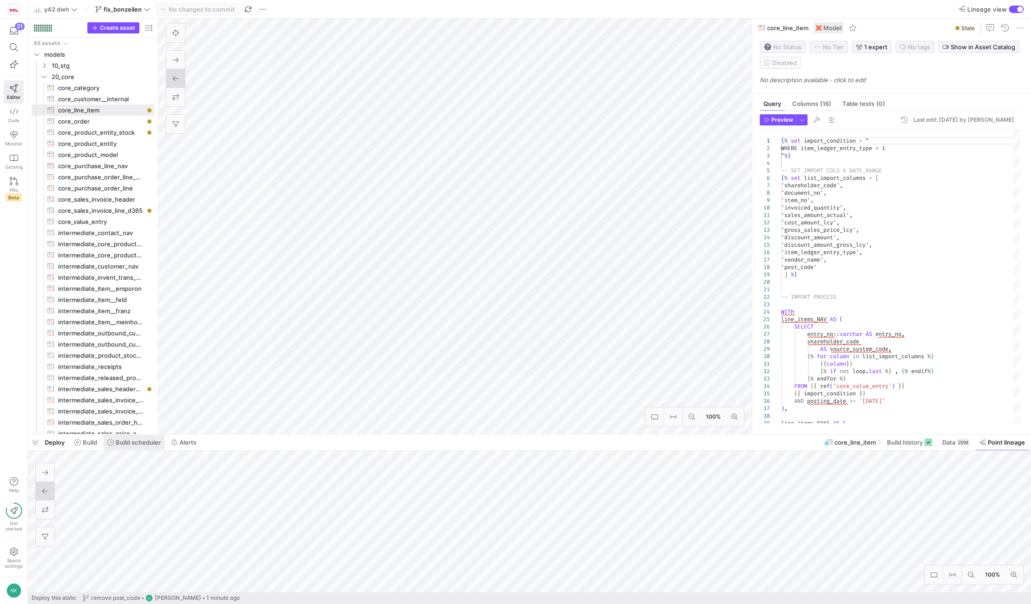
click at [131, 447] on span at bounding box center [134, 442] width 61 height 15
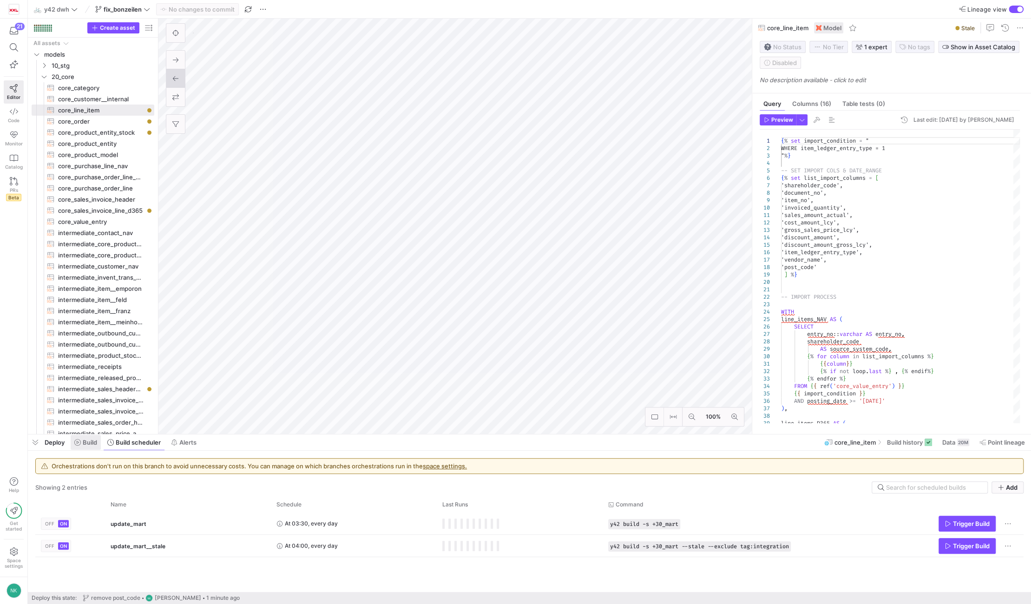
click at [96, 444] on span "Build" at bounding box center [90, 442] width 14 height 7
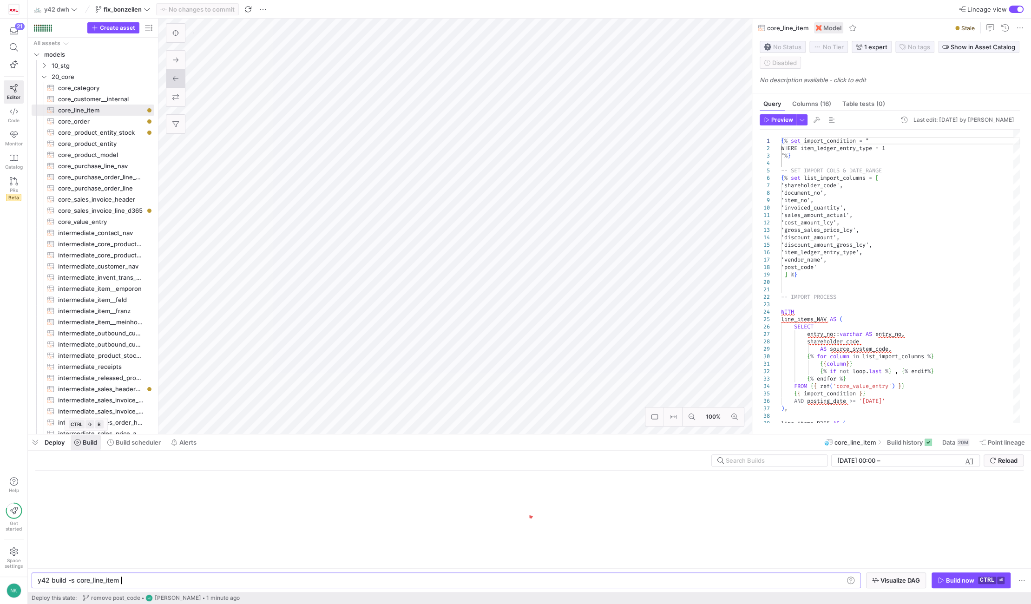
scroll to position [0, 81]
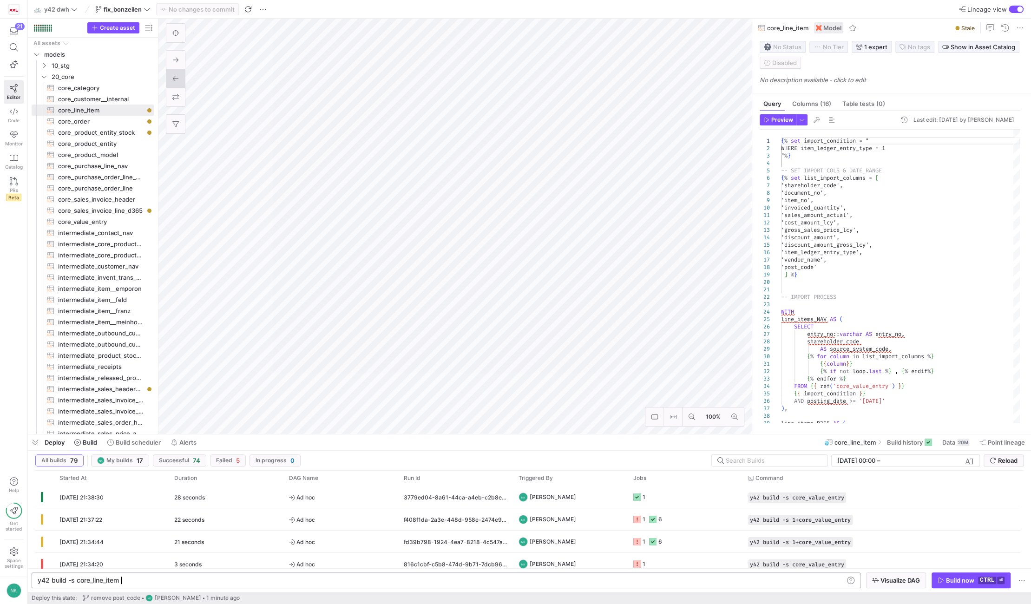
click at [77, 578] on div "y42 build -s core_line_item" at bounding box center [441, 580] width 806 height 7
type textarea "y42 build -s 1+core_line_item"
click at [962, 582] on div "Build now" at bounding box center [960, 580] width 28 height 7
click at [335, 499] on span "Ad hoc" at bounding box center [341, 497] width 104 height 22
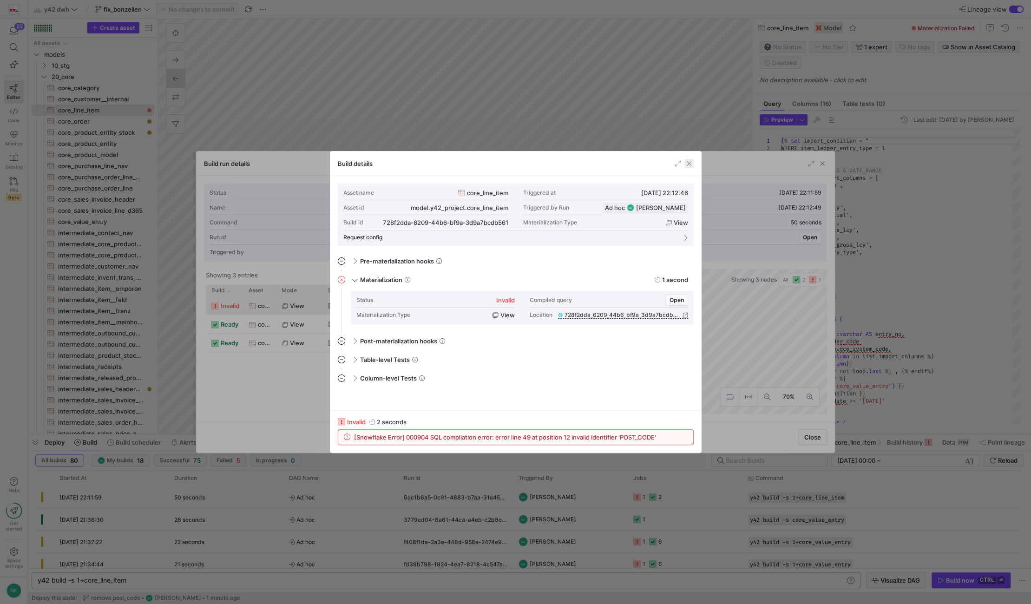
click at [689, 162] on span "button" at bounding box center [688, 163] width 9 height 9
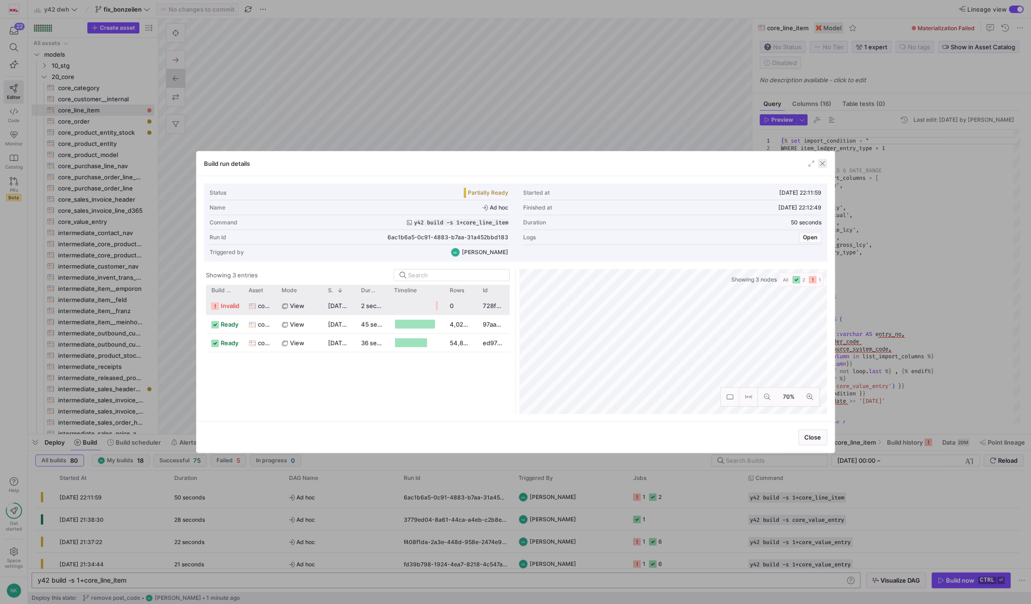
click at [821, 161] on span "button" at bounding box center [822, 163] width 9 height 9
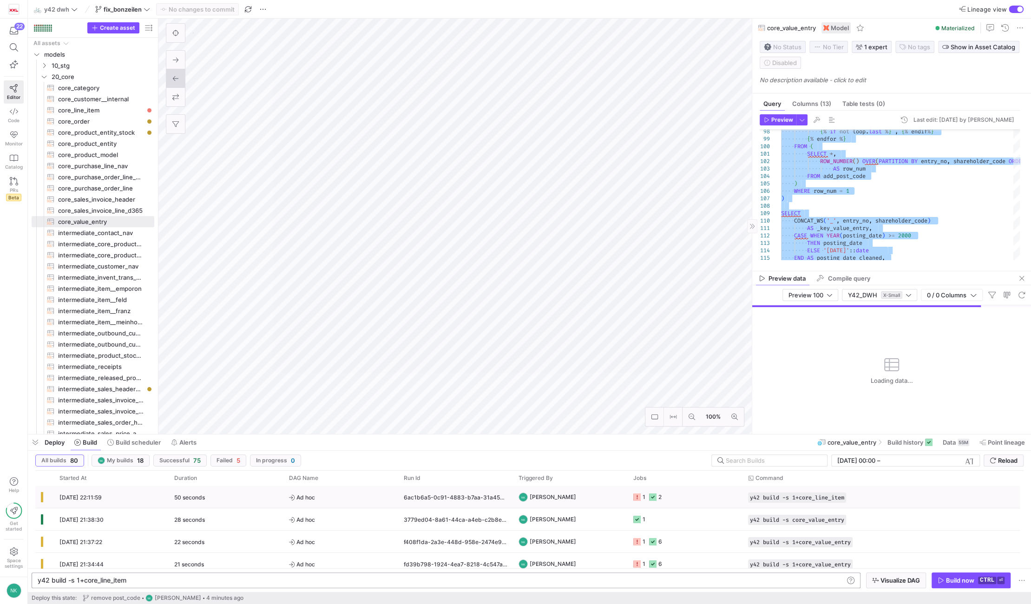
click at [364, 503] on span "Ad hoc" at bounding box center [341, 497] width 104 height 22
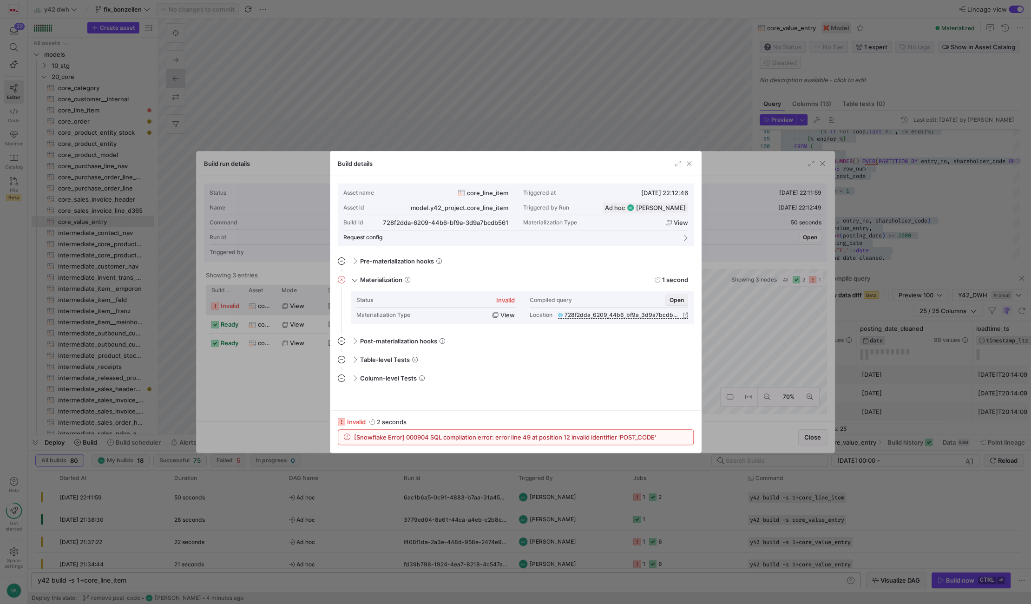
click at [681, 303] on span "button" at bounding box center [677, 300] width 22 height 10
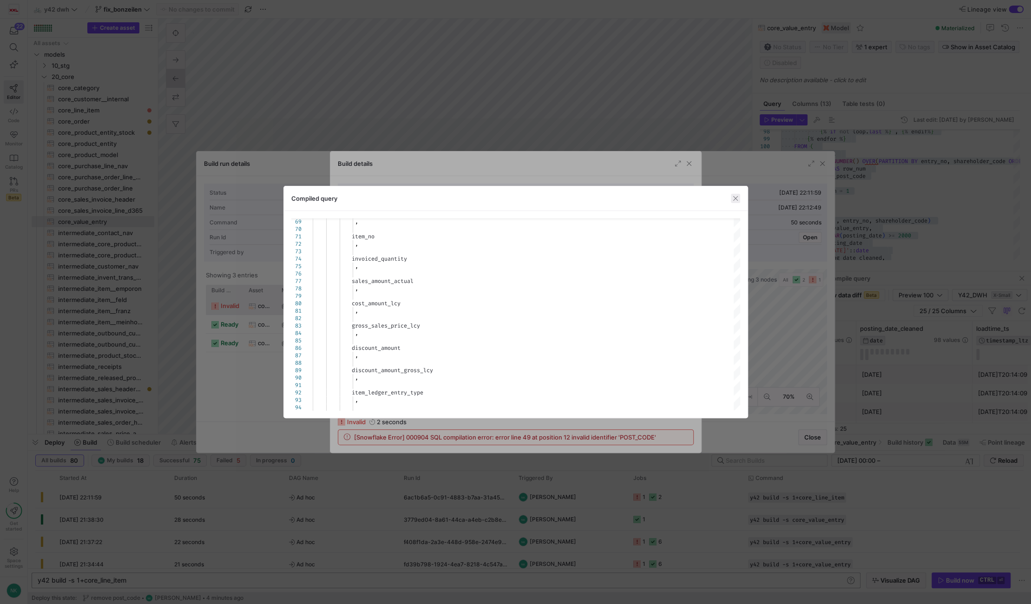
click at [735, 202] on span "button" at bounding box center [735, 198] width 9 height 9
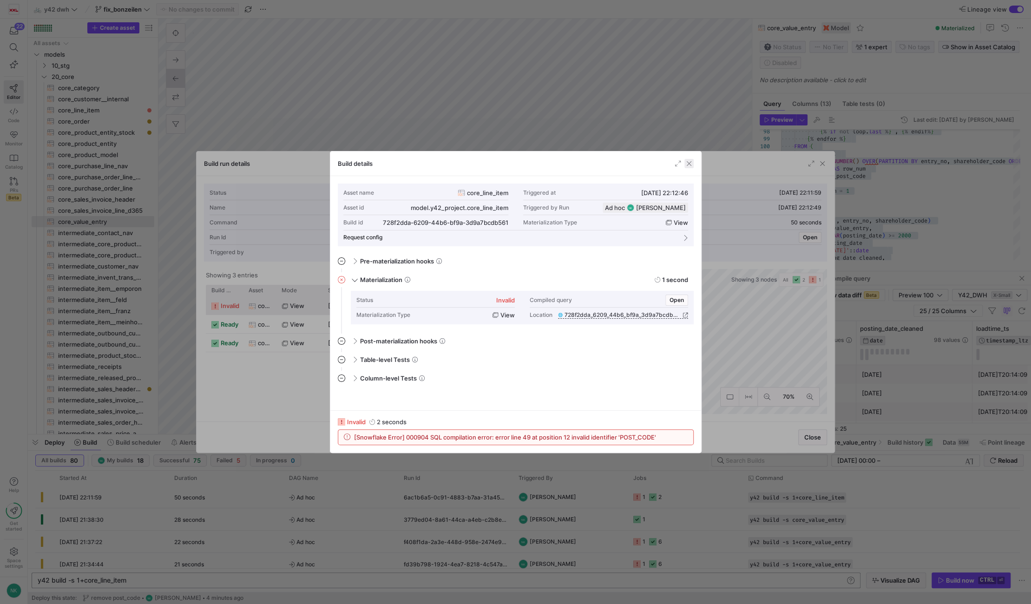
click at [691, 162] on span "button" at bounding box center [688, 163] width 9 height 9
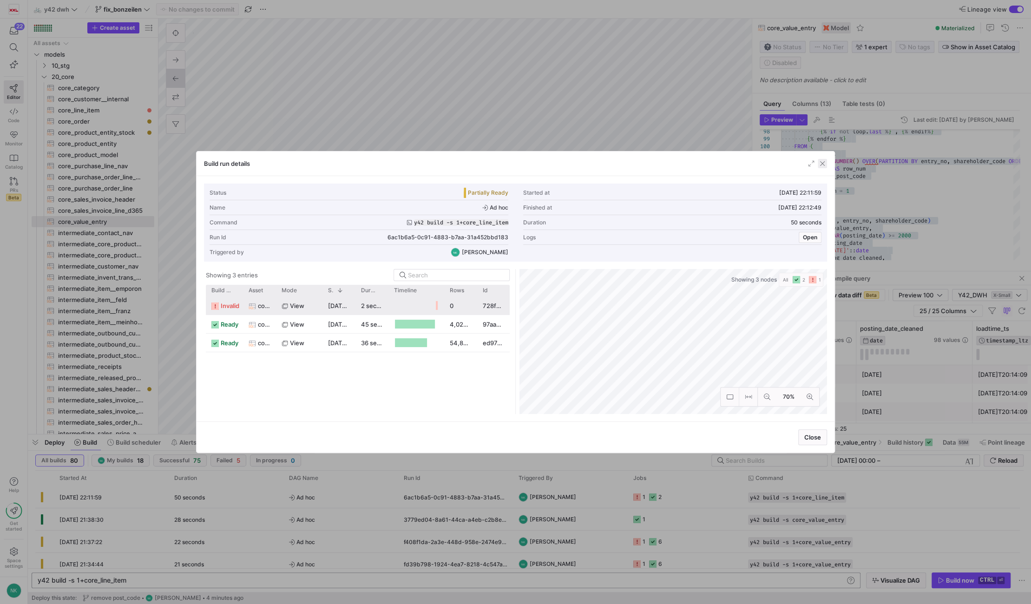
click at [826, 163] on span "button" at bounding box center [822, 163] width 9 height 9
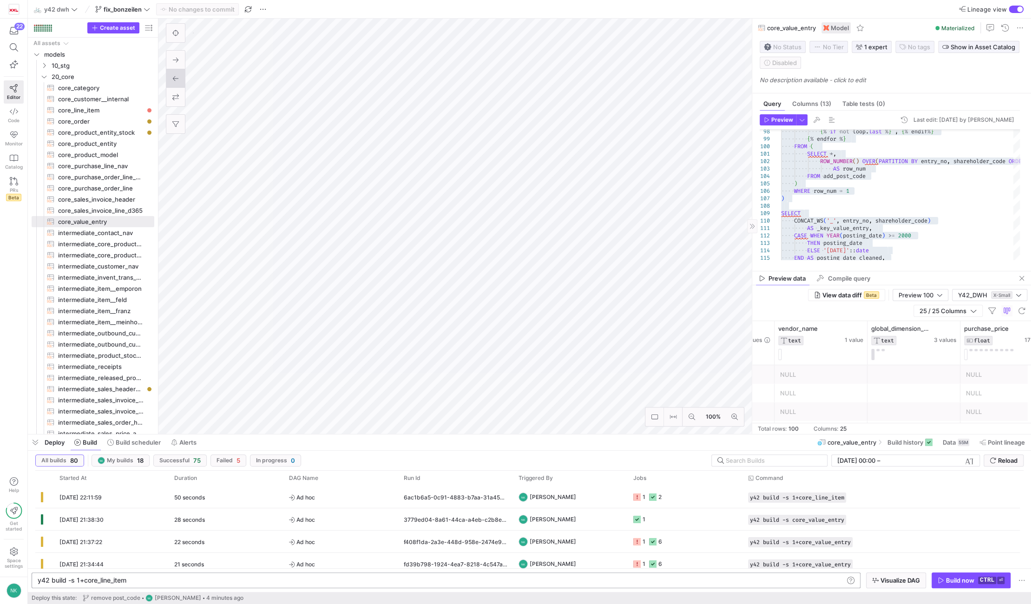
scroll to position [0, 1764]
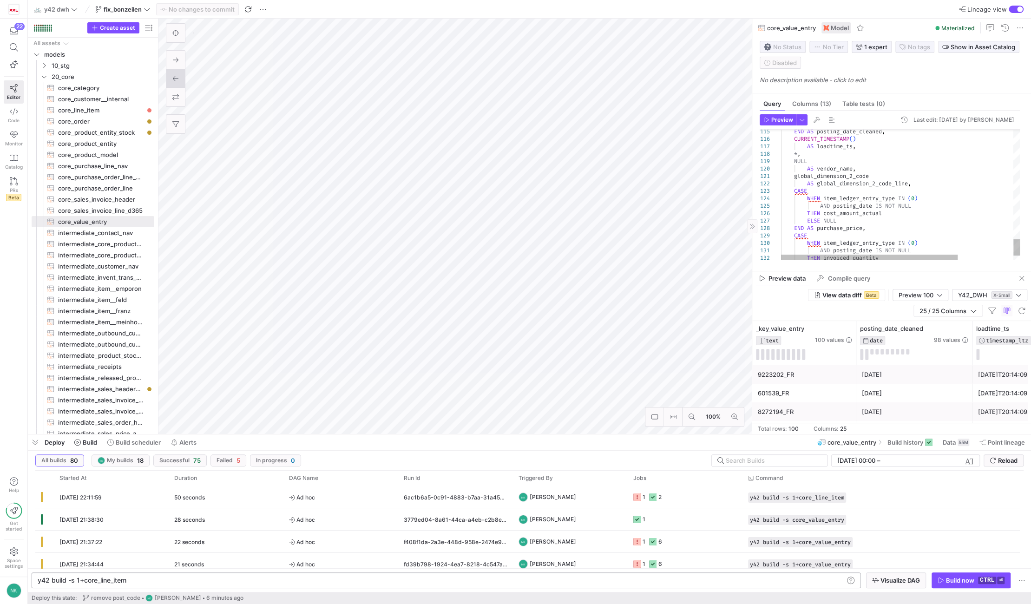
type textarea "AND posting_date IS NOT NULL THEN invoiced_quantity ELSE NULL END AS purchase_q…"
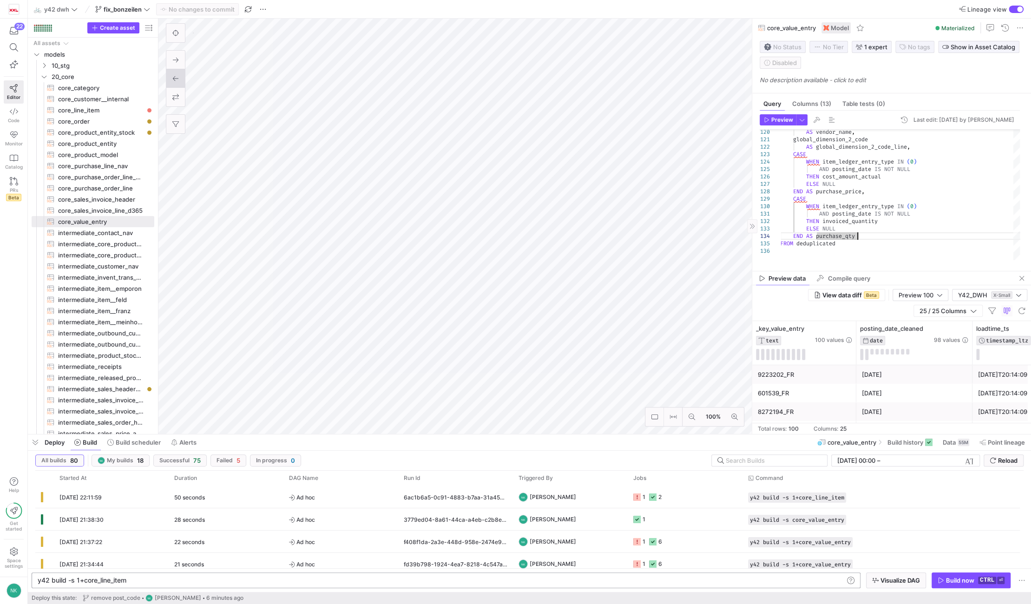
click at [1018, 12] on div "button" at bounding box center [1020, 10] width 6 height 6
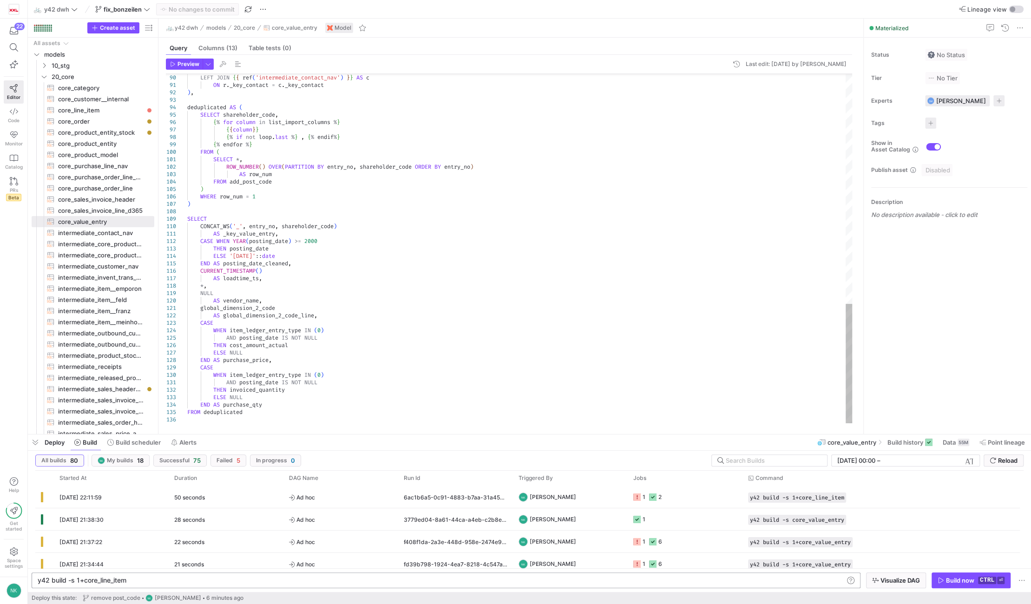
type textarea "{% set import_condition = " WHERE ABS(sales_amount_actual) < POWER(10,8) " %} -…"
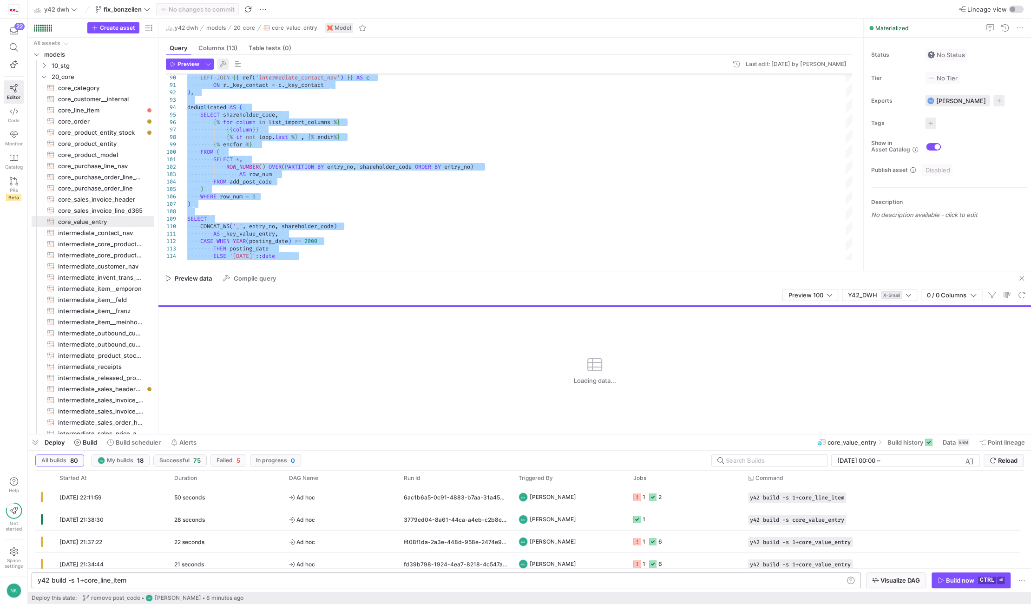
click at [222, 64] on span "button" at bounding box center [222, 64] width 11 height 11
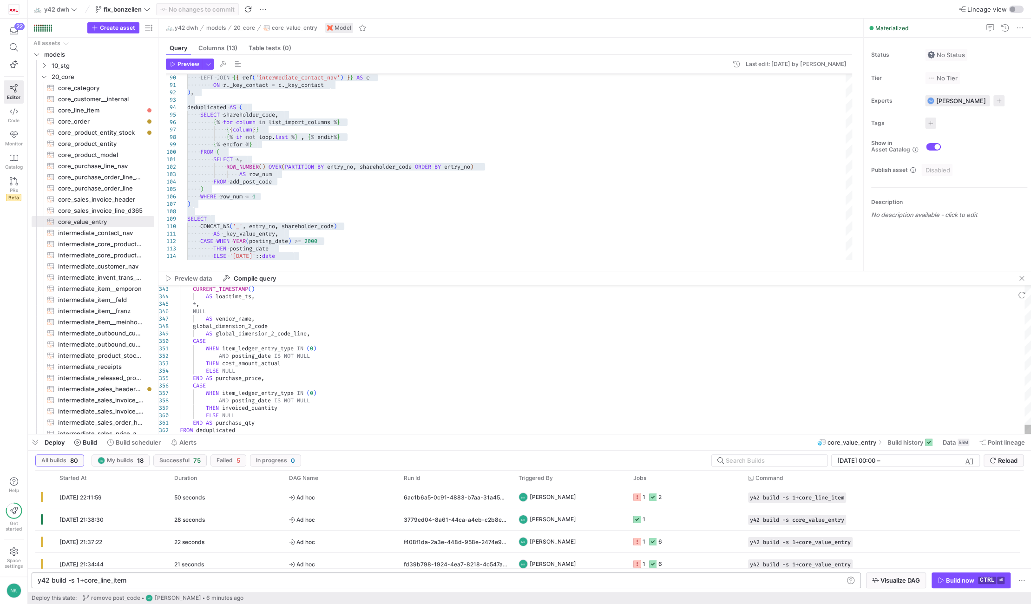
type textarea "WHEN item_ledger_entry_type IN (0) AND posting_date IS NOT NULL THEN cost_amoun…"
click at [175, 276] on span "Preview data" at bounding box center [193, 279] width 37 height 6
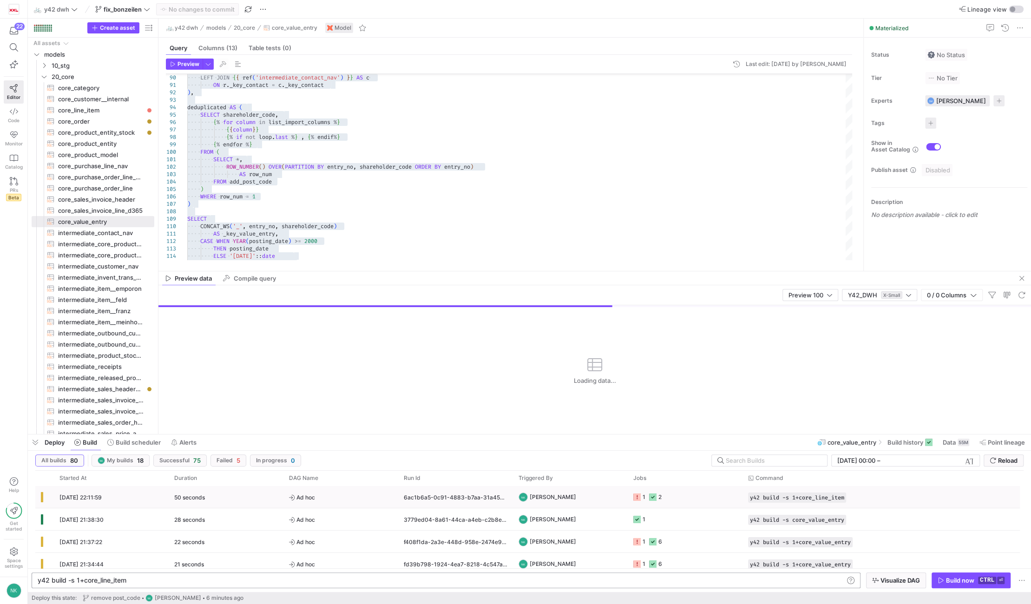
click at [211, 496] on div "50 seconds" at bounding box center [226, 497] width 115 height 22
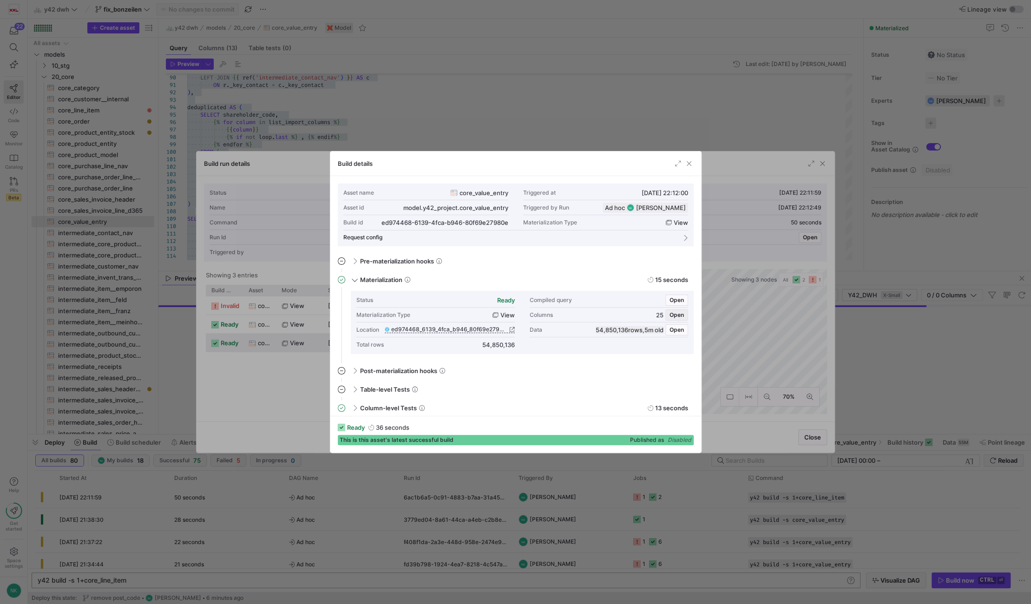
click at [676, 314] on span "Open" at bounding box center [677, 315] width 14 height 7
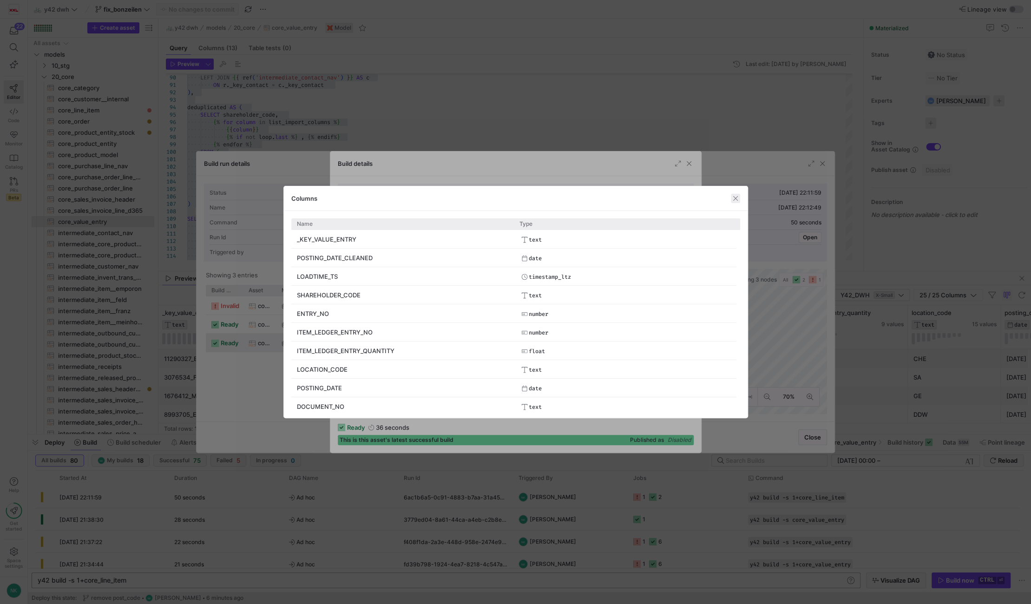
click at [736, 196] on span "button" at bounding box center [735, 198] width 9 height 9
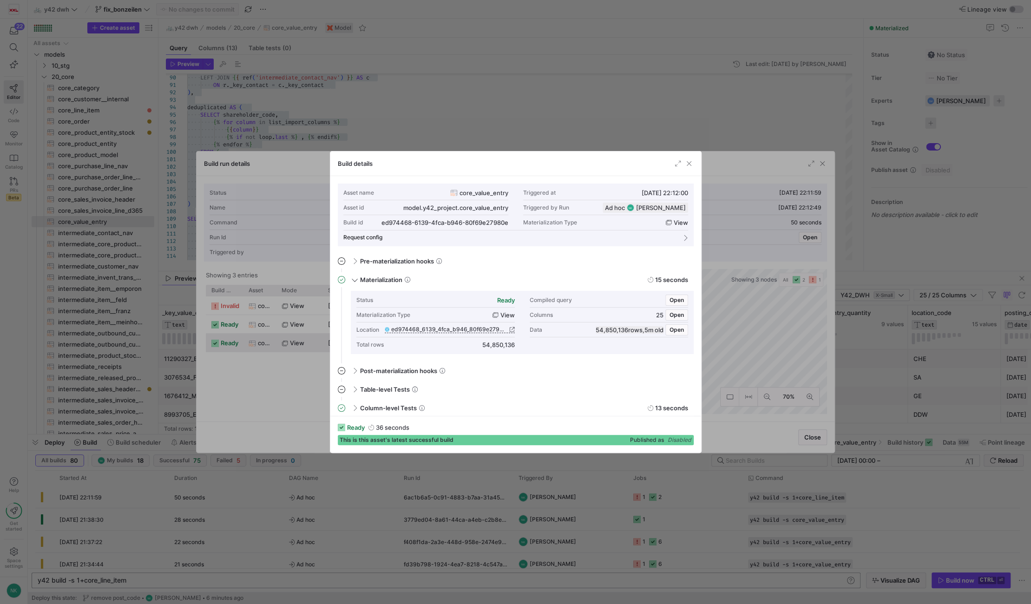
click at [688, 168] on span "button" at bounding box center [688, 163] width 9 height 9
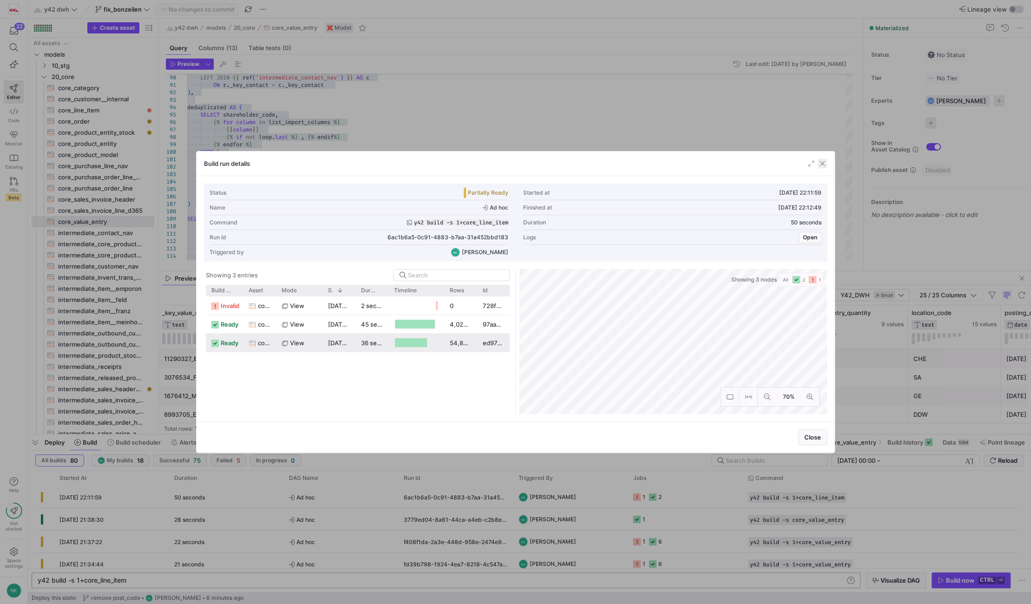
click at [821, 162] on span "button" at bounding box center [822, 163] width 9 height 9
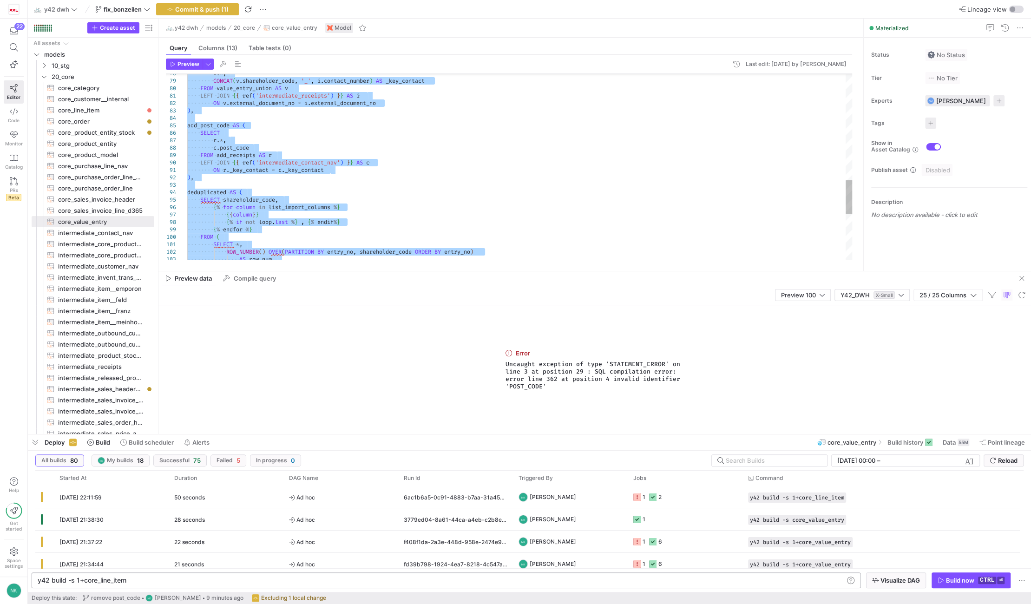
click at [238, 149] on div "AS row_num ROW_NUMBER ( ) OVER ( PARTITION BY entry_no , shareholder_code ORDER…" at bounding box center [519, 3] width 665 height 1026
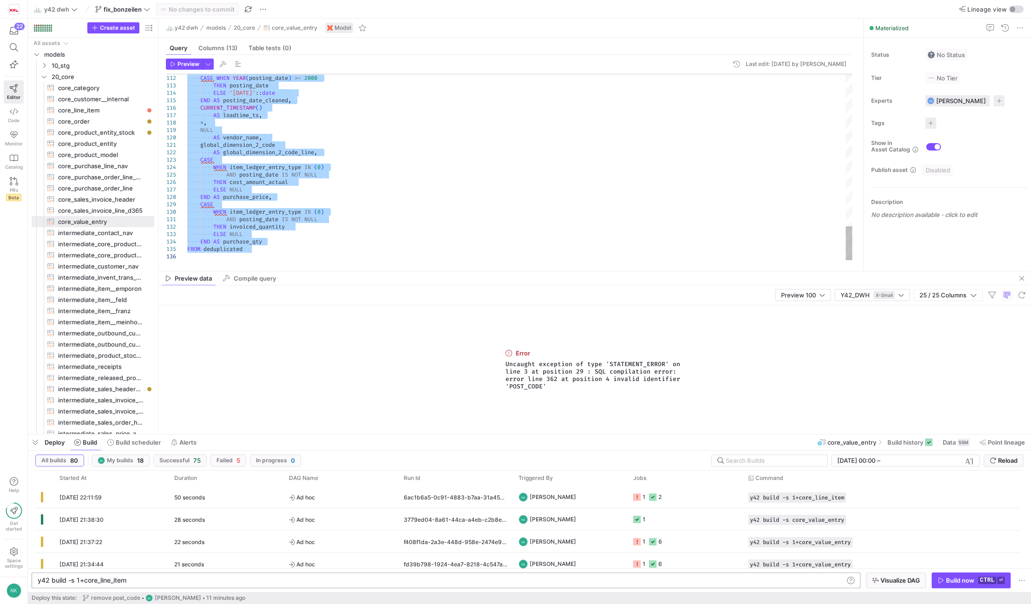
type textarea "AND posting_date IS NOT NULL THEN invoiced_quantity ELSE NULL END AS purchase_q…"
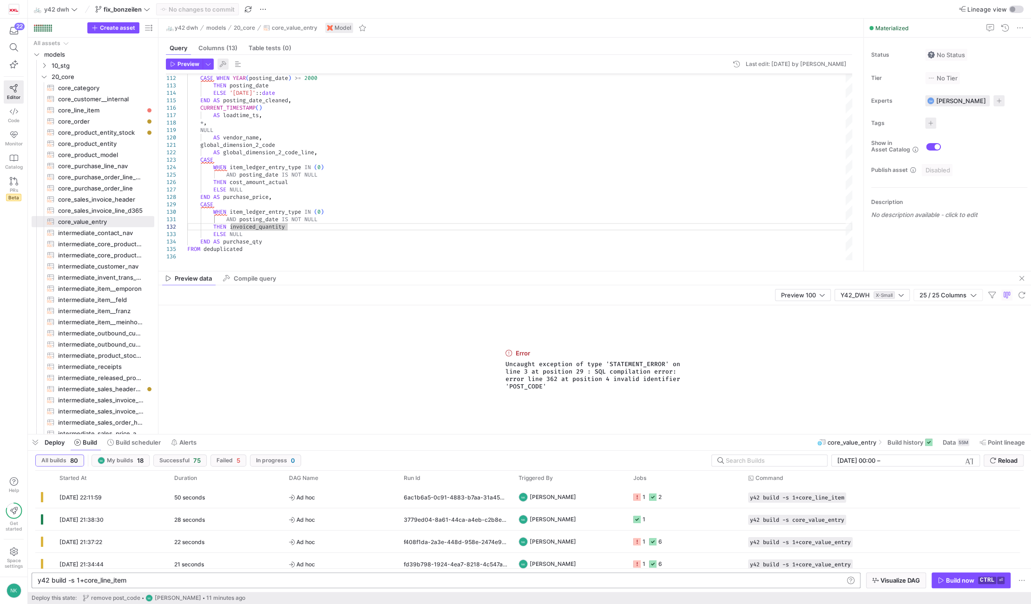
click at [224, 63] on span "button" at bounding box center [222, 64] width 11 height 11
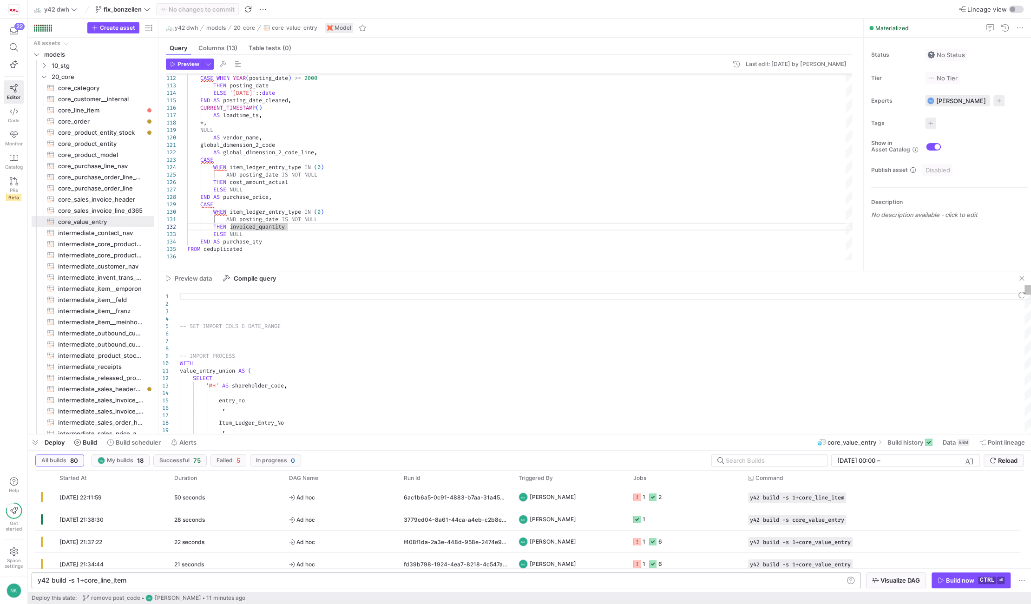
type textarea "-- SET IMPORT COLS & DATE_RANGE -- IMPORT PROCESS WITH … END AS purchase_qty FR…"
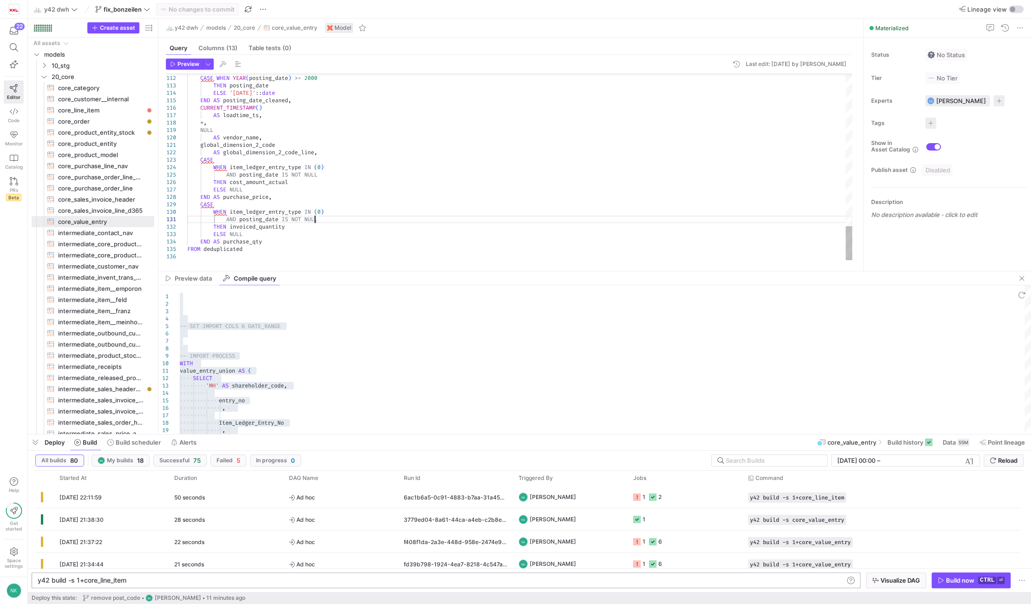
scroll to position [29, 99]
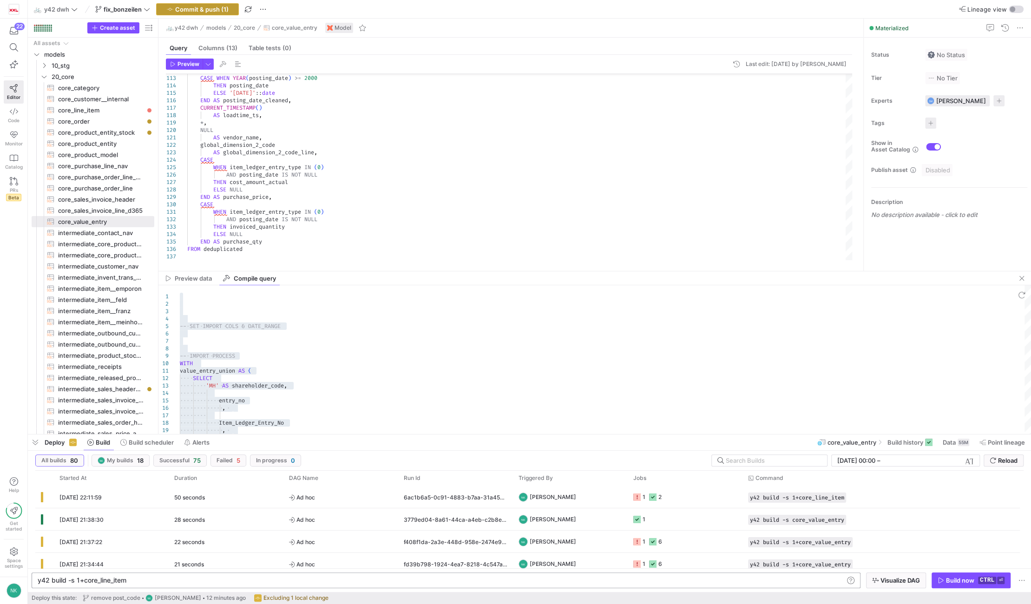
type textarea "ON r._key_contact = c._key_contact ), deduplicated AS ( SELECT shareholder_code…"
click at [193, 6] on span "Commit & push (1)" at bounding box center [201, 9] width 53 height 7
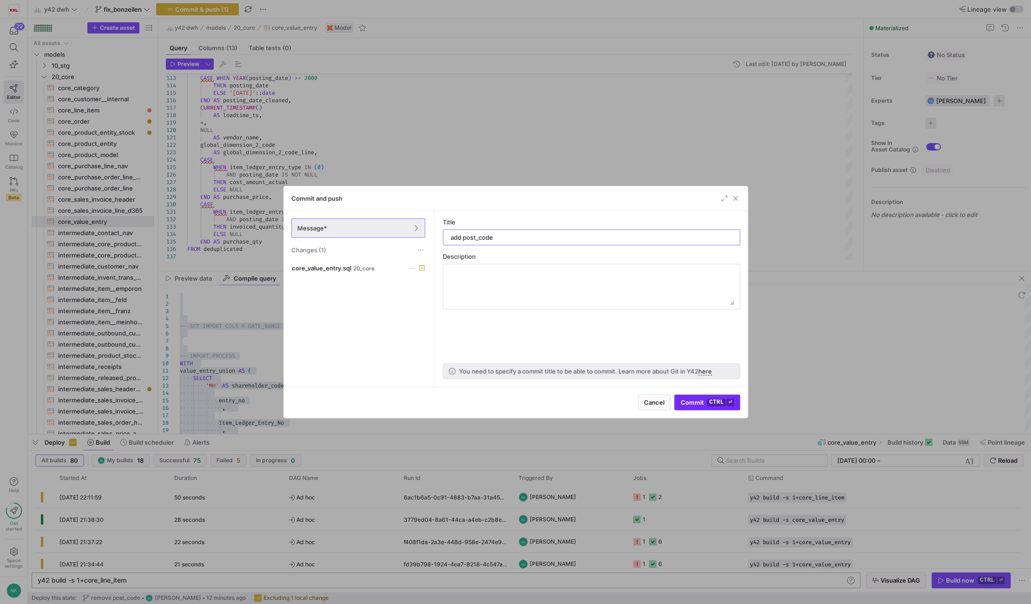
type input "add post_code"
click at [687, 401] on span "Commit ctrl ⏎" at bounding box center [706, 402] width 53 height 7
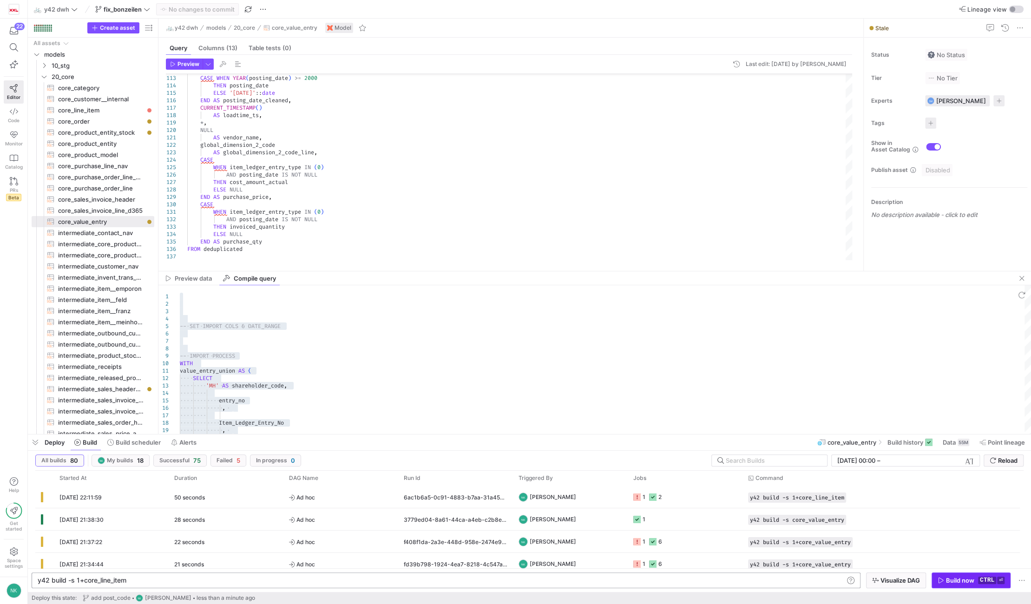
click at [944, 580] on icon "button" at bounding box center [941, 580] width 7 height 7
click at [345, 501] on span "Ad hoc" at bounding box center [341, 497] width 104 height 22
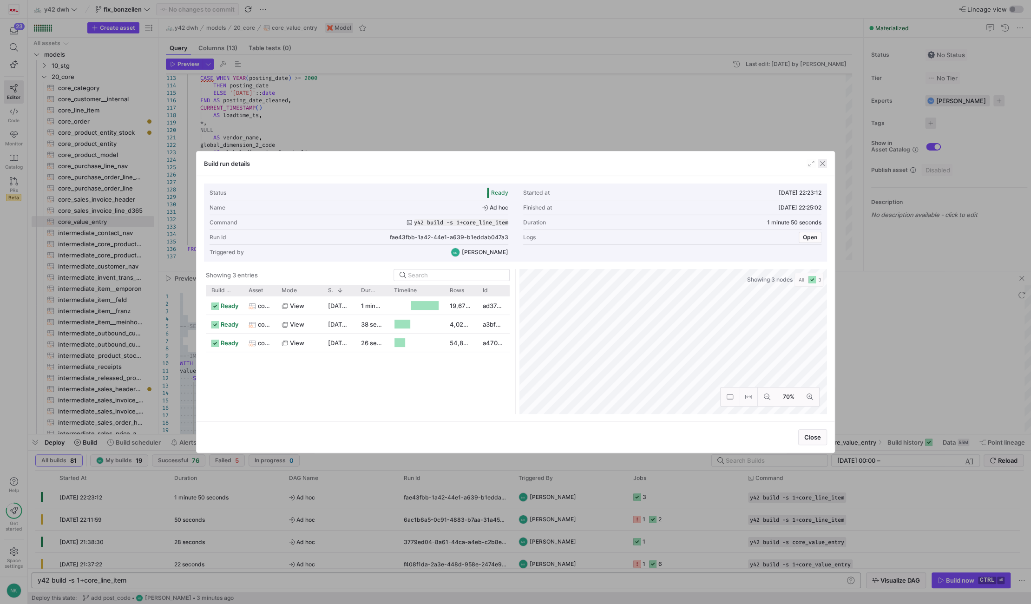
click at [822, 162] on span "button" at bounding box center [822, 163] width 9 height 9
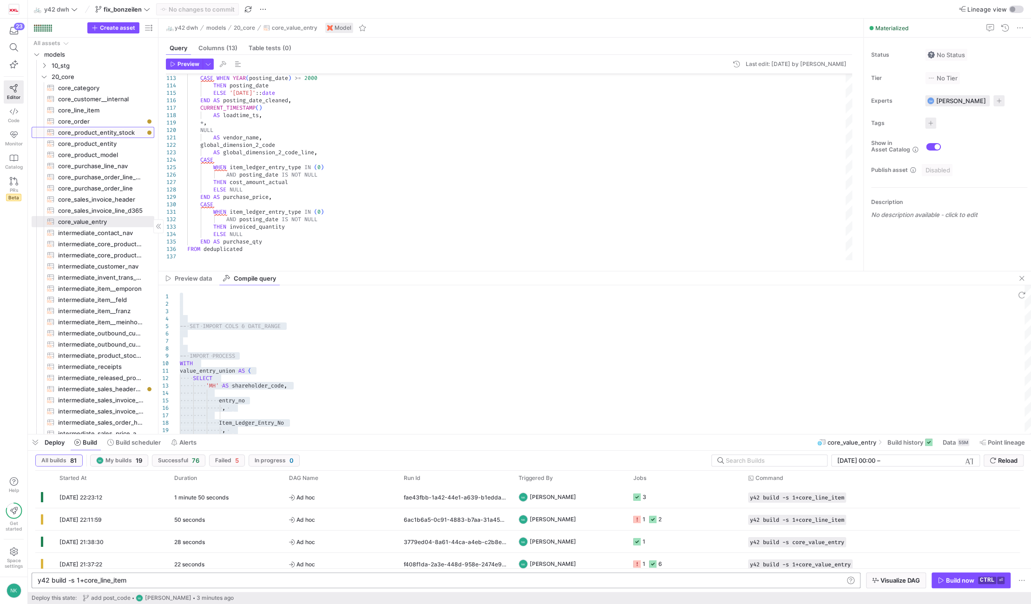
click at [93, 131] on span "core_product_entity_stock​​​​​​​​​​" at bounding box center [100, 132] width 85 height 11
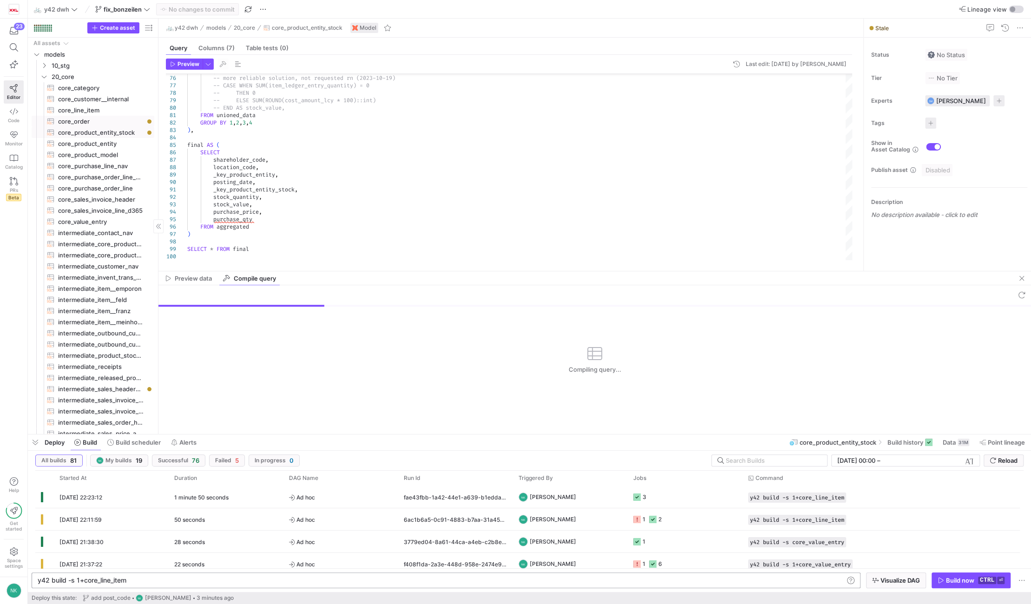
click at [93, 121] on span "core_order​​​​​​​​​​" at bounding box center [100, 121] width 85 height 11
type textarea "{% set import_condition = "WHERE posting_date >= '2022-01-01'"%} --WHERE sales_…"
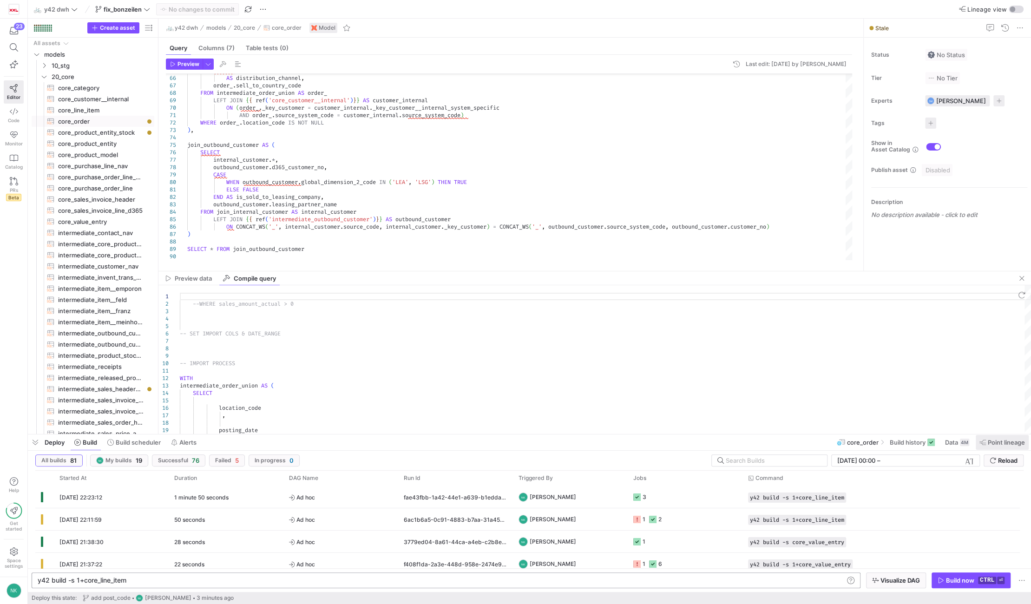
click at [1007, 442] on span "Point lineage" at bounding box center [1006, 442] width 37 height 7
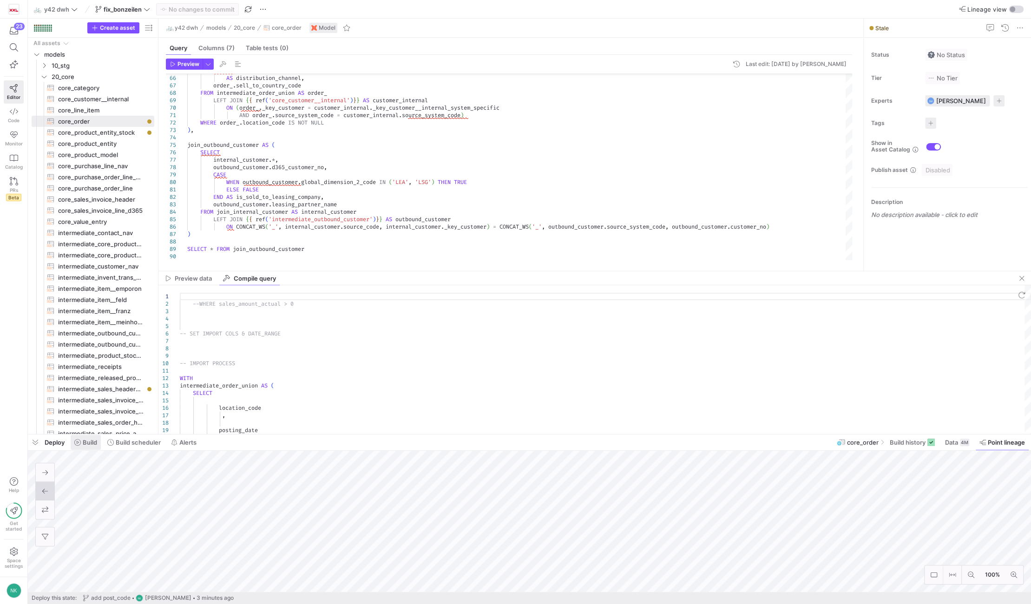
click at [81, 443] on span "Build" at bounding box center [85, 442] width 23 height 7
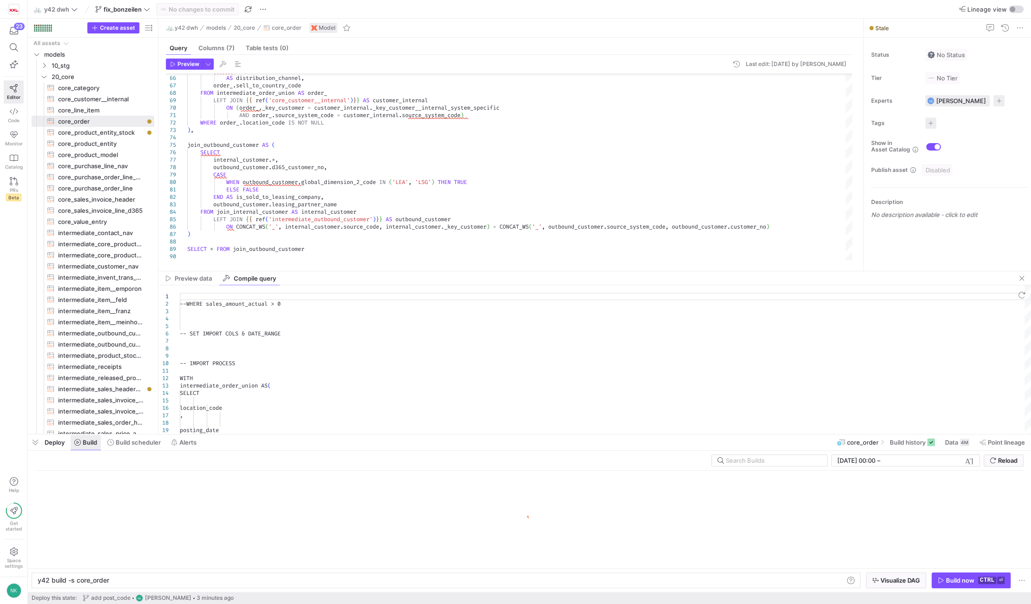
scroll to position [0, 71]
click at [78, 580] on div "y42 build -s core_order" at bounding box center [441, 580] width 806 height 7
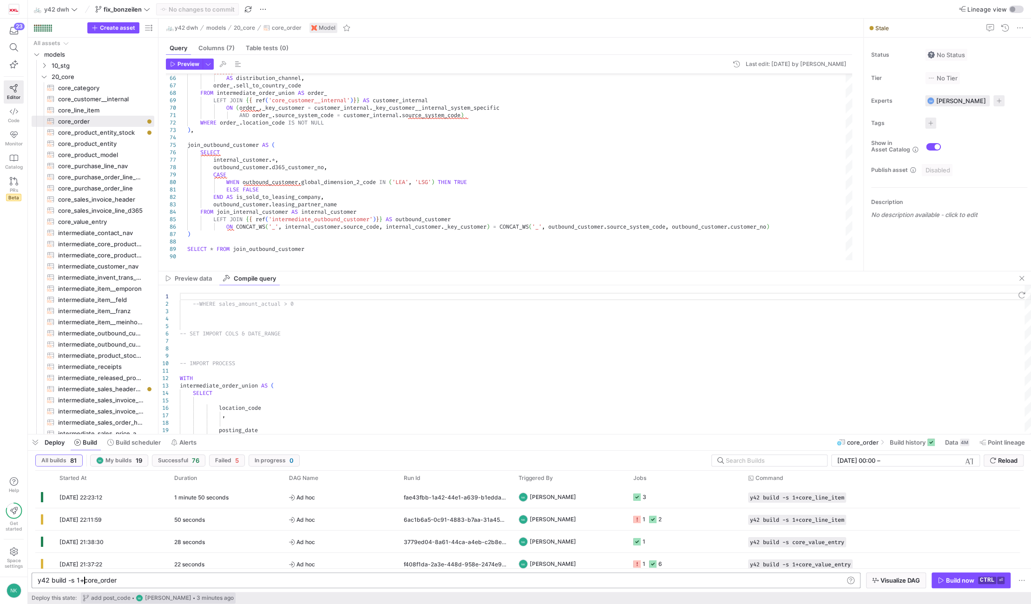
scroll to position [0, 45]
type textarea "y42 build -s 1+core_order"
click at [939, 578] on icon "button" at bounding box center [941, 580] width 7 height 7
click at [223, 501] on div "18 seconds" at bounding box center [226, 497] width 115 height 22
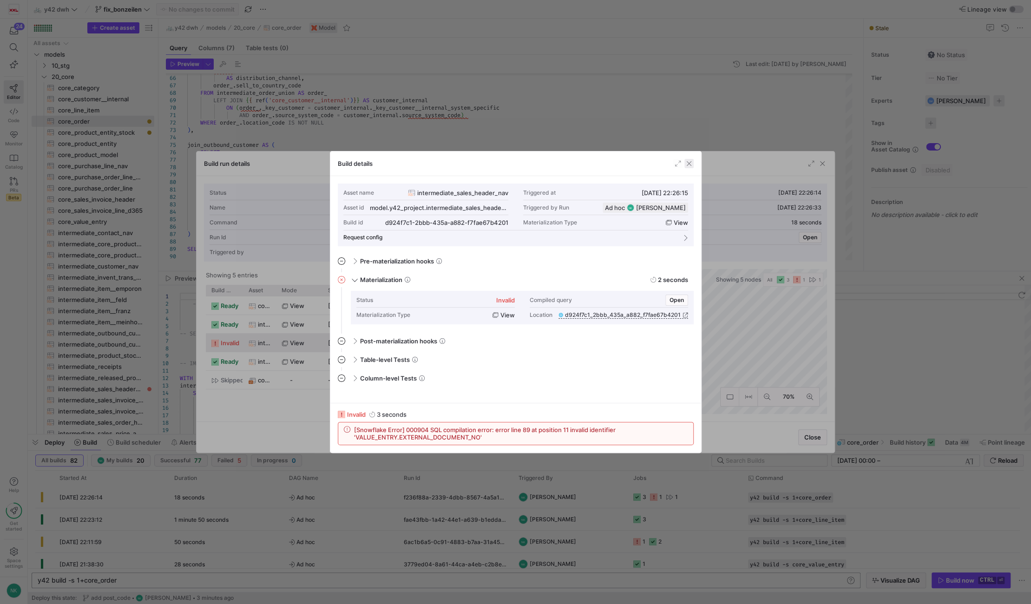
click at [685, 162] on span "button" at bounding box center [688, 163] width 9 height 9
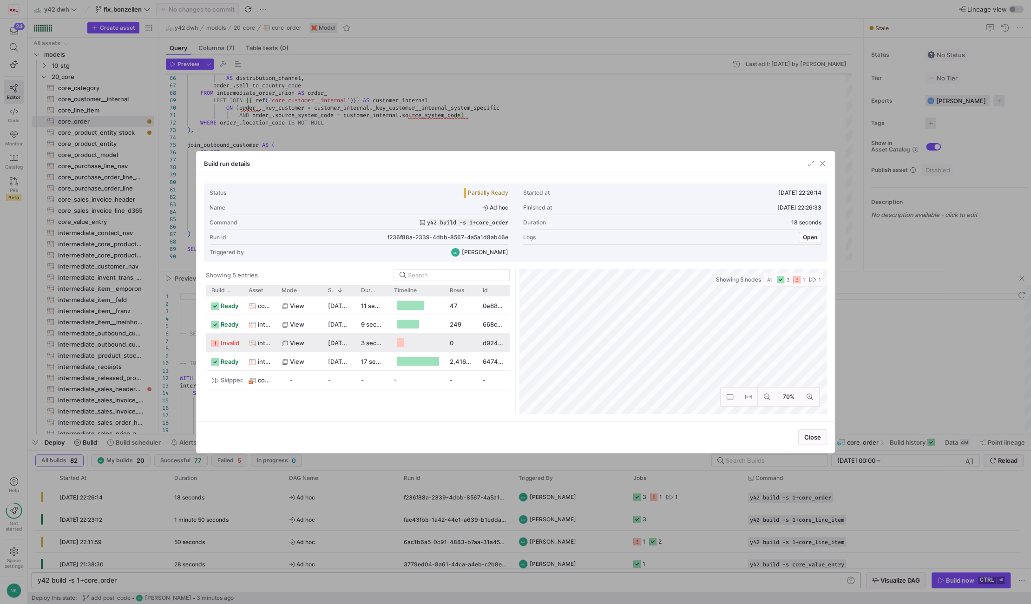
click at [109, 387] on div at bounding box center [515, 302] width 1031 height 604
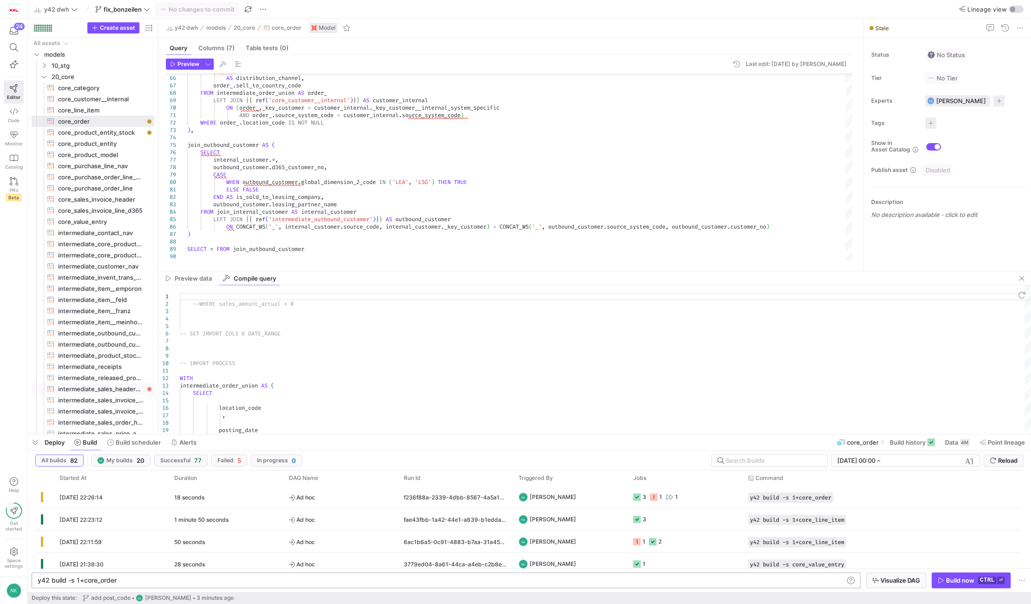
click at [109, 387] on span "intermediate_sales_header_nav​​​​​​​​​​" at bounding box center [100, 389] width 85 height 11
type textarea "{% set import_condition = "WHERE posting_date >= '2020-01-01'" %} --WHERE sales…"
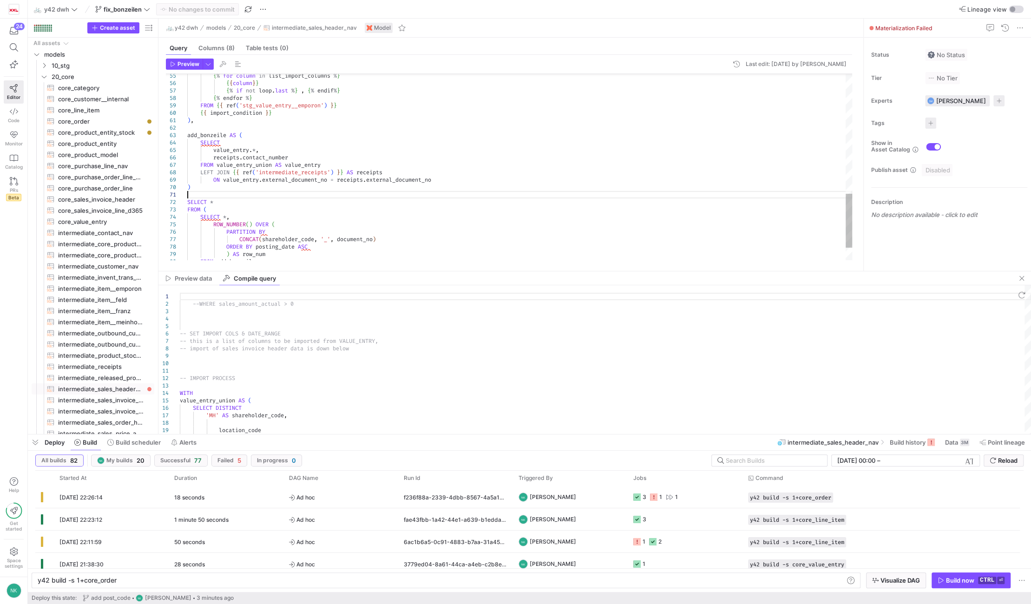
scroll to position [67, 0]
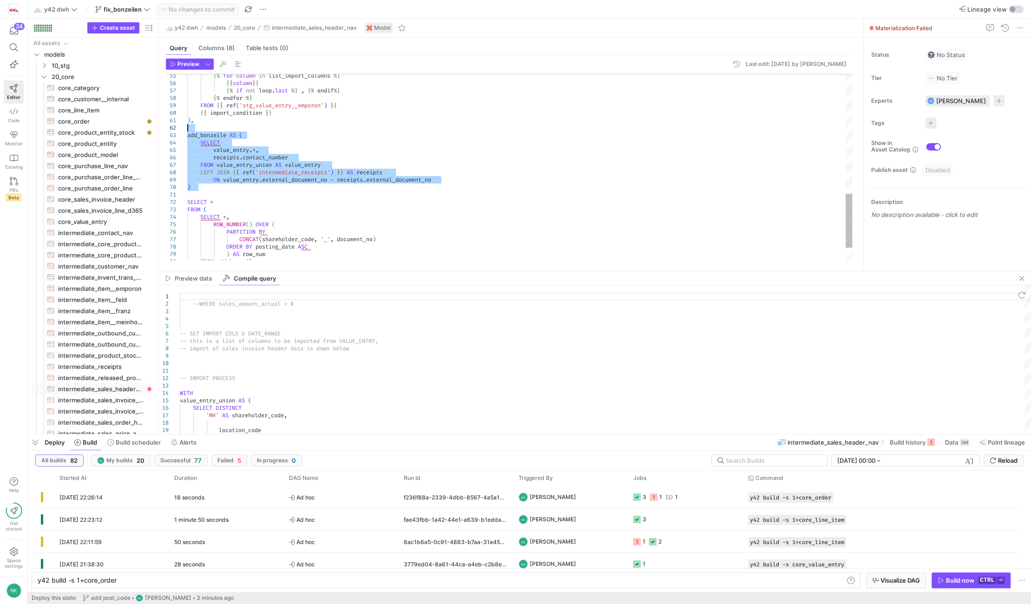
drag, startPoint x: 195, startPoint y: 191, endPoint x: 184, endPoint y: 122, distance: 70.7
drag, startPoint x: 197, startPoint y: 184, endPoint x: 189, endPoint y: 124, distance: 60.9
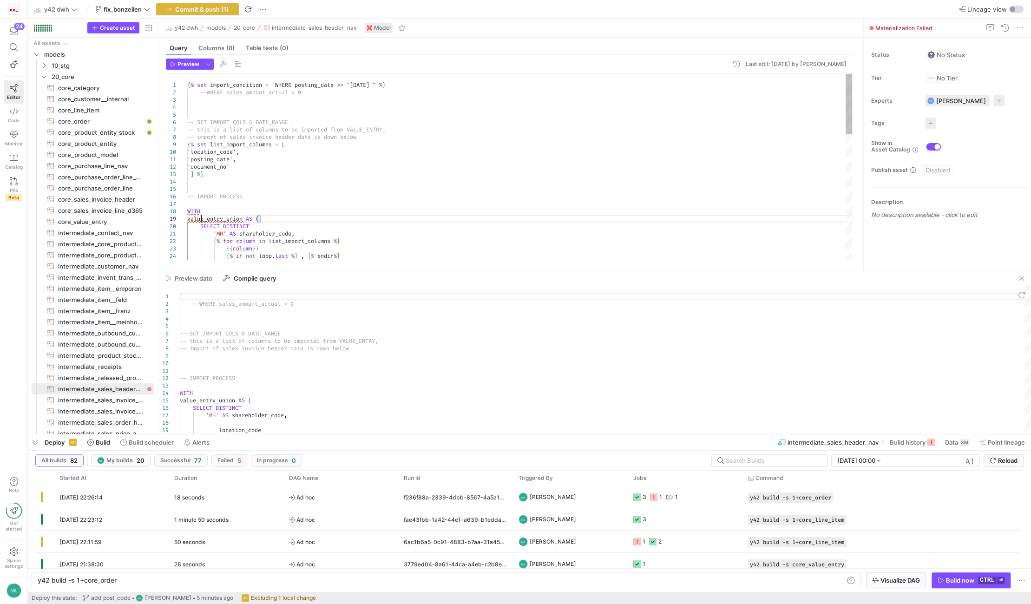
click at [199, 220] on div "{ % endfor % } 'MH' AS shareholder_code , { % for column in list_import_columns…" at bounding box center [519, 360] width 665 height 572
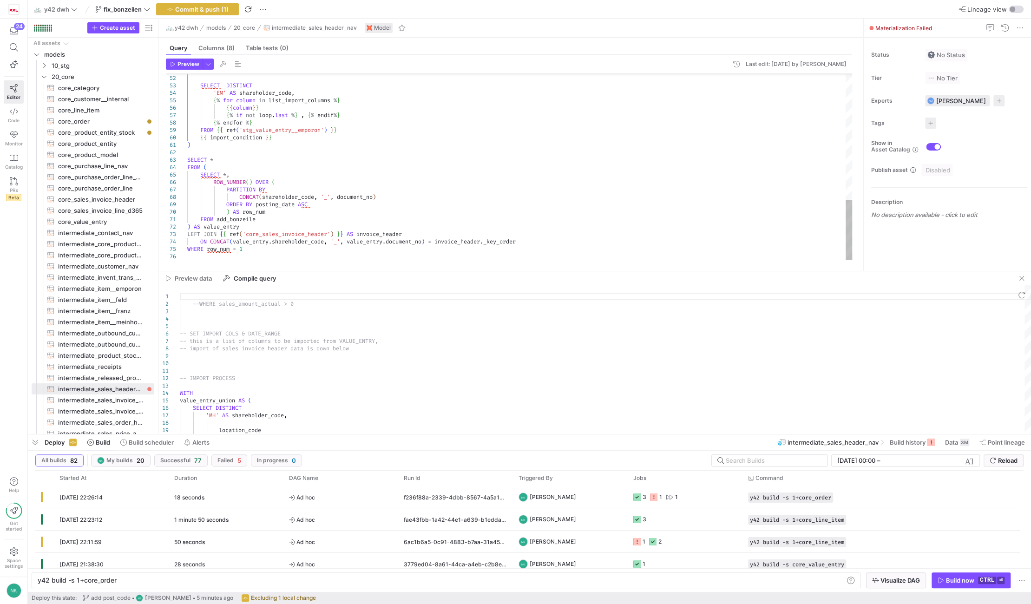
type textarea "FROM value_entry_union ) AS value_entry LEFT JOIN {{ ref('core_sales_invoice_he…"
click at [190, 10] on span "Commit & push (1)" at bounding box center [201, 9] width 53 height 7
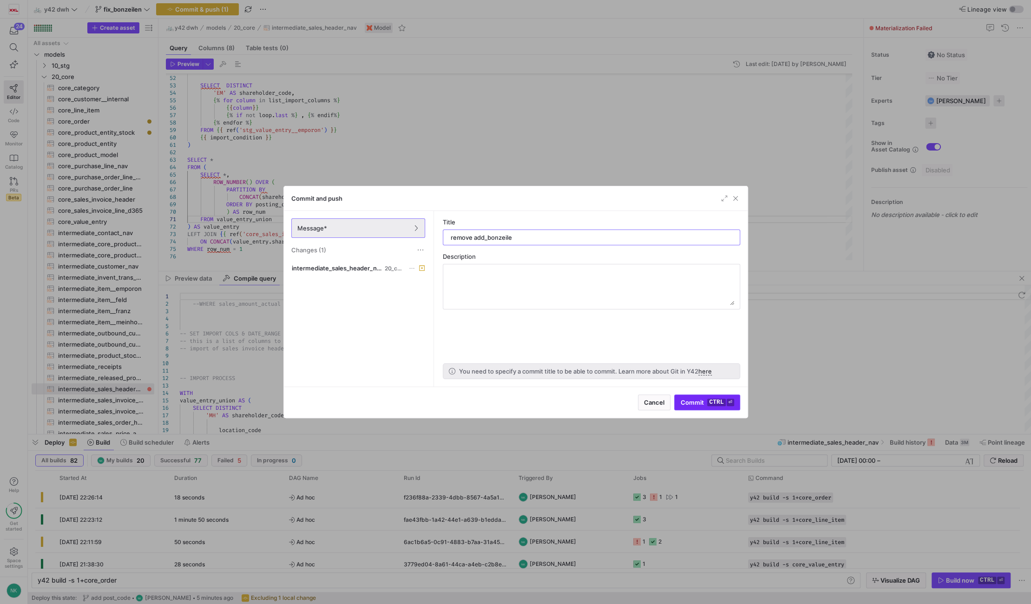
type input "remove add_bonzeile"
click at [702, 403] on span "Commit ctrl ⏎" at bounding box center [706, 402] width 53 height 7
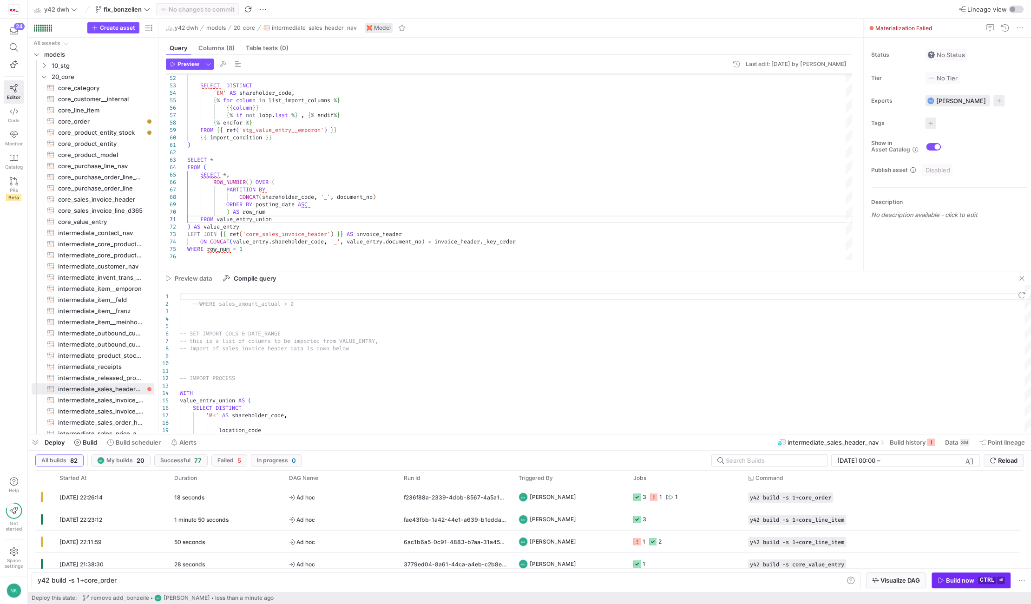
click at [942, 577] on span "Build now ctrl ⏎" at bounding box center [971, 580] width 67 height 7
click at [362, 497] on span "Ad hoc" at bounding box center [341, 497] width 104 height 22
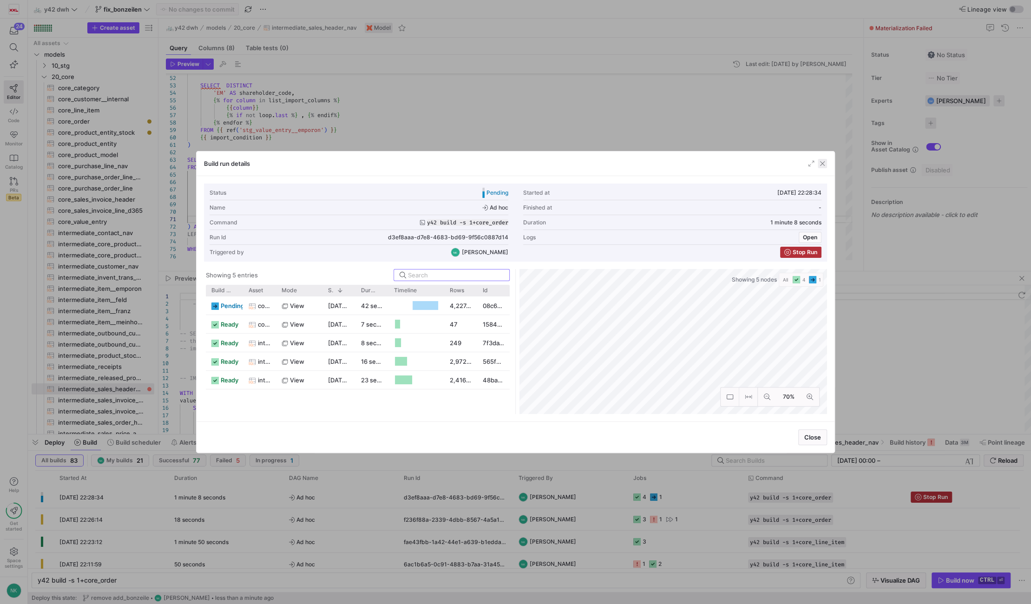
click at [823, 162] on span "button" at bounding box center [822, 163] width 9 height 9
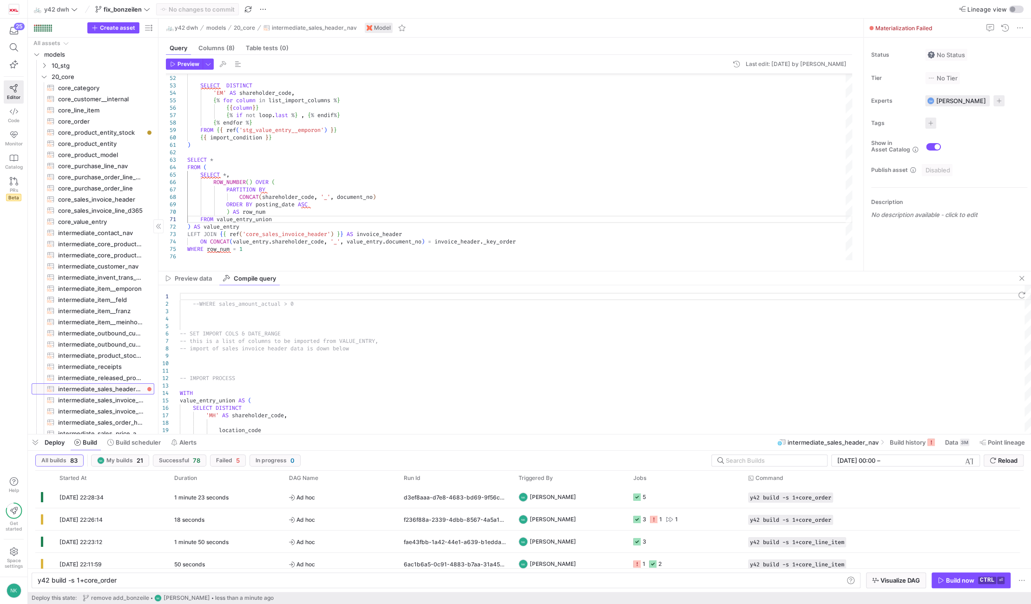
click at [105, 389] on span "intermediate_sales_header_nav​​​​​​​​​​" at bounding box center [100, 389] width 85 height 11
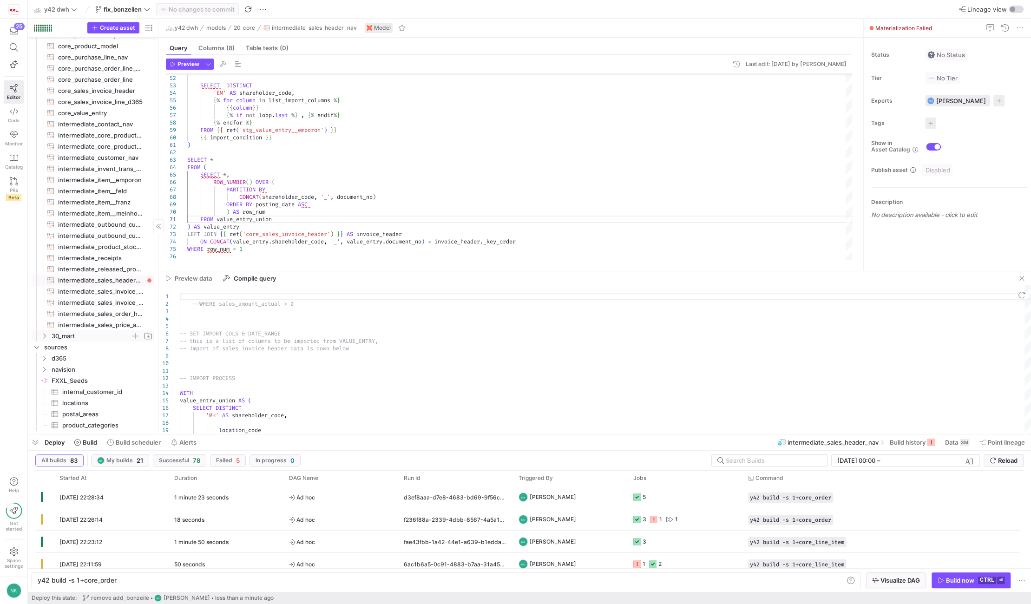
click at [46, 337] on icon "Press SPACE to select this row." at bounding box center [44, 336] width 7 height 6
click at [87, 347] on span "dim_line_item_attributes​​​​​​​​​​" at bounding box center [100, 346] width 85 height 11
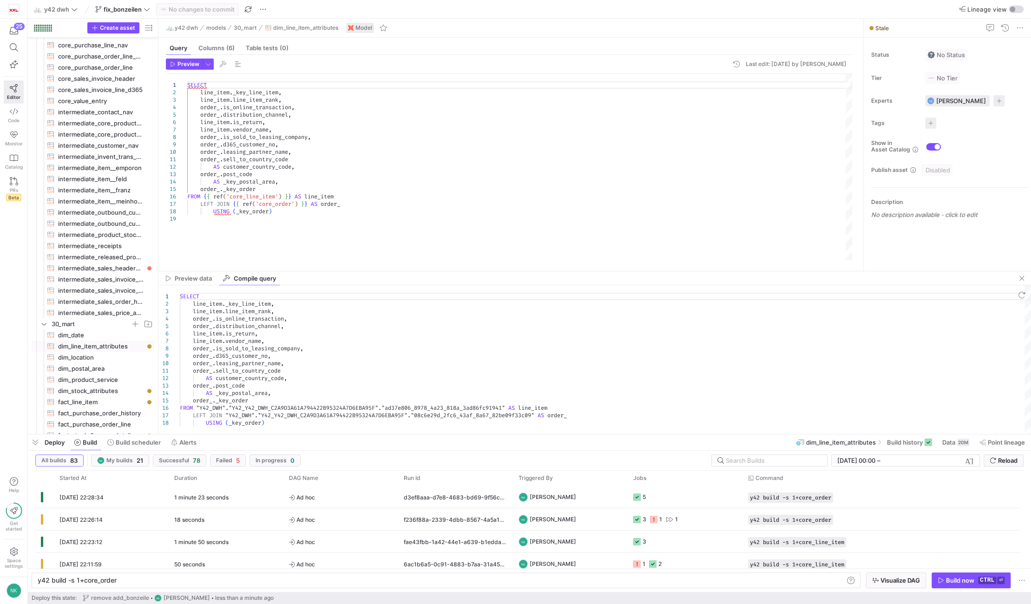
click at [310, 195] on div "SELECT line_item . _key_line_item , line_item . line_item_rank , order_ . is_on…" at bounding box center [519, 167] width 665 height 186
click at [211, 176] on div "SELECT line_item . _key_line_item , line_item . line_item_rank , order_ . is_on…" at bounding box center [519, 167] width 665 height 186
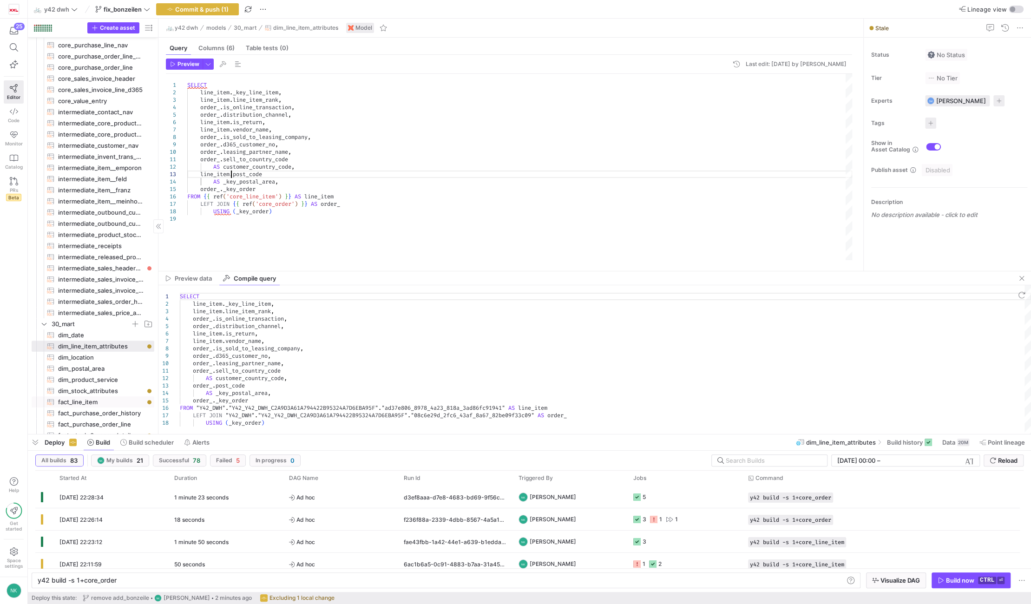
click at [79, 402] on span "fact_line_item​​​​​​​​​​" at bounding box center [100, 402] width 85 height 11
type textarea "SELECT line_item._key_line_item AS _key_line_item, line_item.line_item_rank, li…"
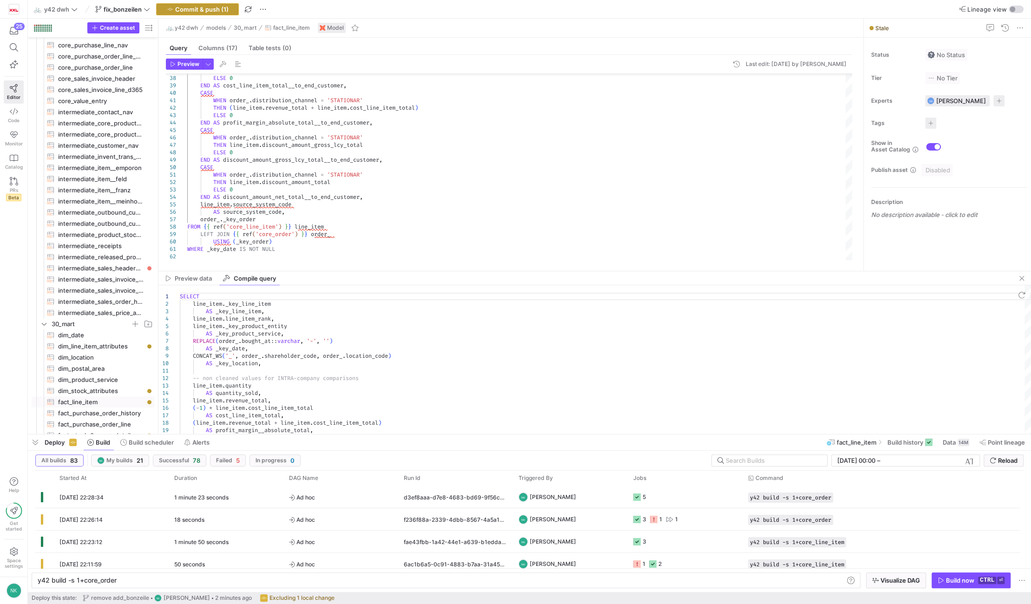
click at [214, 12] on span "Commit & push (1)" at bounding box center [201, 9] width 53 height 7
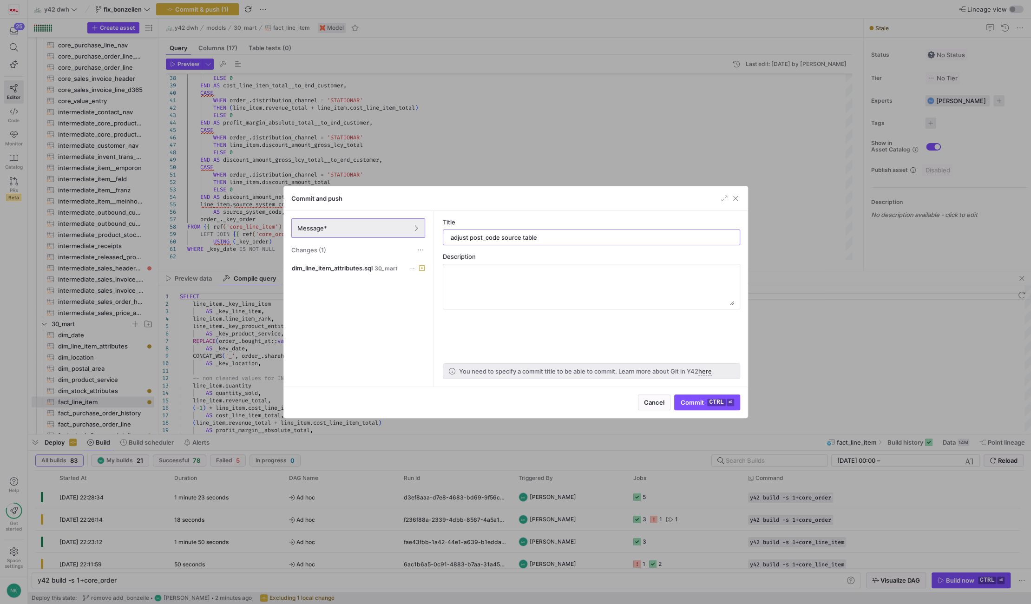
type input "adjust post_code source table"
click at [720, 392] on div "Cancel Commit ctrl ⏎" at bounding box center [516, 402] width 464 height 31
click at [711, 400] on kbd "ctrl" at bounding box center [716, 402] width 18 height 7
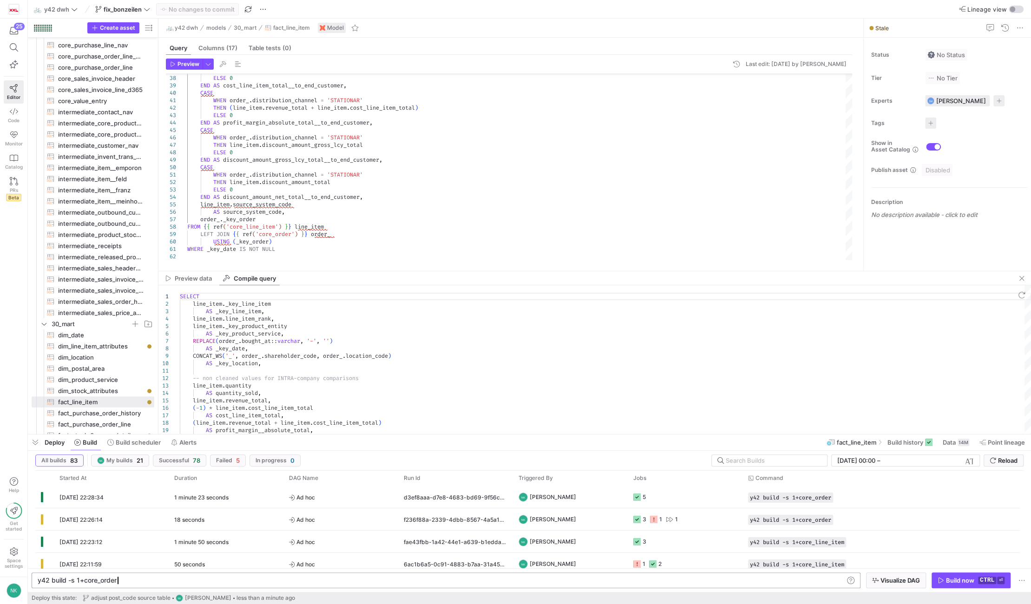
click at [125, 581] on div "y42 build -s 1+core_order" at bounding box center [441, 580] width 806 height 7
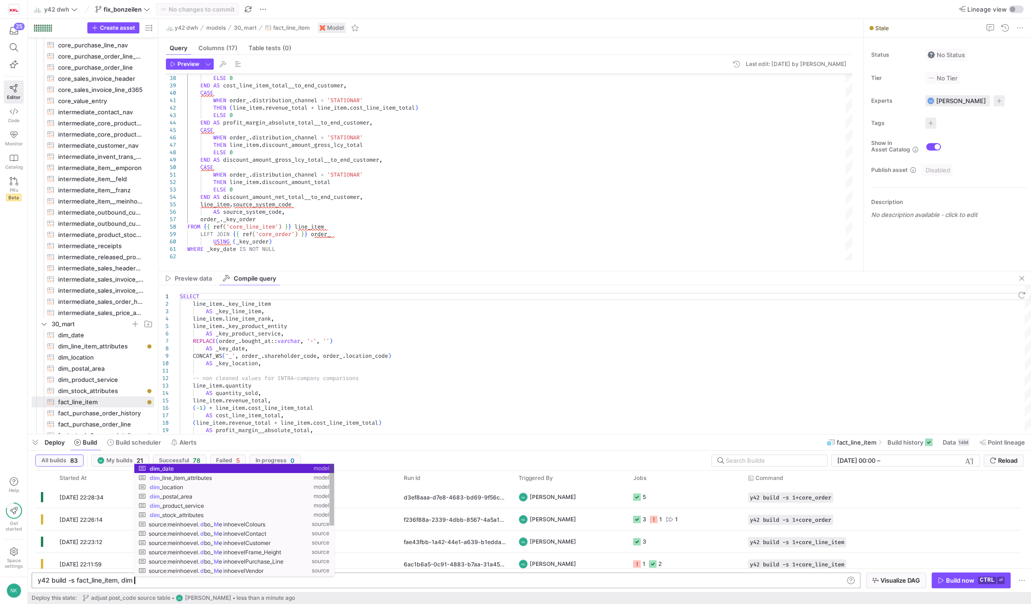
scroll to position [0, 94]
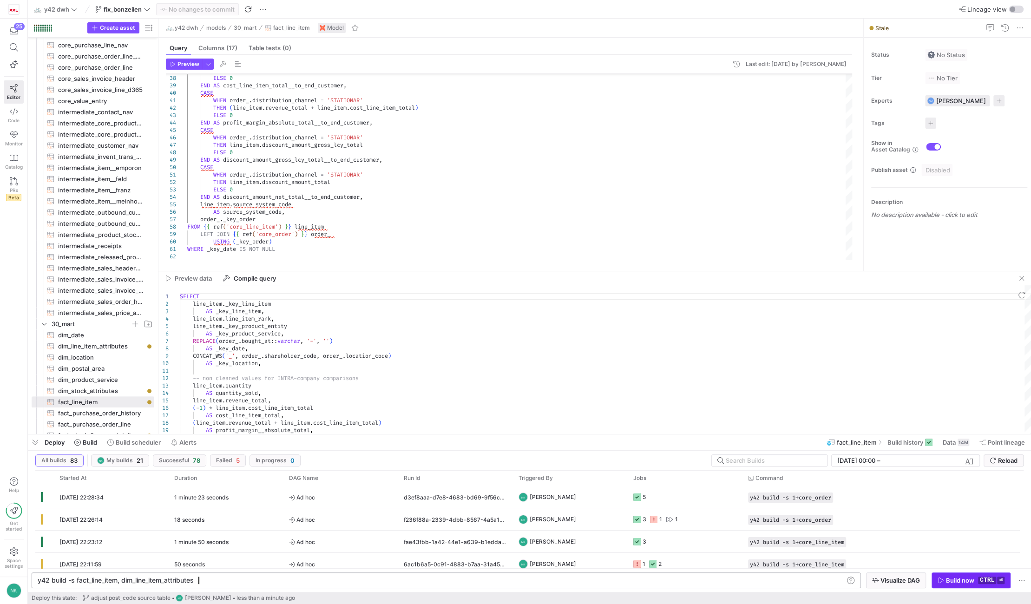
type textarea "y42 build -s fact_line_item, dim_line_item_attributes"
click at [970, 576] on span "button" at bounding box center [971, 580] width 78 height 15
click at [219, 492] on div "30 seconds" at bounding box center [226, 497] width 115 height 22
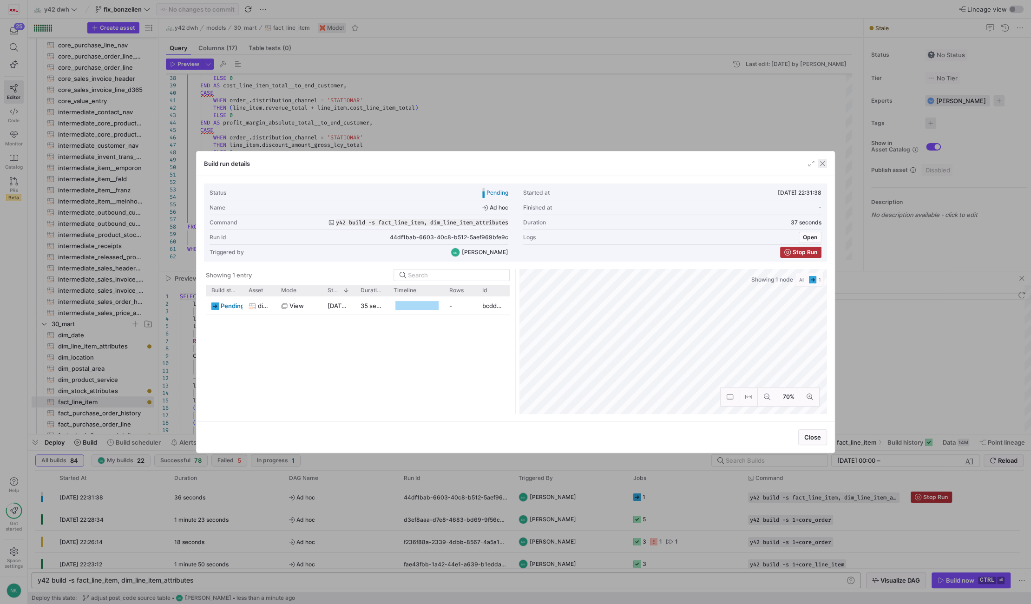
click at [823, 165] on span "button" at bounding box center [822, 163] width 9 height 9
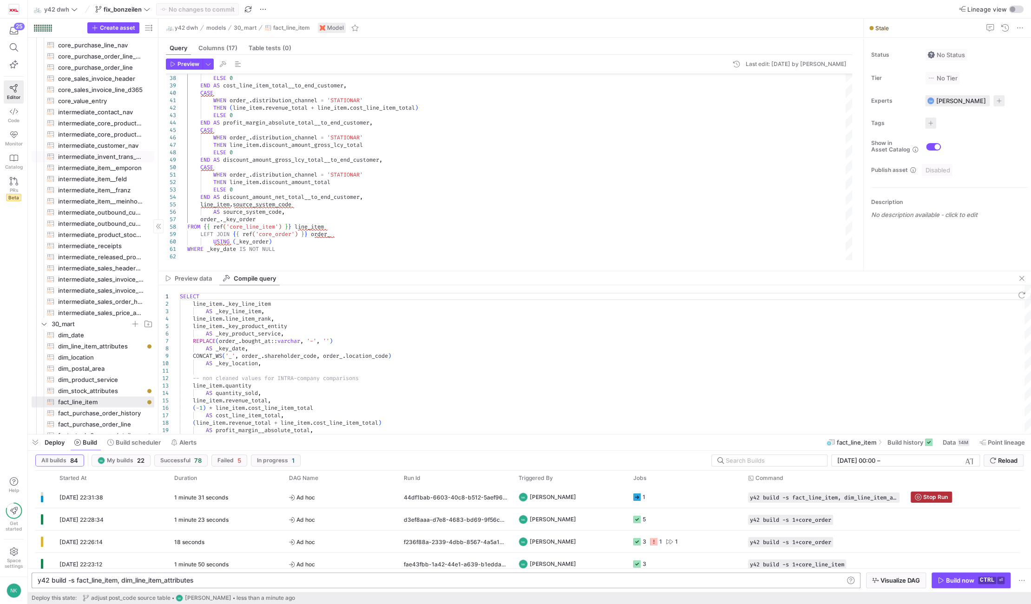
scroll to position [0, 0]
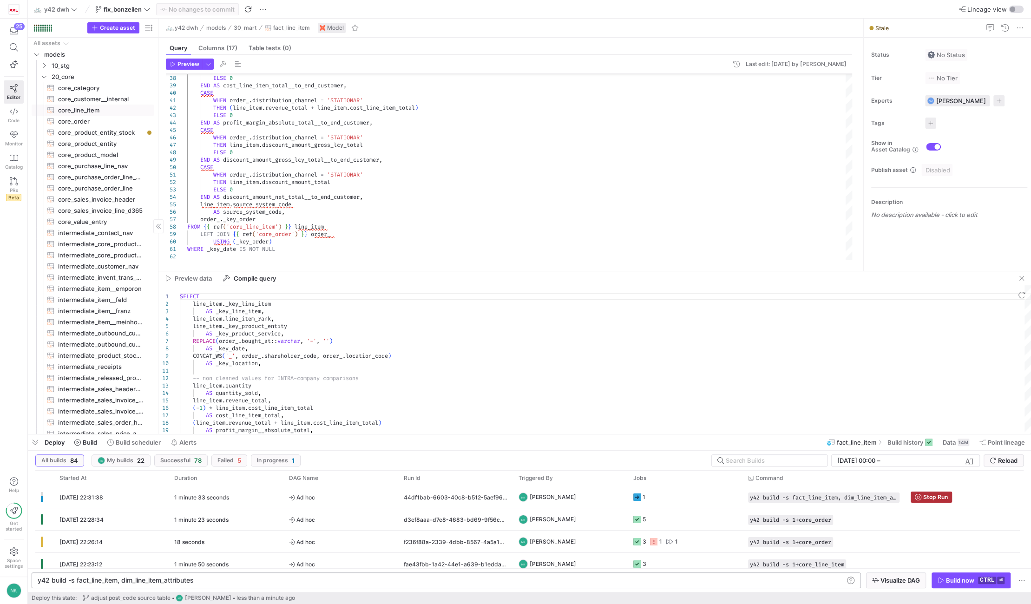
click at [79, 108] on span "core_line_item​​​​​​​​​​" at bounding box center [100, 110] width 85 height 11
type textarea "{% set import_condition = " WHERE item_ledger_entry_type = 1 "%} -- SET IMPORT …"
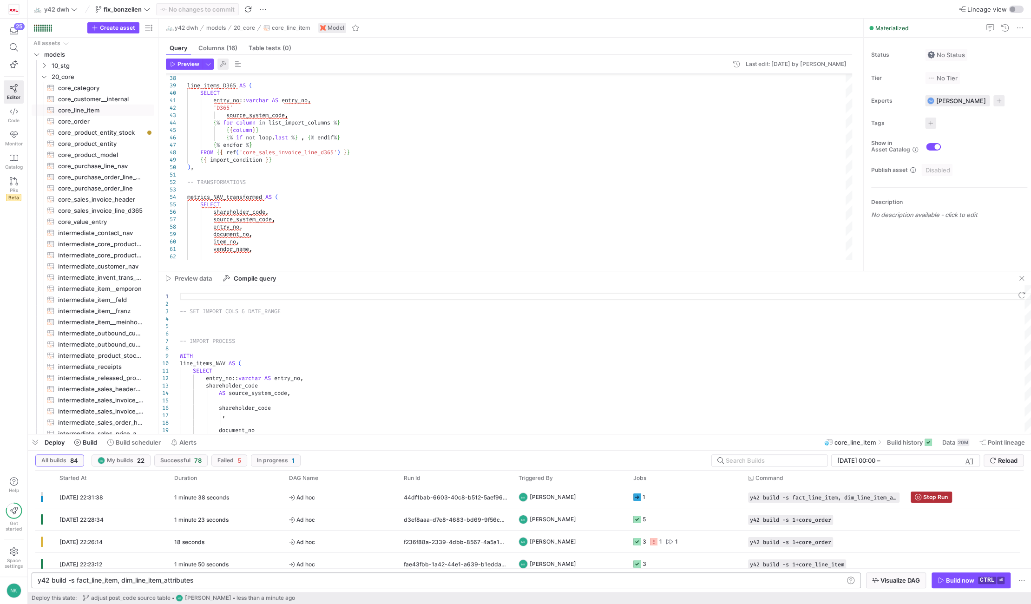
click at [224, 63] on span "button" at bounding box center [222, 64] width 11 height 11
type textarea "-- SET IMPORT COLS & DATE_RANGE -- IMPORT PROCESS WITH line_items_NAV AS ( … in…"
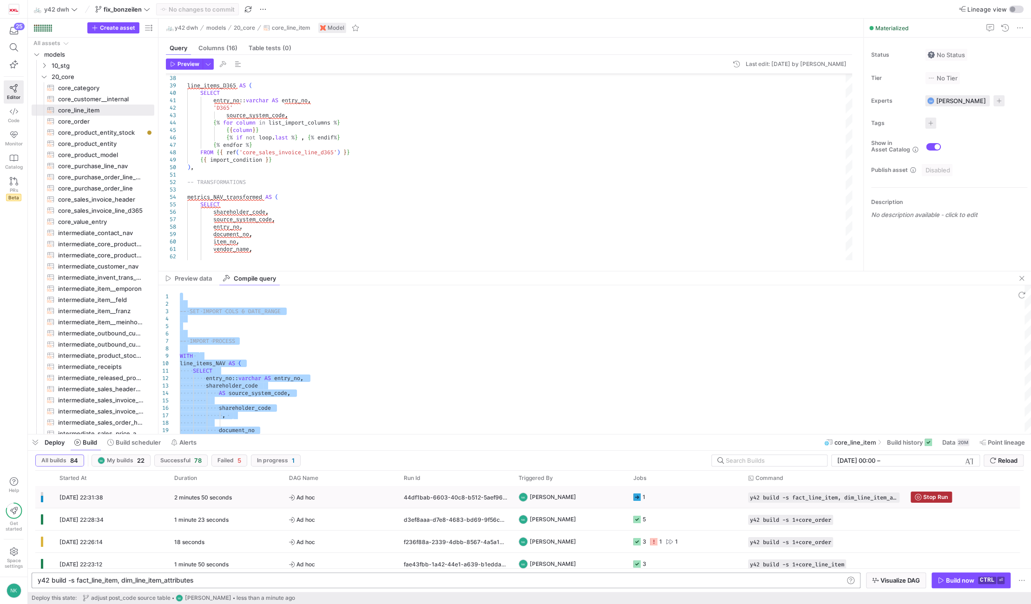
click at [220, 506] on div "2 minutes 50 seconds" at bounding box center [226, 497] width 115 height 22
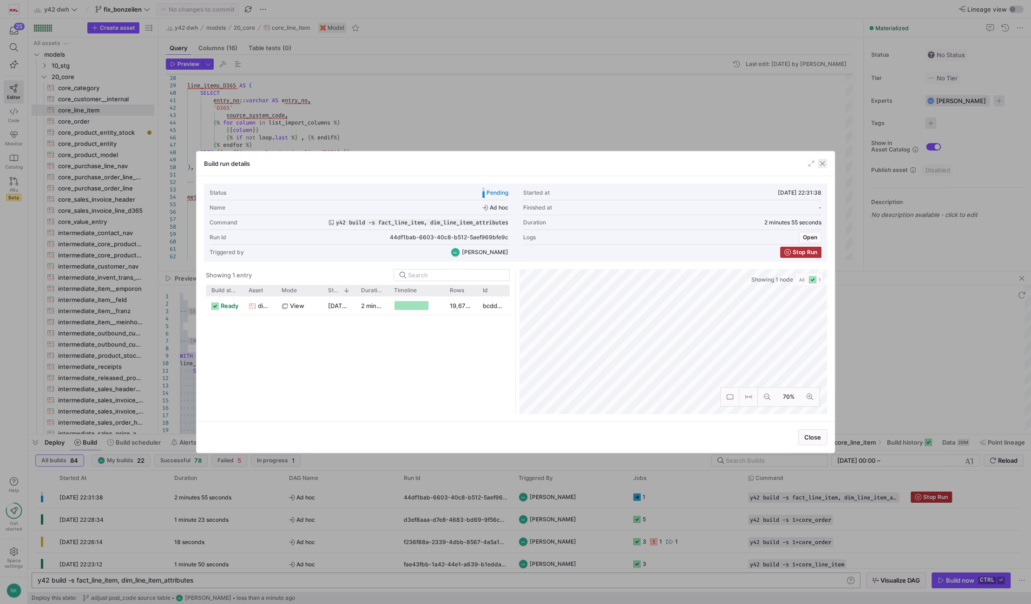
click at [822, 164] on span "button" at bounding box center [822, 163] width 9 height 9
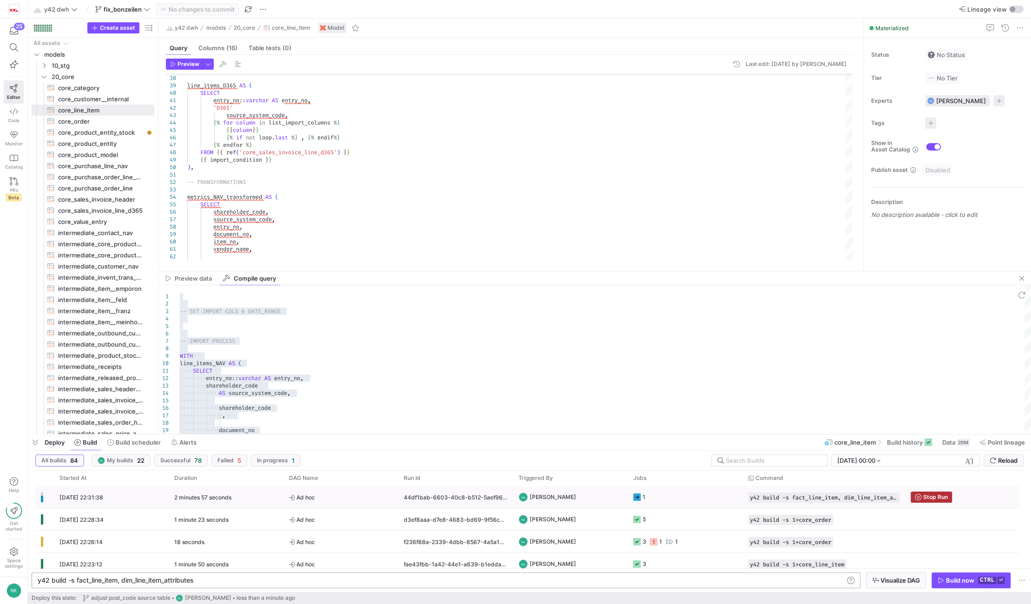
click at [254, 500] on div "2 minutes 57 seconds" at bounding box center [226, 497] width 115 height 22
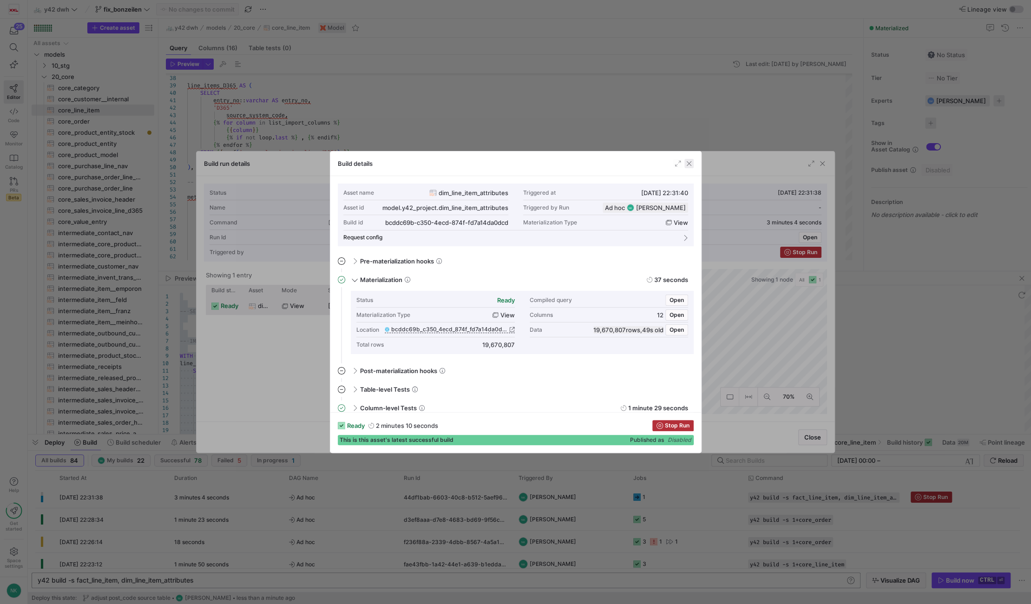
click at [688, 162] on span "button" at bounding box center [688, 163] width 9 height 9
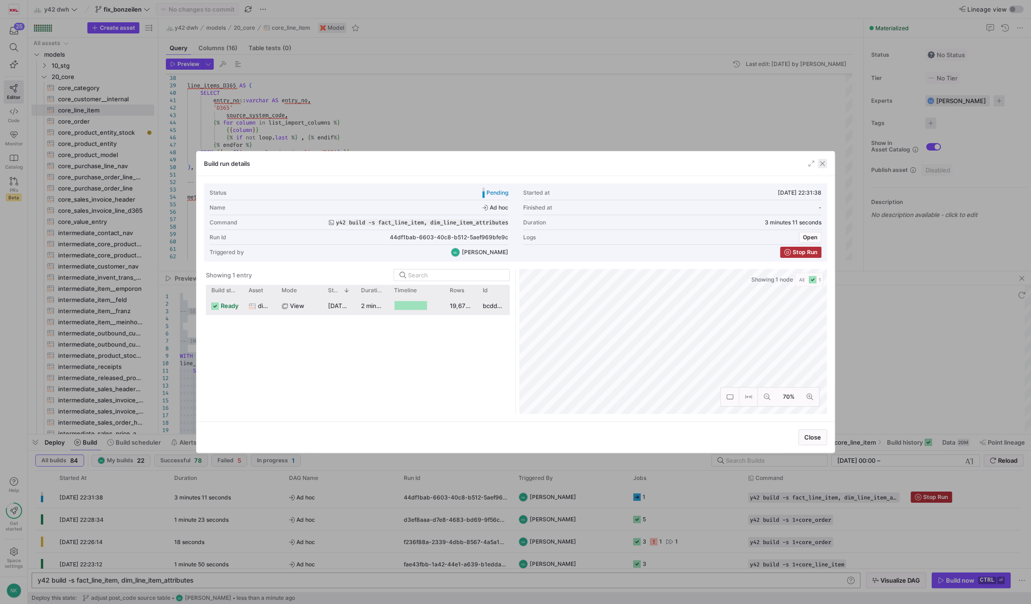
click at [820, 162] on span "button" at bounding box center [822, 163] width 9 height 9
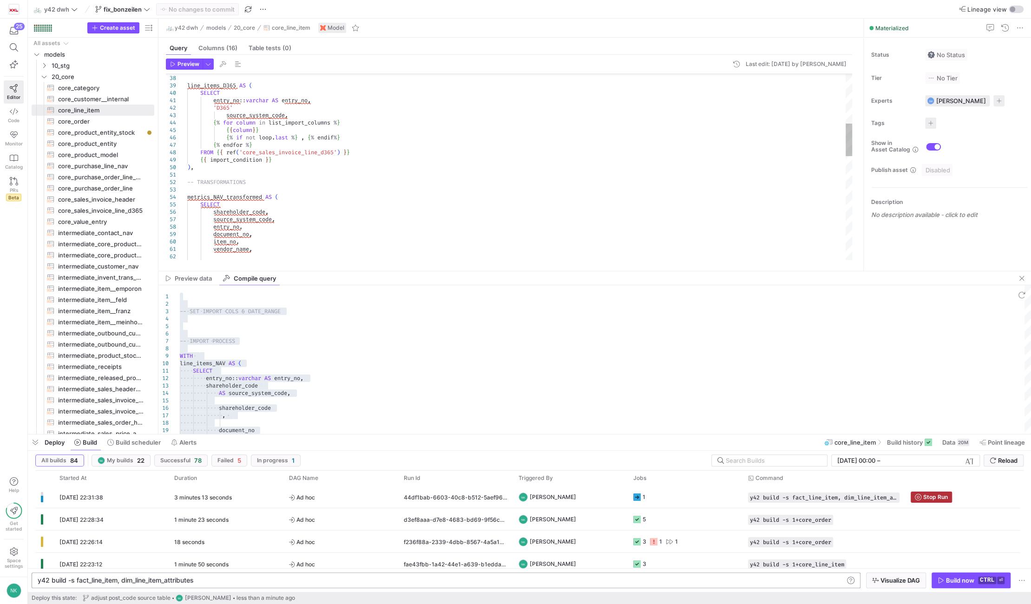
type textarea "-- TRANSFORMATIONS metrics_NAV_transformed AS ( SELECT shareholder_code, source…"
click at [529, 222] on div ") , line_items_D365 AS ( SELECT entry_no :: varchar AS entry_no , 'D365' source…" at bounding box center [519, 320] width 665 height 1056
click at [167, 496] on div "08/09/25, 22:31:38" at bounding box center [111, 497] width 115 height 22
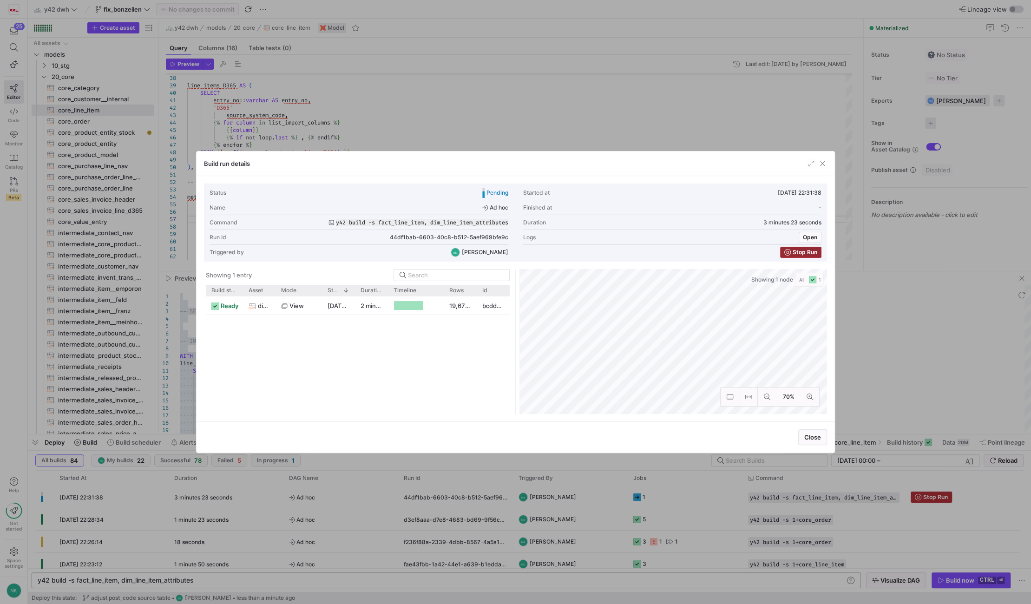
click at [795, 256] on span "button" at bounding box center [801, 252] width 40 height 10
click at [823, 160] on span "button" at bounding box center [822, 163] width 9 height 9
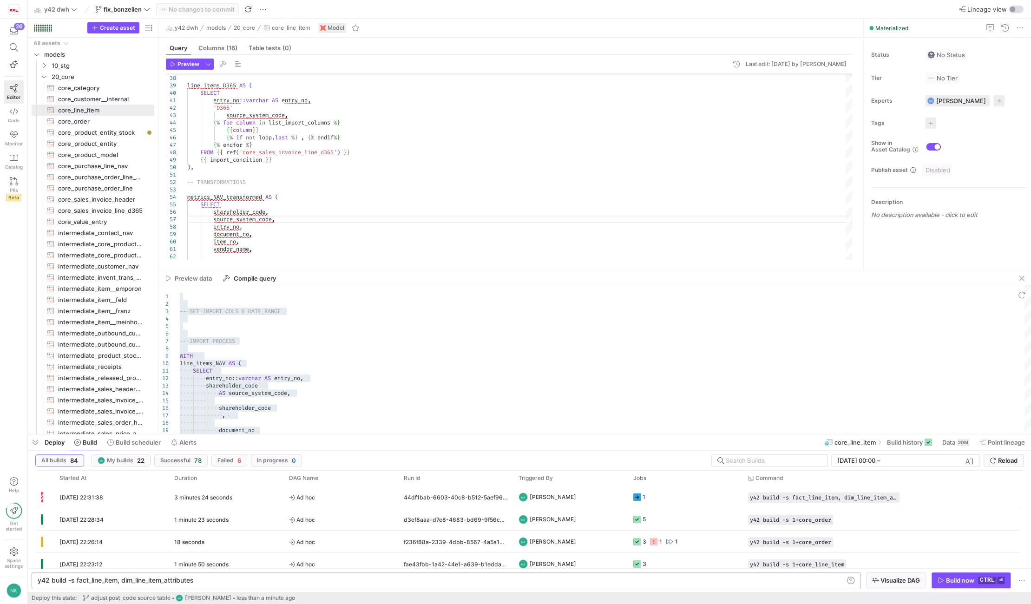
click at [215, 578] on div "y42 build -s fact_line_item, dim_line_item_attribu tes" at bounding box center [441, 580] width 806 height 7
type textarea "y42 build -s fact_line_item"
click at [949, 584] on div "Build now" at bounding box center [960, 580] width 28 height 7
click at [253, 492] on div "1 minute 45 seconds" at bounding box center [226, 497] width 115 height 22
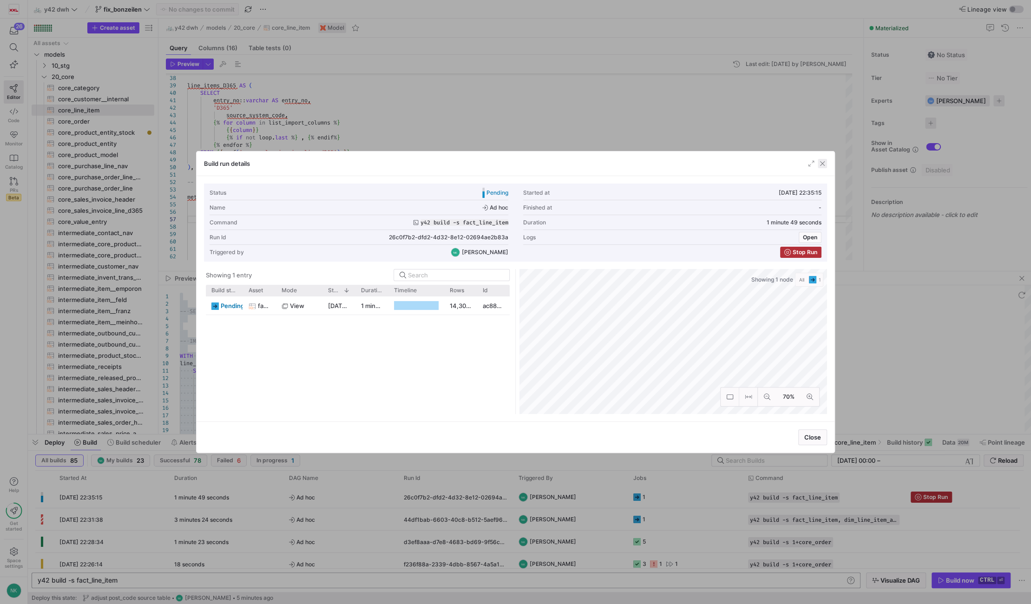
click at [824, 163] on span "button" at bounding box center [822, 163] width 9 height 9
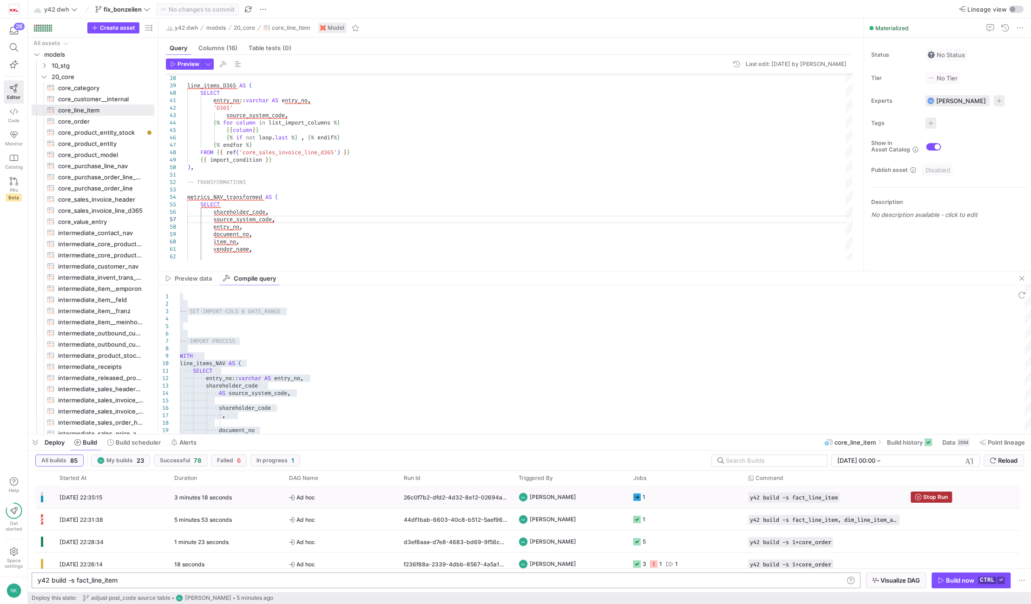
click at [253, 499] on div "3 minutes 18 seconds" at bounding box center [226, 497] width 115 height 22
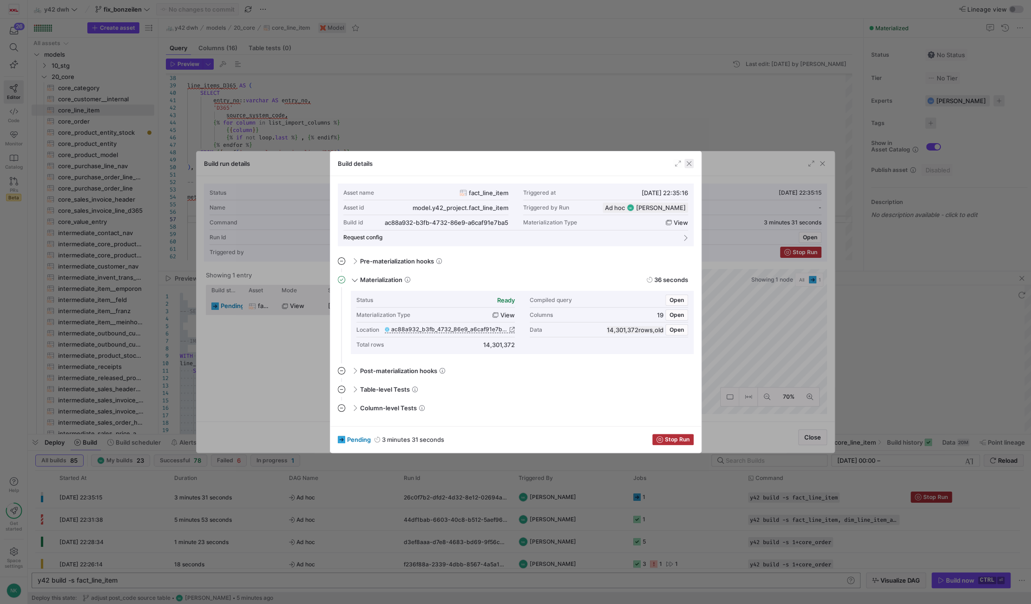
click at [687, 164] on span "button" at bounding box center [688, 163] width 9 height 9
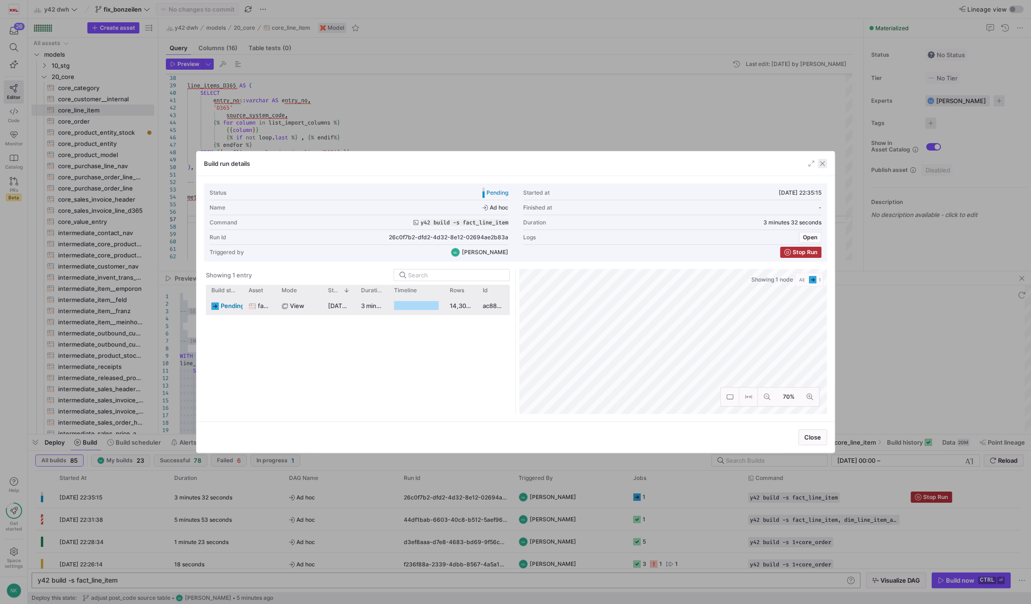
click at [822, 164] on span "button" at bounding box center [822, 163] width 9 height 9
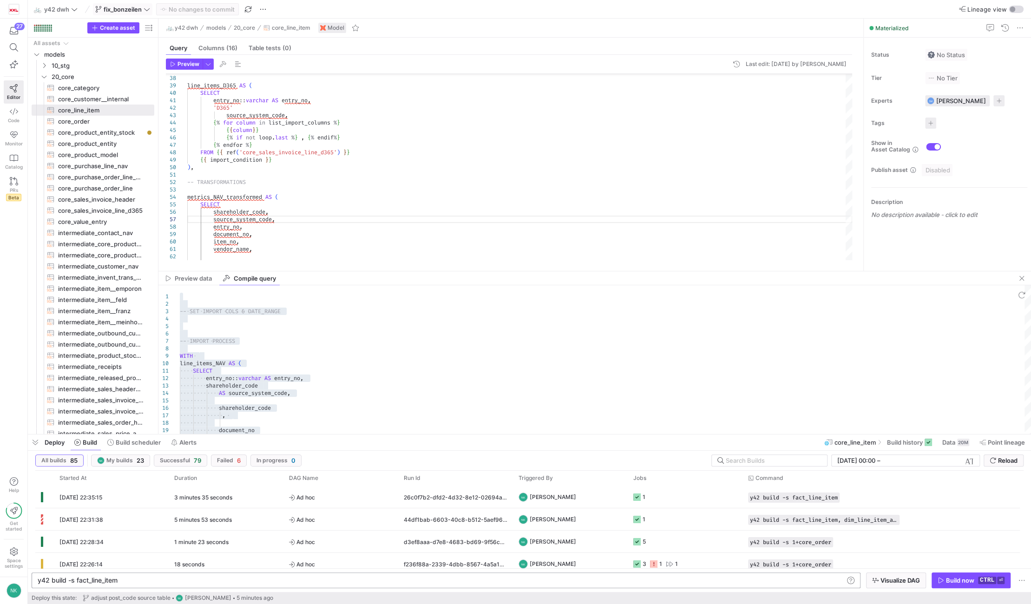
click at [150, 8] on icon at bounding box center [147, 9] width 7 height 7
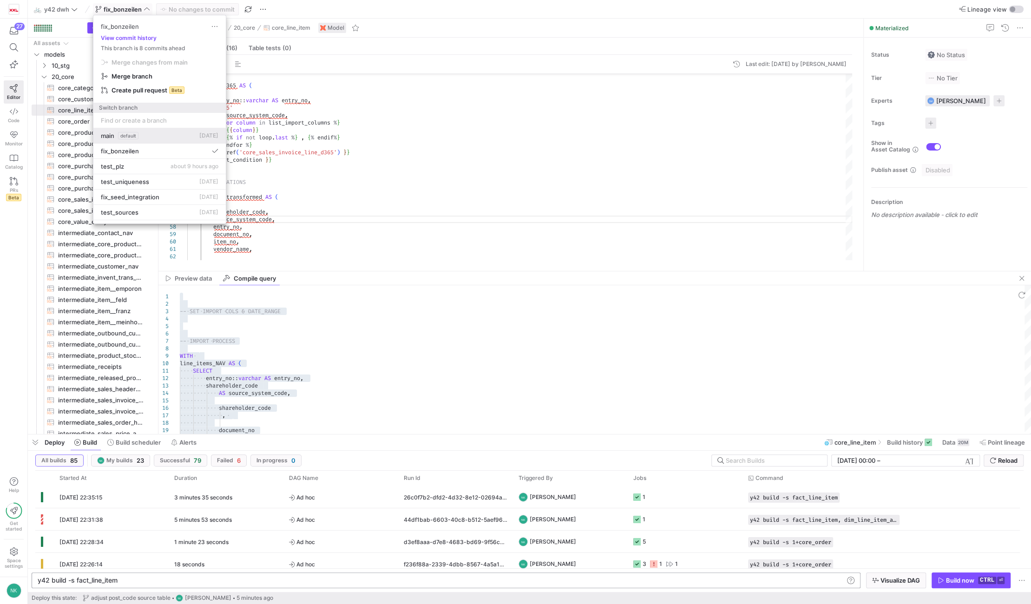
click at [144, 133] on div "main default [DATE]" at bounding box center [160, 135] width 118 height 7
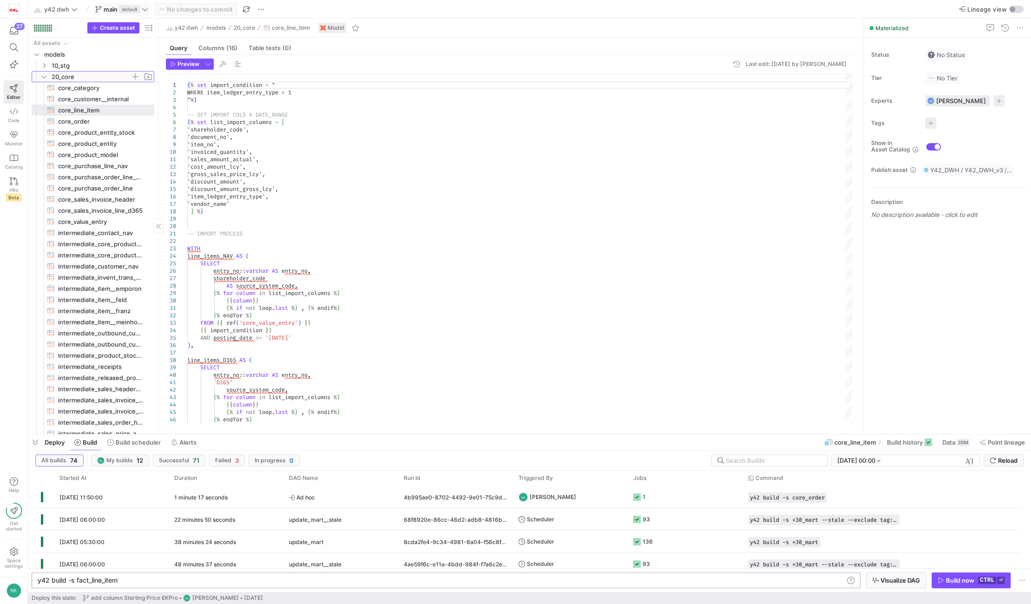
click at [44, 77] on icon "Press SPACE to select this row." at bounding box center [44, 77] width 7 height 6
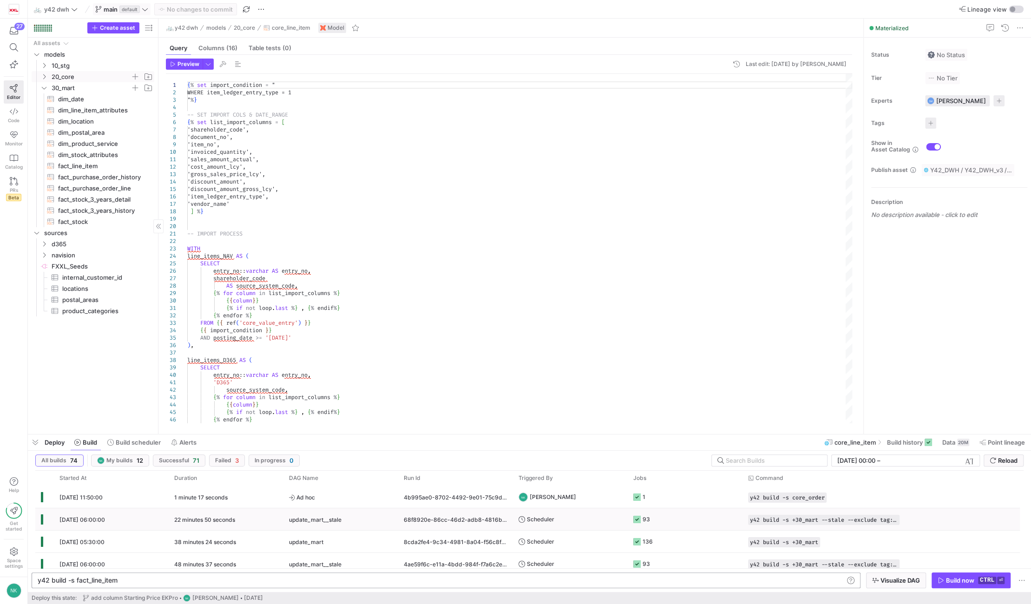
click at [163, 523] on div "08/09/25, 06:00:00" at bounding box center [111, 519] width 115 height 22
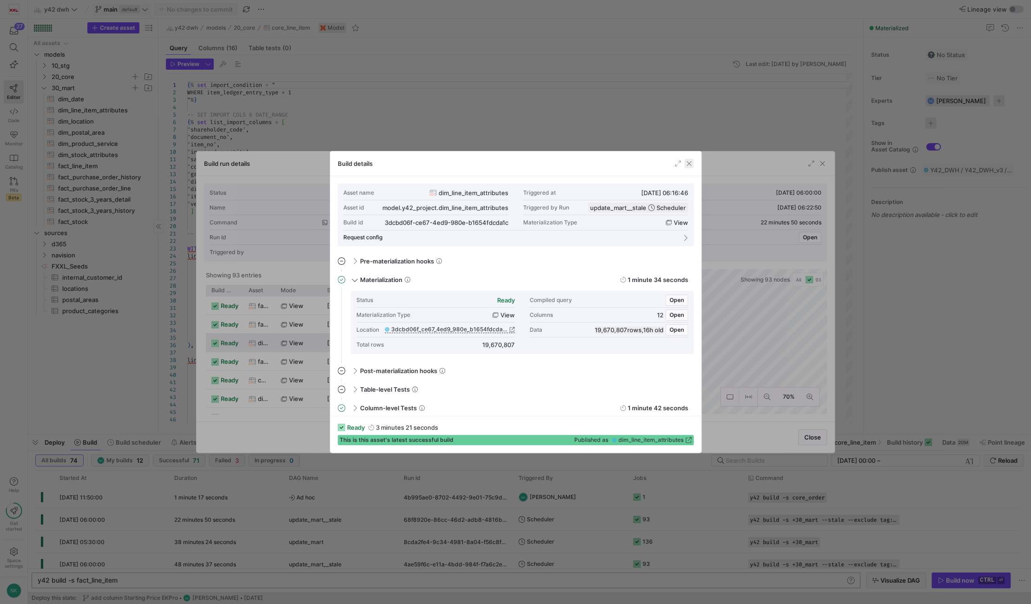
click at [691, 165] on span "button" at bounding box center [688, 163] width 9 height 9
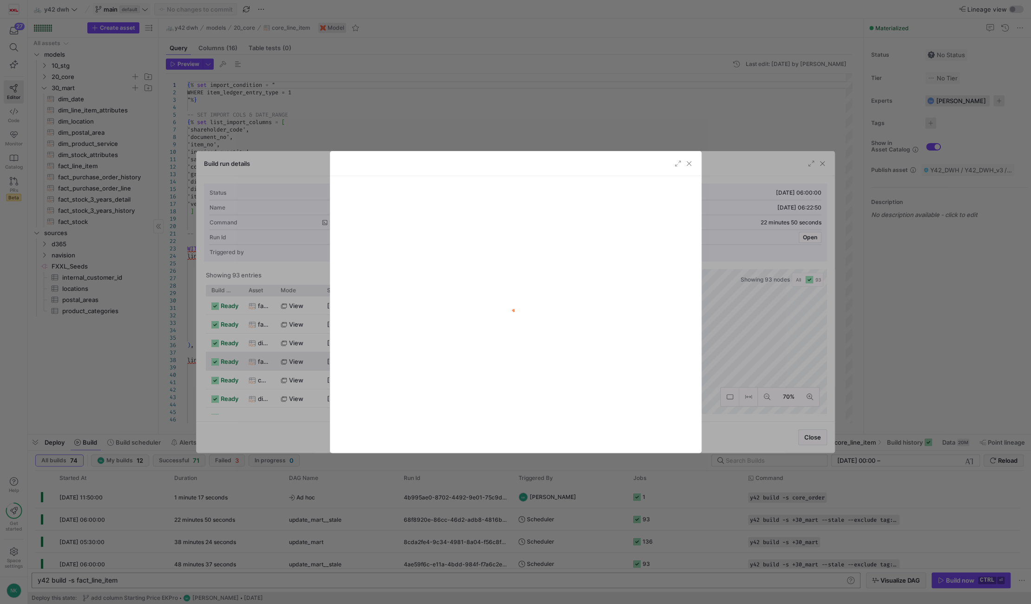
scroll to position [6, 0]
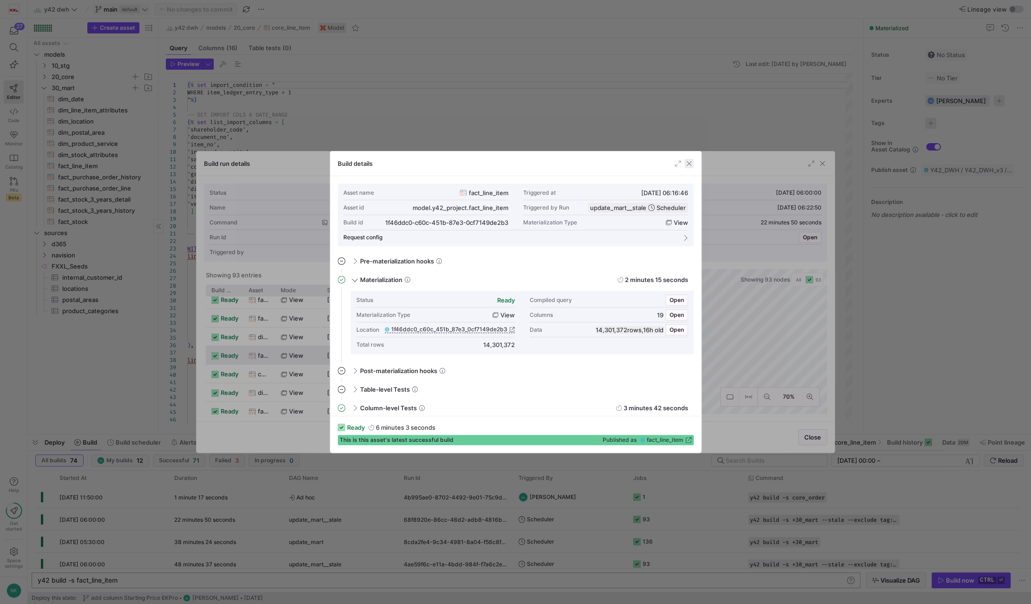
click at [689, 164] on span "button" at bounding box center [688, 163] width 9 height 9
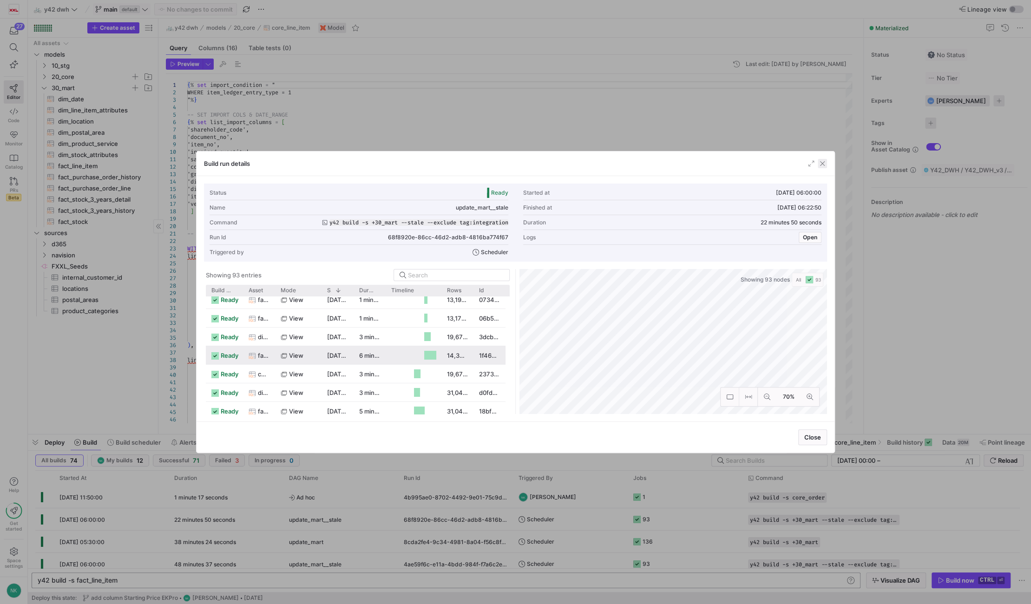
click at [821, 162] on span "button" at bounding box center [822, 163] width 9 height 9
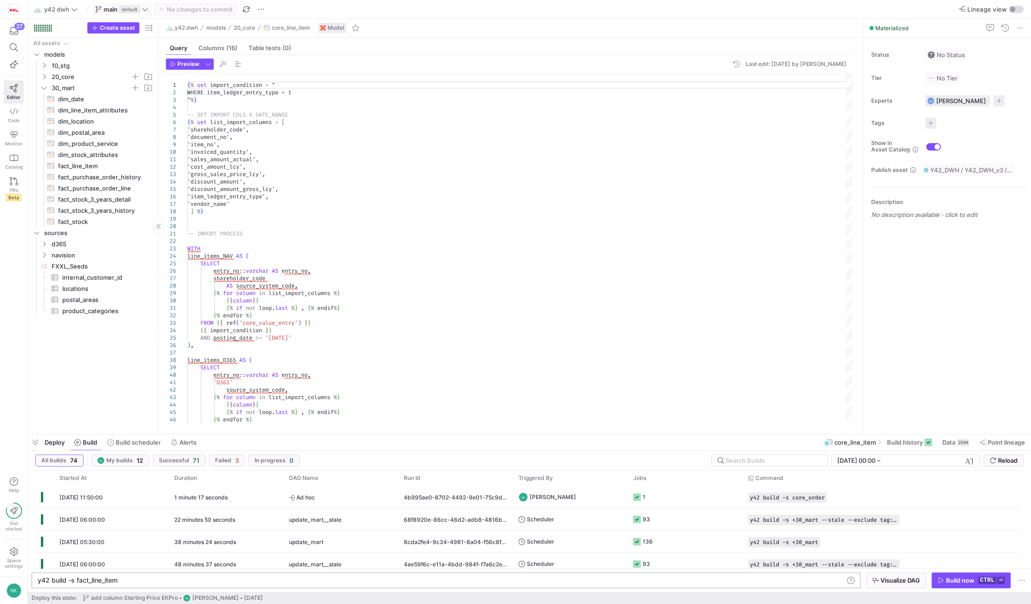
click at [142, 12] on icon at bounding box center [145, 9] width 7 height 7
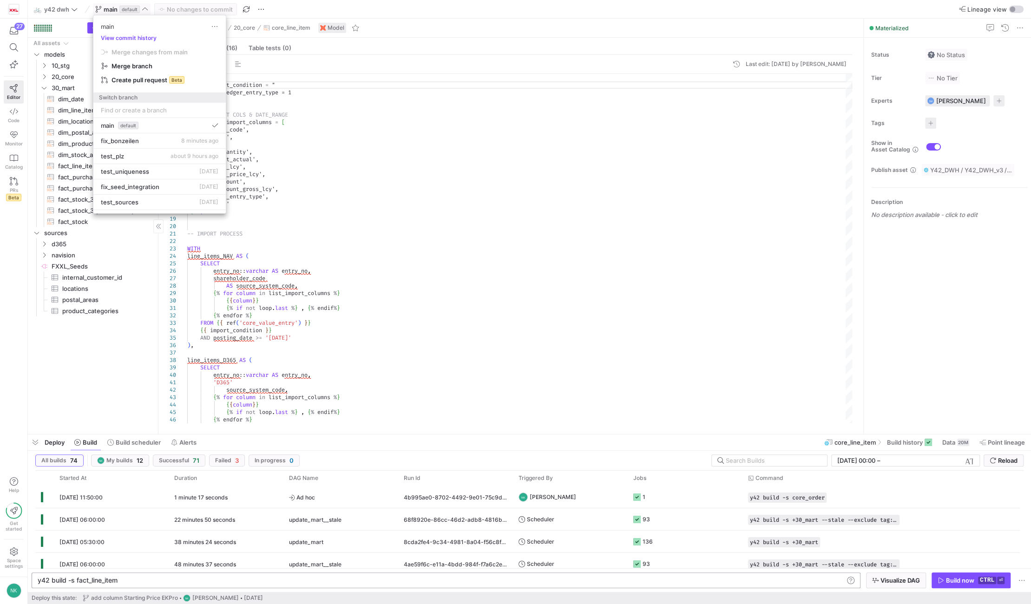
click at [372, 245] on div at bounding box center [515, 302] width 1031 height 604
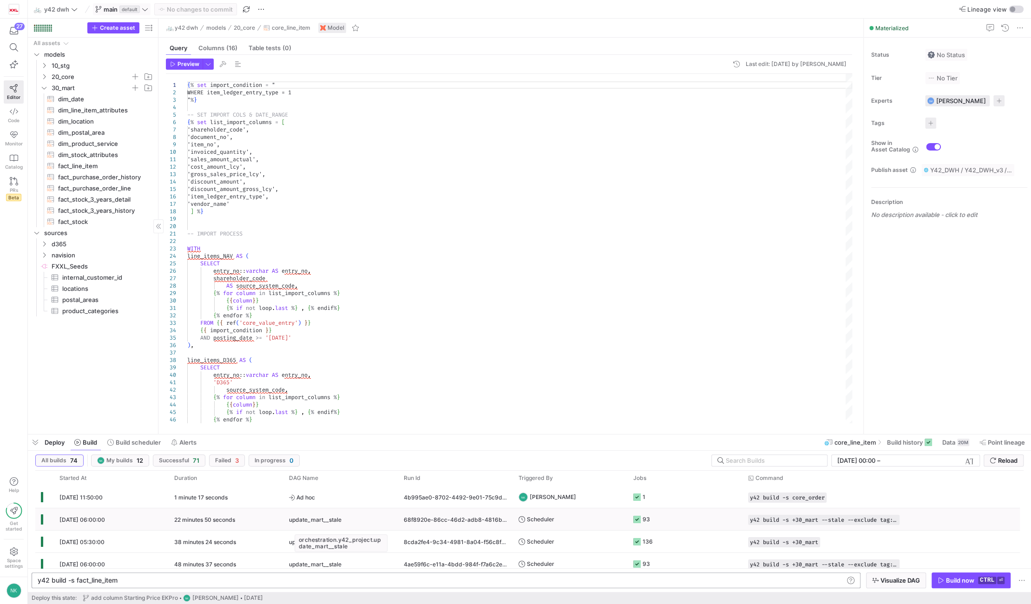
click at [333, 514] on span "update_mart__stale" at bounding box center [315, 520] width 53 height 22
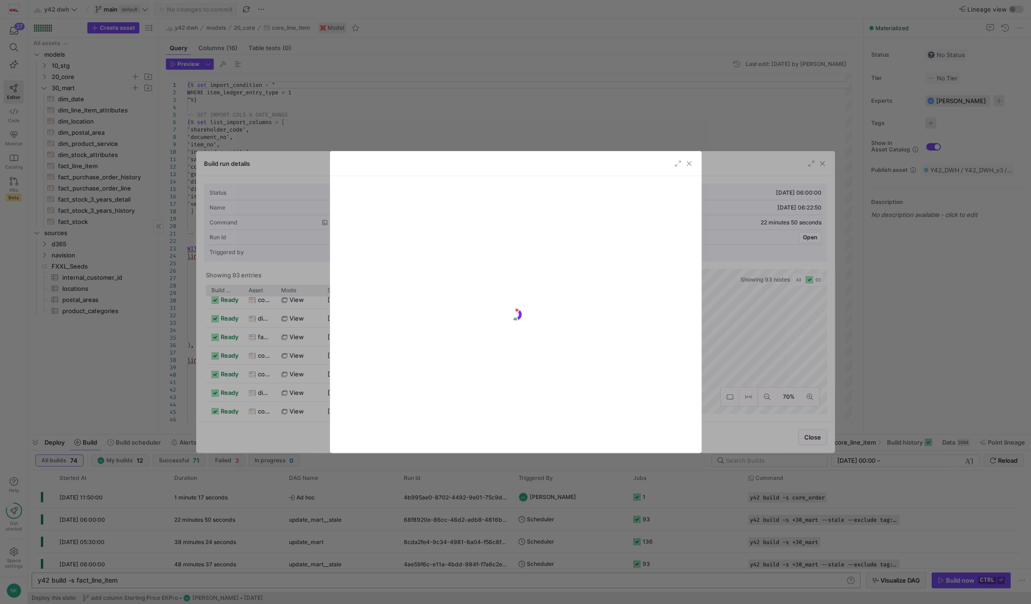
scroll to position [0, 0]
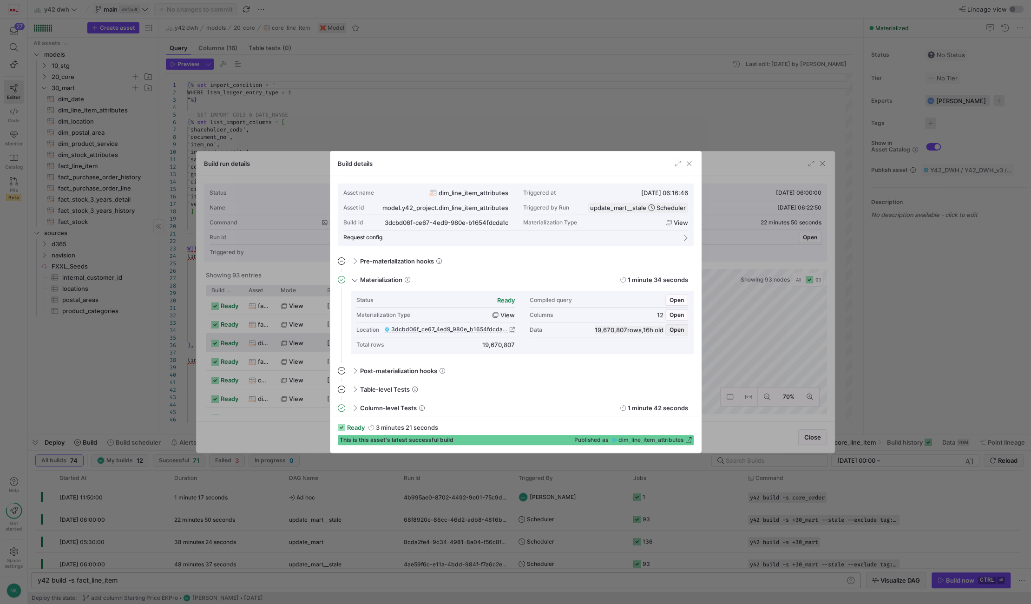
click at [678, 330] on span "Open" at bounding box center [677, 330] width 14 height 7
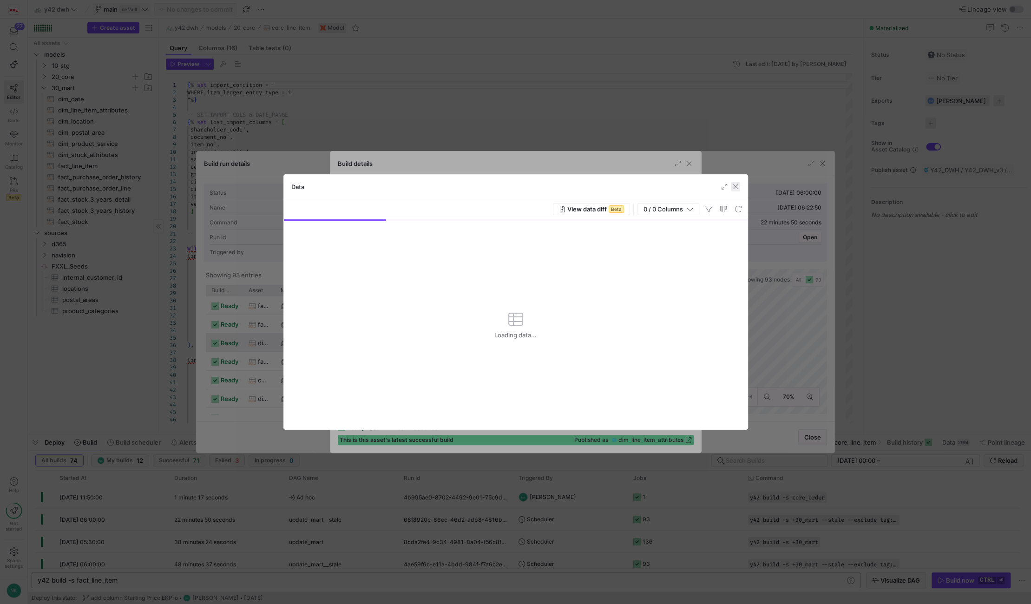
click at [734, 187] on span "button" at bounding box center [735, 186] width 9 height 9
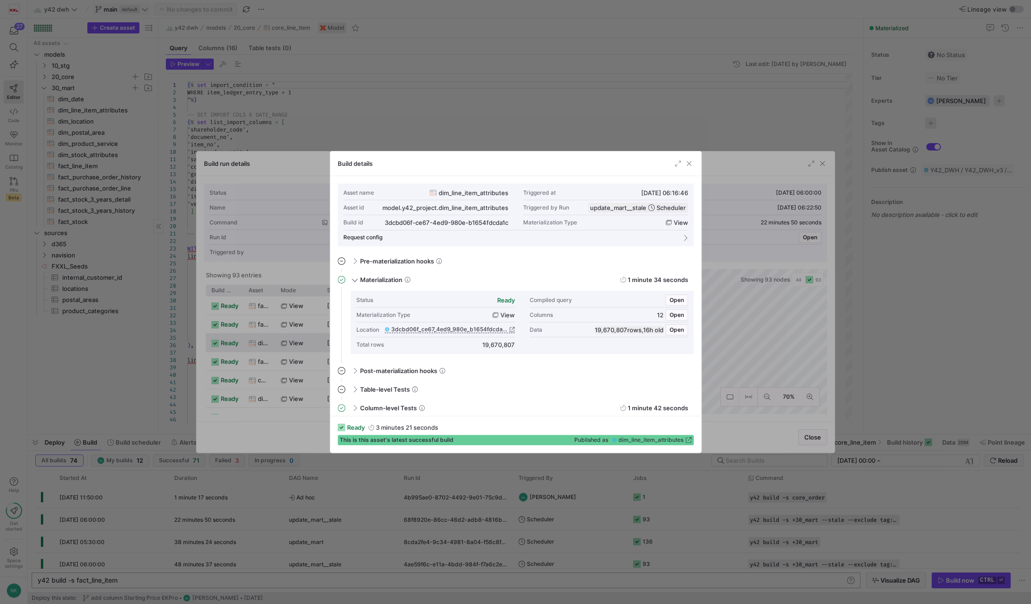
click at [595, 329] on span "19,670,807 rows" at bounding box center [618, 329] width 47 height 7
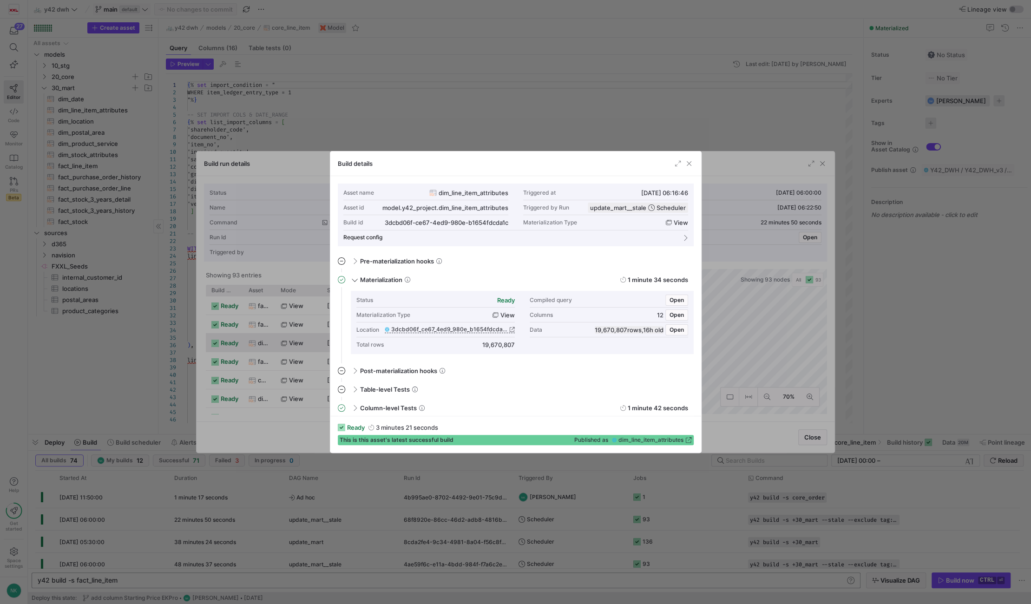
drag, startPoint x: 684, startPoint y: 162, endPoint x: 685, endPoint y: 169, distance: 7.0
click at [684, 162] on span "button" at bounding box center [688, 163] width 9 height 9
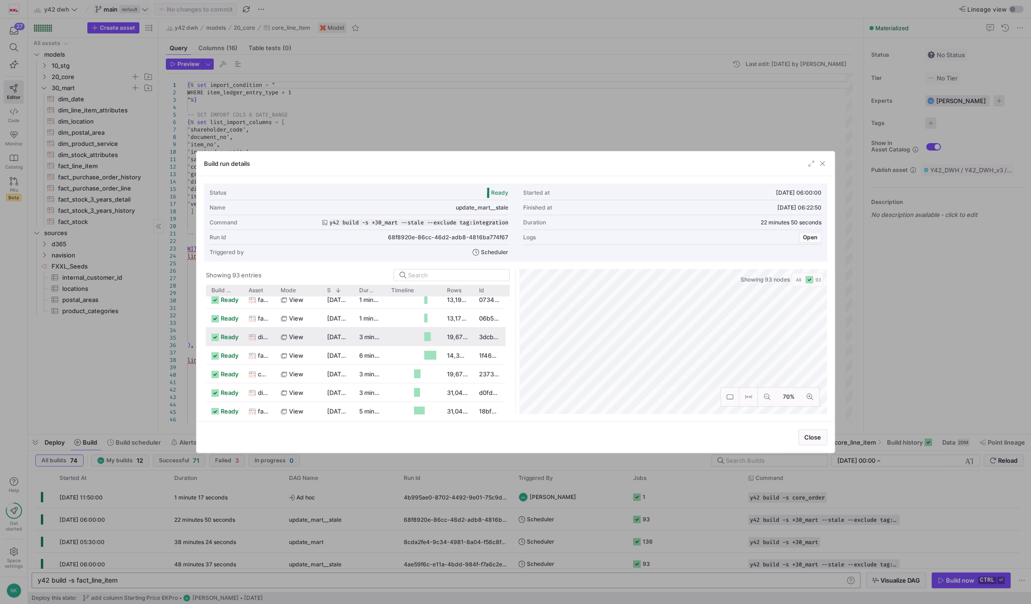
scroll to position [6, 0]
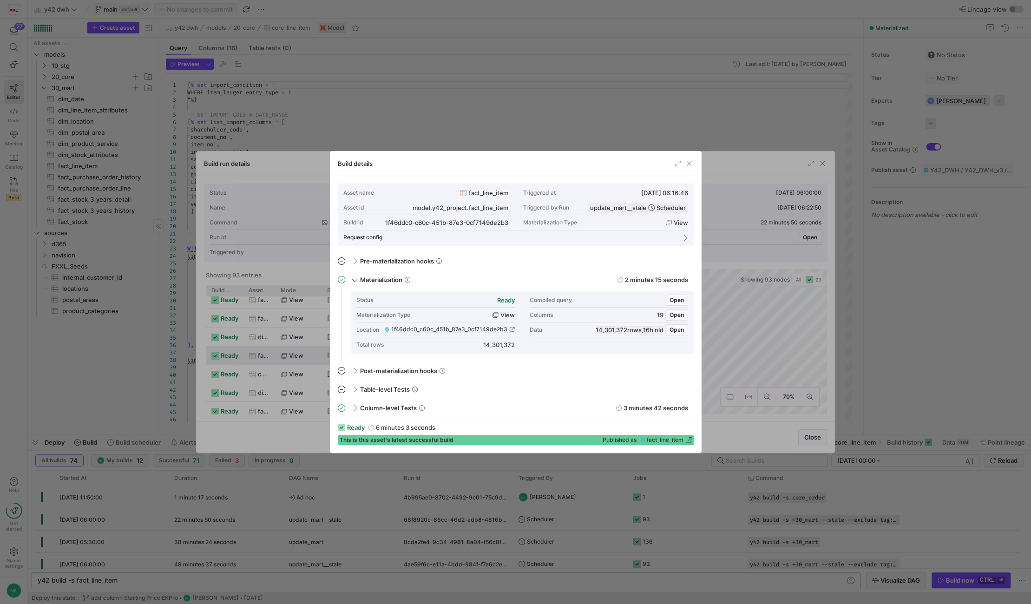
drag, startPoint x: 621, startPoint y: 329, endPoint x: 582, endPoint y: 331, distance: 39.1
click at [582, 331] on div "Data 14,301,372 rows , 16h old Open" at bounding box center [609, 329] width 158 height 15
copy span "14,301,372"
click at [688, 158] on div "Build details" at bounding box center [515, 163] width 371 height 25
click at [822, 160] on div at bounding box center [515, 302] width 1031 height 604
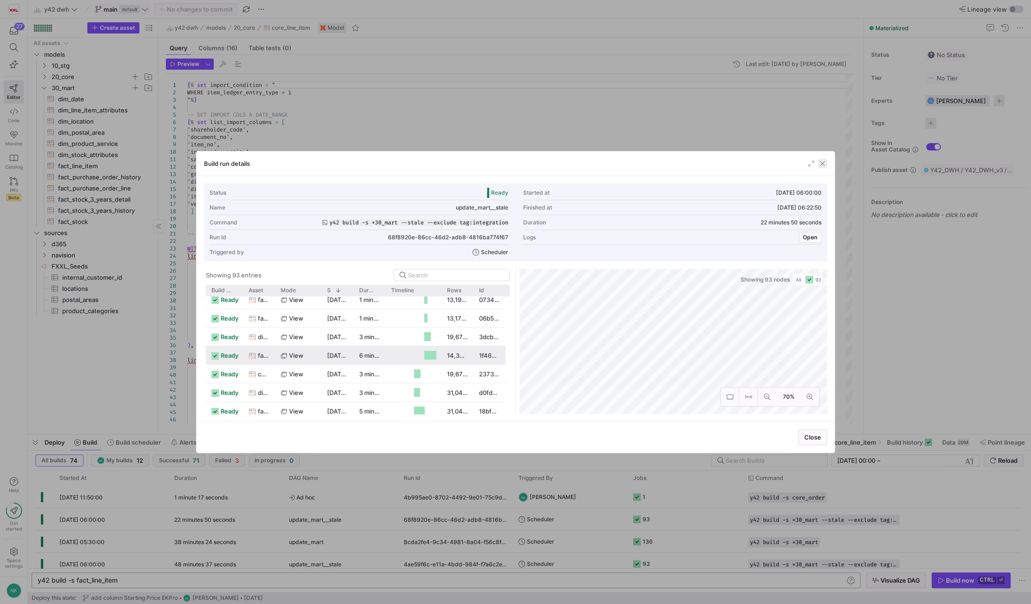
click at [821, 165] on span "button" at bounding box center [822, 163] width 9 height 9
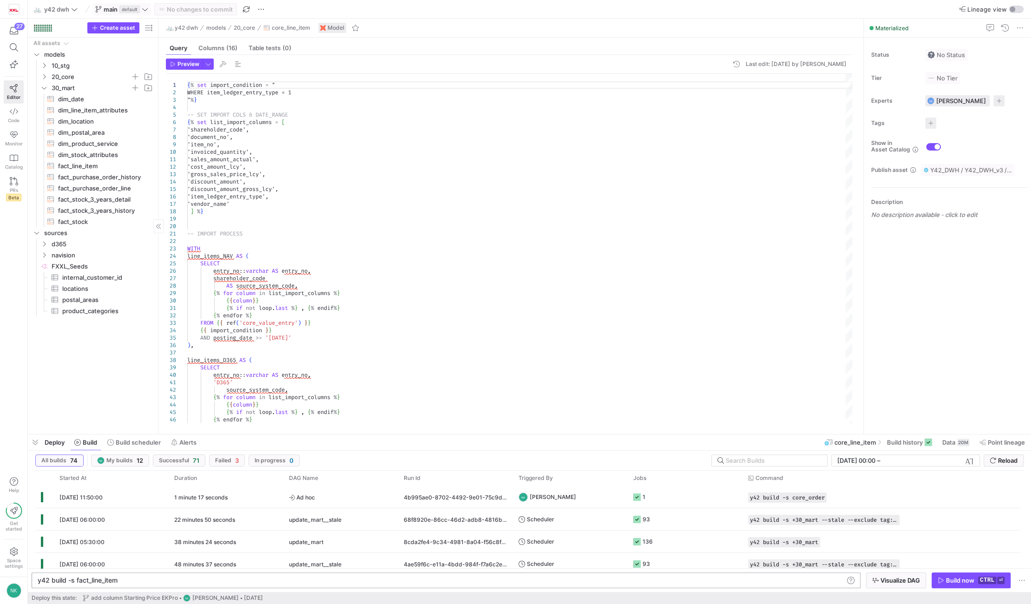
click at [146, 7] on icon at bounding box center [145, 9] width 7 height 7
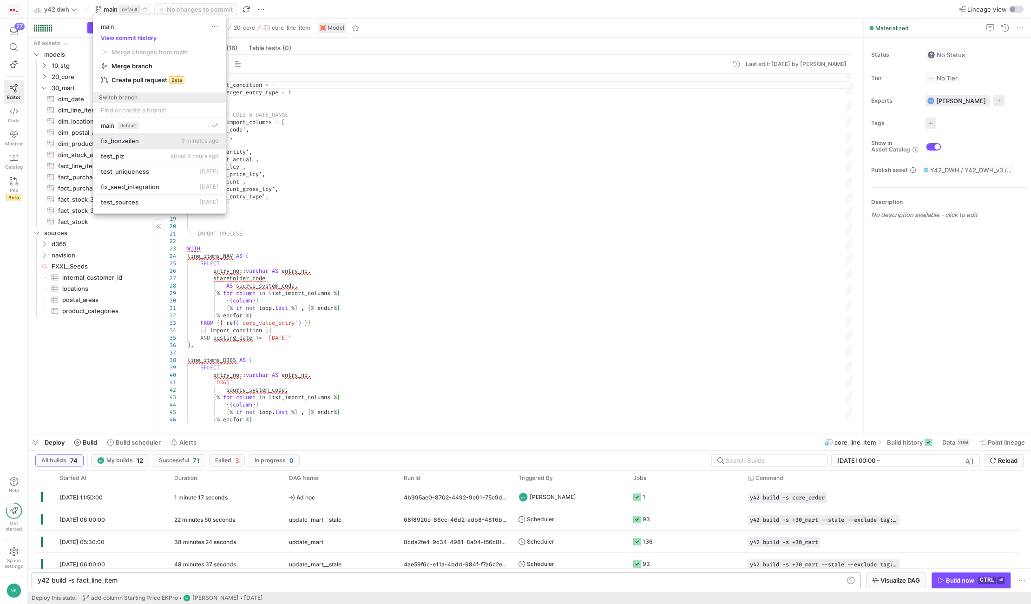
click at [148, 136] on button "fix_bonzeilen 9 minutes ago" at bounding box center [159, 140] width 132 height 15
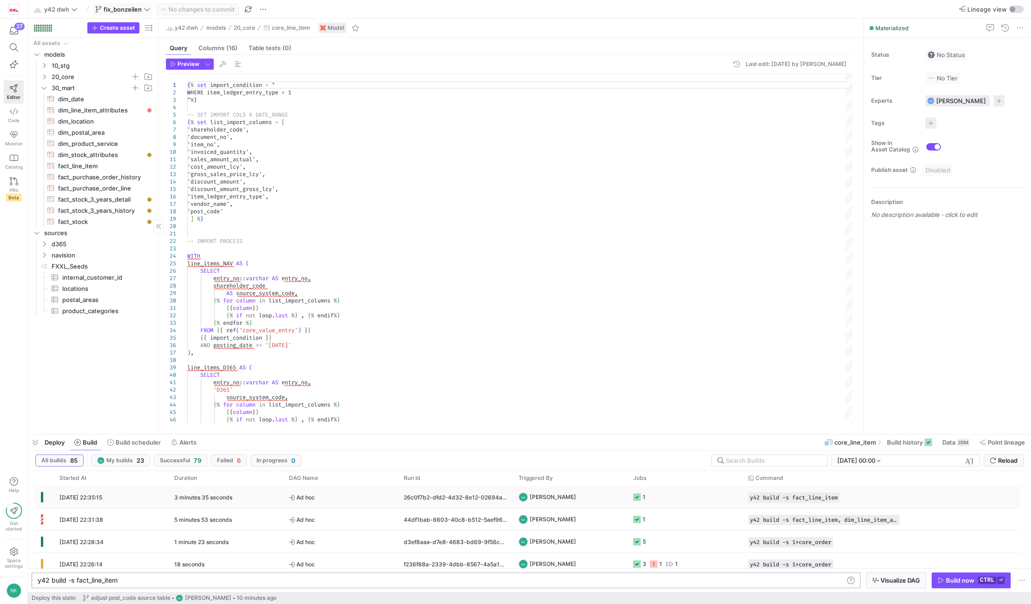
click at [220, 490] on div "3 minutes 35 seconds" at bounding box center [226, 497] width 115 height 22
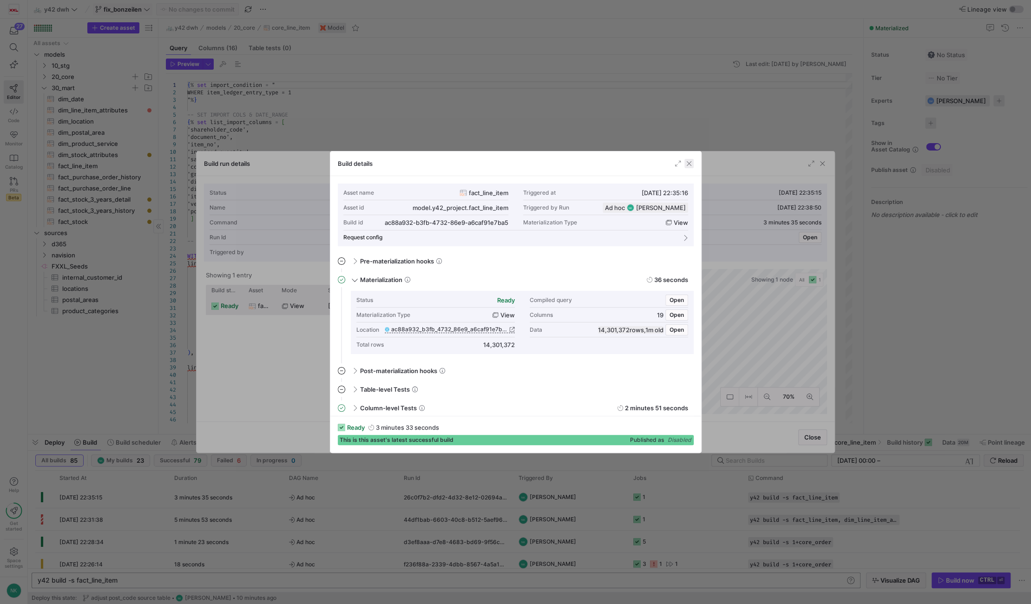
click at [690, 160] on span "button" at bounding box center [688, 163] width 9 height 9
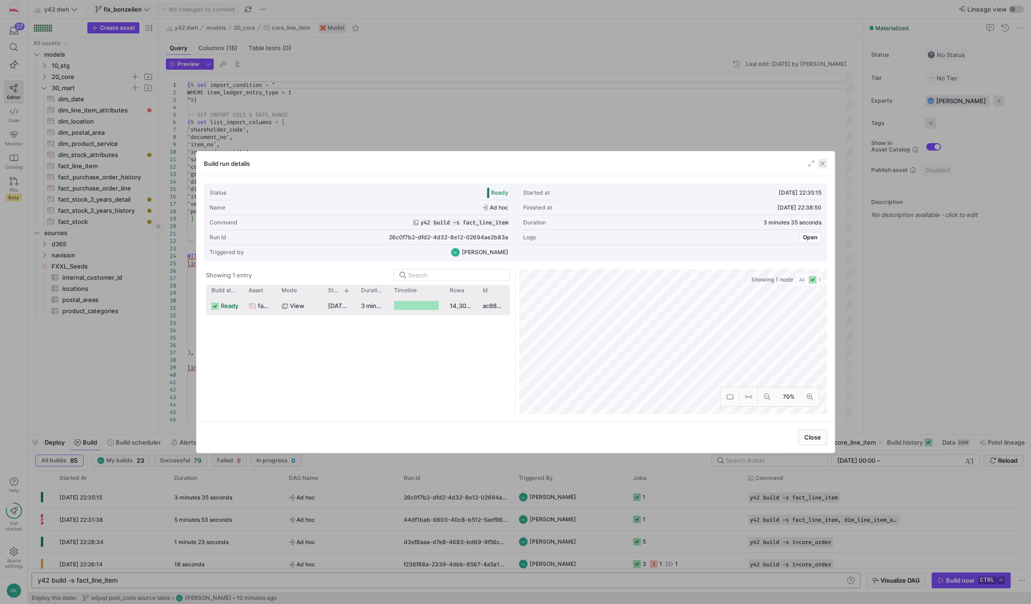
click at [821, 165] on span "button" at bounding box center [822, 163] width 9 height 9
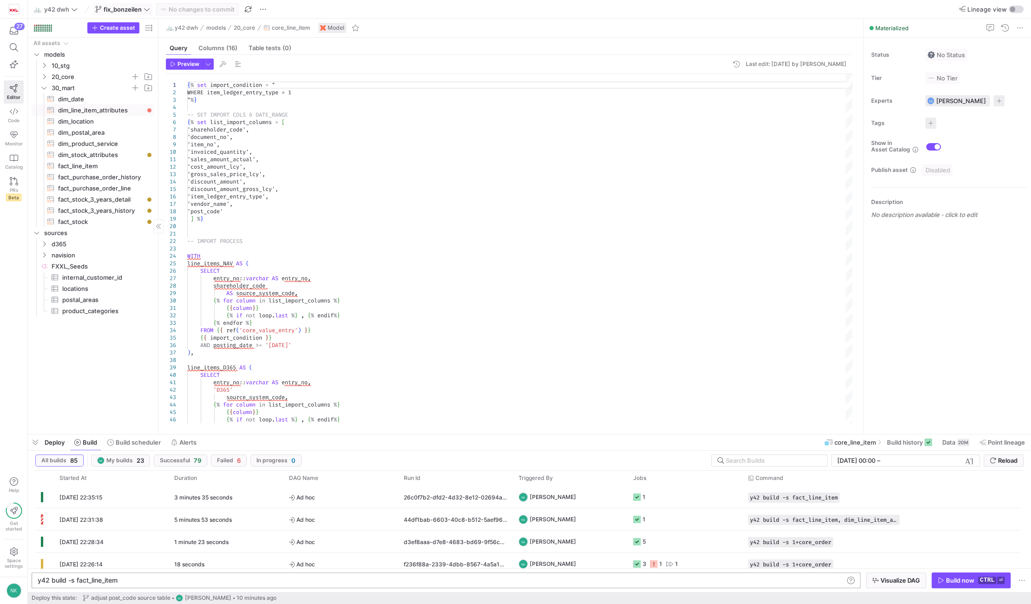
click at [83, 111] on span "dim_line_item_attributes​​​​​​​​​​" at bounding box center [100, 110] width 85 height 11
type textarea "SELECT line_item._key_line_item, line_item.line_item_rank, order_.is_online_tra…"
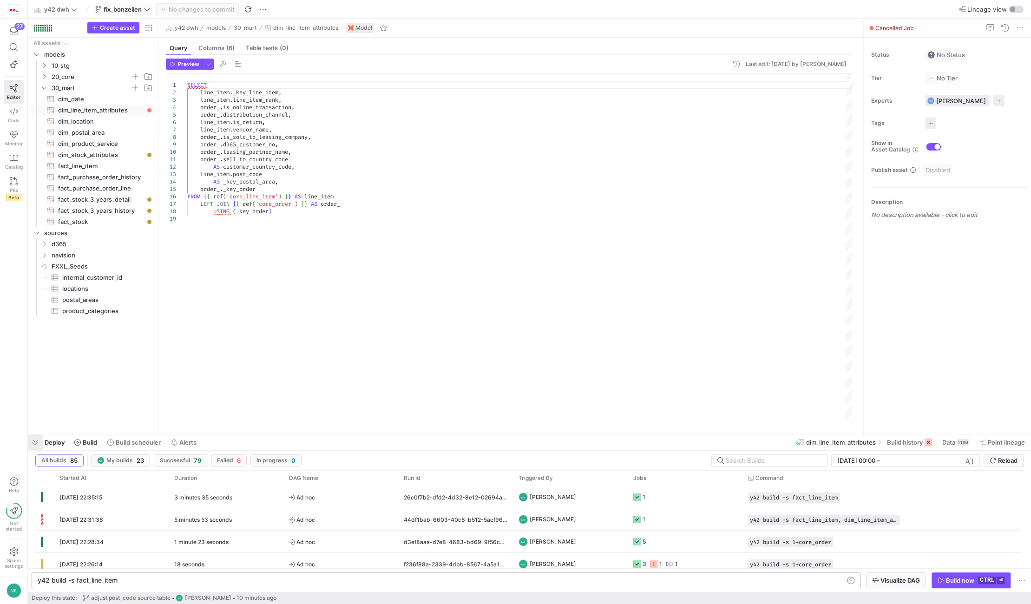
click at [34, 446] on span "button" at bounding box center [35, 442] width 15 height 16
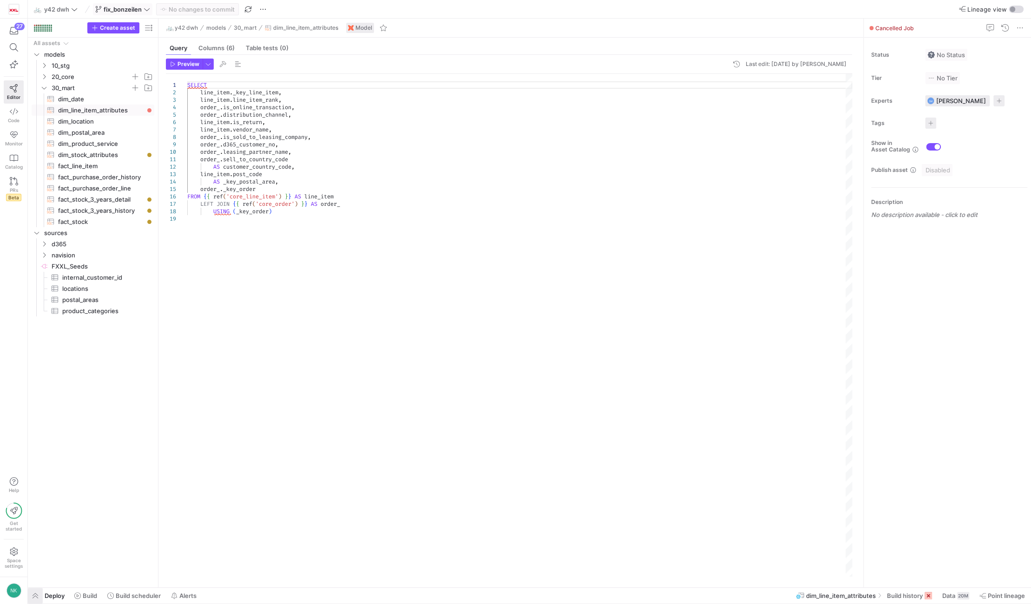
click at [34, 597] on span "button" at bounding box center [35, 596] width 15 height 16
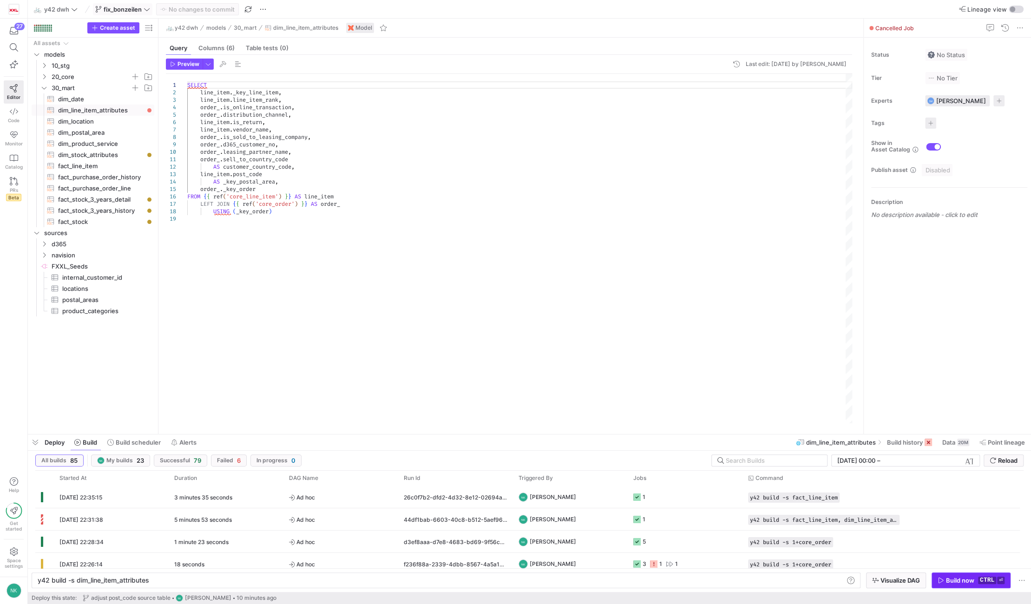
click at [948, 574] on span "button" at bounding box center [971, 580] width 78 height 15
click at [46, 72] on span "20_core" at bounding box center [96, 77] width 114 height 10
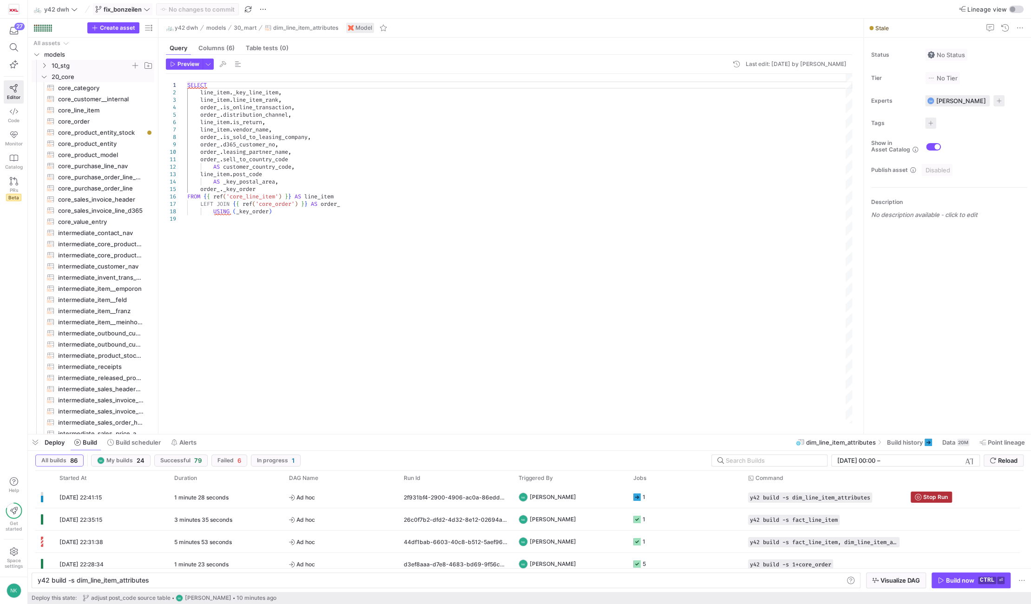
click at [44, 67] on icon "Press SPACE to select this row." at bounding box center [44, 65] width 2 height 5
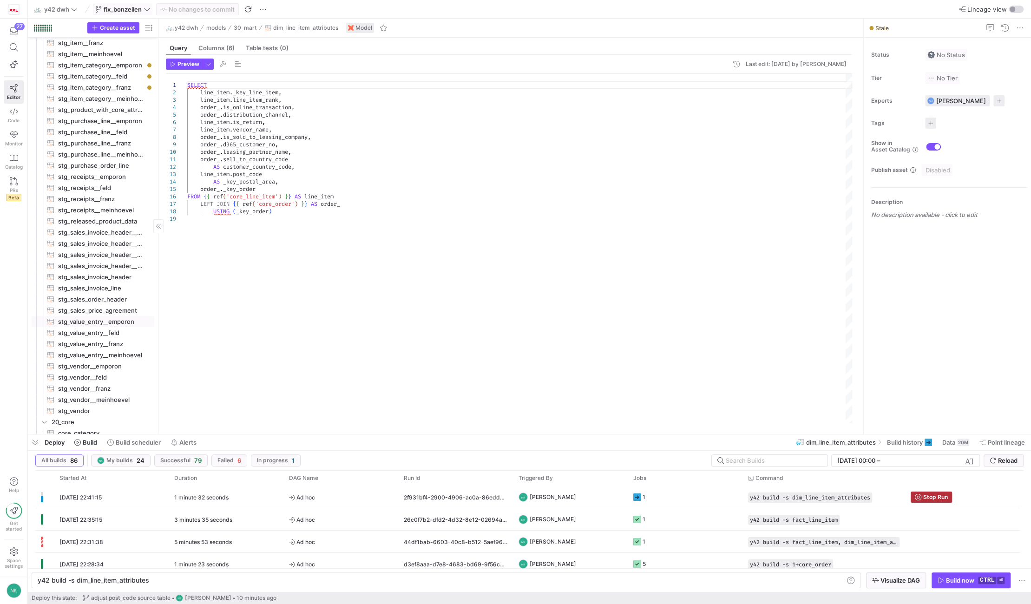
scroll to position [248, 0]
click at [136, 499] on div "08/09/25, 22:41:15" at bounding box center [111, 497] width 115 height 22
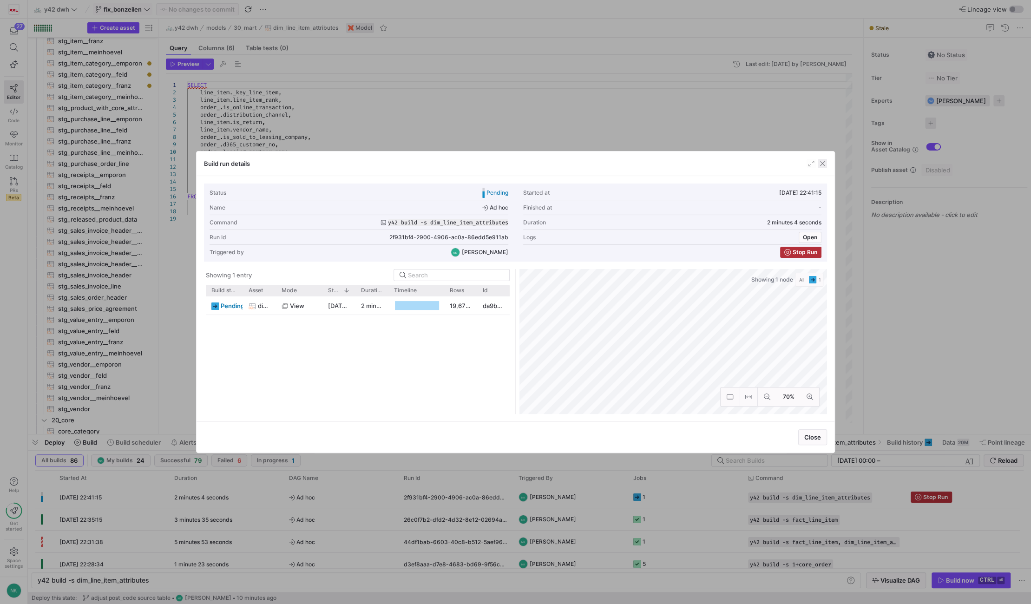
click at [822, 161] on span "button" at bounding box center [822, 163] width 9 height 9
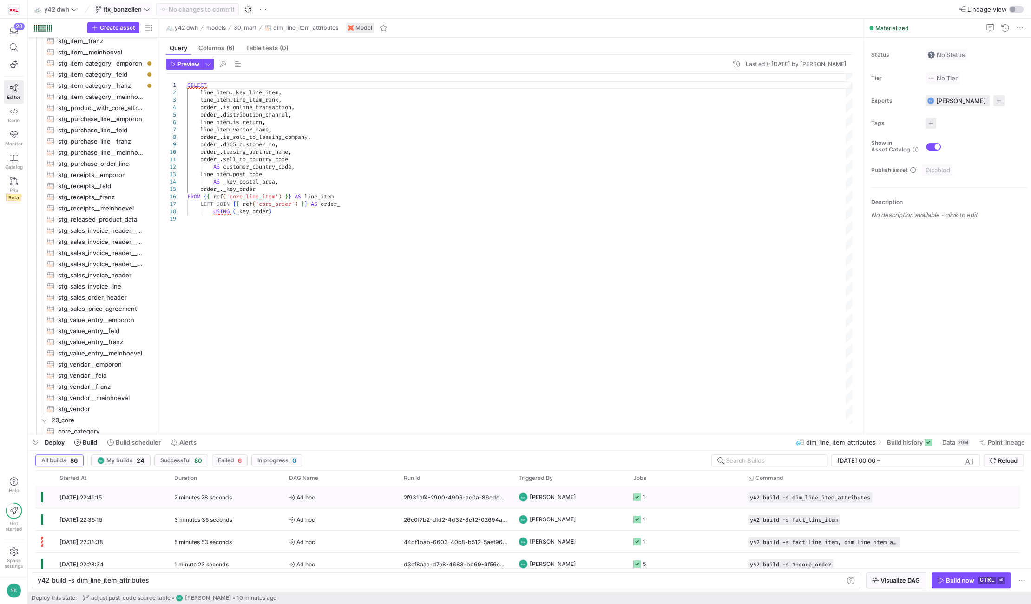
click at [335, 496] on span "Ad hoc" at bounding box center [341, 497] width 104 height 22
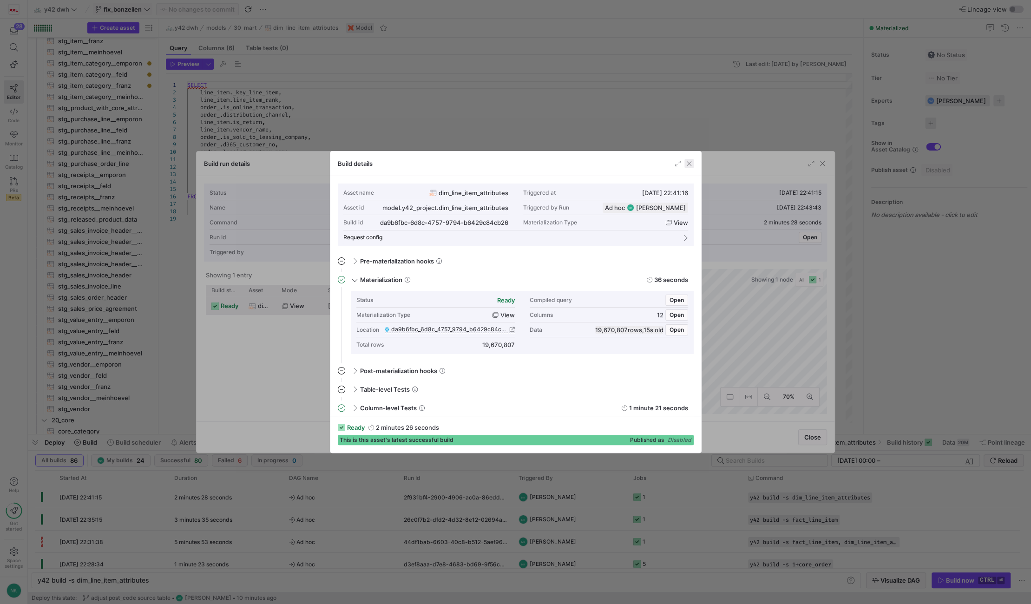
click at [686, 161] on span "button" at bounding box center [688, 163] width 9 height 9
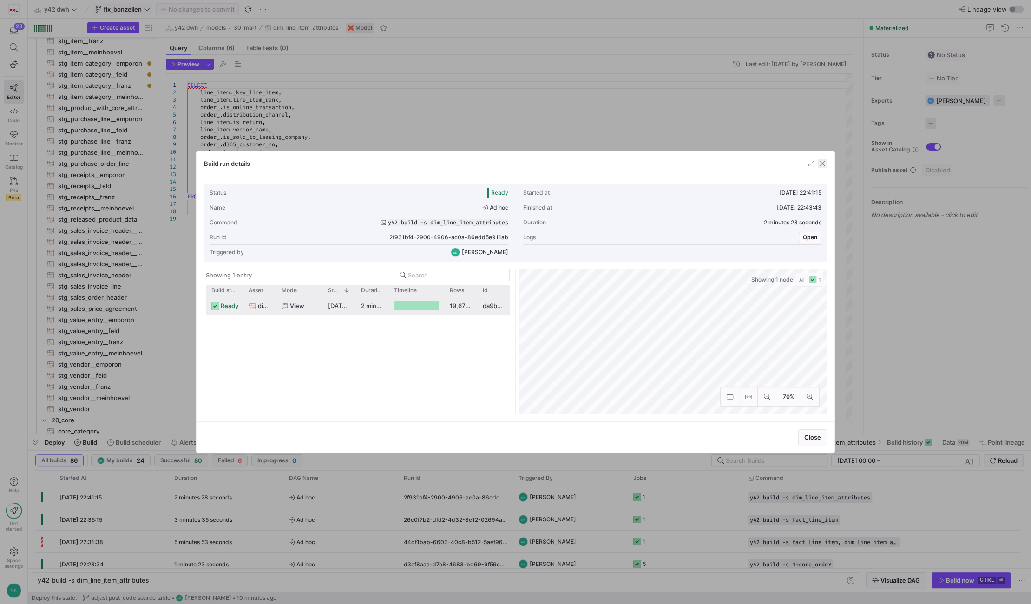
click at [824, 164] on span "button" at bounding box center [822, 163] width 9 height 9
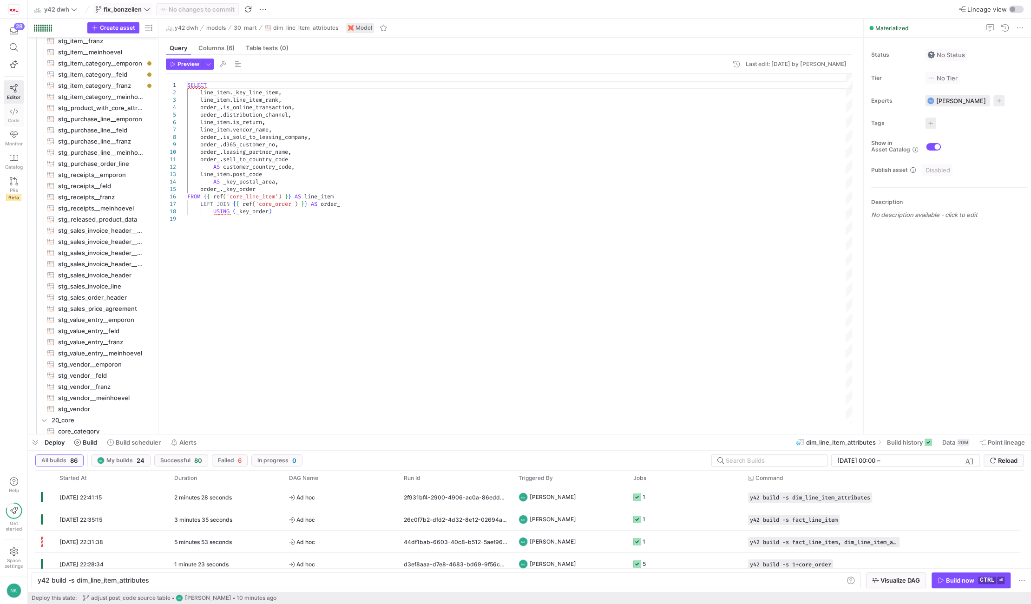
click at [17, 122] on span "Code" at bounding box center [14, 121] width 12 height 6
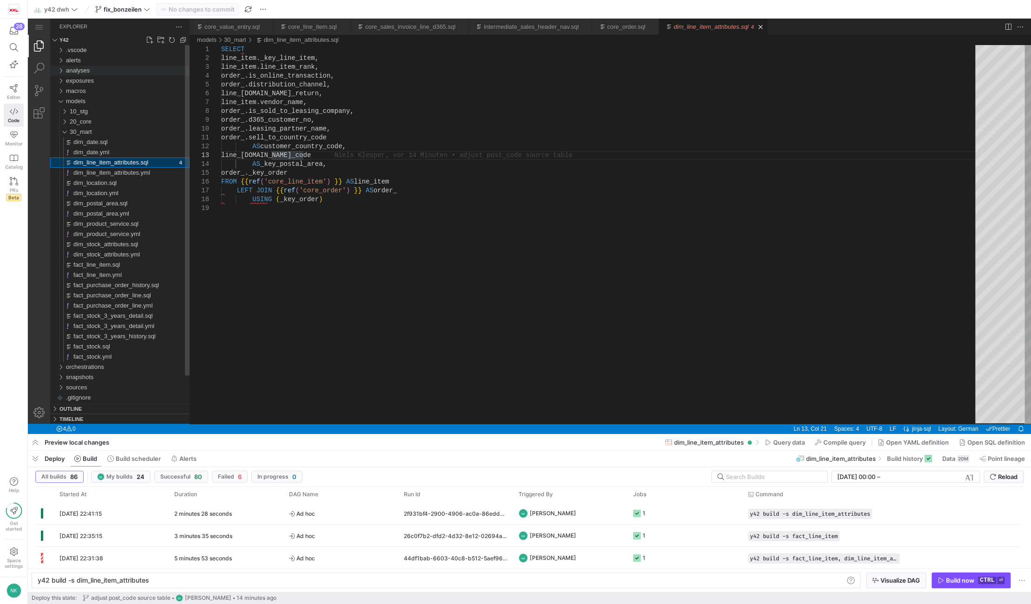
click at [63, 70] on div "analyses" at bounding box center [60, 71] width 14 height 10
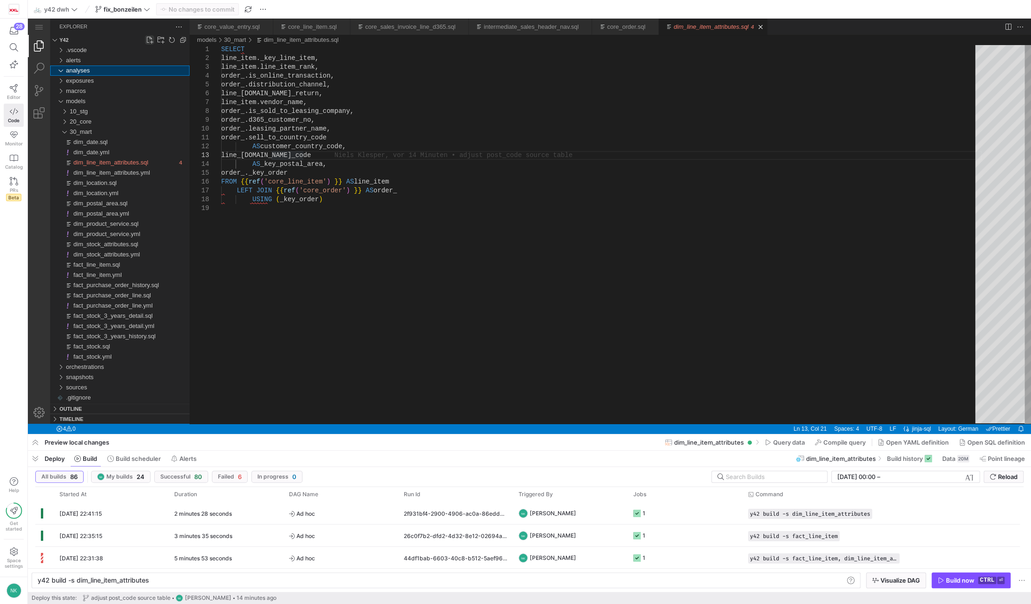
click at [154, 38] on link "New File..." at bounding box center [149, 39] width 9 height 9
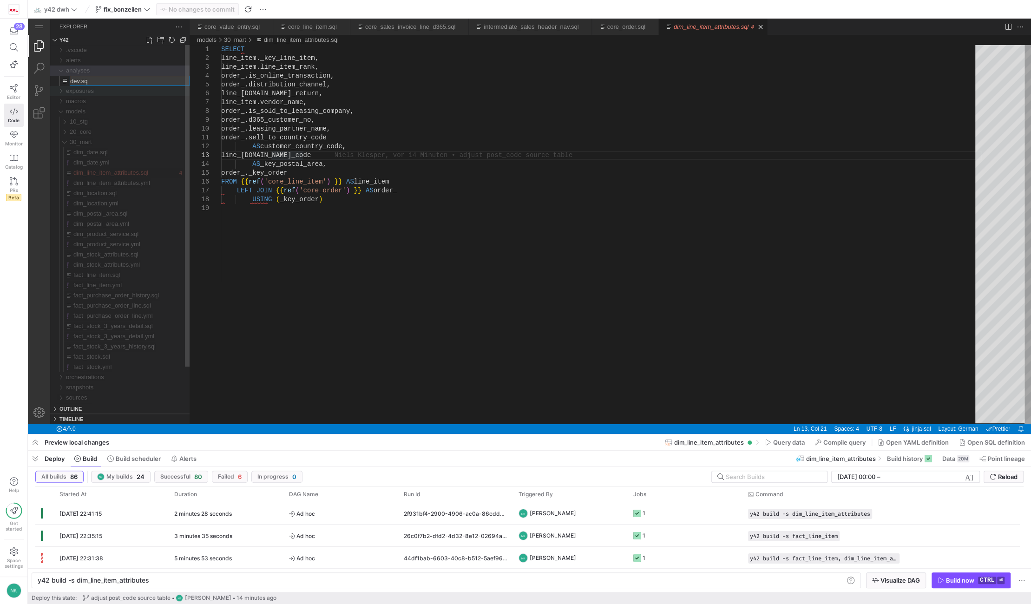
type input "dev.sql"
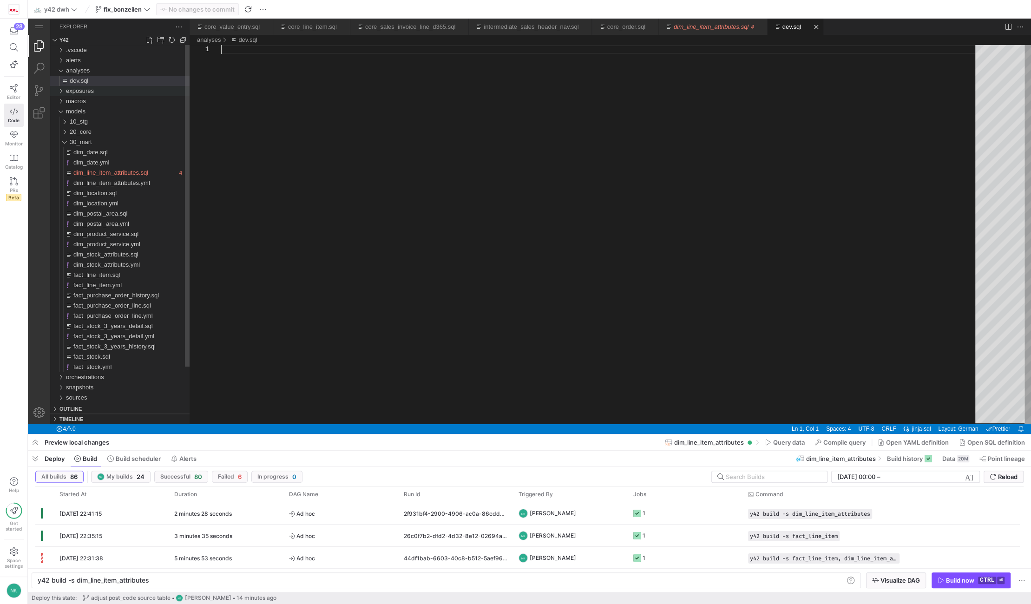
type textarea "y42 build"
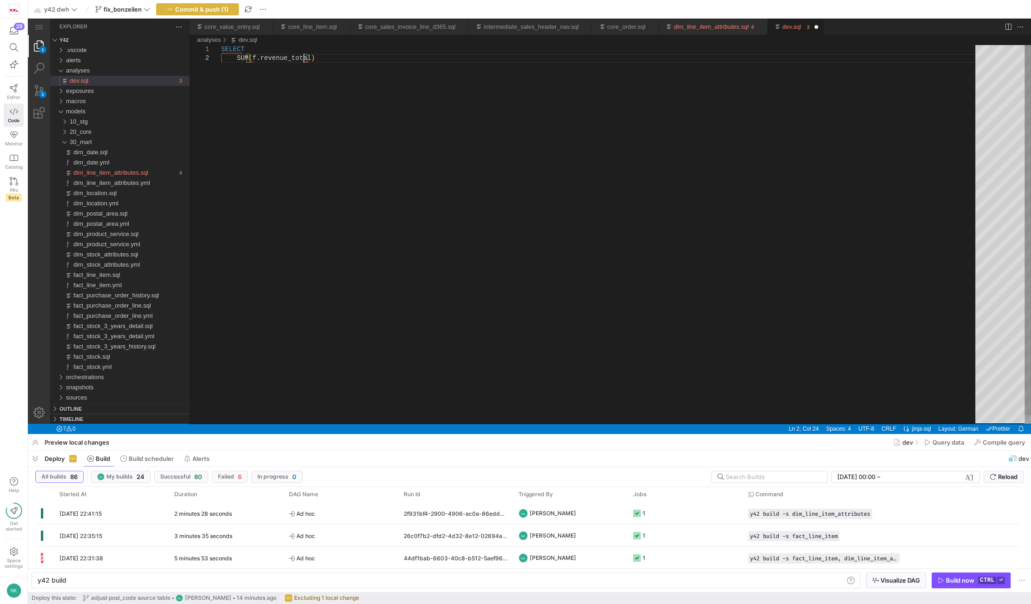
scroll to position [9, 85]
type textarea "SELECT SUM(f.revenue_total * )"
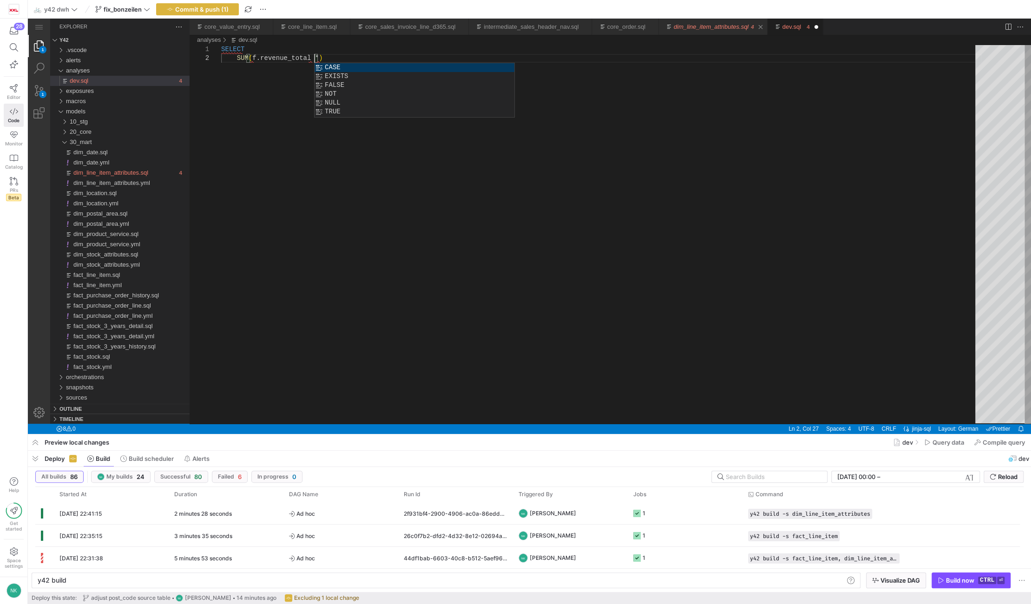
click at [680, 20] on div "dim_line_item_attributes.sql" at bounding box center [711, 27] width 75 height 16
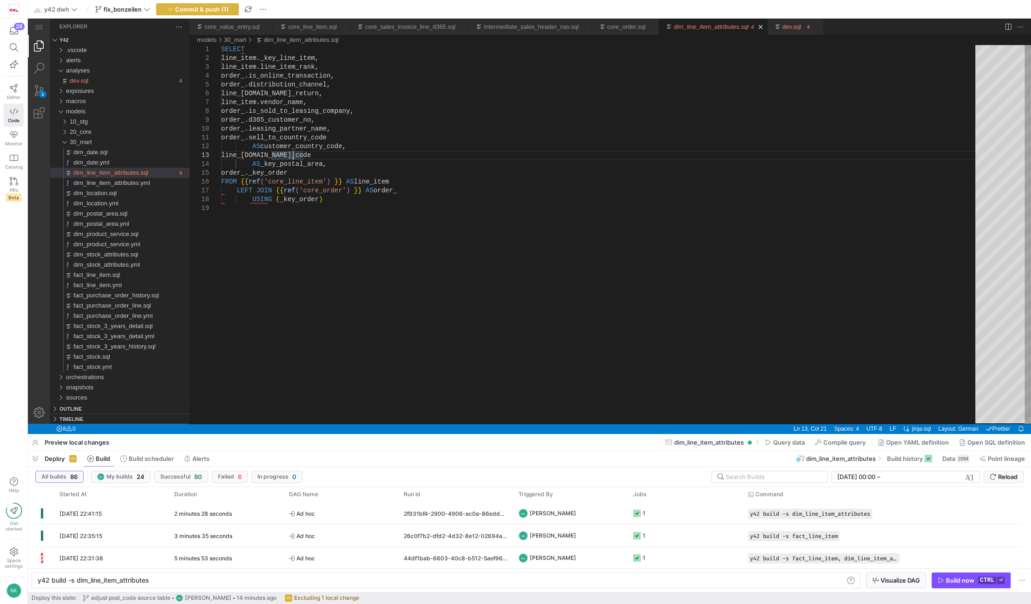
scroll to position [0, 71]
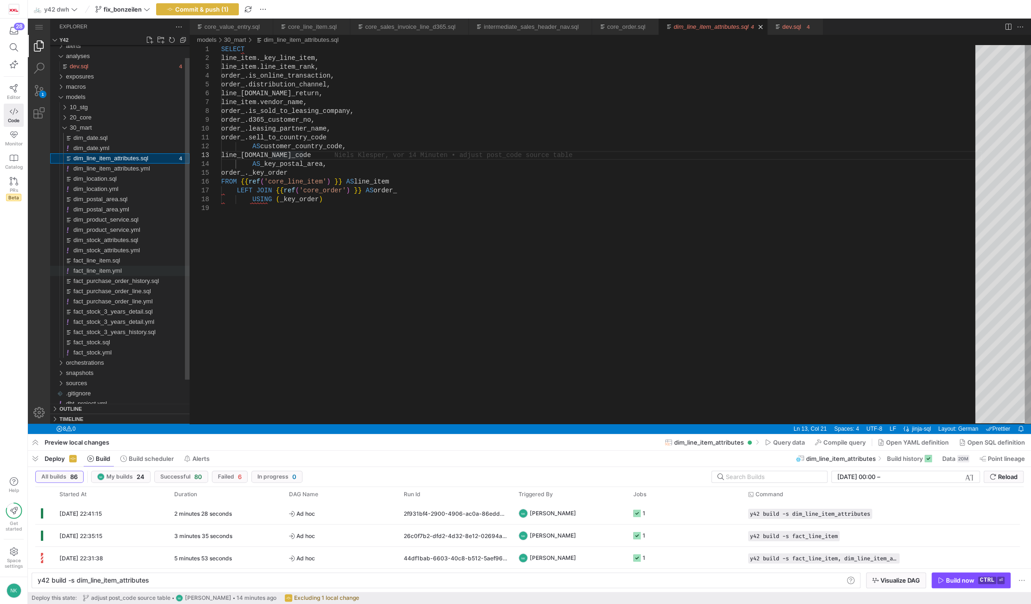
click at [100, 270] on span "fact_line_item.yml" at bounding box center [97, 270] width 48 height 7
type textarea "y42 build -s fact_line_item"
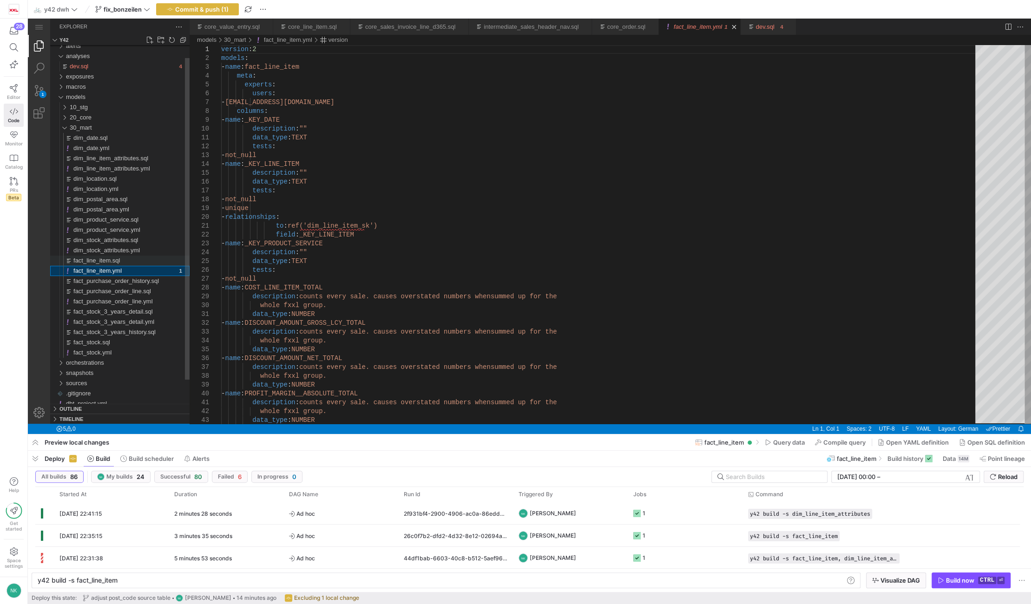
click at [103, 261] on span "fact_line_item.sql" at bounding box center [96, 260] width 46 height 7
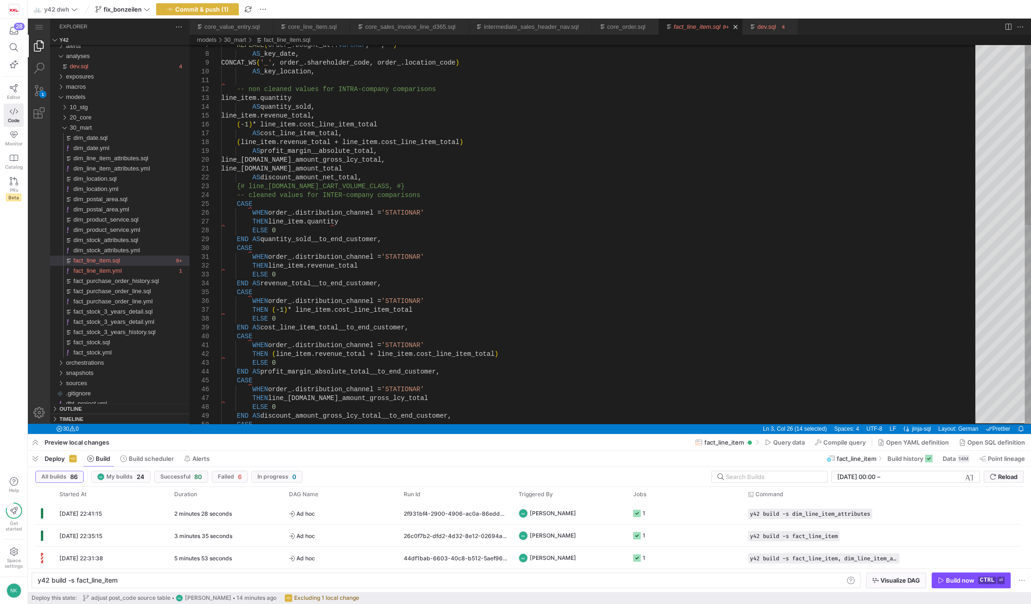
type textarea "-- non cleaned values for INTRA-company comparisons line_item.quantity AS quant…"
click at [298, 109] on div "THEN line_item.discount_amount_gross_lcy_total ELSE 0 END AS discount_amount_gr…" at bounding box center [601, 446] width 761 height 917
click at [757, 25] on link "dev.sql" at bounding box center [766, 26] width 19 height 7
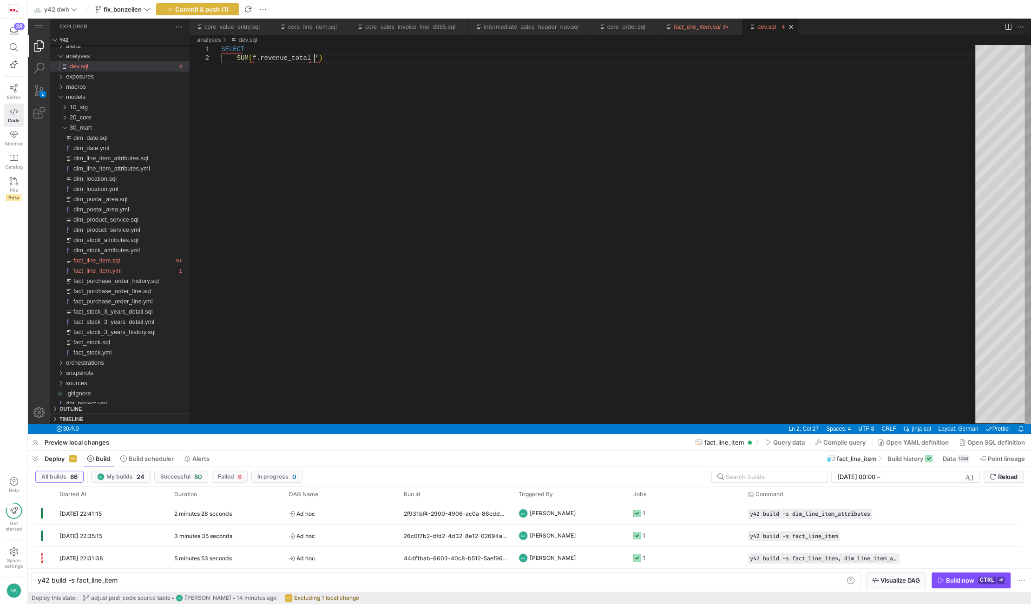
type textarea "y42 build"
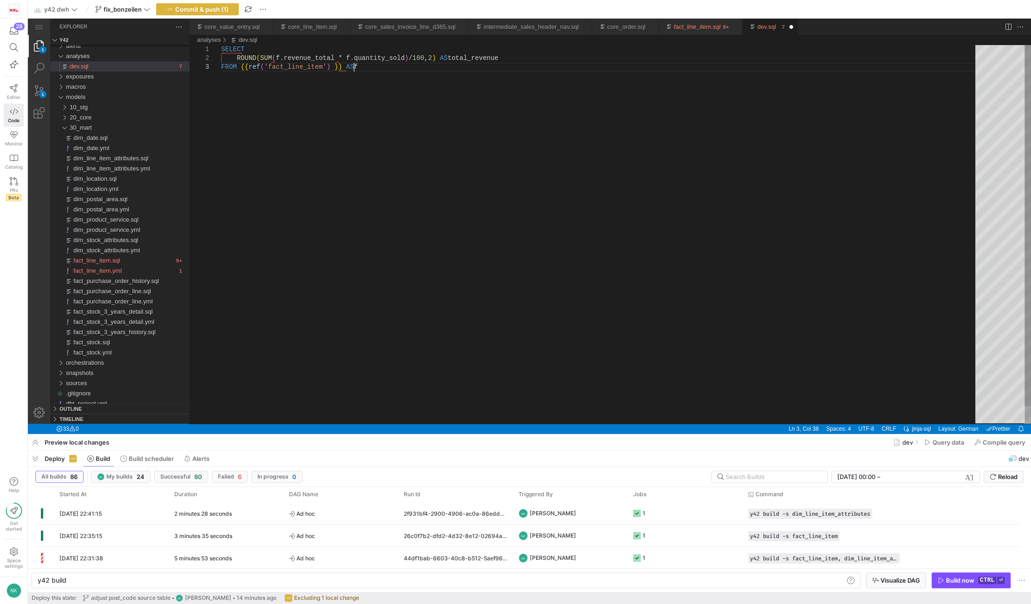
scroll to position [18, 131]
click at [241, 59] on div "SELECT ROUND ( SUM ( f.revenue_total * f.quantity_sold ) / 100 , 2 ) AS total_r…" at bounding box center [601, 243] width 761 height 396
click at [367, 66] on div "SELECT ROUND ( SUM ( f.revenue_total * f.quantity_sold ) / 100 , 2 ) AS total_r…" at bounding box center [601, 243] width 761 height 396
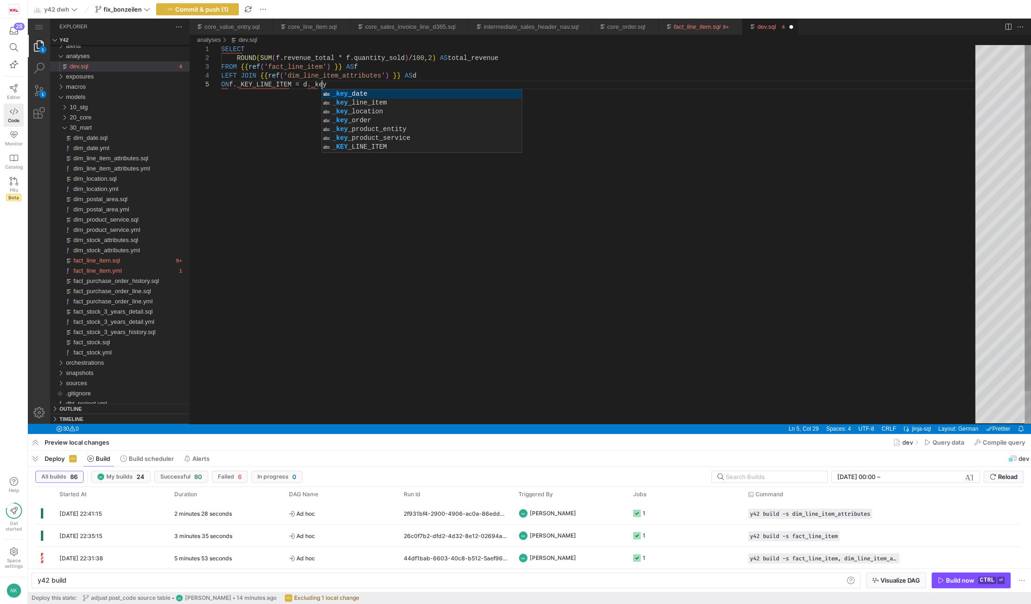
scroll to position [35, 99]
click at [339, 84] on div "SELECT ROUND ( SUM ( f.revenue_total * f.quantity_sold ) / 100 , 2 ) AS total_r…" at bounding box center [601, 252] width 761 height 414
click at [257, 87] on div "SELECT ROUND ( SUM ( f.revenue_total * f.quantity_sold ) / 100 , 2 ) AS total_r…" at bounding box center [601, 252] width 761 height 414
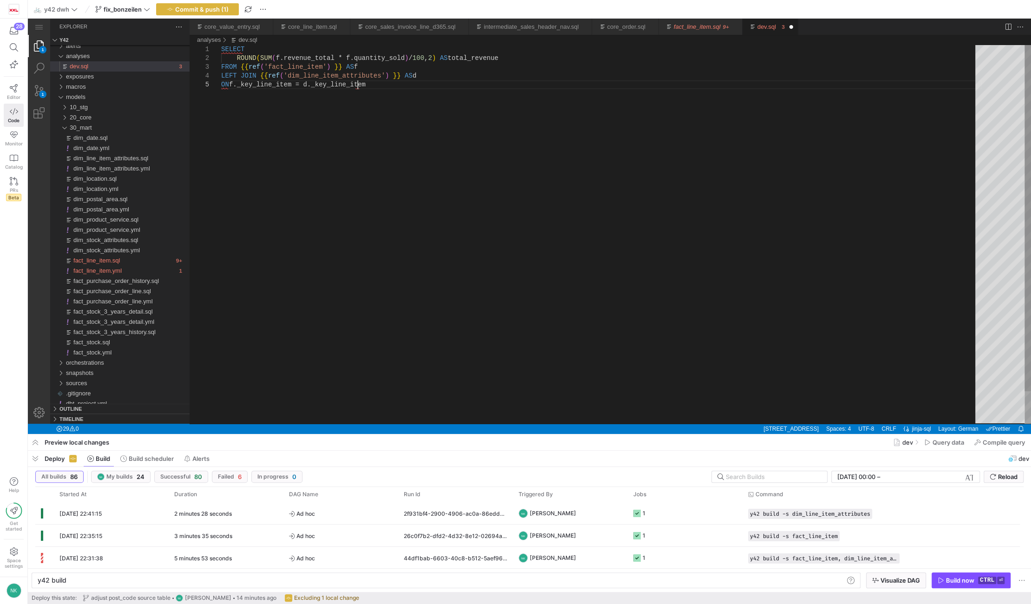
click at [373, 91] on div "SELECT ROUND ( SUM ( f.revenue_total * f.quantity_sold ) / 100 , 2 ) AS total_r…" at bounding box center [601, 252] width 761 height 414
type textarea "SELECT ROUND(SUM(f.revenue_total * f.quantity_sold) / 100, 2) AS total_revenue …"
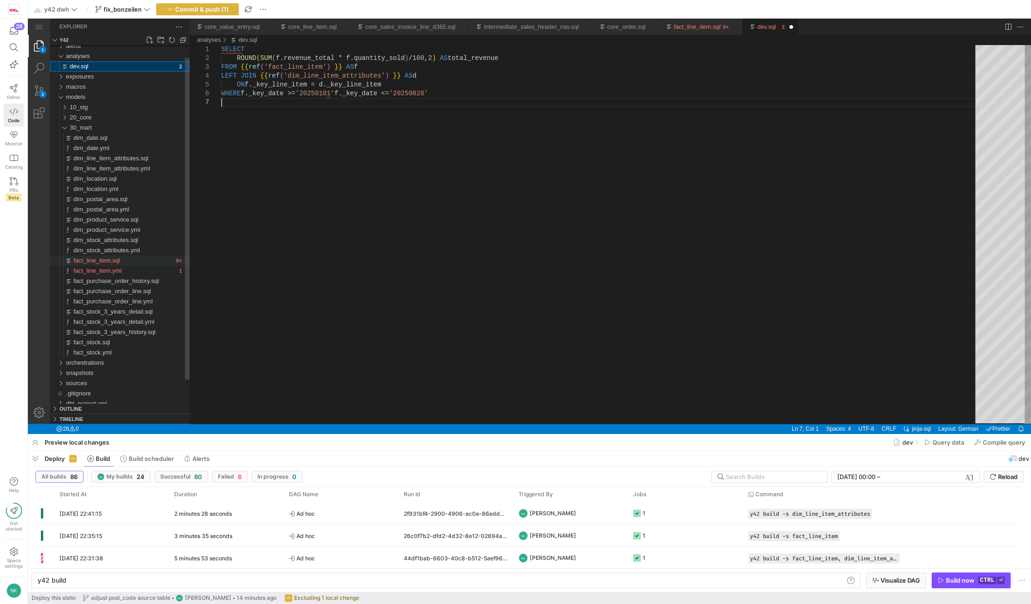
click at [91, 260] on span "fact_line_item.sql" at bounding box center [96, 260] width 46 height 7
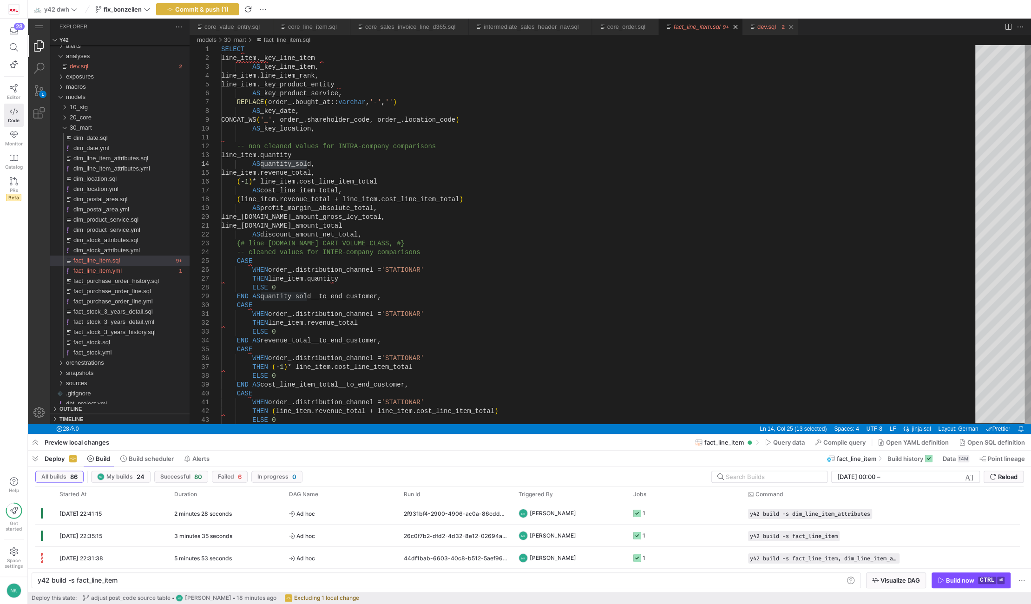
click at [757, 29] on link "dev.sql" at bounding box center [766, 26] width 19 height 7
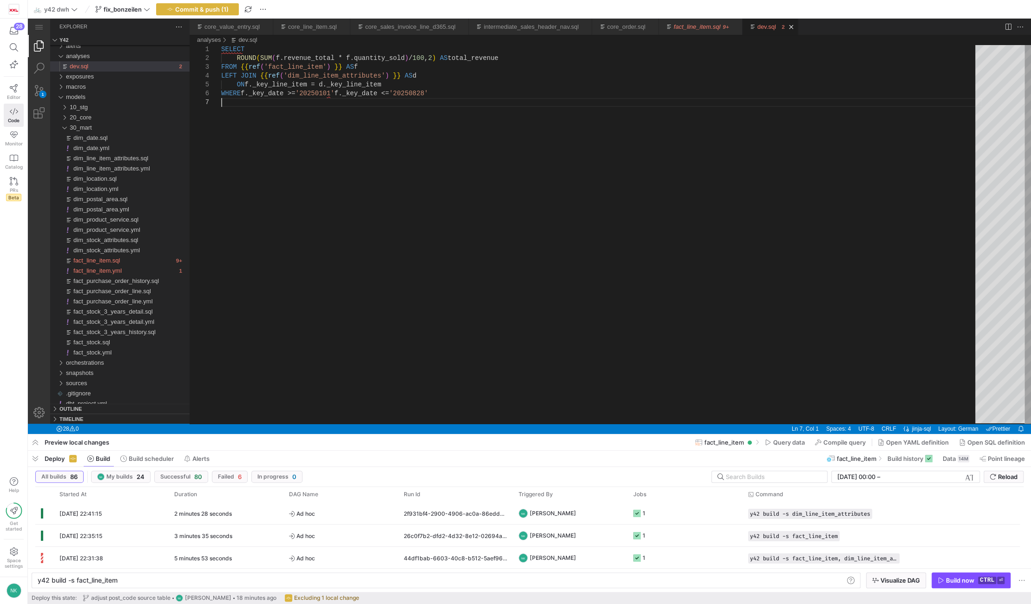
type textarea "y42 build"
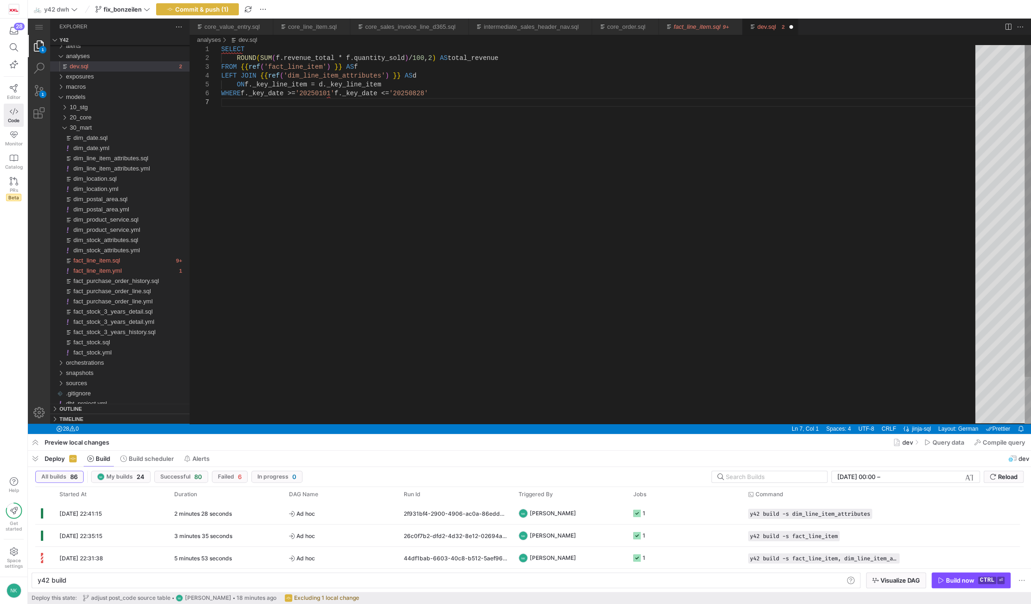
click at [335, 90] on div "SELECT ROUND ( SUM ( f.revenue_total * f.quantity_sold ) / 100 , 2 ) AS total_r…" at bounding box center [601, 261] width 761 height 432
click at [455, 92] on div "SELECT ROUND ( SUM ( f.revenue_total * f.quantity_sold ) / 100 , 2 ) AS total_r…" at bounding box center [601, 261] width 761 height 432
click at [371, 96] on div "SELECT ROUND ( SUM ( f.revenue_total * f.quantity_sold ) / 100 , 2 ) AS total_r…" at bounding box center [601, 261] width 761 height 432
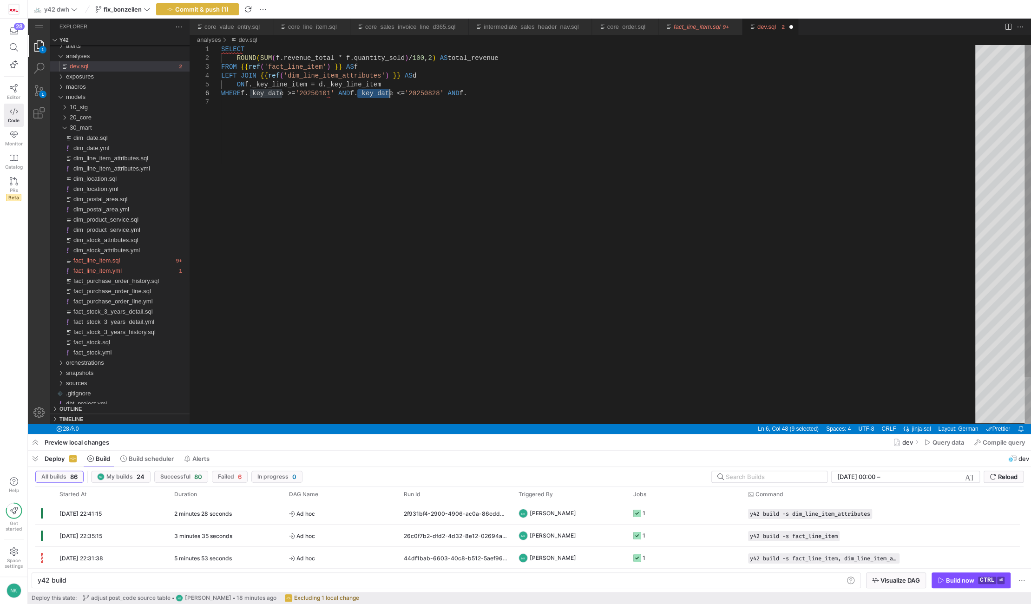
click at [371, 96] on div "SELECT ROUND ( SUM ( f.revenue_total * f.quantity_sold ) / 100 , 2 ) AS total_r…" at bounding box center [601, 261] width 761 height 432
click at [290, 85] on div "SELECT ROUND ( SUM ( f.revenue_total * f.quantity_sold ) / 100 , 2 ) AS total_r…" at bounding box center [601, 261] width 761 height 432
click at [473, 92] on div "SELECT ROUND ( SUM ( f.revenue_total * f.quantity_sold ) / 100 , 2 ) AS total_r…" at bounding box center [601, 261] width 761 height 432
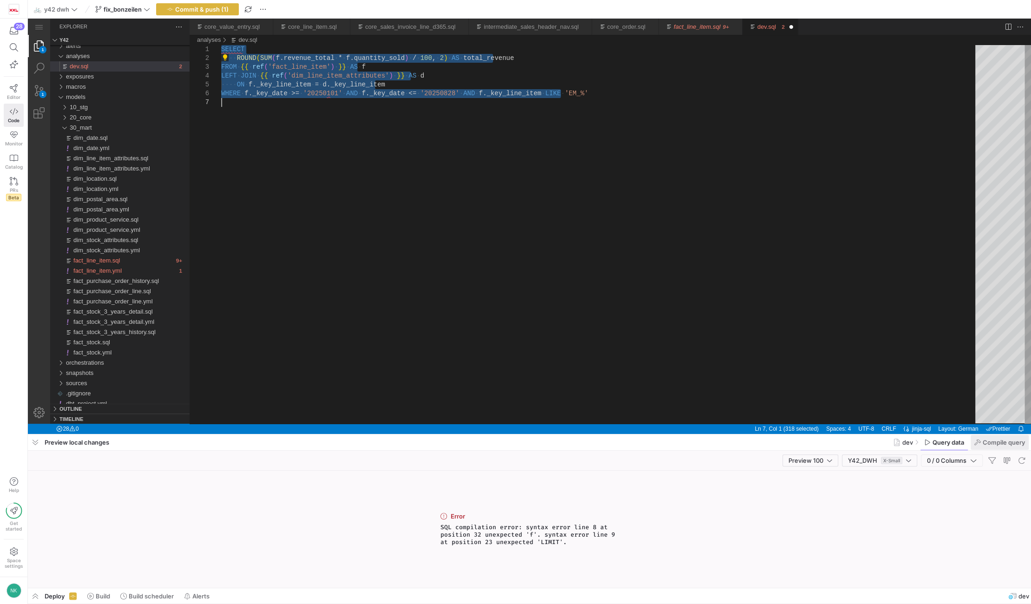
type textarea "SELECT ROUND(SUM(f.revenue_total * f.quantity_sold) / 100, 2) AS total_revenue …"
click at [996, 445] on span "Compile query" at bounding box center [1004, 442] width 42 height 7
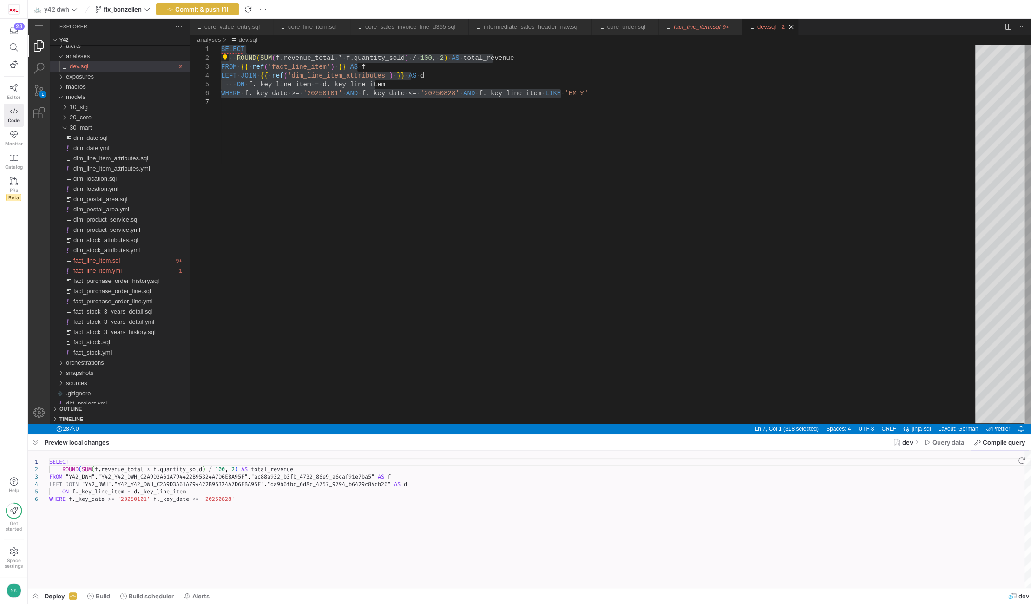
click at [257, 505] on div "SELECT ROUND ( SUM ( f . revenue_total * f . quantity_sold ) / 100 , 2 ) AS tot…" at bounding box center [540, 519] width 982 height 137
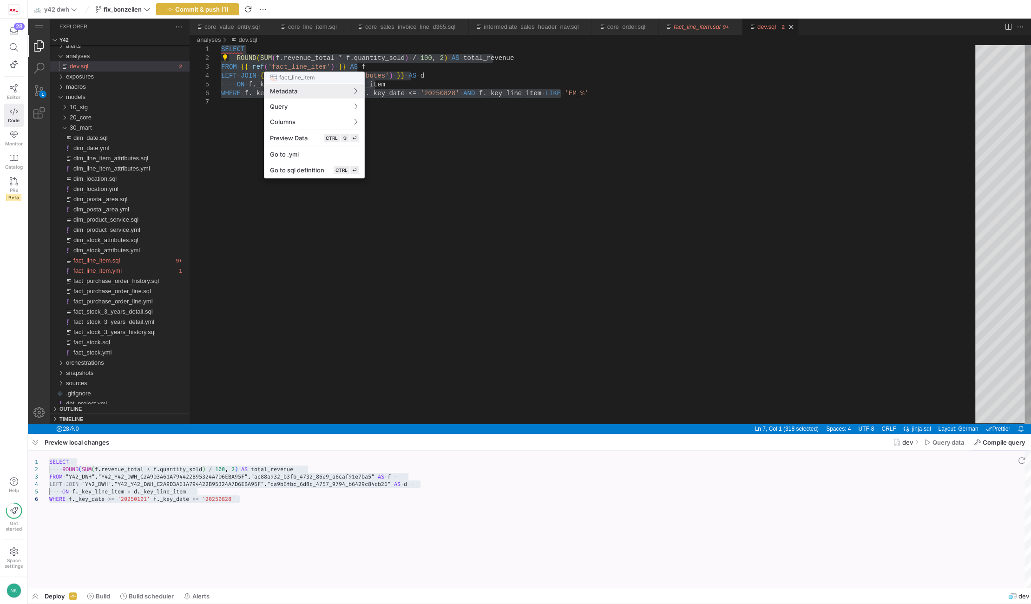
click at [167, 68] on div at bounding box center [515, 302] width 1031 height 604
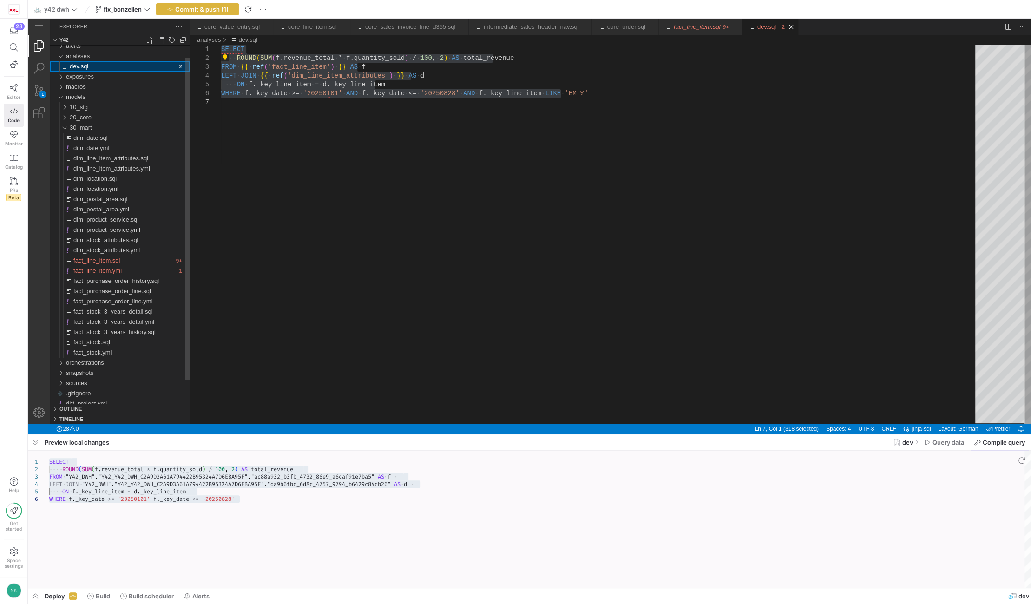
click at [177, 66] on div "dev.sql" at bounding box center [123, 66] width 107 height 10
click at [156, 67] on div "dev.sql" at bounding box center [123, 66] width 107 height 10
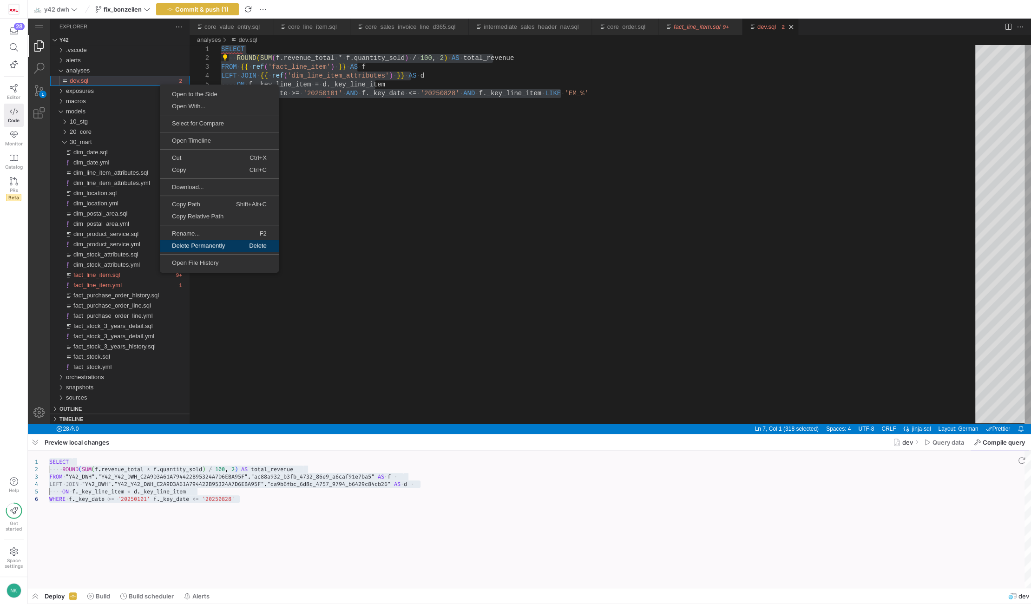
click at [195, 244] on span "Delete Permanently" at bounding box center [198, 246] width 77 height 6
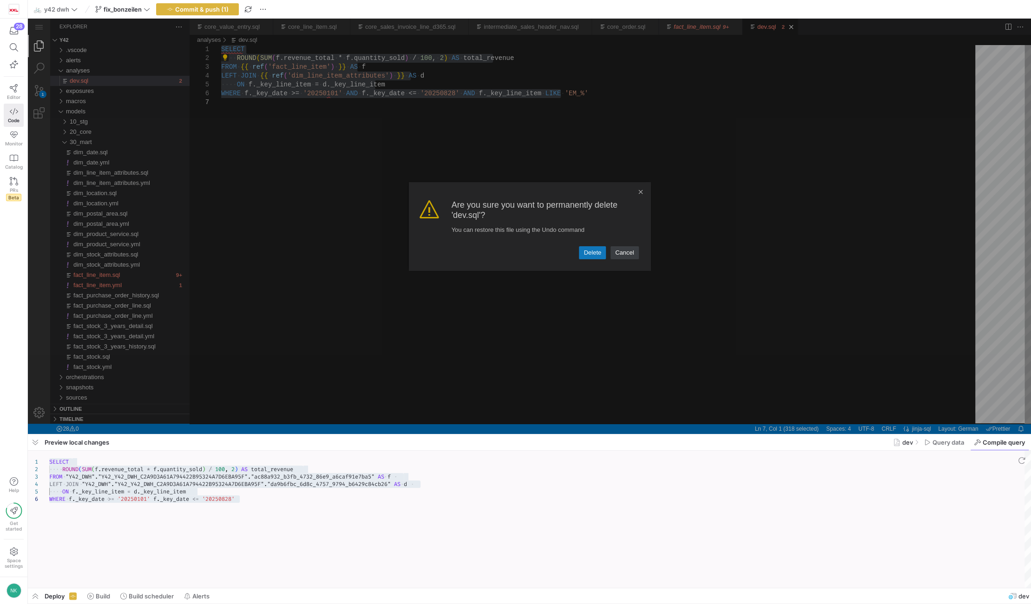
click at [589, 249] on link "Delete" at bounding box center [592, 252] width 27 height 13
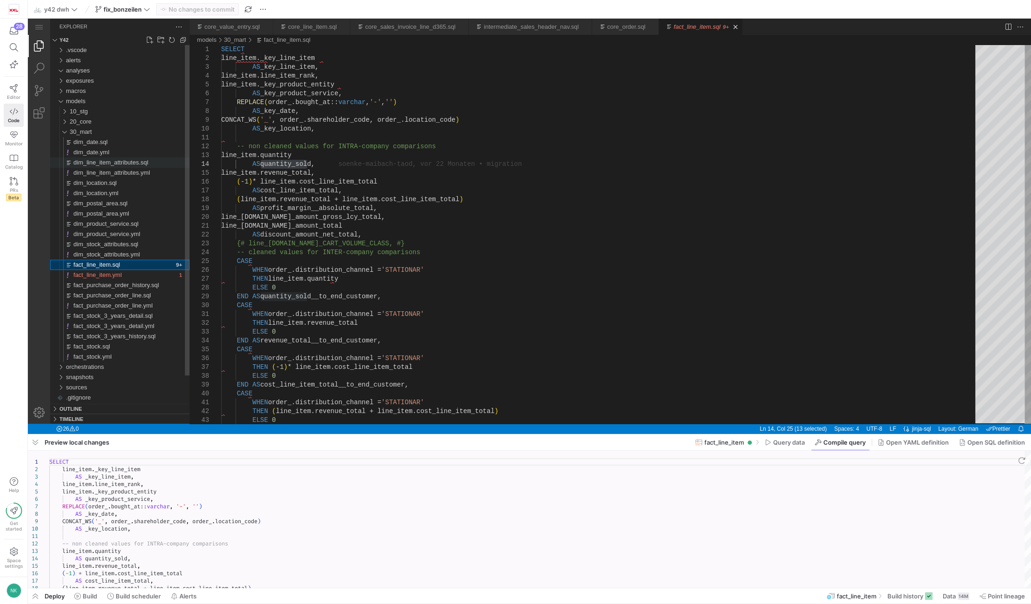
click at [108, 162] on span "dim_line_item_attributes.sql" at bounding box center [110, 162] width 75 height 7
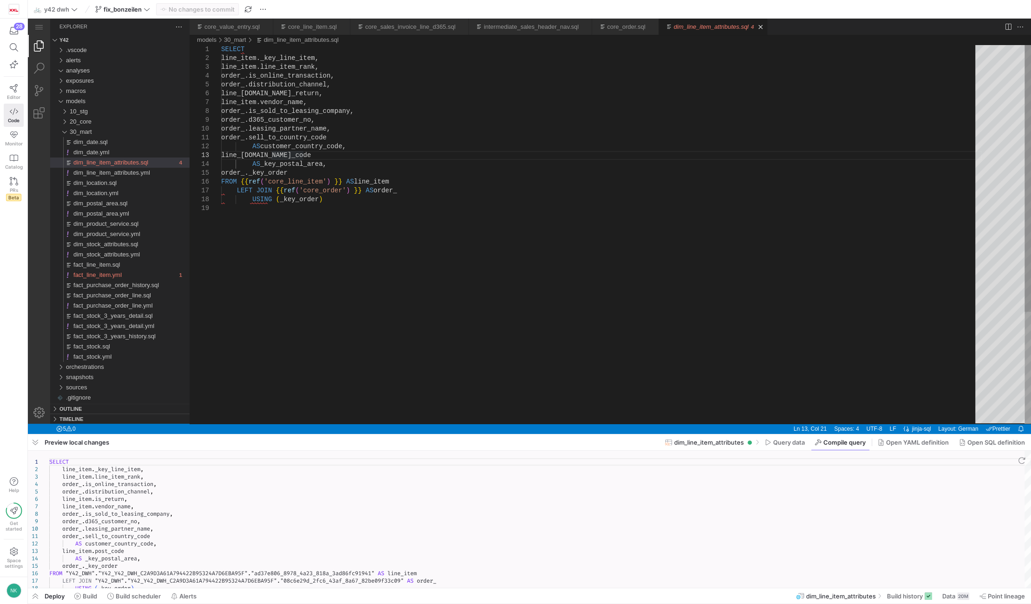
click at [310, 273] on div "SELECT line_item._key_line_item, line_item.line_item_rank, order_.is_online_tra…" at bounding box center [601, 314] width 761 height 538
click at [290, 164] on div "SELECT line_item._key_line_item, line_item.line_item_rank, order_.is_online_tra…" at bounding box center [601, 314] width 761 height 538
click at [356, 208] on div "SELECT line_item._key_line_item, line_item.line_item_rank, order_.is_online_tra…" at bounding box center [601, 314] width 761 height 538
click at [293, 159] on div "SELECT line_item._key_line_item, line_item.line_item_rank, order_.is_online_tra…" at bounding box center [601, 314] width 761 height 538
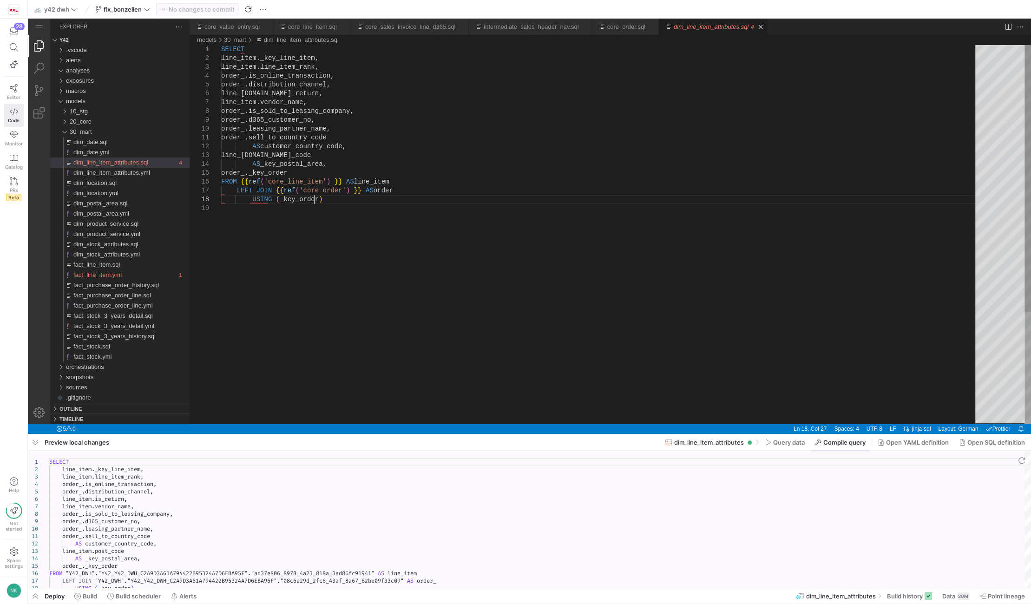
click at [316, 203] on div "SELECT line_item._key_line_item, line_item.line_item_rank, order_.is_online_tra…" at bounding box center [601, 314] width 761 height 538
type textarea "SELECT line_item._key_line_item, line_item.line_item_rank, order_.is_online_tra…"
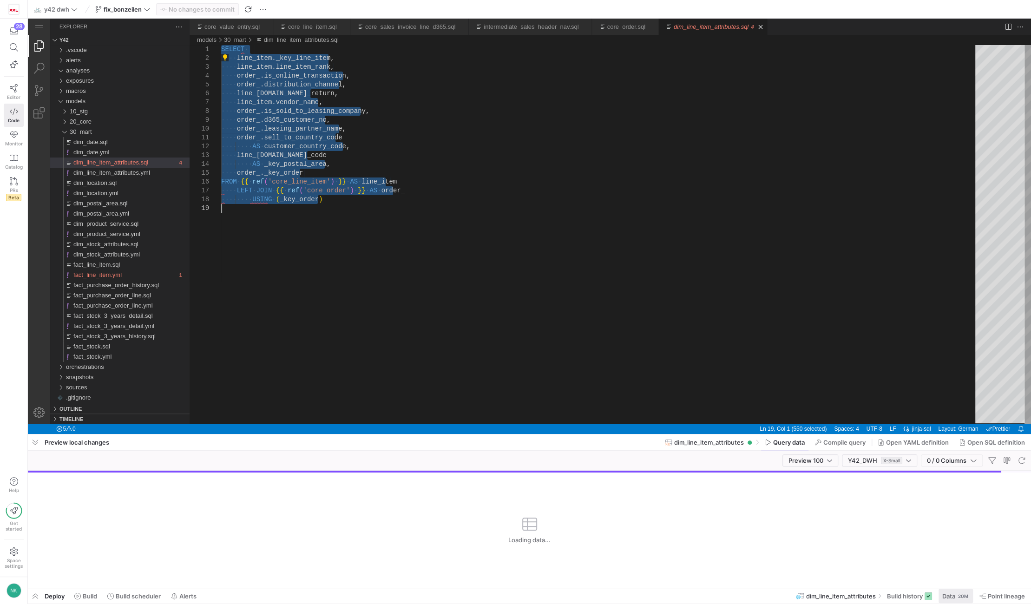
click at [960, 405] on div "20M" at bounding box center [582, 215] width 841 height 379
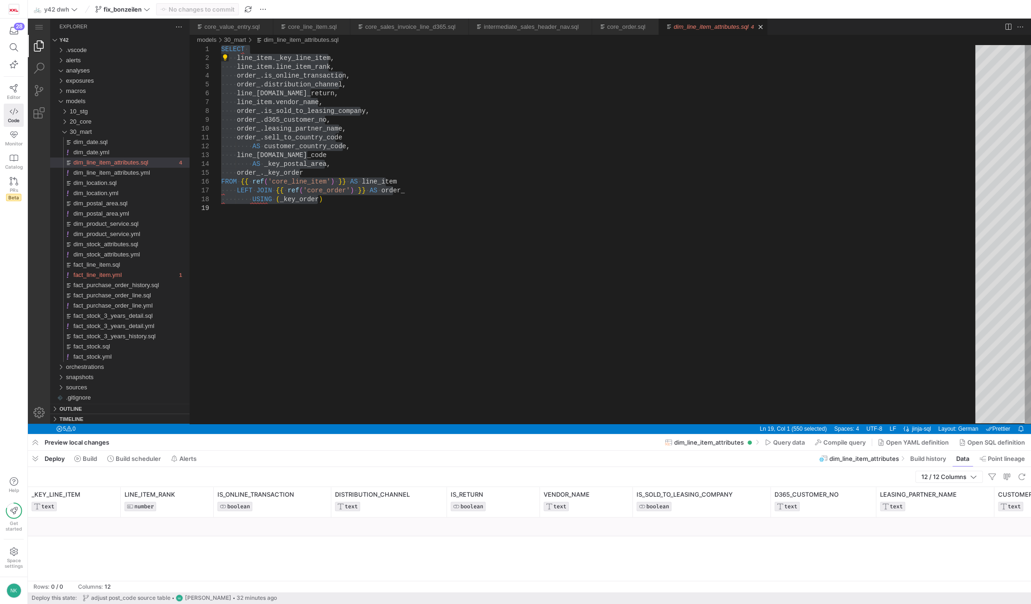
click at [725, 521] on div at bounding box center [529, 527] width 1003 height 19
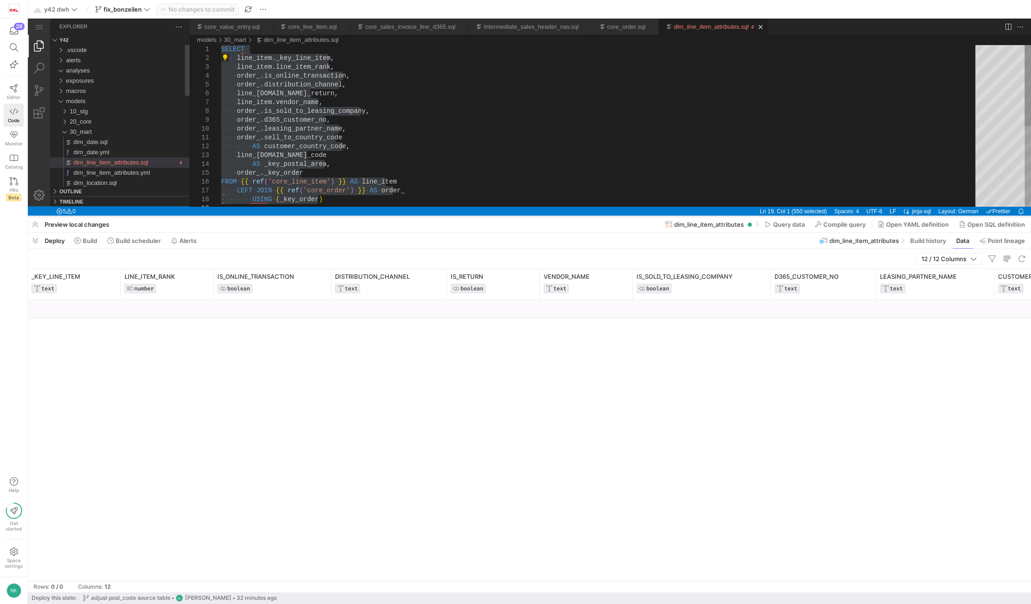
drag, startPoint x: 511, startPoint y: 436, endPoint x: 461, endPoint y: 215, distance: 226.8
click at [461, 215] on div at bounding box center [529, 217] width 1003 height 4
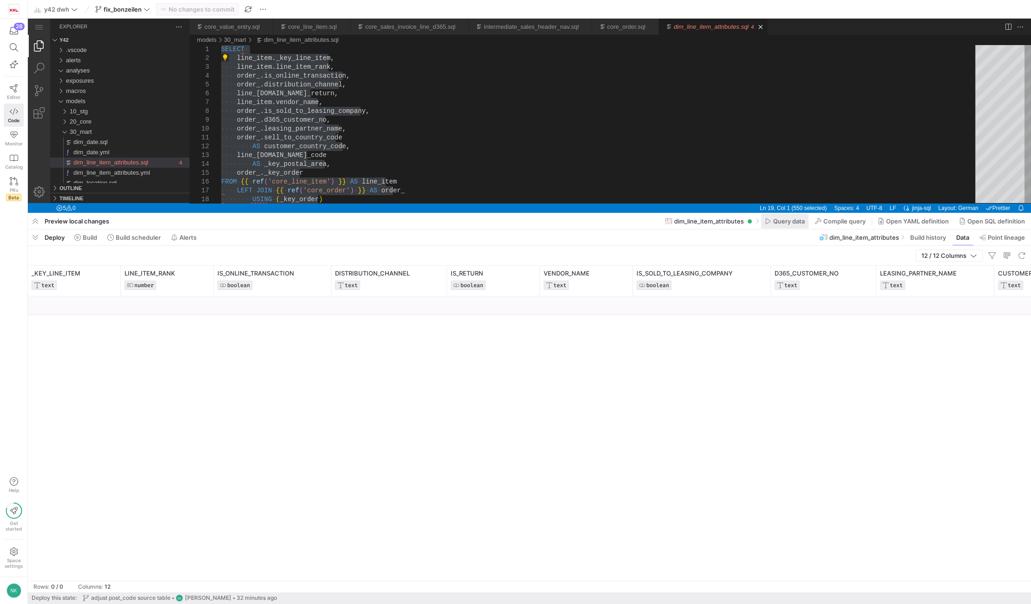
click at [783, 221] on span "Query data" at bounding box center [789, 220] width 32 height 7
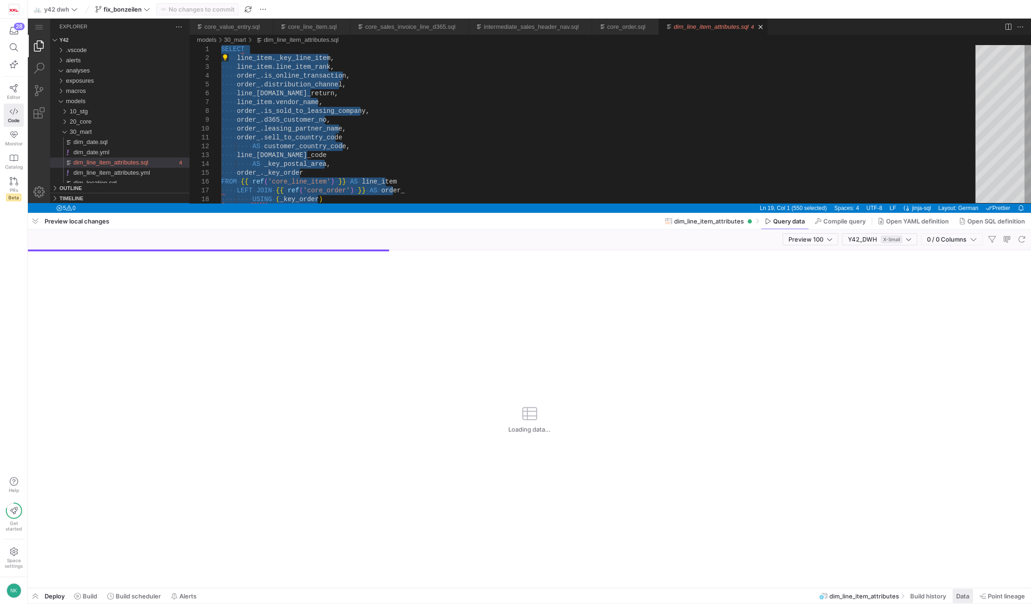
click at [960, 590] on span at bounding box center [962, 596] width 20 height 14
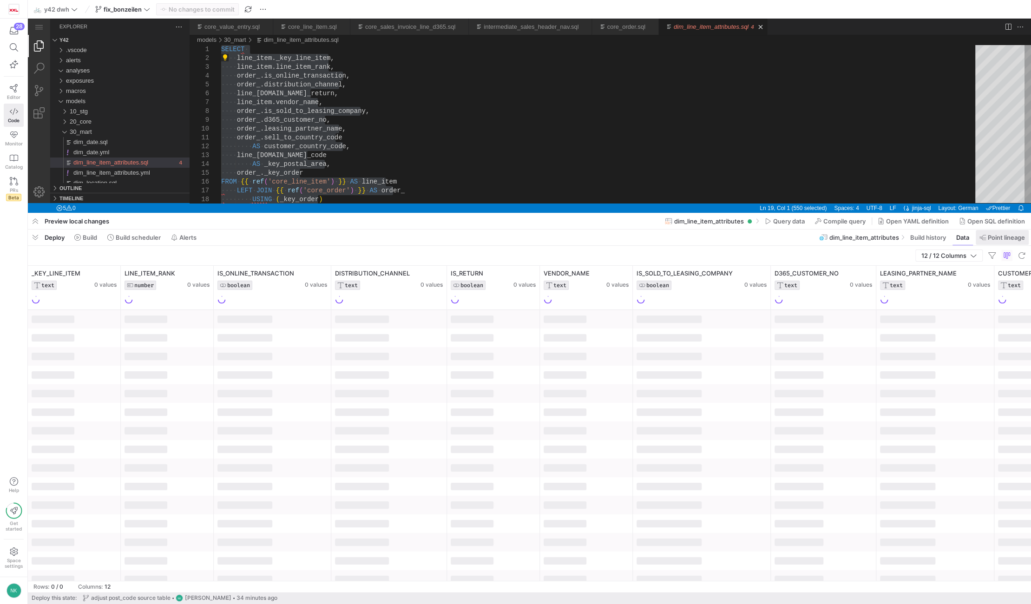
click at [998, 236] on span "Point lineage" at bounding box center [1006, 237] width 37 height 7
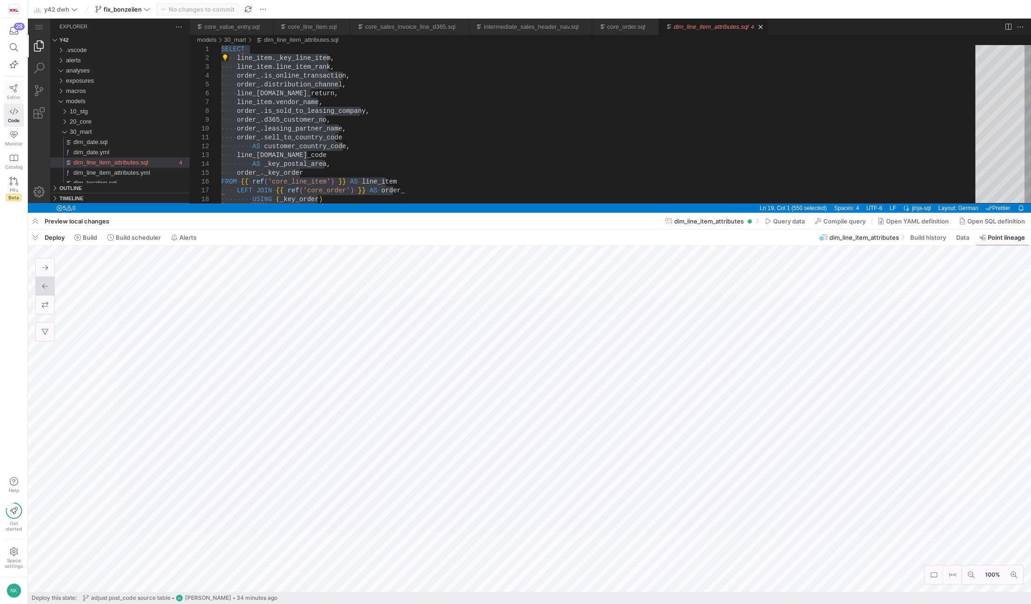
click at [14, 98] on span "Editor" at bounding box center [13, 97] width 13 height 6
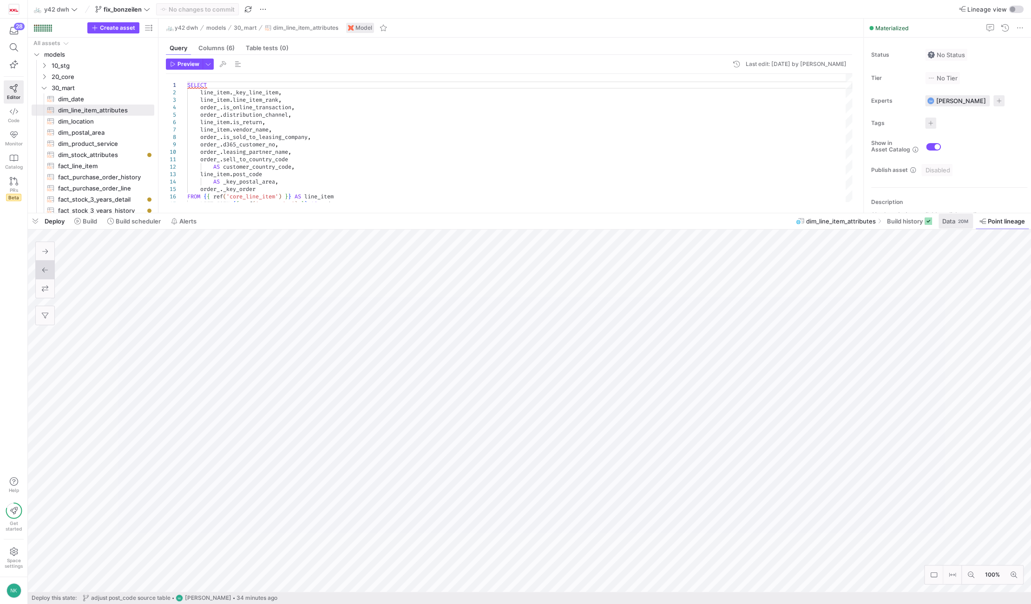
click at [945, 217] on span "Data" at bounding box center [948, 220] width 13 height 7
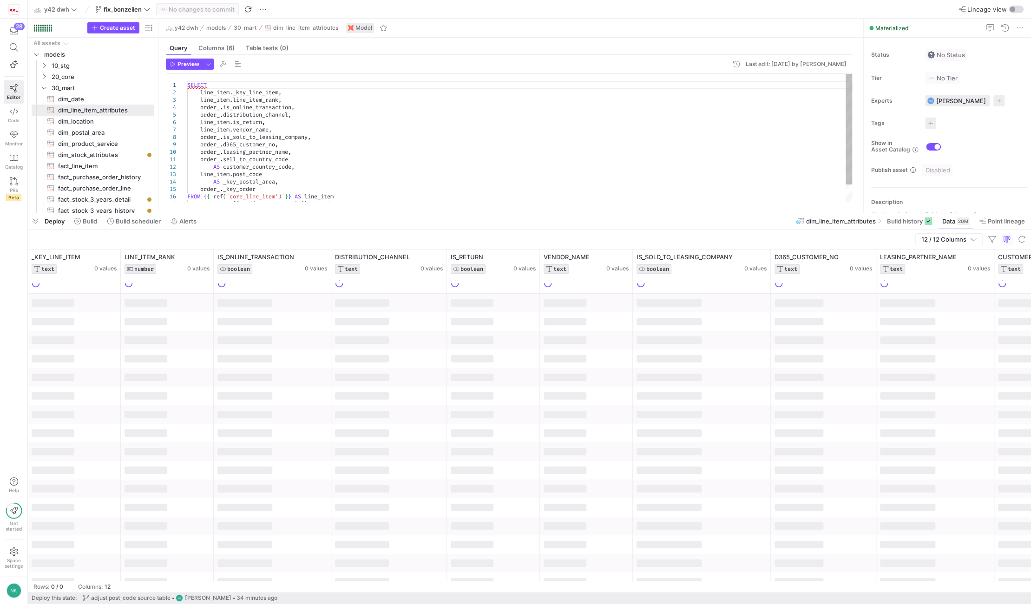
click at [281, 183] on div "SELECT line_item . _key_line_item , line_item . line_item_rank , order_ . is_on…" at bounding box center [519, 148] width 665 height 149
type textarea "order_.sell_to_country_code AS customer_country_code, line_item.post_code AS _k…"
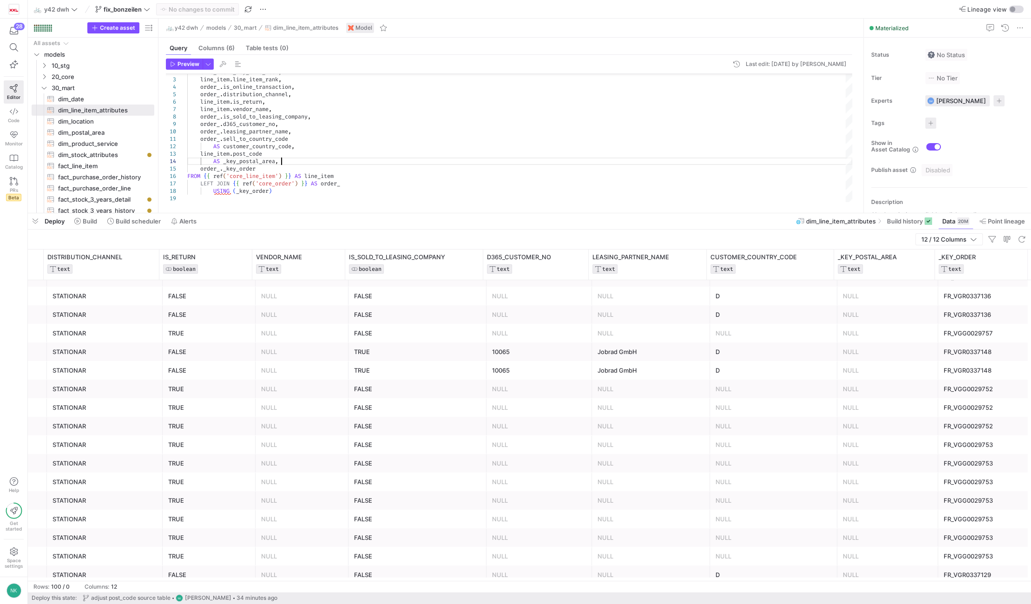
scroll to position [310, 0]
click at [220, 66] on span "button" at bounding box center [222, 64] width 11 height 11
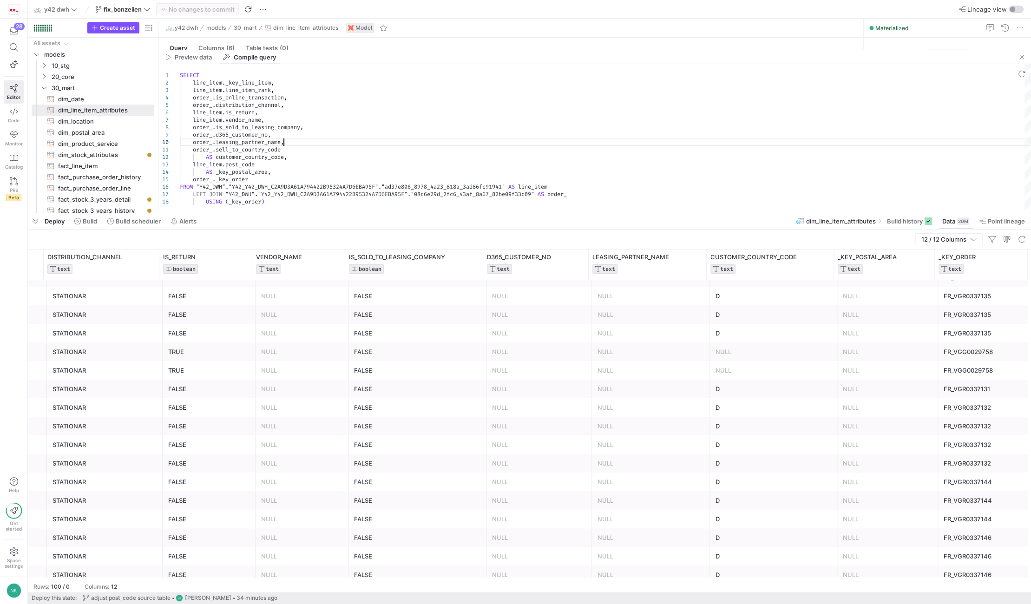
click at [282, 142] on div "SELECT line_item . _key_line_item , line_item . line_item_rank , order_ . is_on…" at bounding box center [605, 138] width 851 height 149
type textarea "SELECT line_item._key_line_item, line_item.line_item_rank, order_.is_online_tra…"
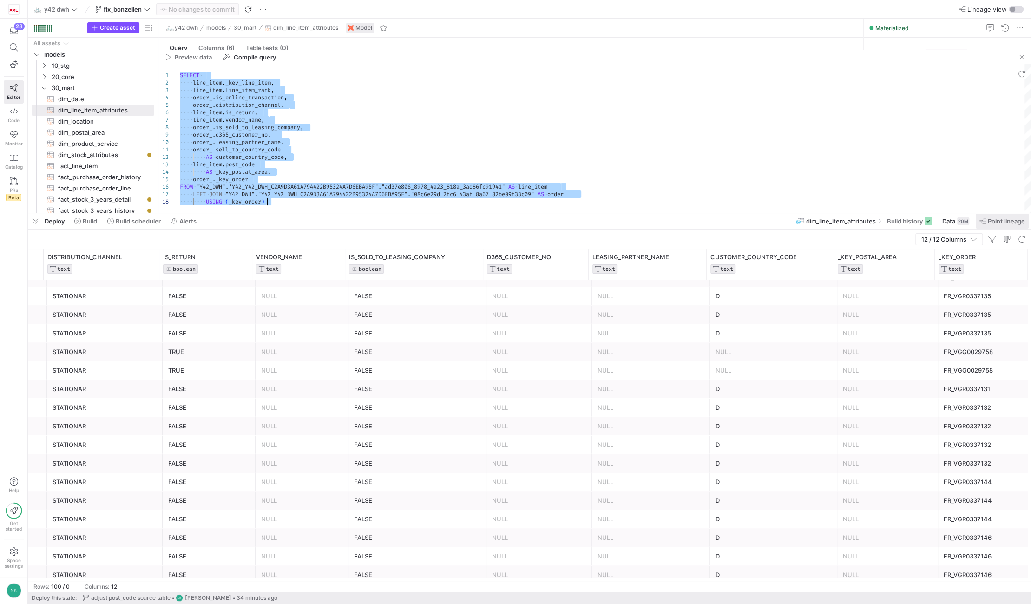
click at [996, 219] on span "Point lineage" at bounding box center [1006, 220] width 37 height 7
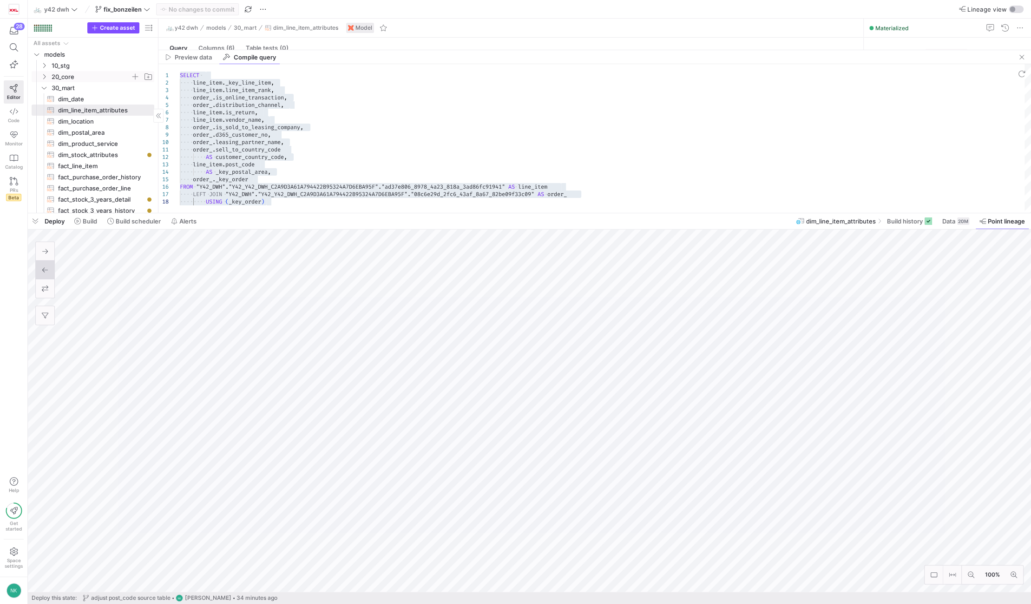
click at [43, 79] on y42-icon "Press SPACE to select this row." at bounding box center [43, 76] width 7 height 7
click at [66, 103] on span "core_line_item​​​​​​​​​​" at bounding box center [100, 103] width 85 height 11
type textarea "{% set import_condition = " WHERE item_ledger_entry_type = 1 "%} -- SET IMPORT …"
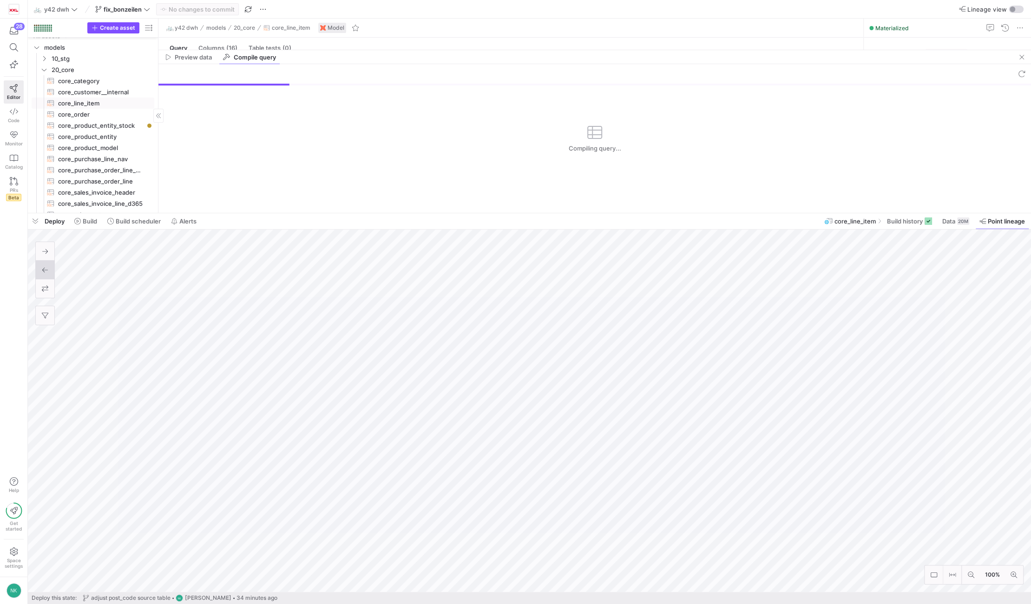
scroll to position [11, 0]
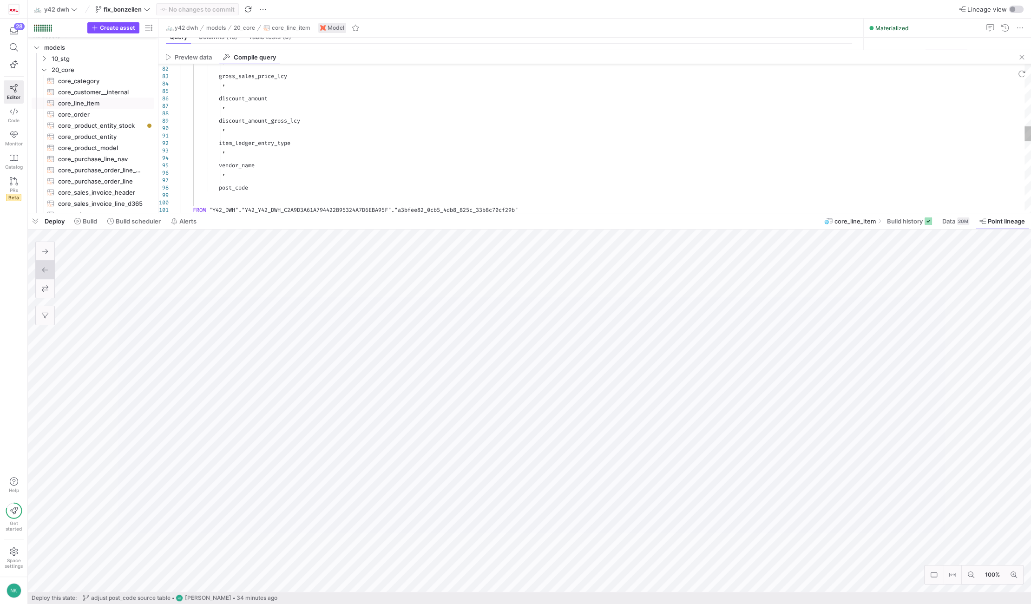
click at [231, 188] on div ", gross_sales_price_lcy , discount_amount , discount_amount_gross_lcy , item_le…" at bounding box center [605, 183] width 851 height 1457
type textarea "item_ledger_entry_type , vendor_name , post_code"
click at [231, 188] on div ", gross_sales_price_lcy , discount_amount , discount_amount_gross_lcy , item_le…" at bounding box center [605, 183] width 851 height 1457
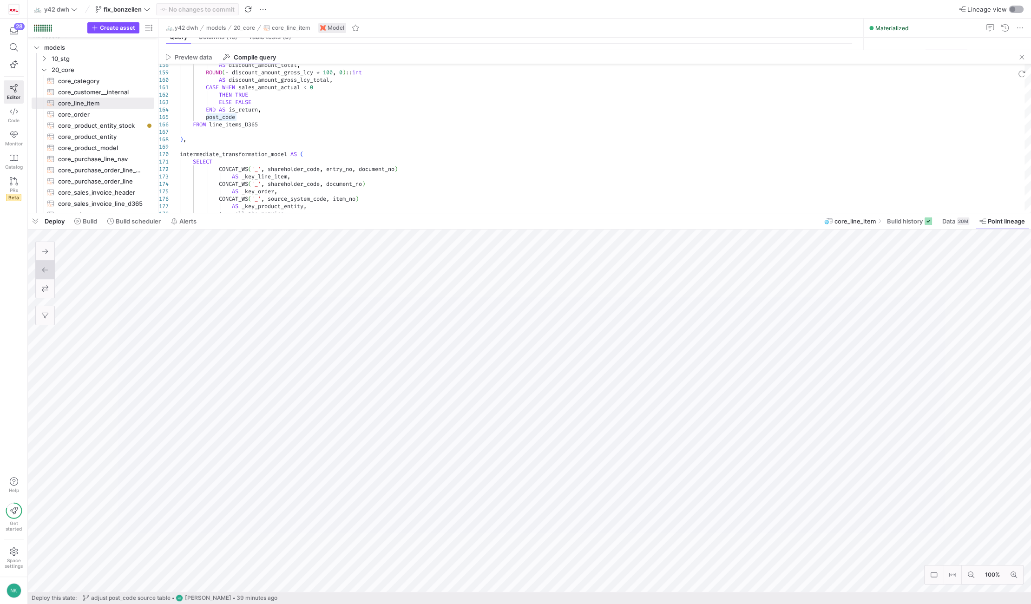
click at [1010, 7] on div "button" at bounding box center [1013, 10] width 6 height 6
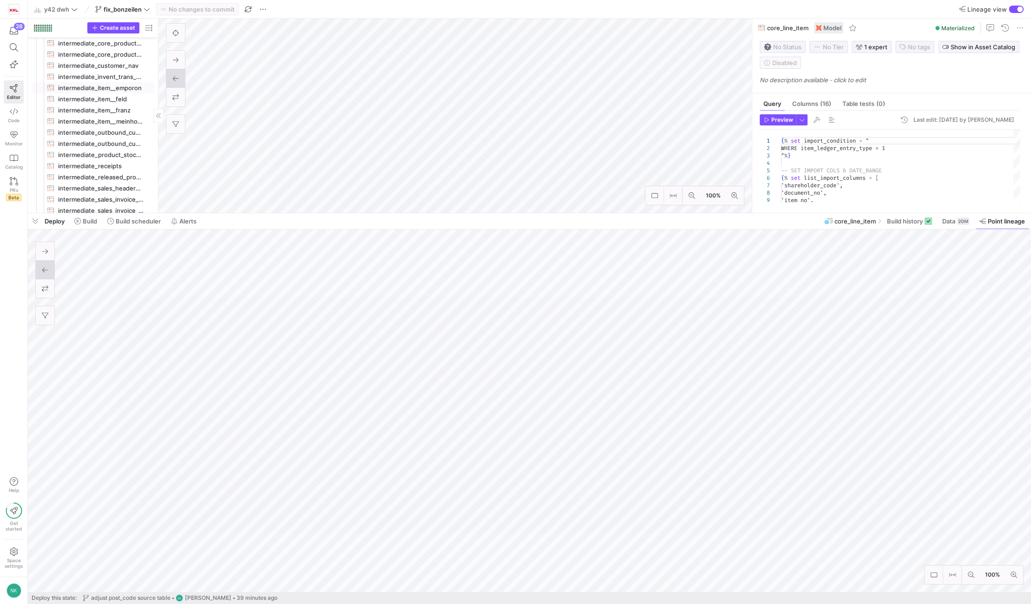
scroll to position [204, 0]
click at [44, 115] on icon "Press SPACE to select this row." at bounding box center [44, 115] width 7 height 6
click at [84, 148] on span "dim_postal_area​​​​​​​​​​" at bounding box center [100, 150] width 85 height 11
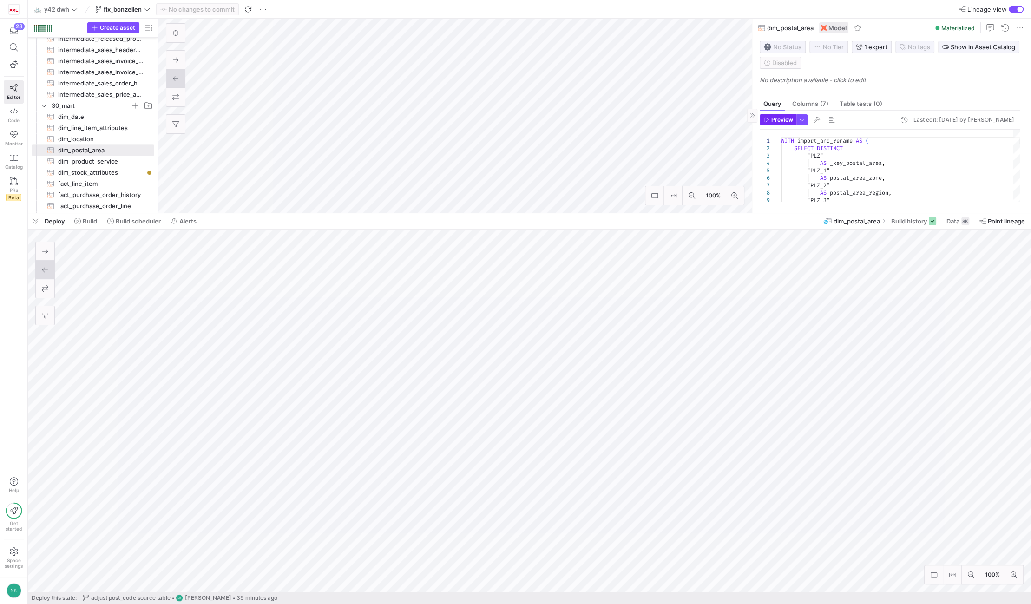
click at [781, 119] on span "Preview" at bounding box center [782, 120] width 22 height 7
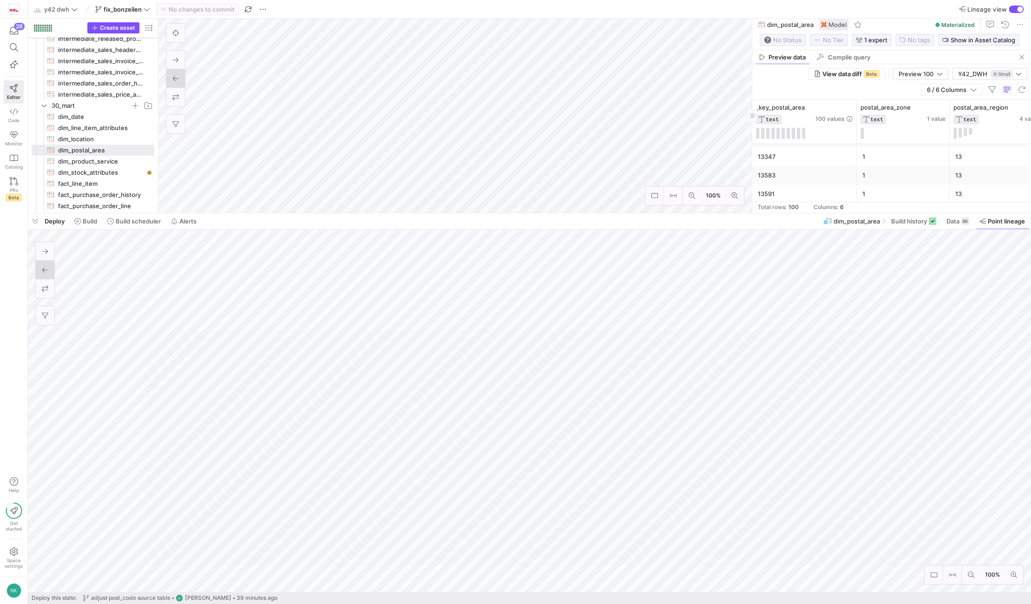
scroll to position [276, 0]
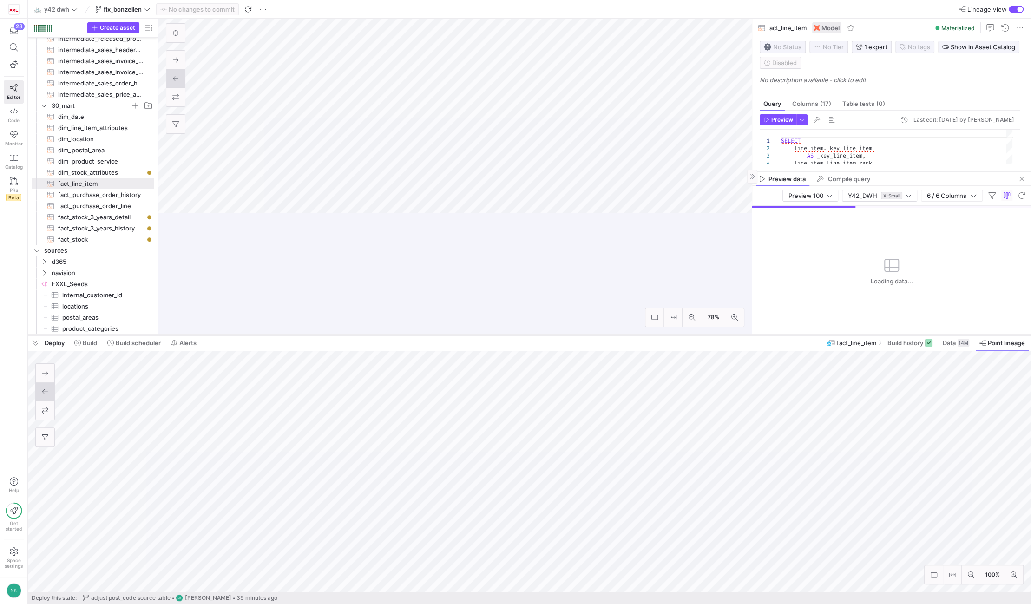
scroll to position [337, 0]
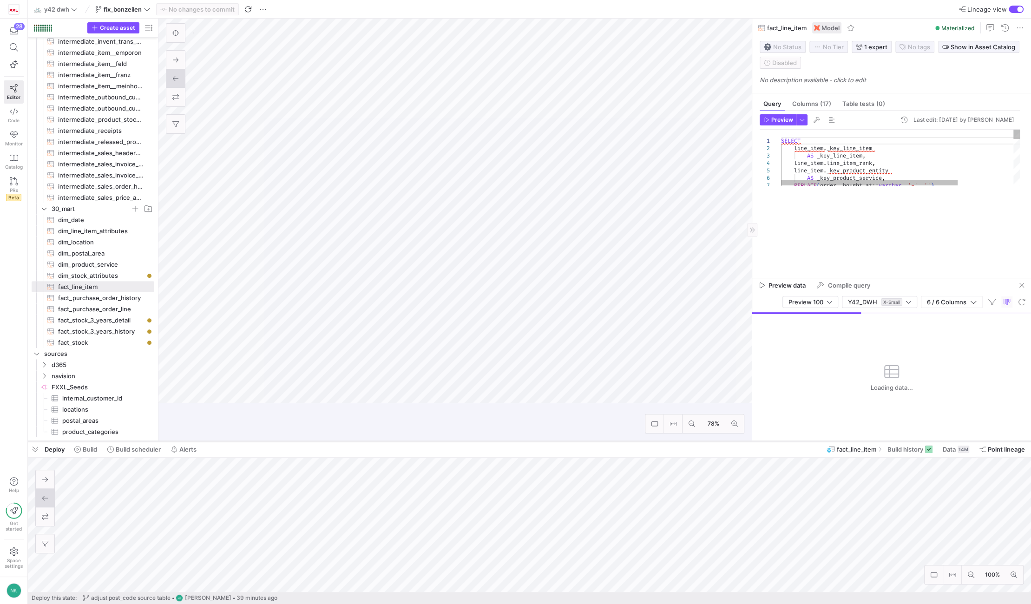
drag, startPoint x: 494, startPoint y: 211, endPoint x: 554, endPoint y: 446, distance: 242.1
click at [554, 443] on div at bounding box center [529, 442] width 1003 height 4
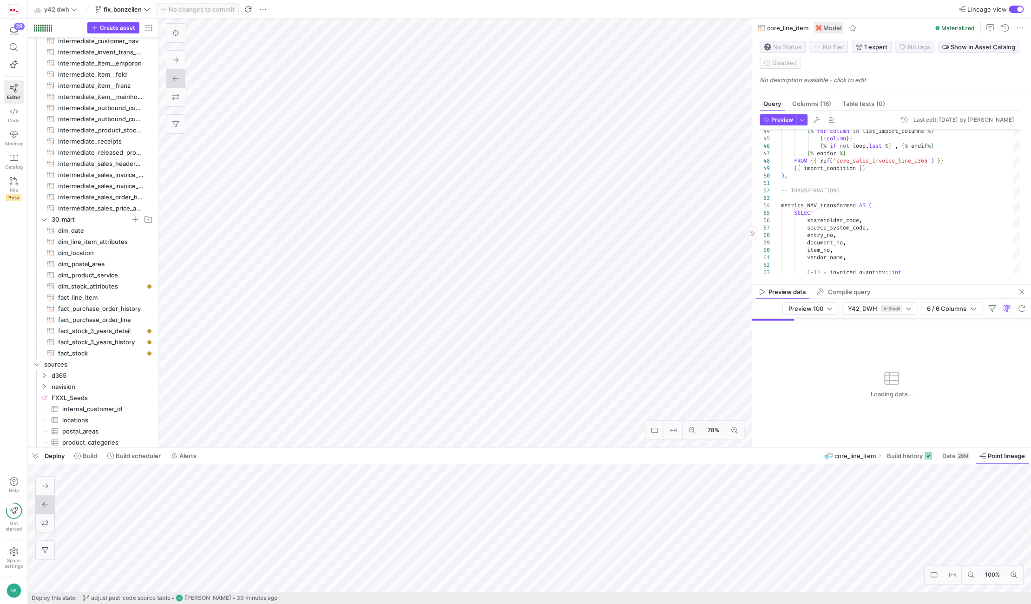
scroll to position [67, 0]
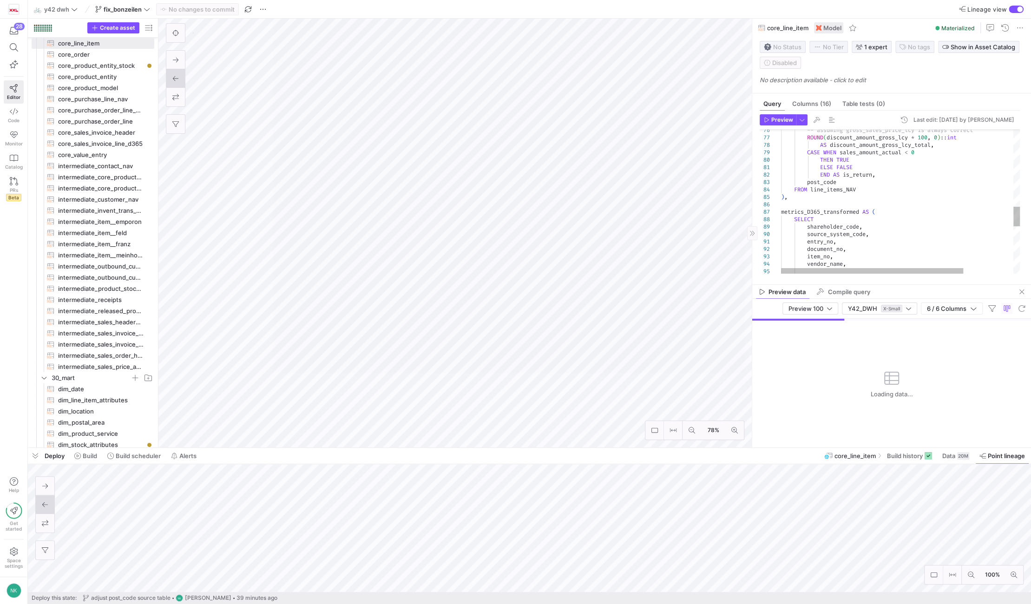
click at [821, 188] on div "ELSE FALSE END AS is_return , post_code FROM line_items_NAV ) , metrics_D365_tr…" at bounding box center [933, 91] width 304 height 1061
click at [817, 184] on div "ELSE FALSE END AS is_return , post_code FROM line_items_NAV ) , metrics_D365_tr…" at bounding box center [933, 91] width 304 height 1061
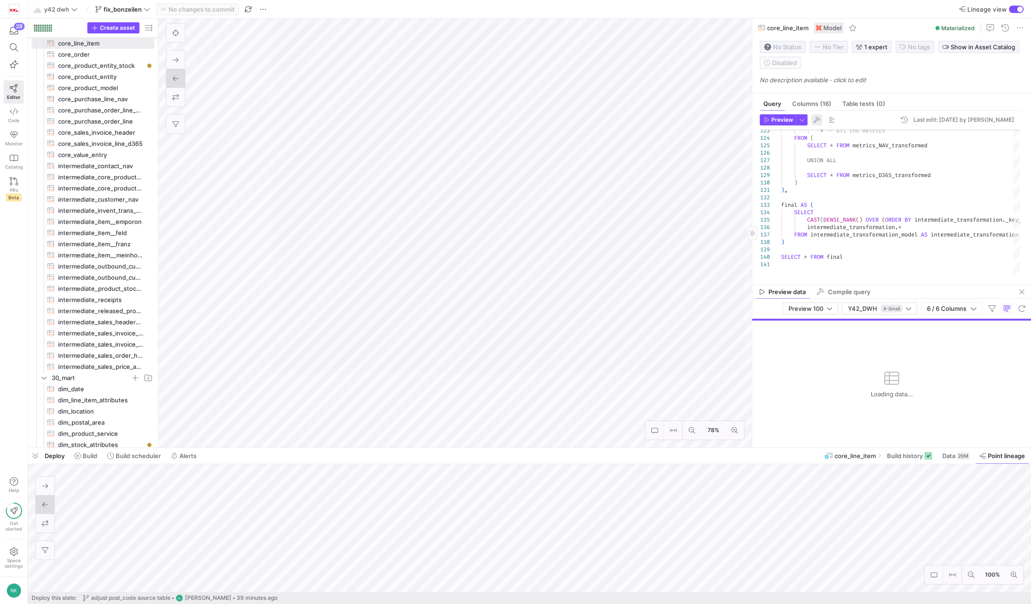
click at [815, 120] on span "button" at bounding box center [816, 119] width 11 height 11
type textarea "), final AS ( SELECT CAST(DENSE_RANK() OVER (ORDER BY intermediate_transformati…"
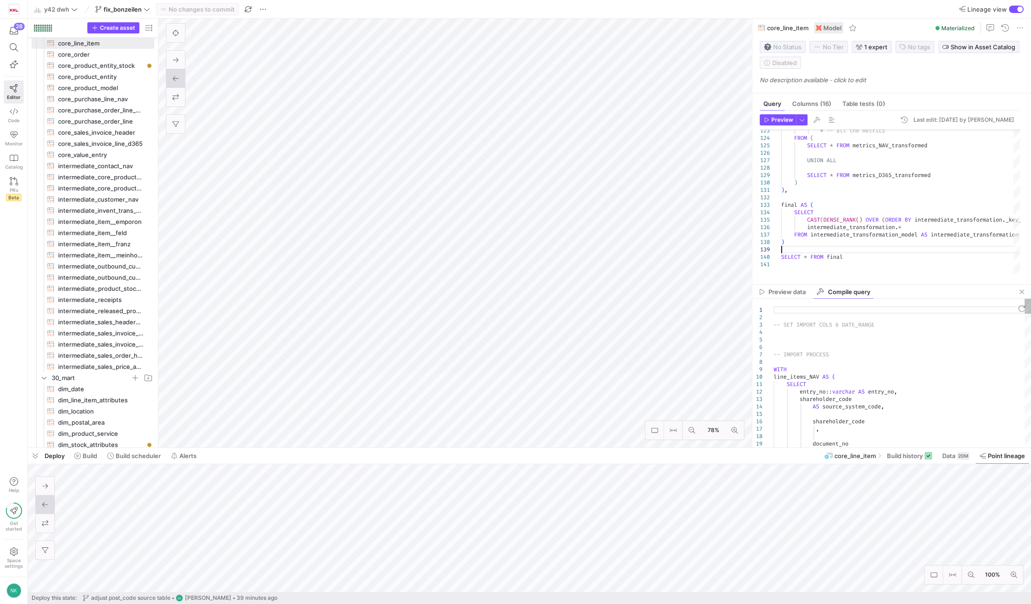
type textarea "-- SET IMPORT COLS & DATE_RANGE -- IMPORT PROCESS WITH line_items_NAV AS ( … in…"
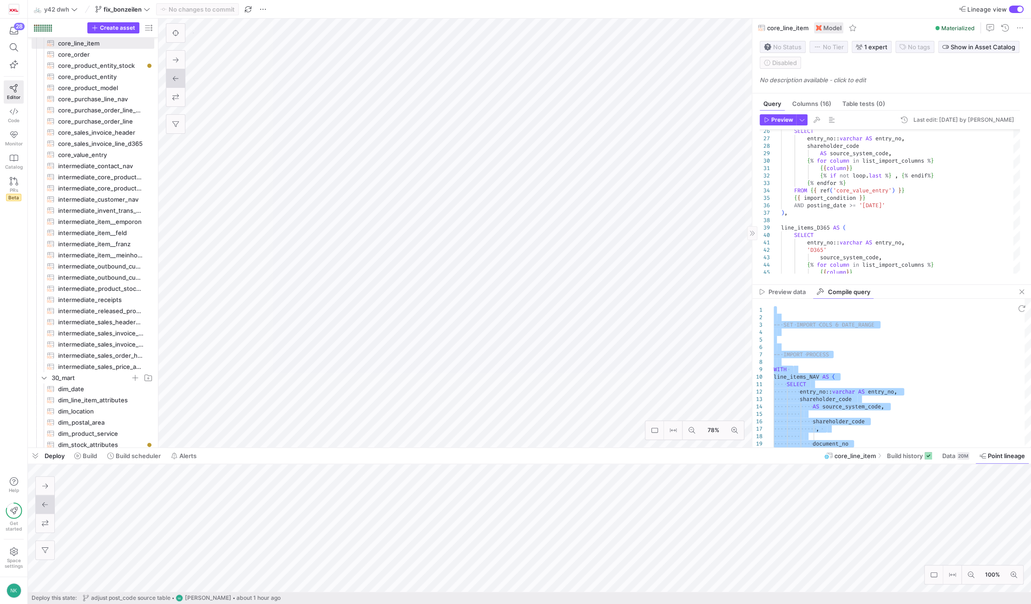
type textarea "{% set import_condition = " WHERE ABS(sales_amount_actual) < POWER(10,8) " %} -…"
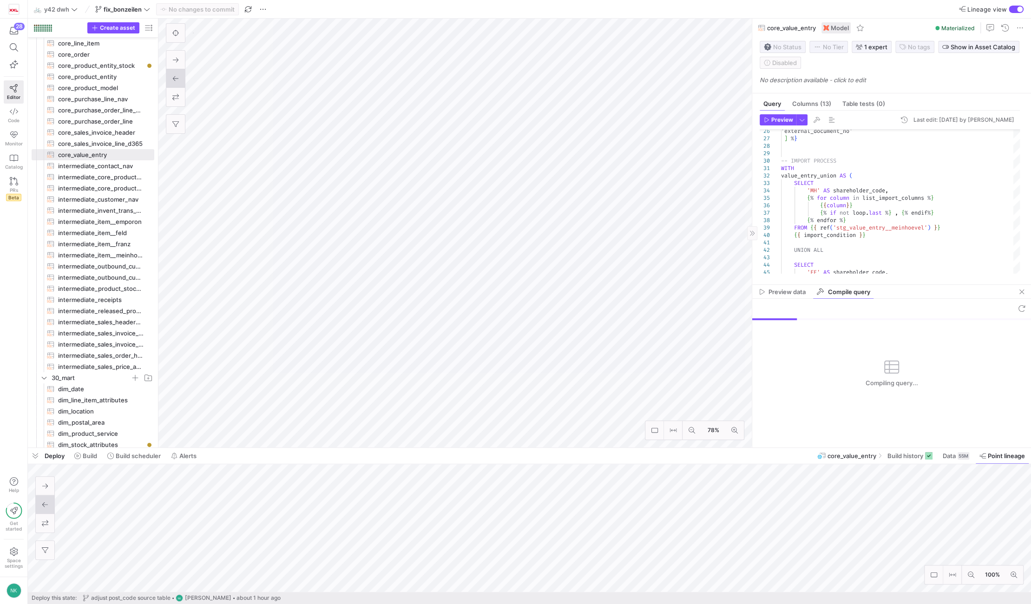
scroll to position [78, 0]
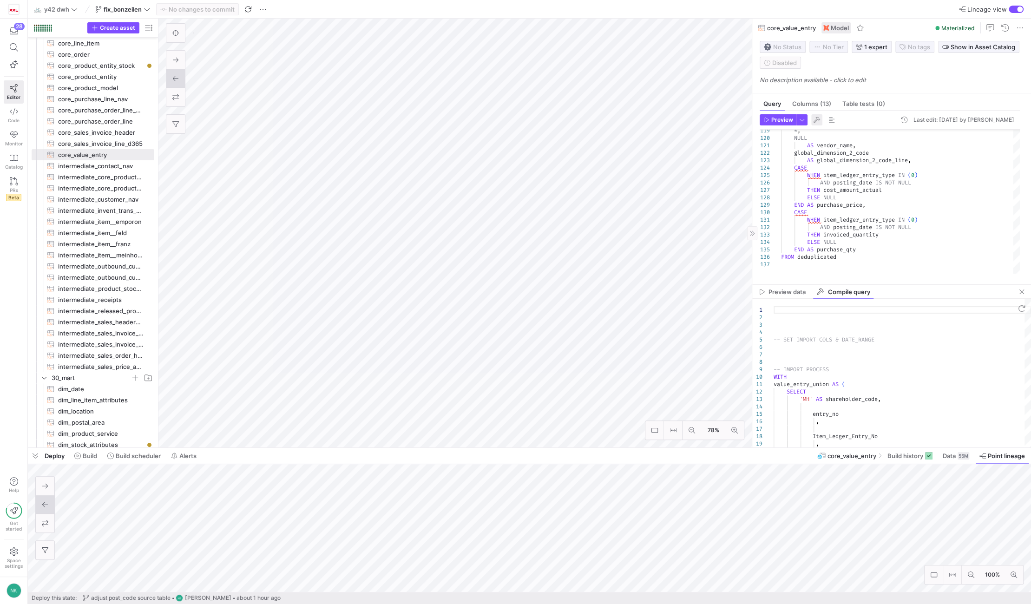
click at [814, 121] on span "button" at bounding box center [816, 119] width 11 height 11
type textarea "-- SET IMPORT COLS & DATE_RANGE -- IMPORT PROCESS WITH … ELSE NULL END AS purch…"
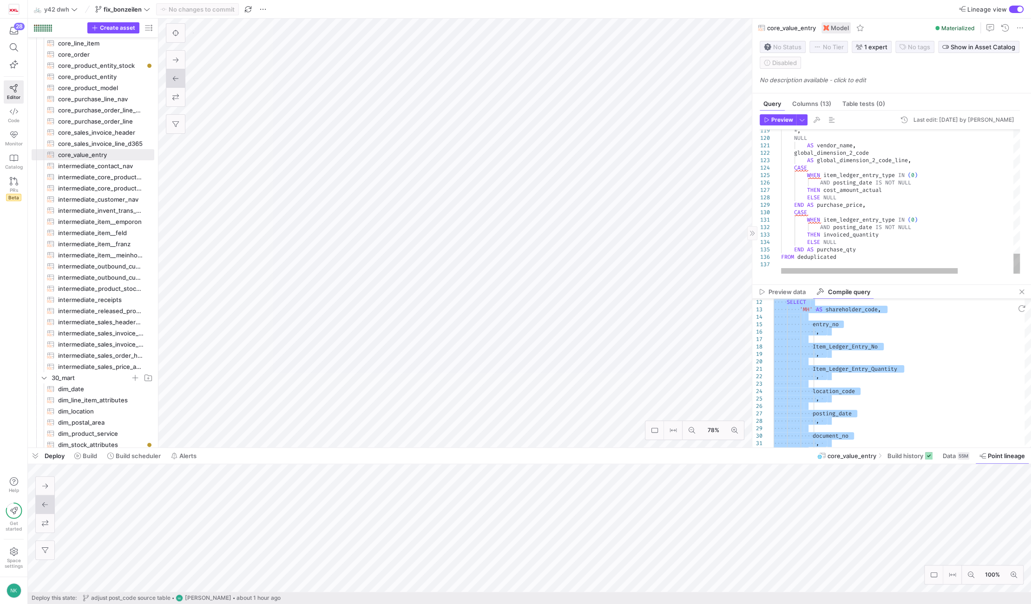
type textarea "WHEN item_ledger_entry_type IN (0) AND posting_date IS NOT NULL THEN invoiced_q…"
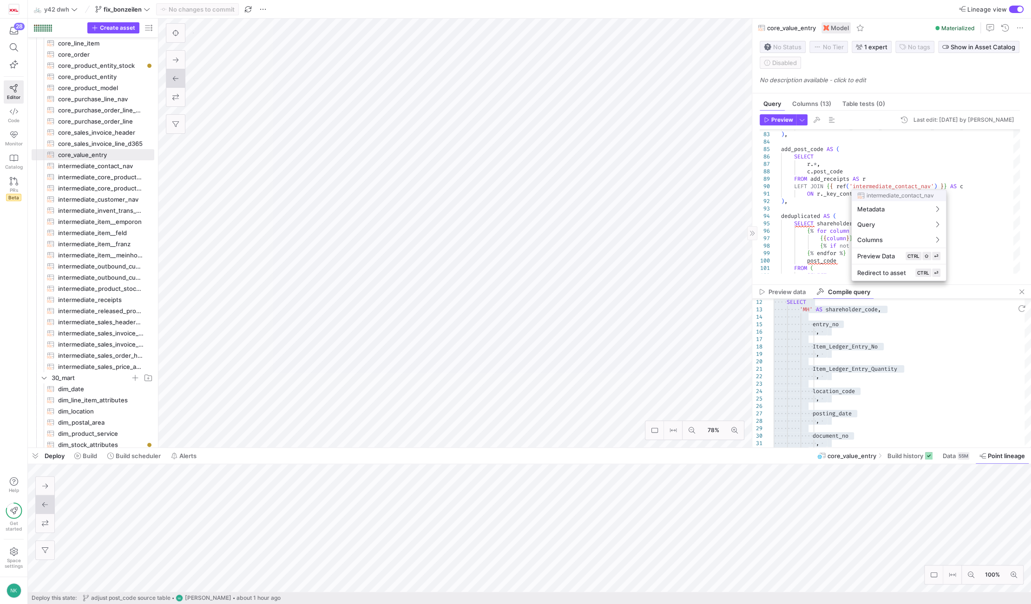
click at [917, 161] on div at bounding box center [515, 302] width 1031 height 604
click at [894, 184] on div at bounding box center [515, 302] width 1031 height 604
click at [894, 184] on div "SELECT * , FROM ( { % endfor % } post_code { % if not loop . last % } , { % end…" at bounding box center [938, 29] width 314 height 1031
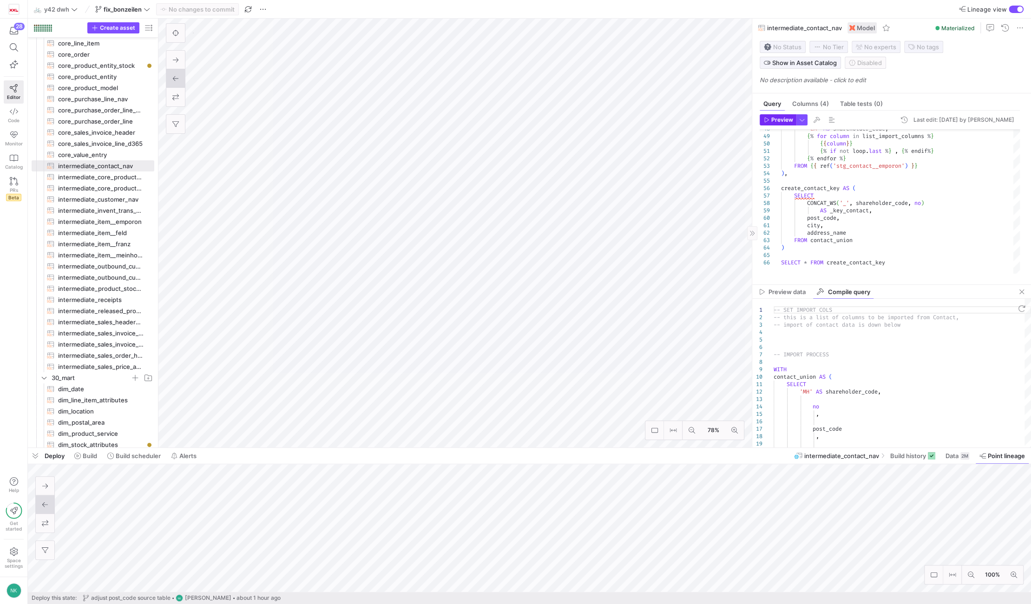
click at [784, 115] on span "button" at bounding box center [778, 120] width 36 height 10
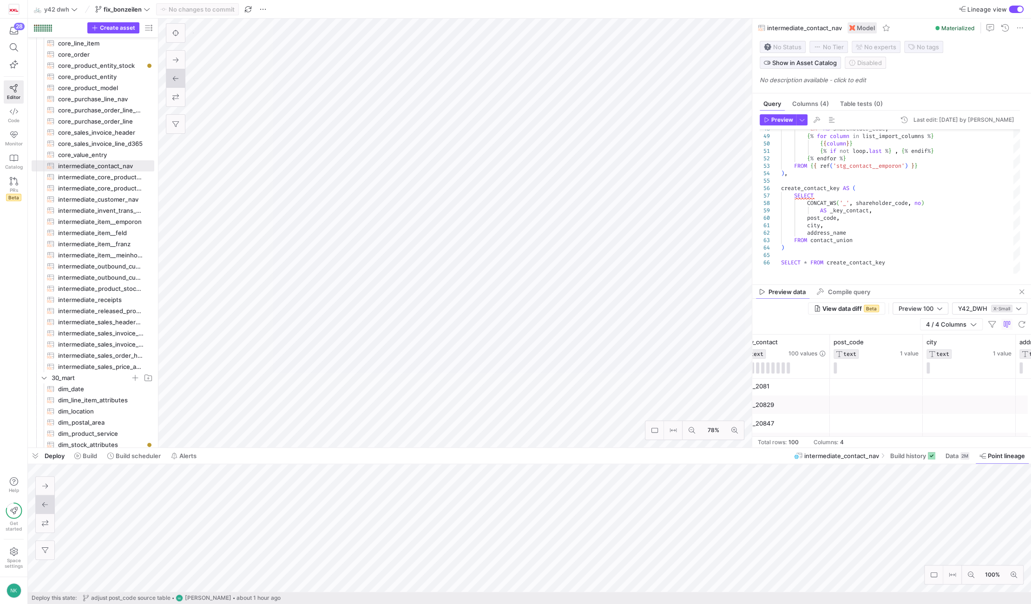
scroll to position [764, 0]
click at [929, 303] on div "Preview 100" at bounding box center [921, 308] width 44 height 11
click at [923, 333] on mat-option "Full Preview" at bounding box center [920, 338] width 55 height 15
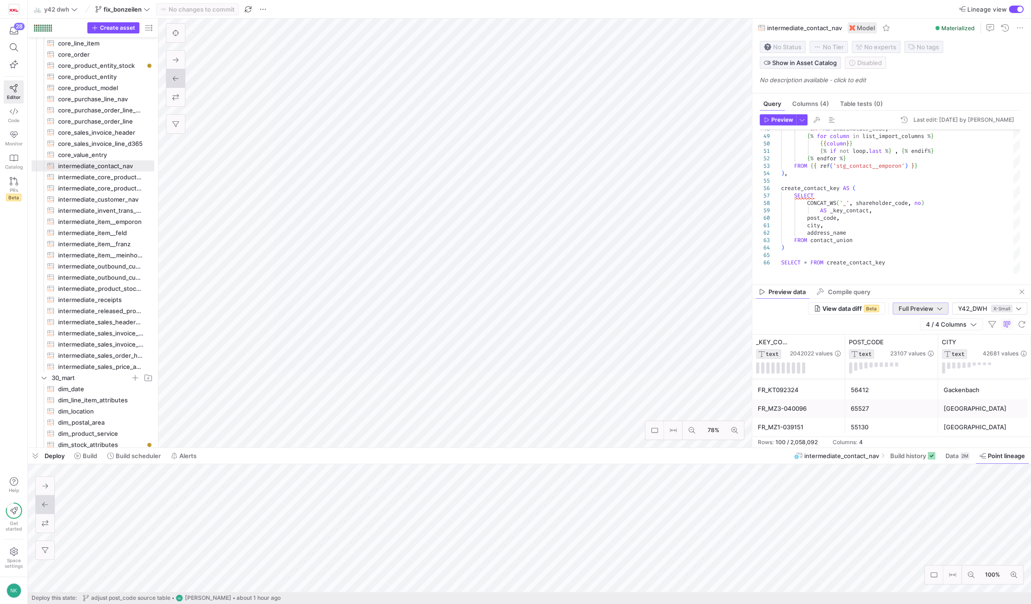
scroll to position [17, 0]
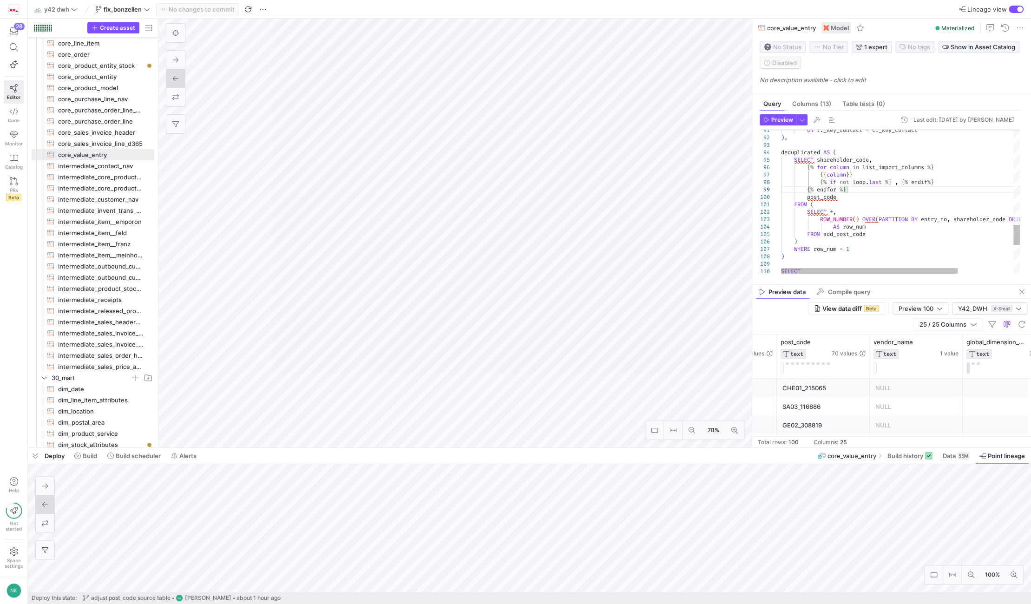
scroll to position [59, 69]
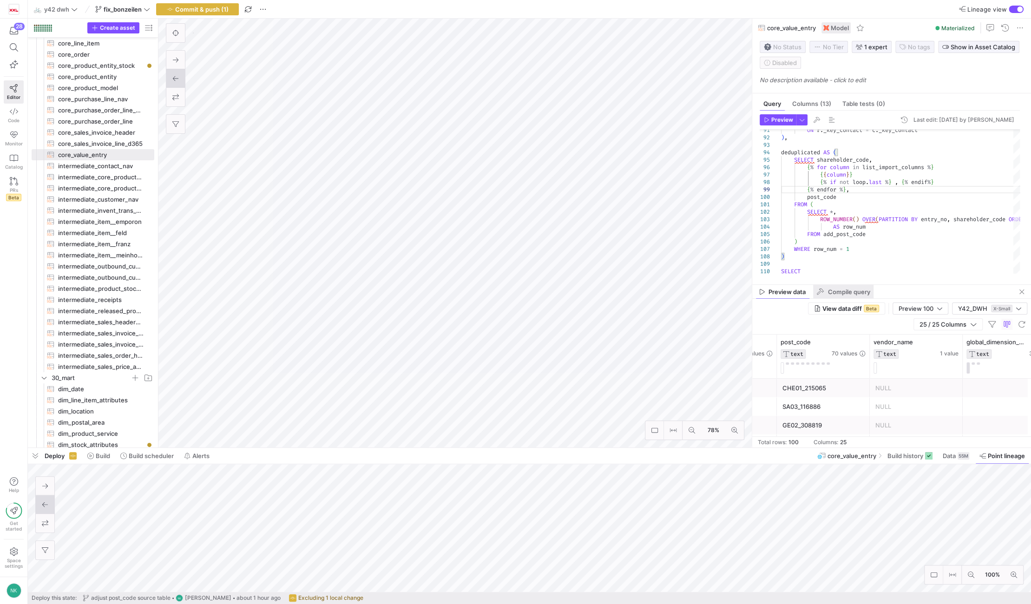
type textarea "ON r._key_contact = c._key_contact ), deduplicated AS ( SELECT shareholder_code…"
click at [843, 291] on span "Compile query" at bounding box center [848, 292] width 42 height 6
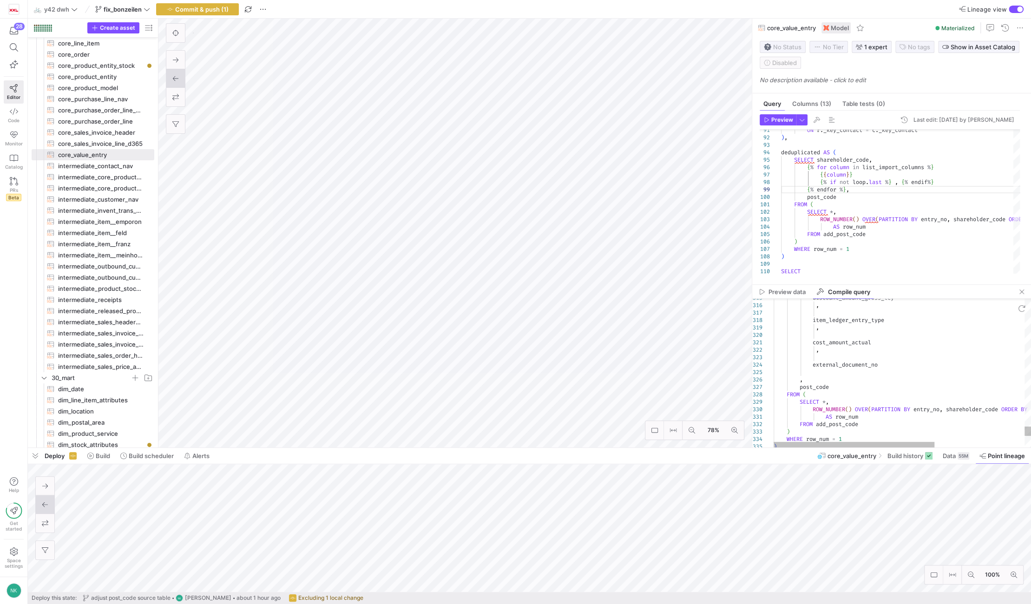
type textarea "-- SET IMPORT COLS & DATE_RANGE -- IMPORT PROCESS WITH … ELSE NULL END AS purch…"
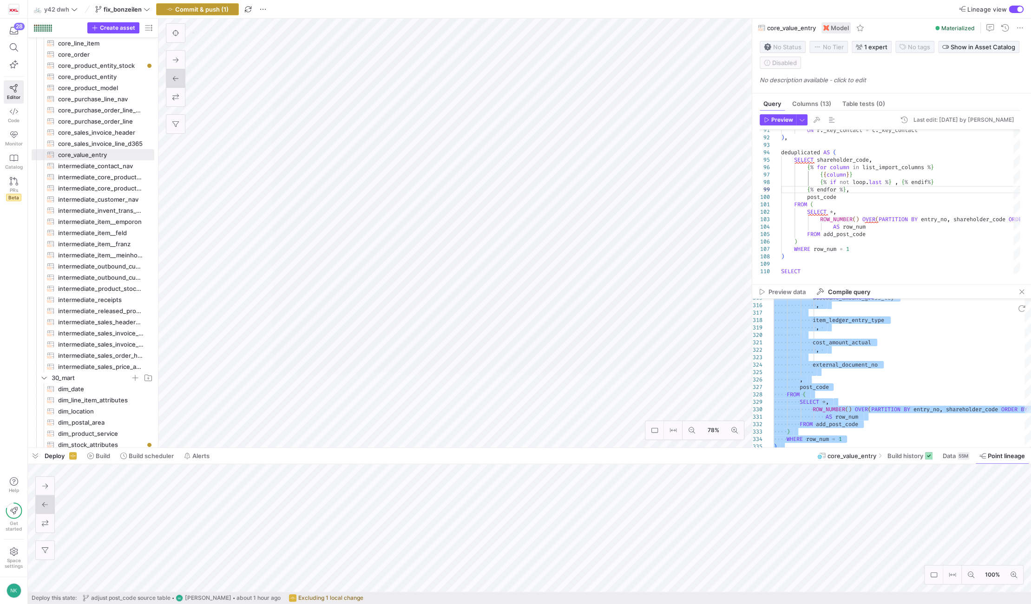
click at [216, 7] on span "Commit & push (1)" at bounding box center [201, 9] width 53 height 7
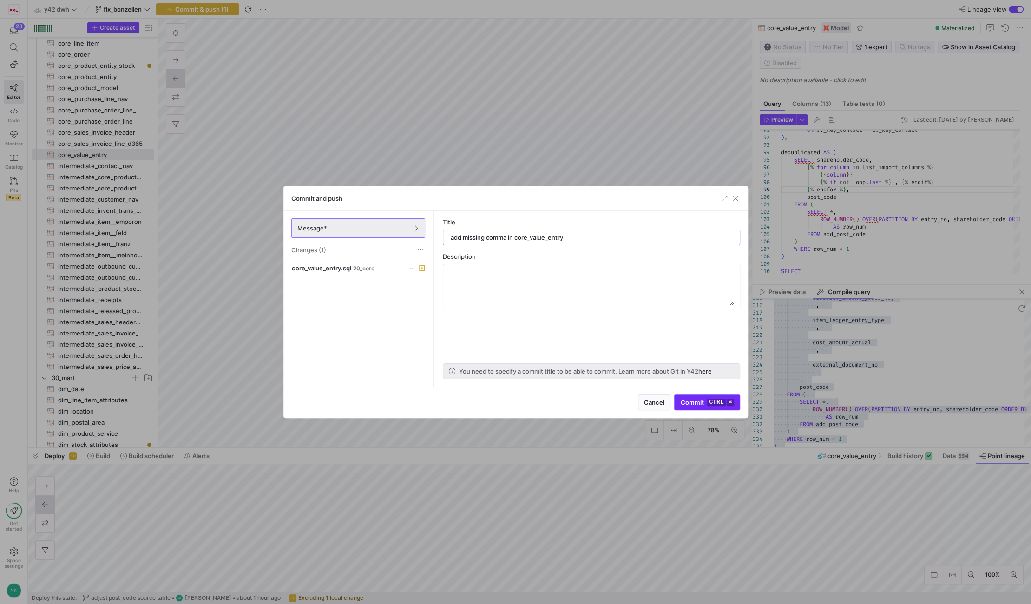
type input "add missing comma in core_value_entry"
click at [710, 395] on span "submit" at bounding box center [707, 402] width 65 height 15
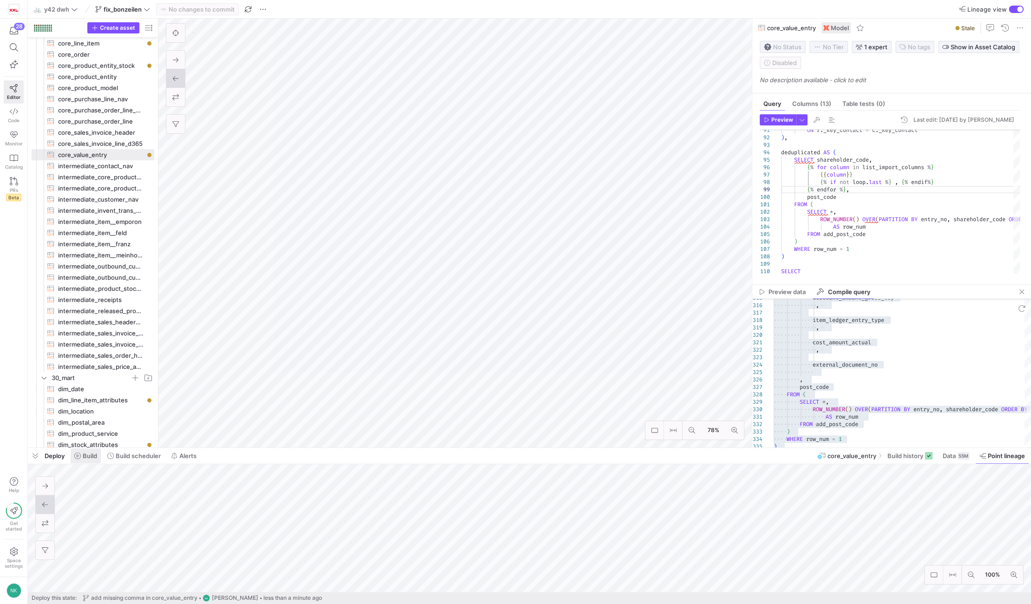
click at [97, 453] on span "Build" at bounding box center [90, 455] width 14 height 7
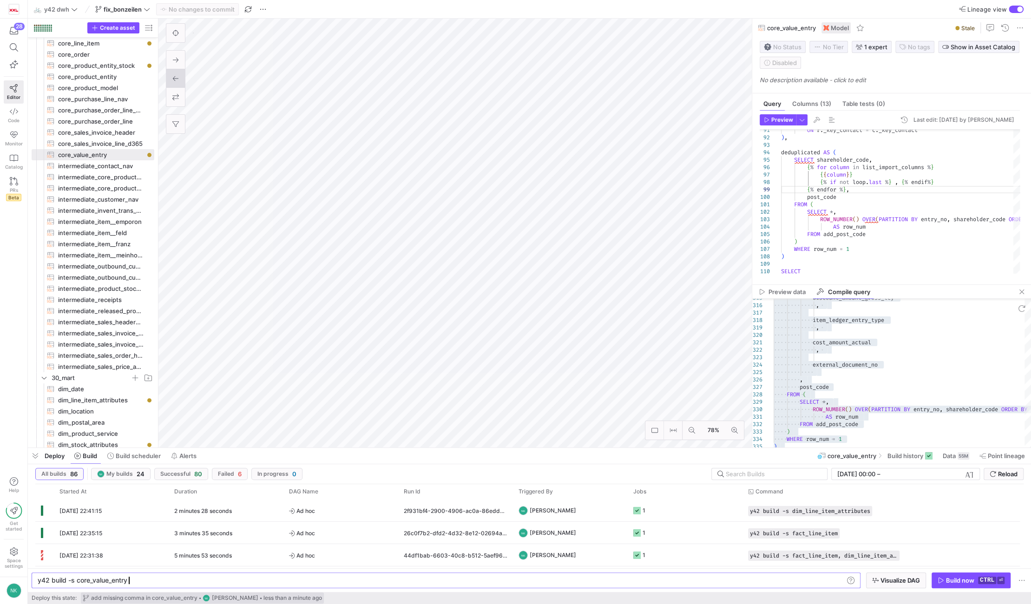
scroll to position [0, 93]
type textarea "y42 build -s core_value_entry+"
click at [961, 577] on div "Build now" at bounding box center [960, 580] width 28 height 7
click at [221, 512] on div "9 seconds" at bounding box center [226, 510] width 115 height 22
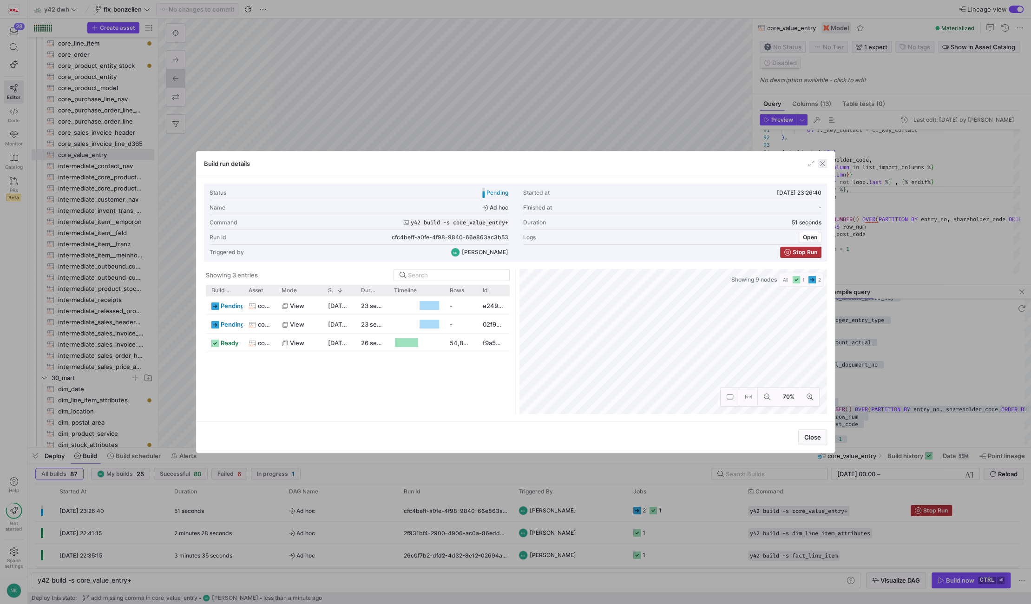
click at [824, 164] on span "button" at bounding box center [822, 163] width 9 height 9
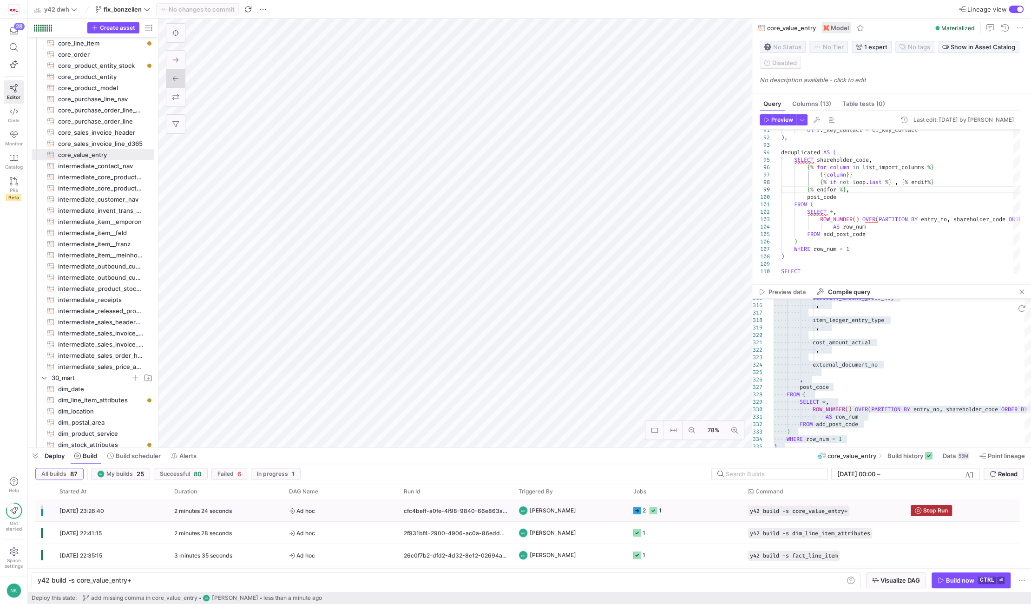
click at [324, 506] on span "Ad hoc" at bounding box center [341, 511] width 104 height 22
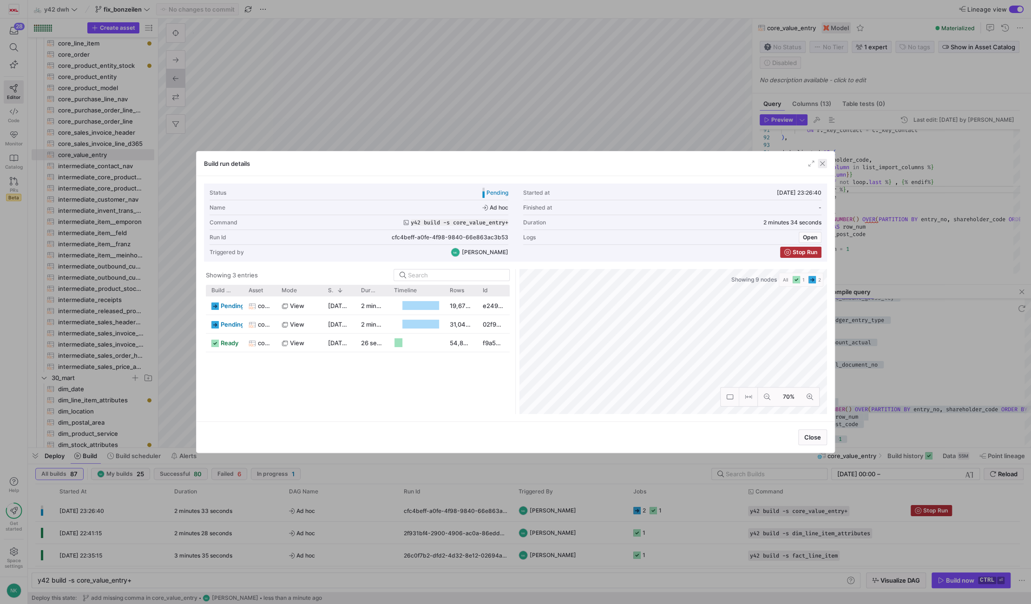
click at [823, 163] on span "button" at bounding box center [822, 163] width 9 height 9
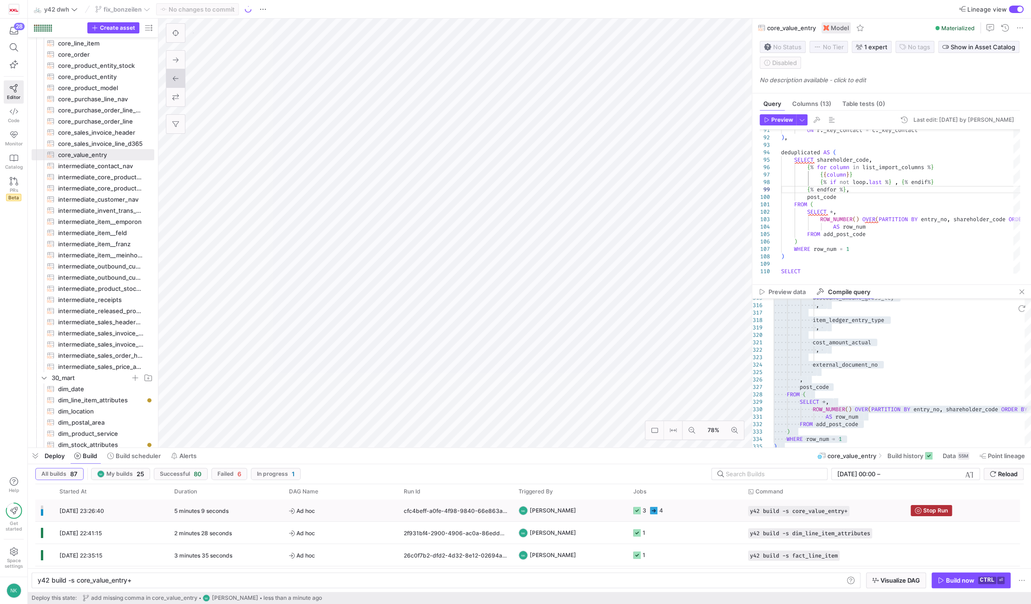
click at [302, 519] on span "Ad hoc" at bounding box center [341, 511] width 104 height 22
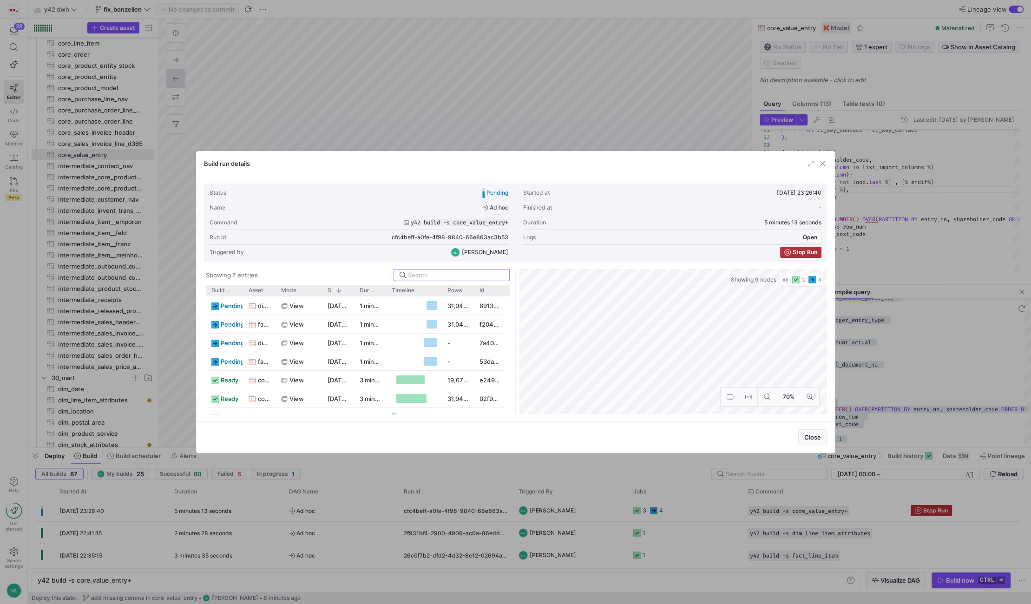
scroll to position [12, 0]
click at [824, 163] on span "button" at bounding box center [822, 163] width 9 height 9
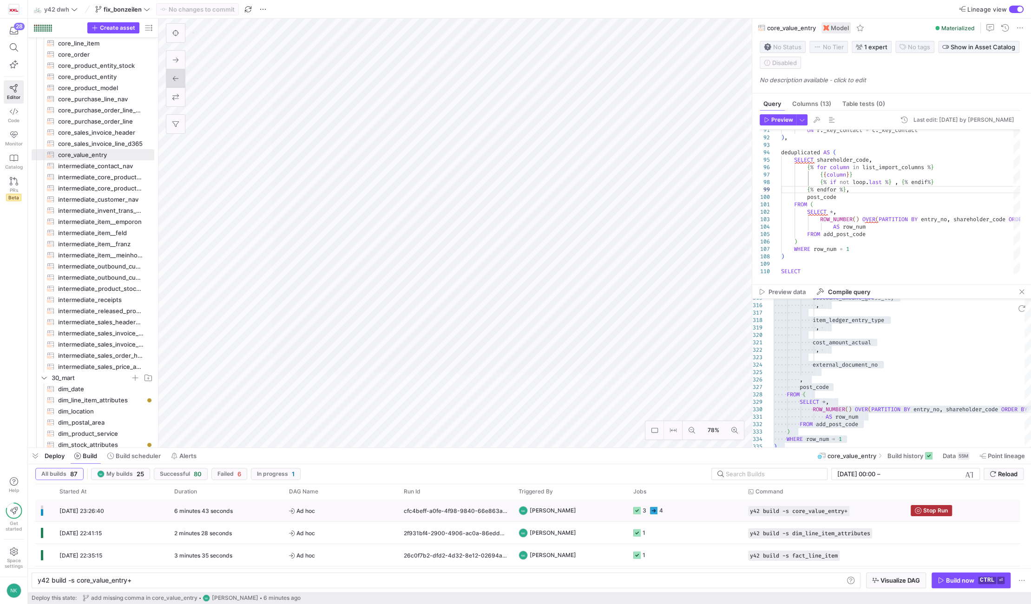
click at [256, 511] on div "6 minutes 43 seconds" at bounding box center [226, 510] width 115 height 22
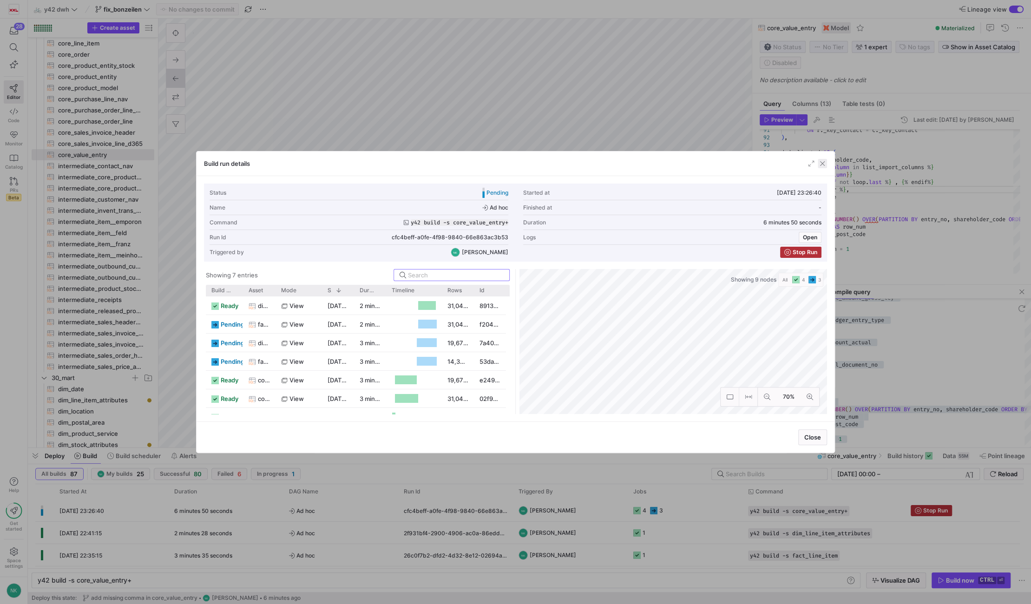
click at [823, 162] on span "button" at bounding box center [822, 163] width 9 height 9
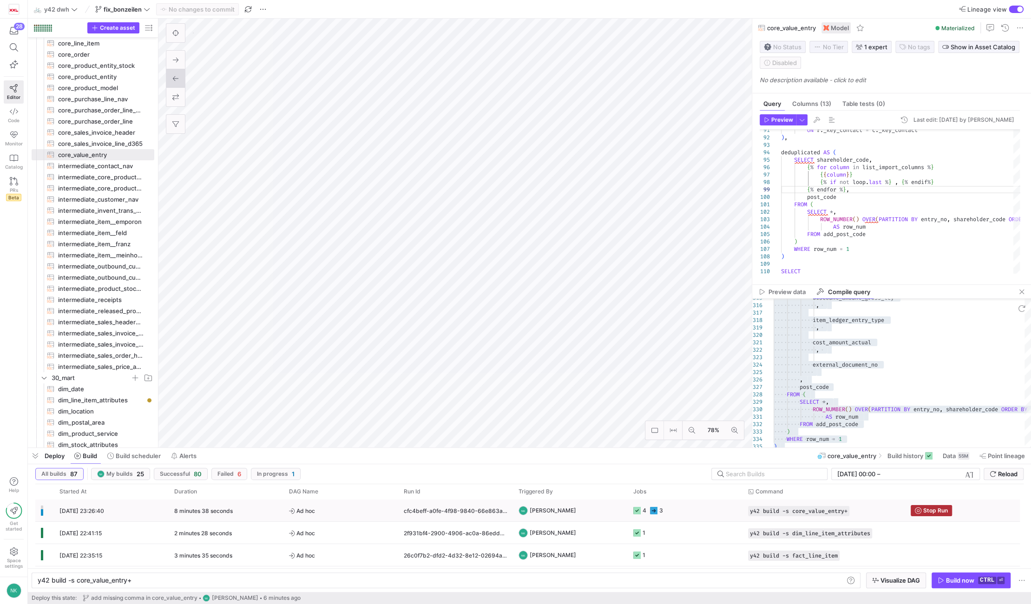
click at [362, 511] on span "Ad hoc" at bounding box center [341, 511] width 104 height 22
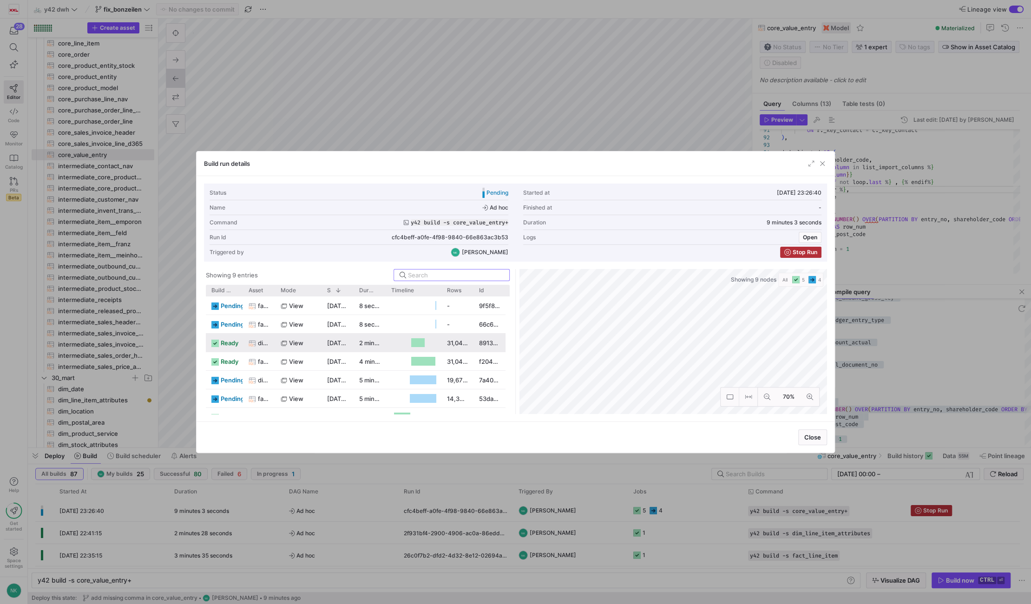
scroll to position [25, 0]
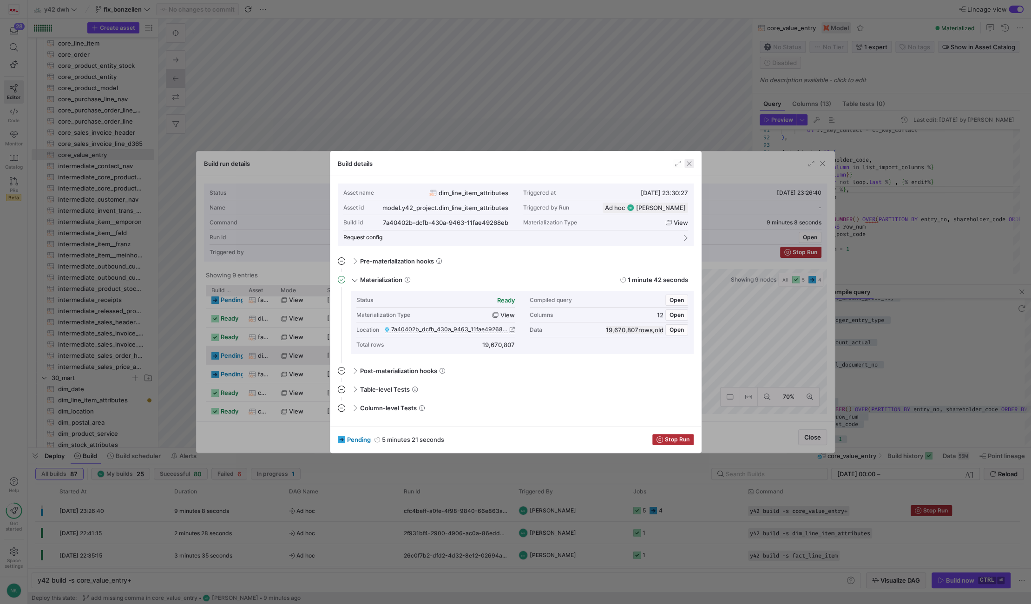
click at [686, 162] on span "button" at bounding box center [688, 163] width 9 height 9
click at [688, 160] on span "button" at bounding box center [688, 163] width 9 height 9
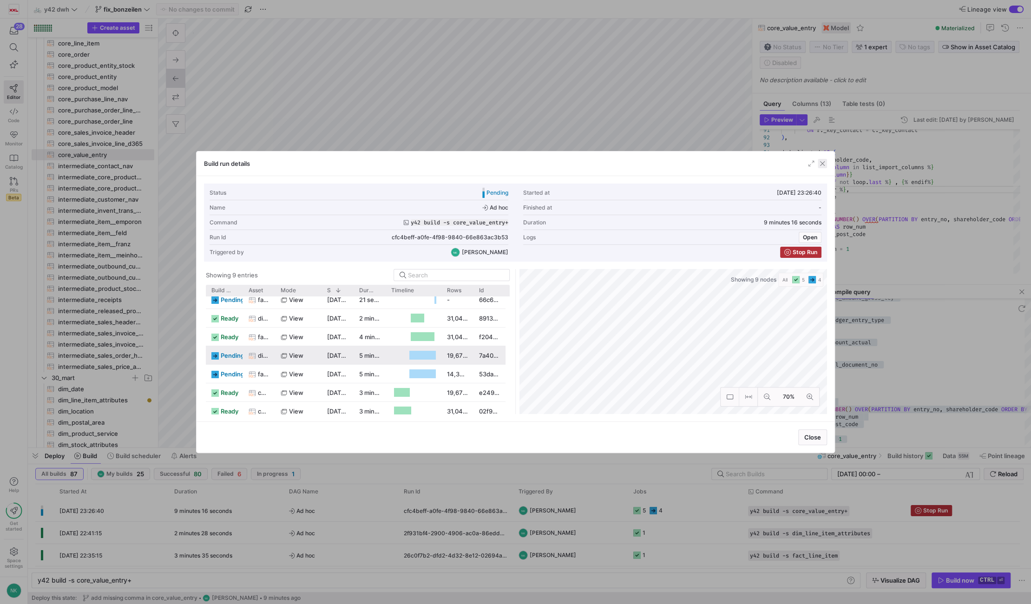
click at [821, 165] on span "button" at bounding box center [822, 163] width 9 height 9
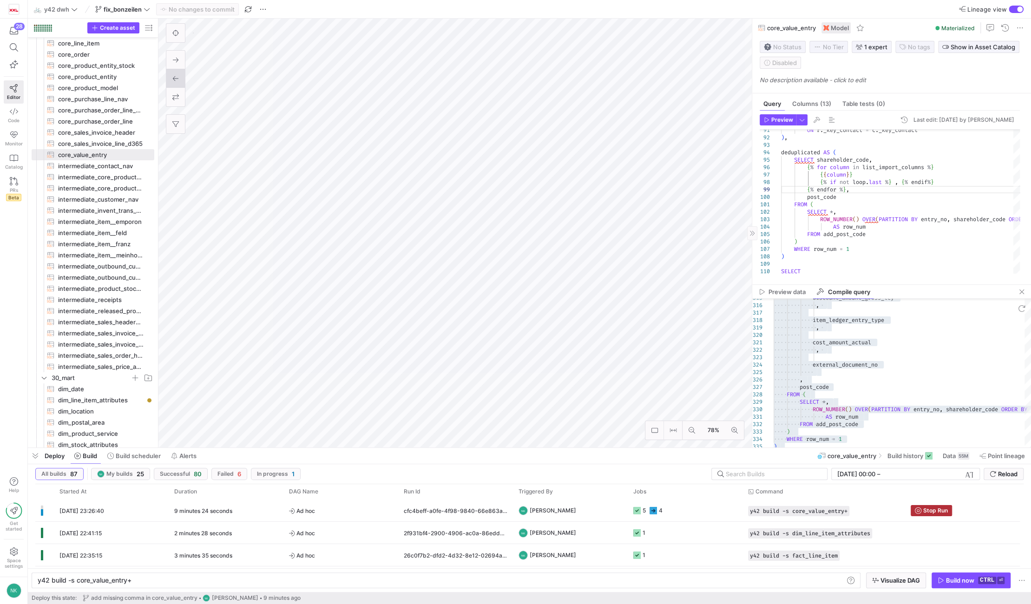
type textarea "SELECT line_item._key_line_item, line_item.line_item_rank, order_.is_online_tra…"
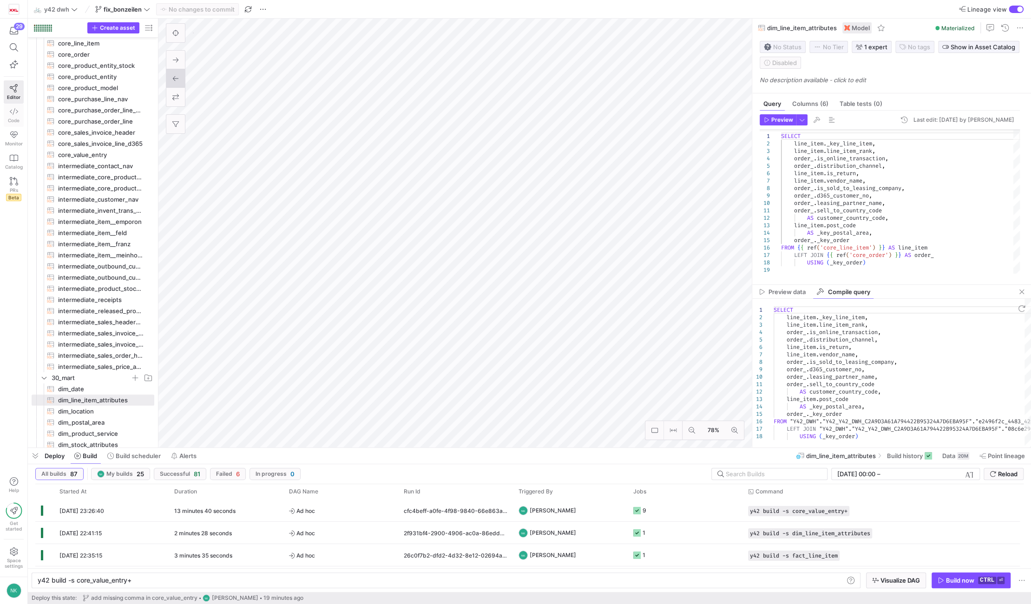
click at [14, 112] on icon at bounding box center [14, 111] width 8 height 8
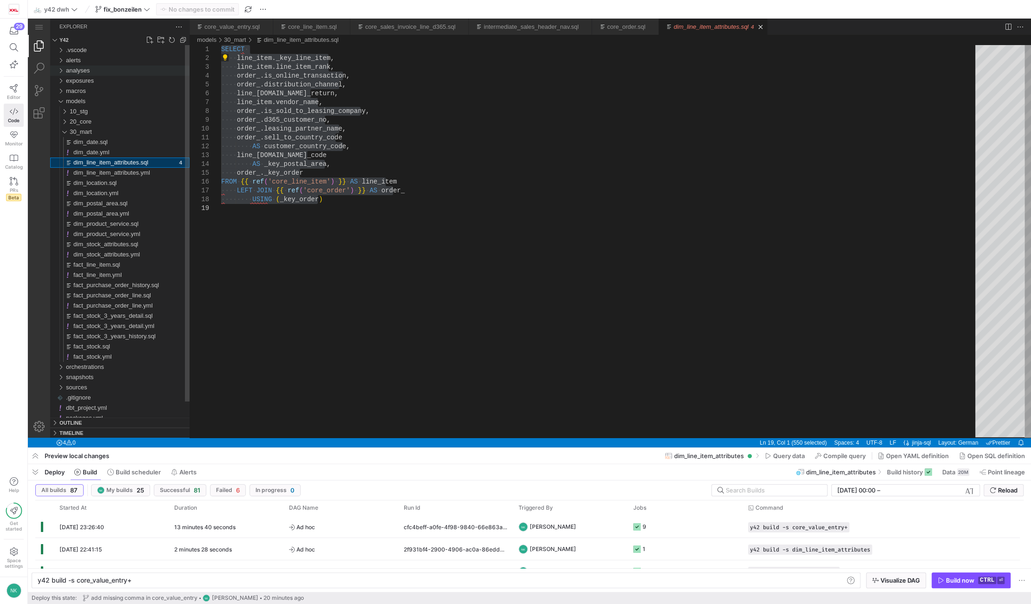
click at [62, 74] on div "analyses" at bounding box center [60, 71] width 14 height 10
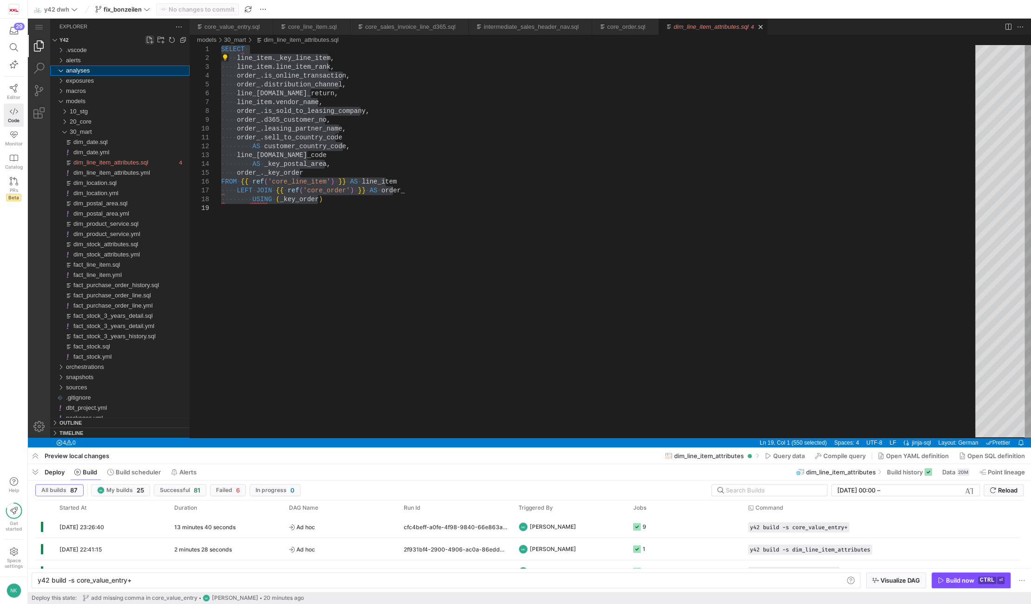
click at [151, 39] on link "New File..." at bounding box center [149, 39] width 9 height 9
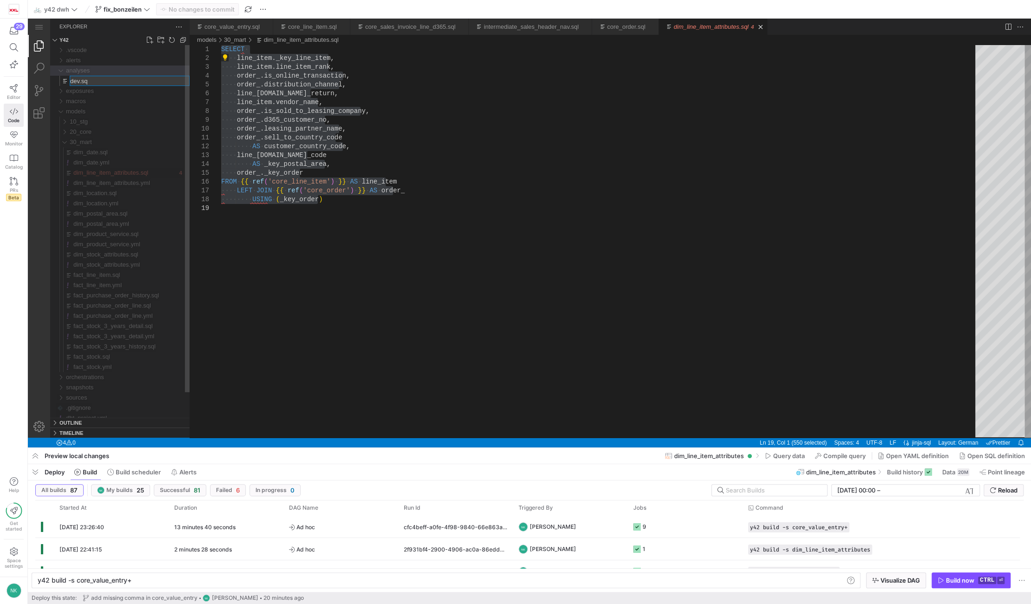
type input "dev.sql"
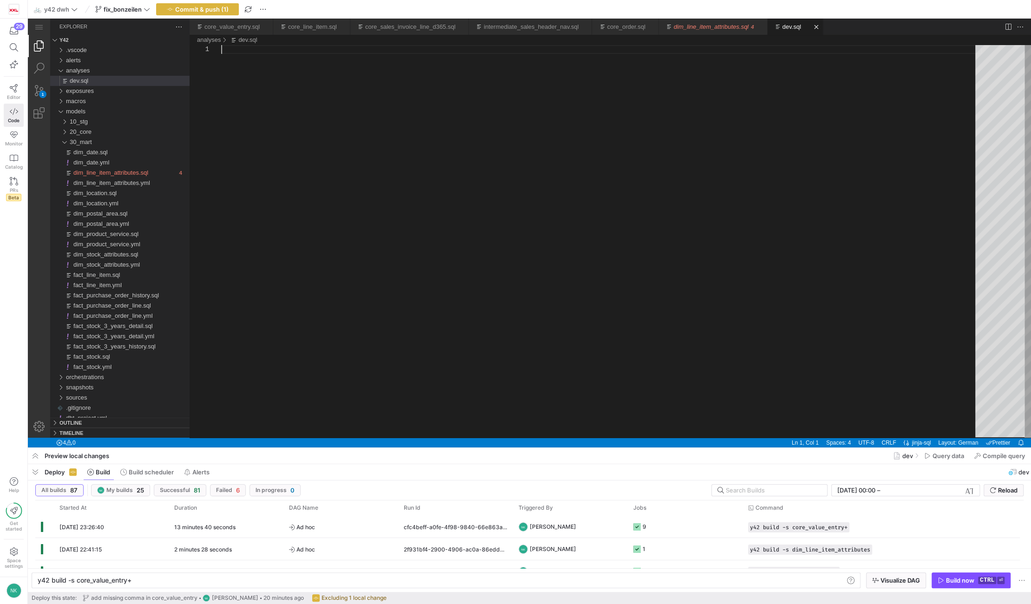
paste textarea "venue_total * f.quantity_sold) / 100, 2) AS total_revenue, d._key_postal_area F…"
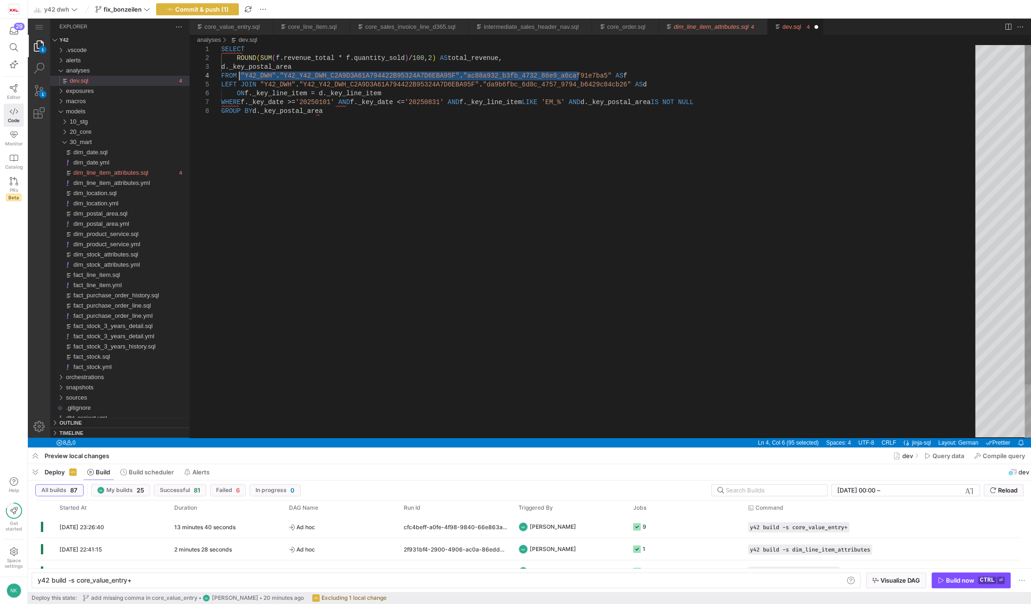
drag, startPoint x: 579, startPoint y: 76, endPoint x: 239, endPoint y: 73, distance: 340.1
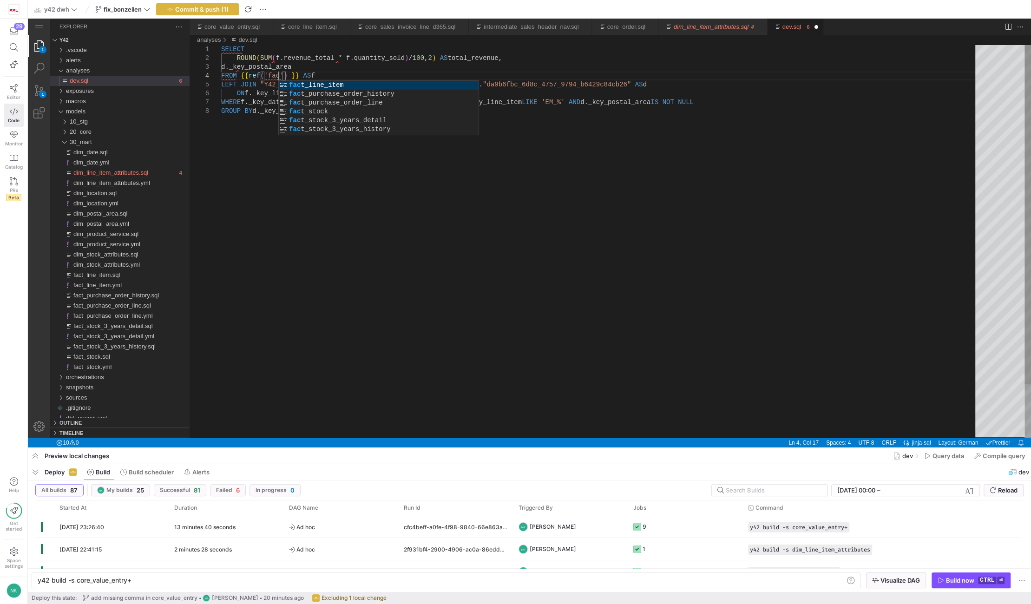
scroll to position [26, 60]
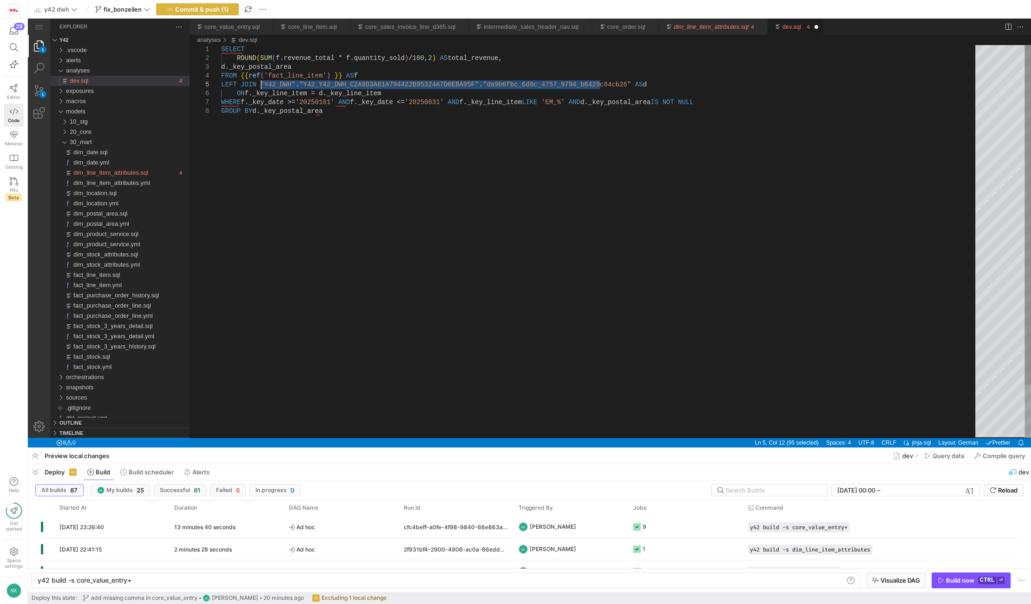
drag, startPoint x: 598, startPoint y: 83, endPoint x: 260, endPoint y: 85, distance: 338.2
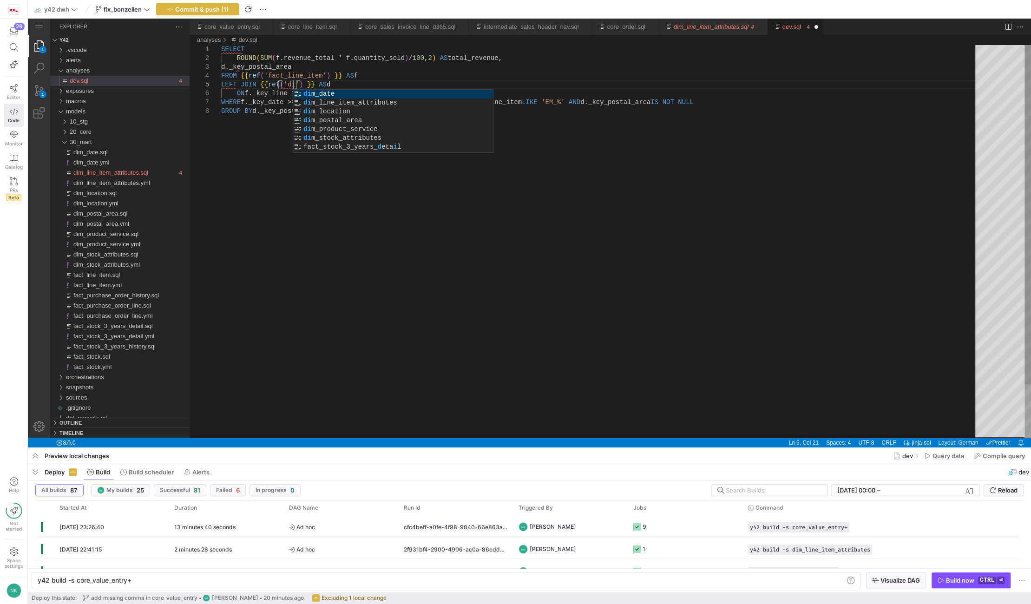
scroll to position [35, 74]
type textarea "SELECT ROUND(SUM(f.revenue_total * f.quantity_sold) / 100, 2) AS total_revenue,…"
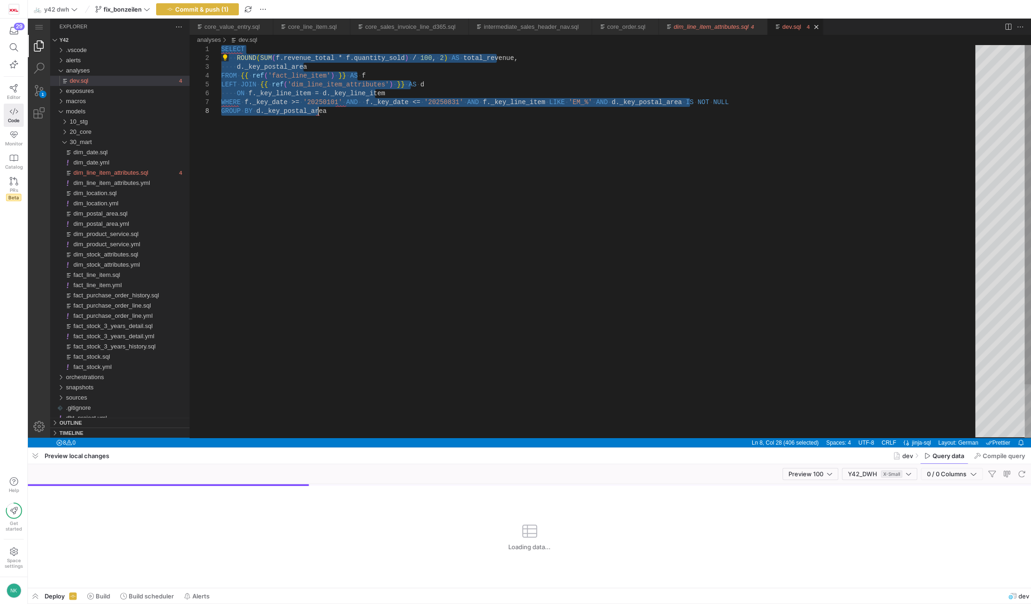
scroll to position [35, 74]
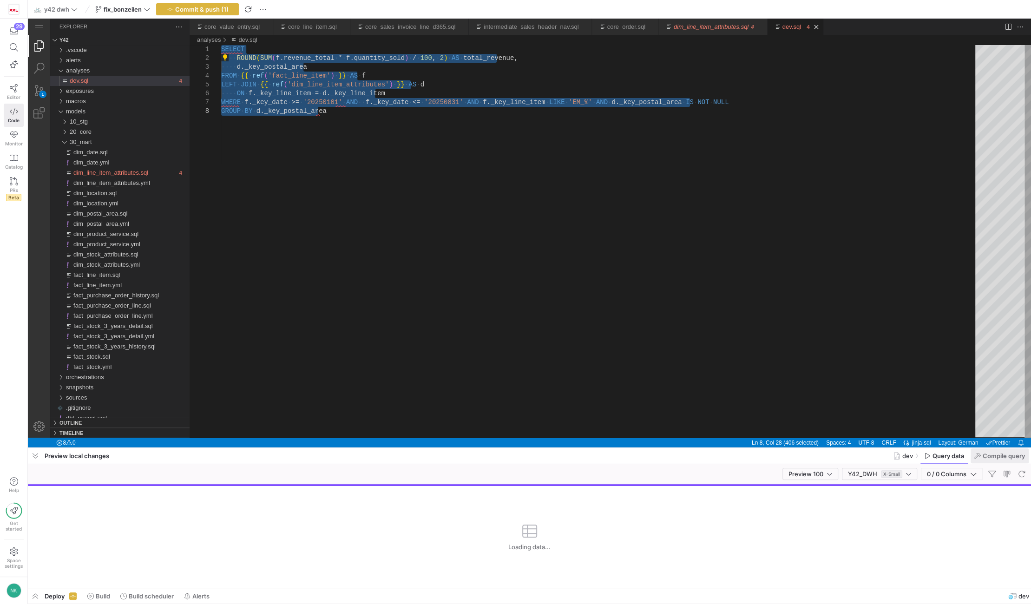
type textarea "SELECT ROUND(SUM(f.revenue_total * f.quantity_sold) / 100, 2) AS total_revenue,…"
click at [37, 282] on span "Compile query" at bounding box center [31, 277] width 11 height 10
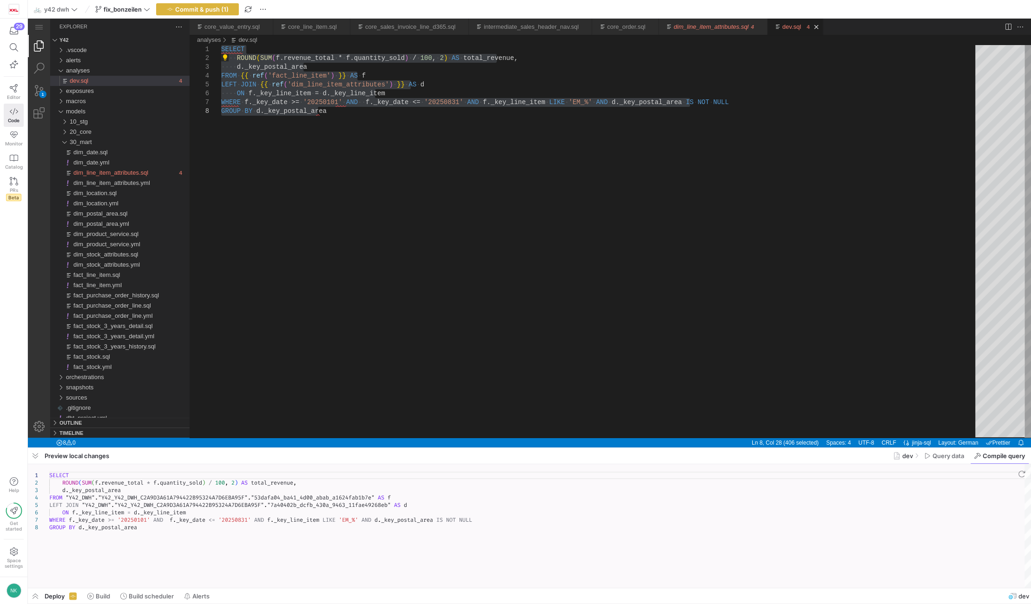
click at [193, 26] on div "SELECT ROUND ( SUM ( f . revenue_total * f . quantity_sold ) / 100 , 2 ) AS tot…" at bounding box center [193, 26] width 0 height 0
type textarea "SELECT ROUND(SUM(f.revenue_total * f.quantity_sold) / 100, 2) AS total_revenue,…"
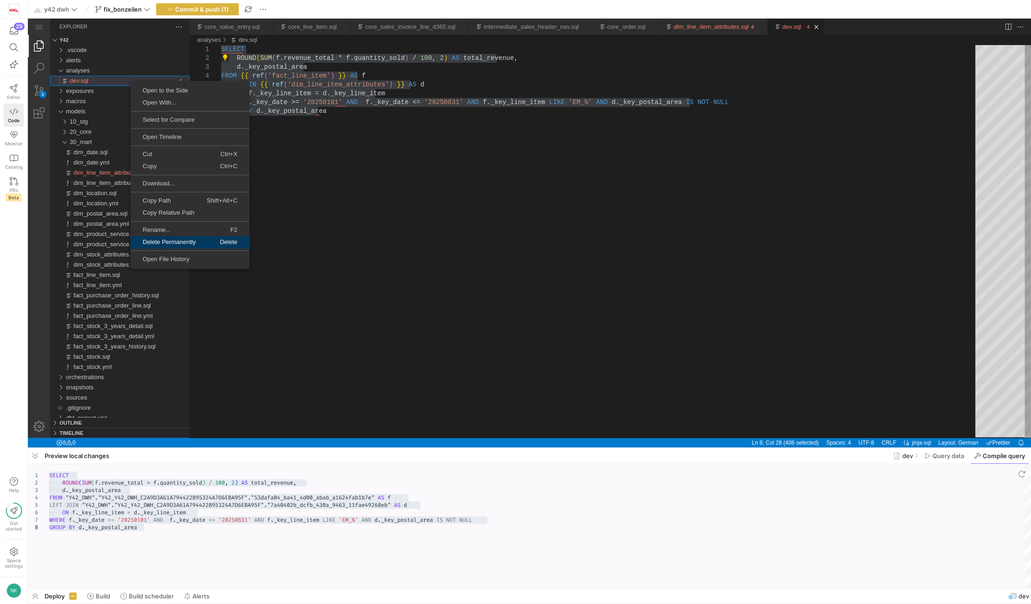
click at [178, 243] on span "Delete Permanently" at bounding box center [169, 242] width 77 height 6
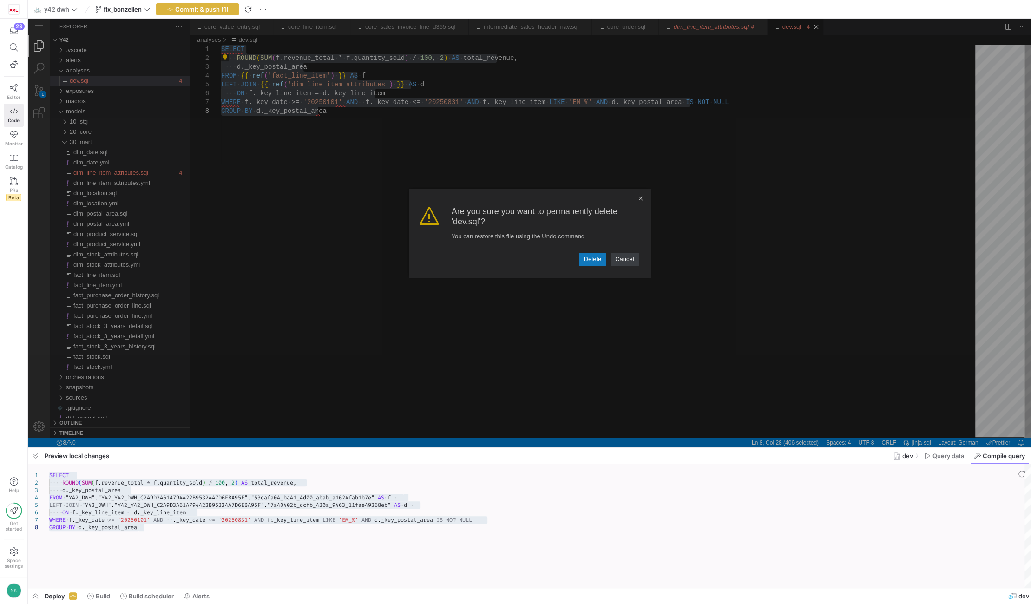
click at [598, 262] on link "Delete" at bounding box center [592, 259] width 27 height 13
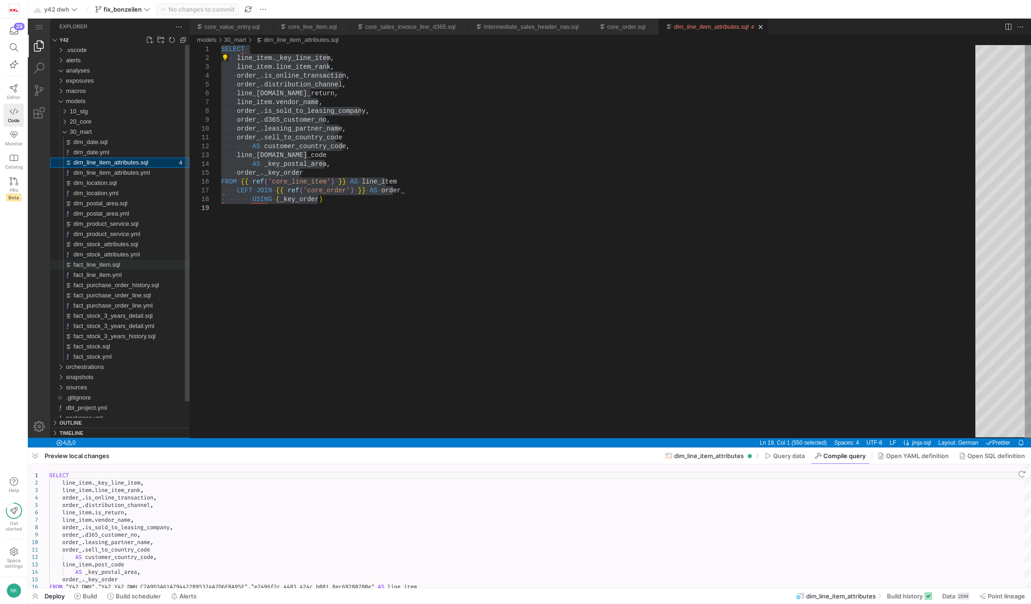
click at [89, 269] on div "fact_line_item.sql" at bounding box center [131, 265] width 116 height 10
